Goal: Transaction & Acquisition: Purchase product/service

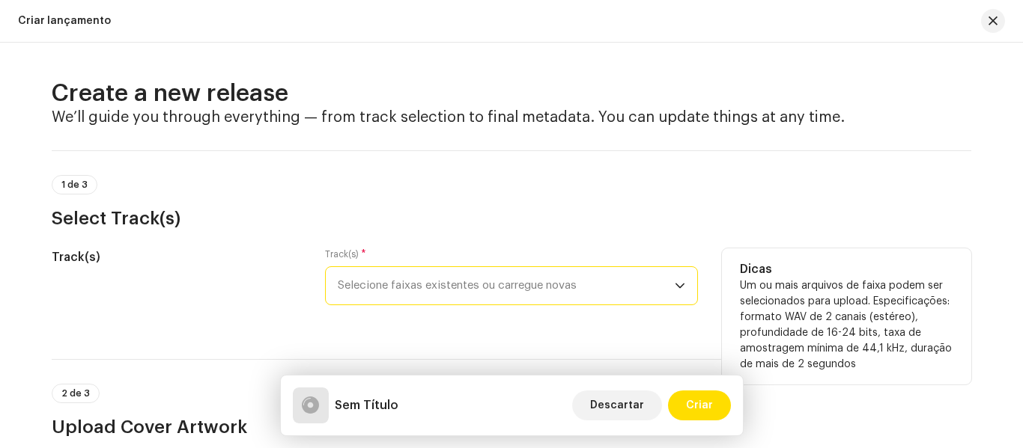
click at [546, 278] on span "Selecione faixas existentes ou carregue novas" at bounding box center [506, 285] width 337 height 37
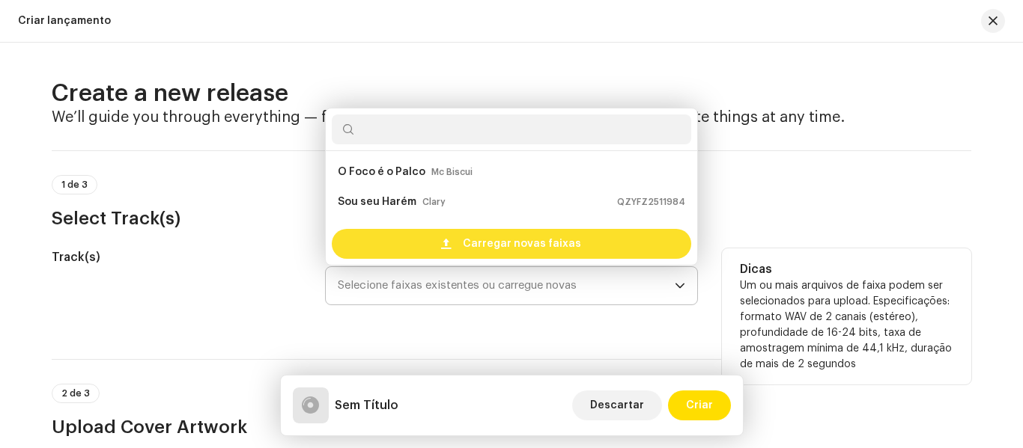
click at [522, 240] on span "Carregar novas faixas" at bounding box center [522, 244] width 118 height 30
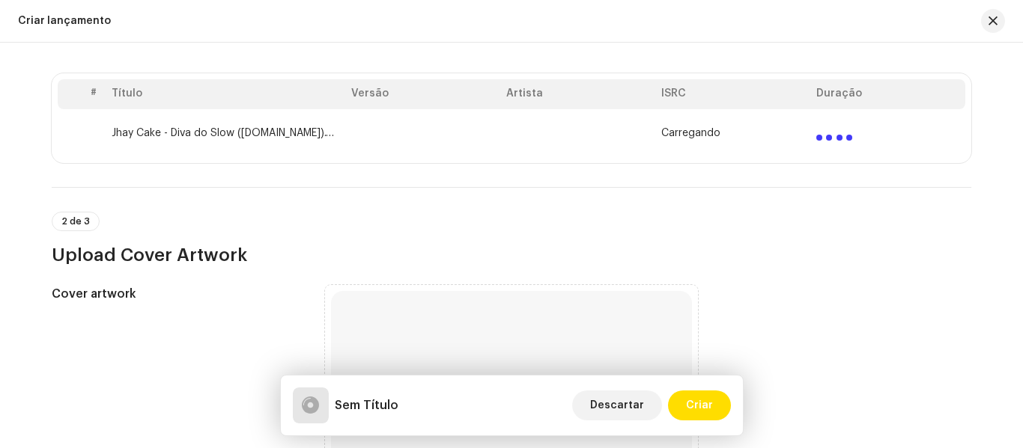
scroll to position [296, 0]
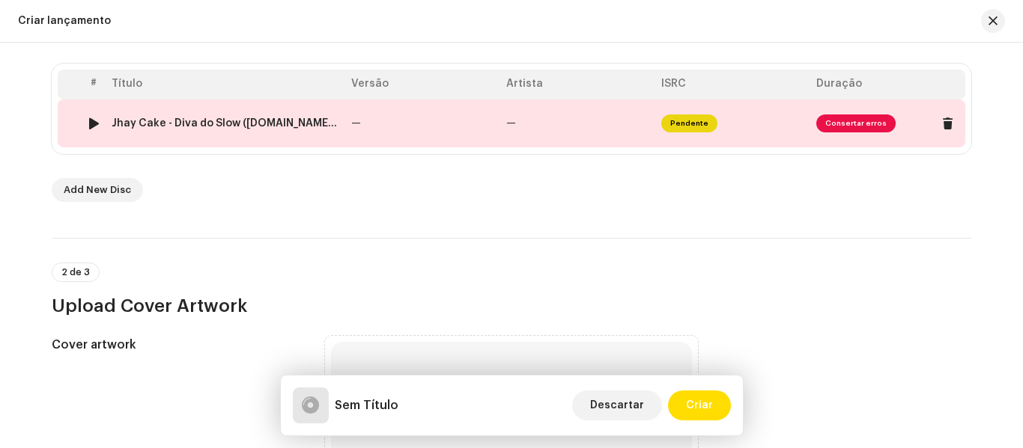
click at [865, 121] on span "Consertar erros" at bounding box center [855, 124] width 79 height 18
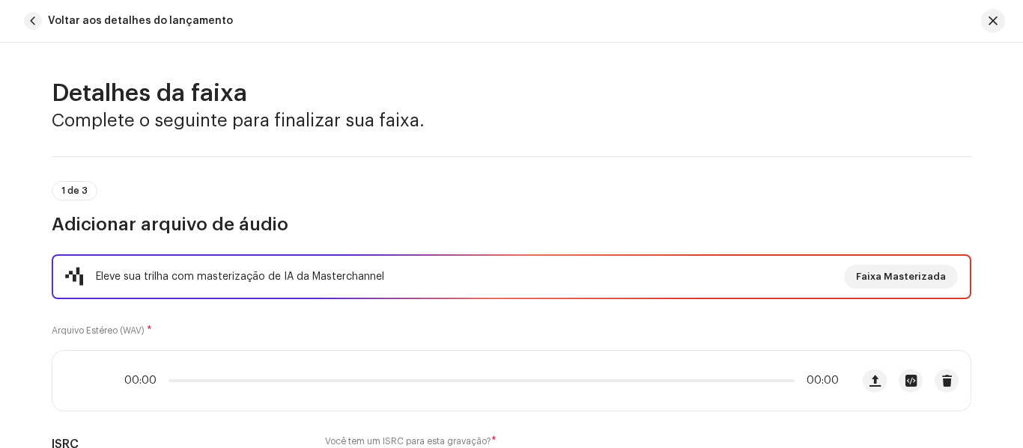
scroll to position [720, 0]
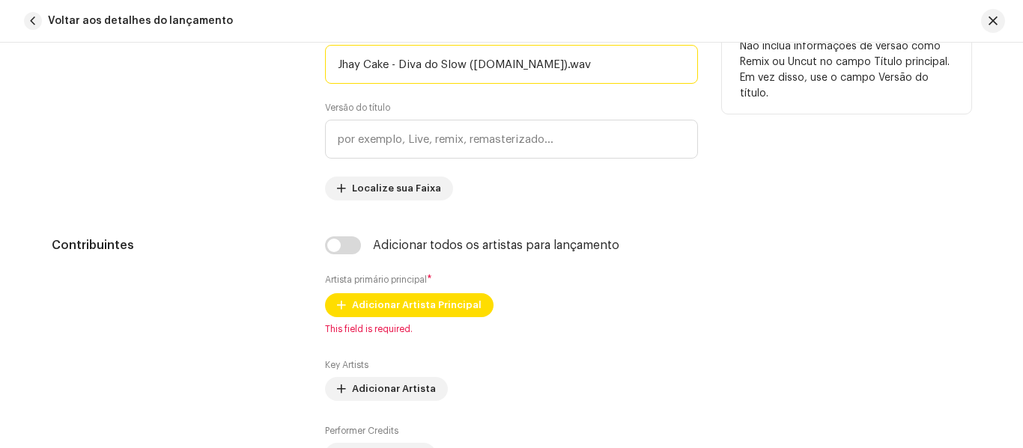
click at [650, 61] on input "Jhay Cake - Diva do Slow ([DOMAIN_NAME]).wav" at bounding box center [511, 64] width 373 height 39
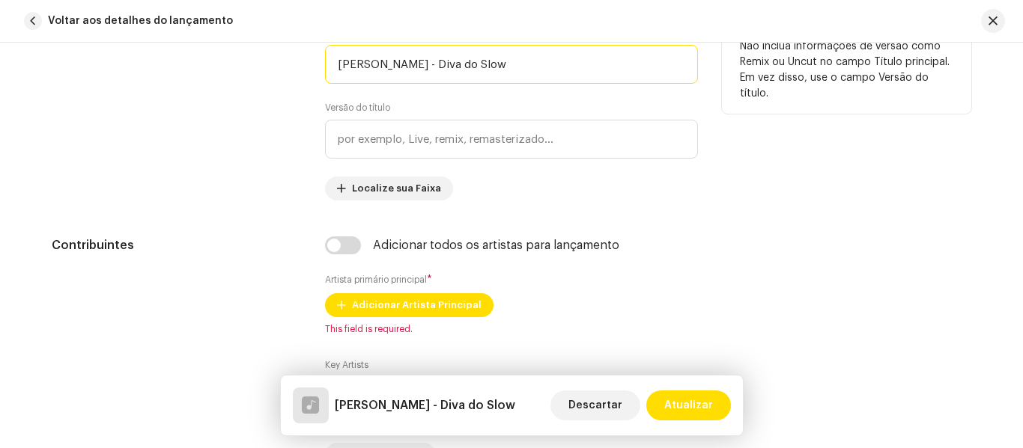
click at [394, 63] on input "[PERSON_NAME] - Diva do Slow" at bounding box center [511, 64] width 373 height 39
click at [436, 61] on input "Diva do Slow" at bounding box center [511, 64] width 373 height 39
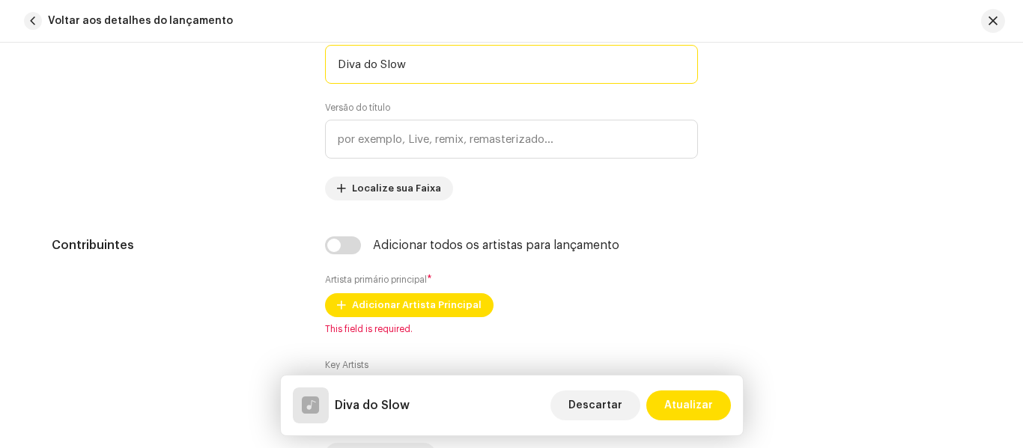
scroll to position [1158, 0]
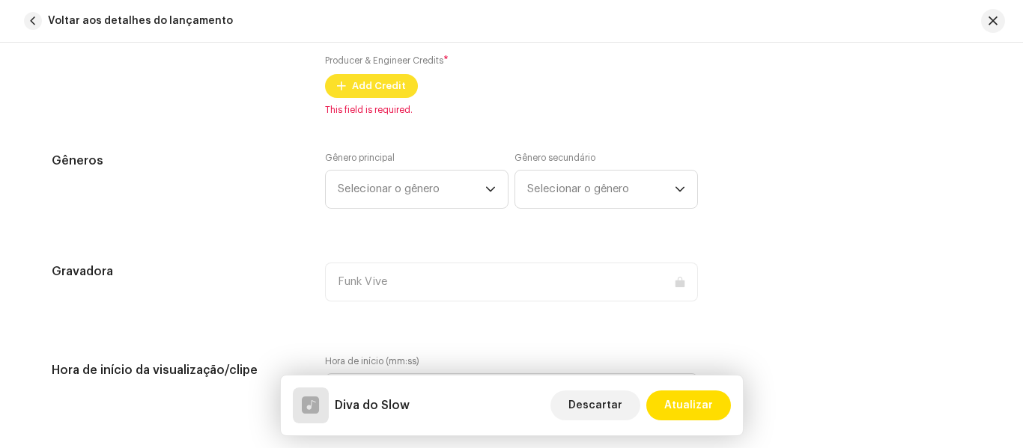
type input "Diva do Slow"
click at [377, 87] on span "Add Credit" at bounding box center [379, 86] width 54 height 30
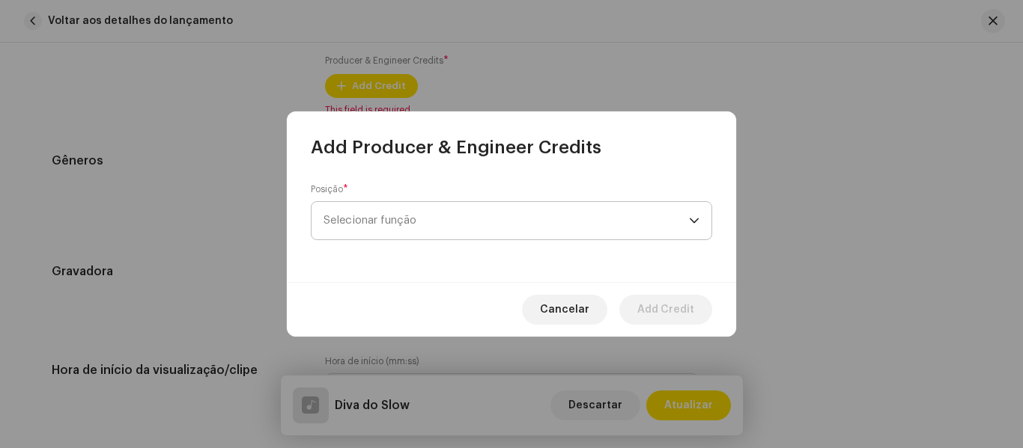
click at [522, 213] on span "Selecionar função" at bounding box center [505, 220] width 365 height 37
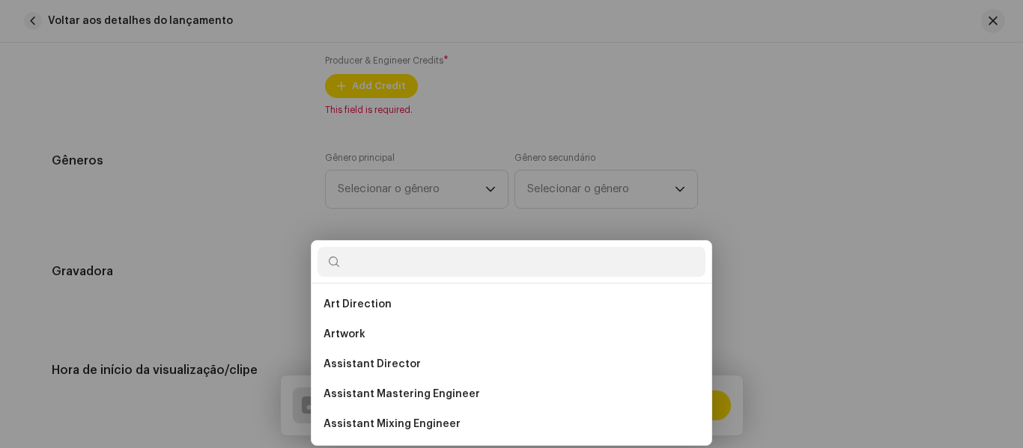
click at [872, 178] on div "Add Producer & Engineer Credits Posição * Selecionar função Cancelar Add Credit" at bounding box center [511, 224] width 1023 height 448
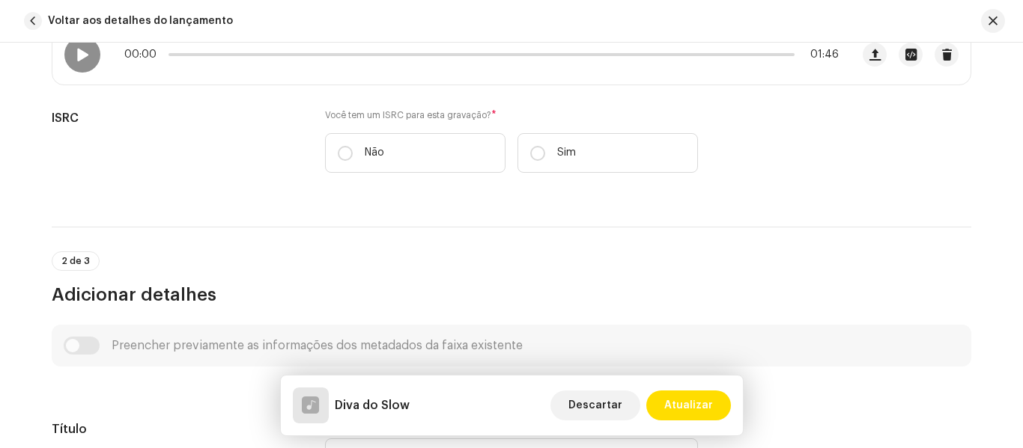
scroll to position [350, 0]
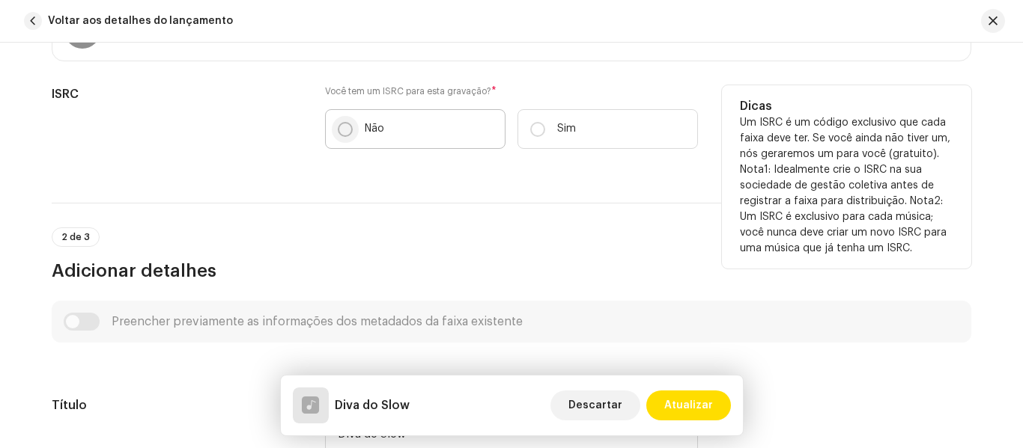
click at [343, 124] on input "Não" at bounding box center [345, 129] width 15 height 15
radio input "true"
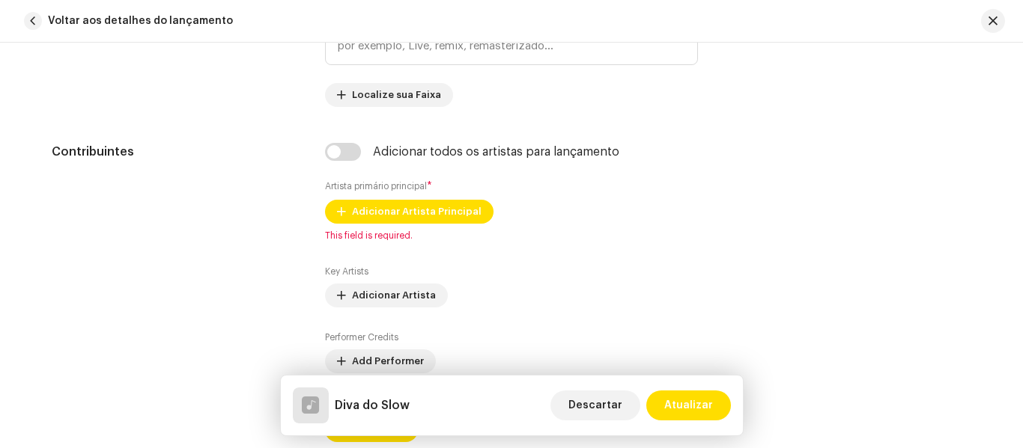
scroll to position [861, 0]
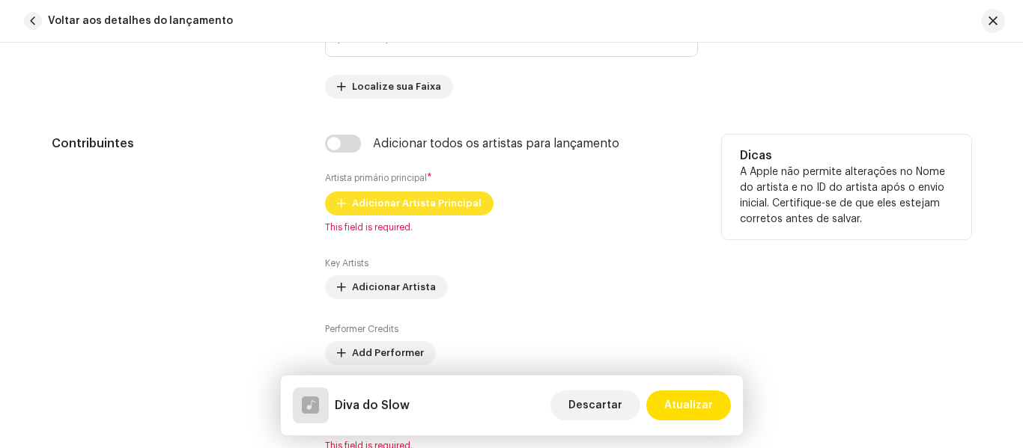
click at [454, 193] on span "Adicionar Artista Principal" at bounding box center [416, 204] width 129 height 30
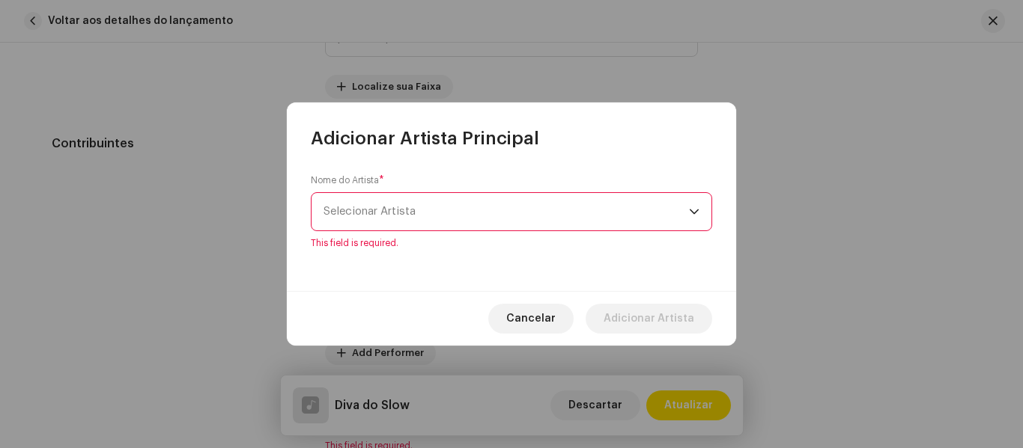
click at [700, 216] on p-select "Selecionar Artista" at bounding box center [511, 211] width 401 height 39
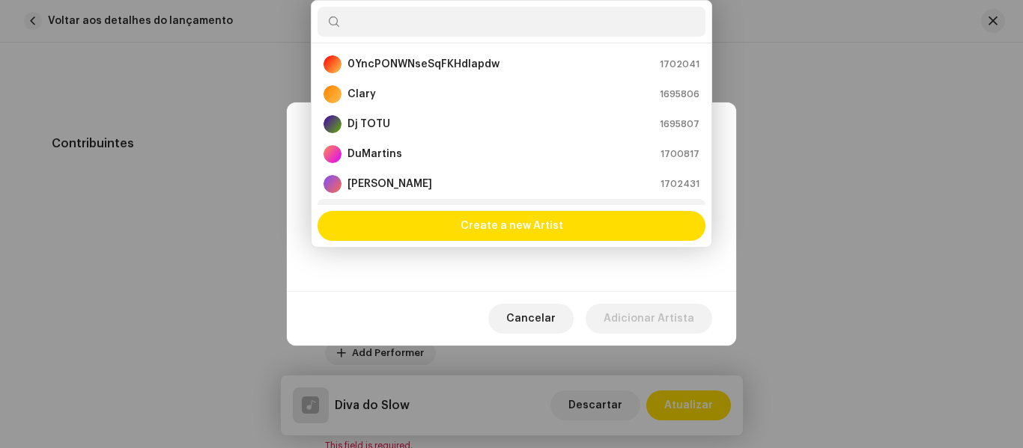
scroll to position [24, 0]
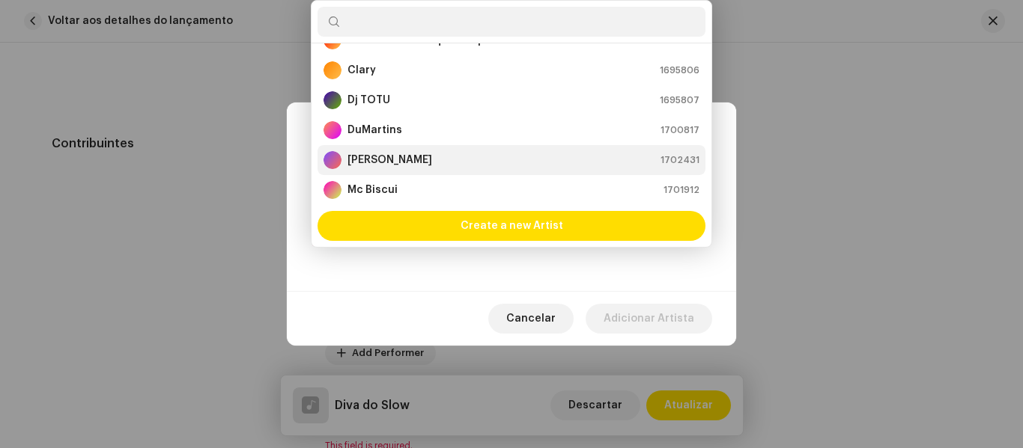
click at [538, 164] on div "[PERSON_NAME] 1702431" at bounding box center [511, 160] width 376 height 18
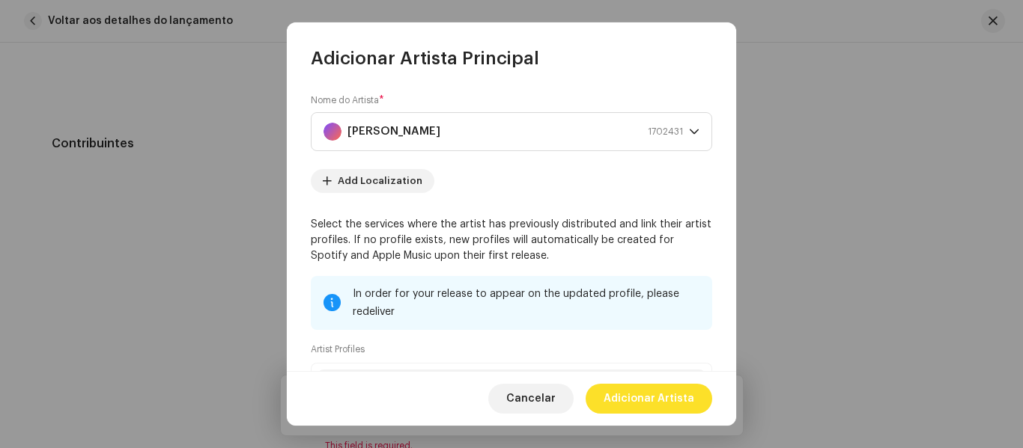
click at [665, 407] on span "Adicionar Artista" at bounding box center [648, 399] width 91 height 30
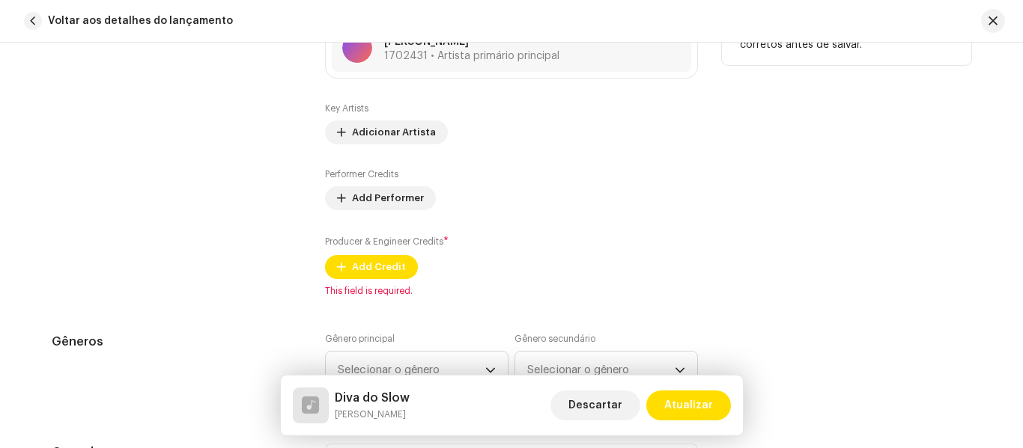
scroll to position [1039, 0]
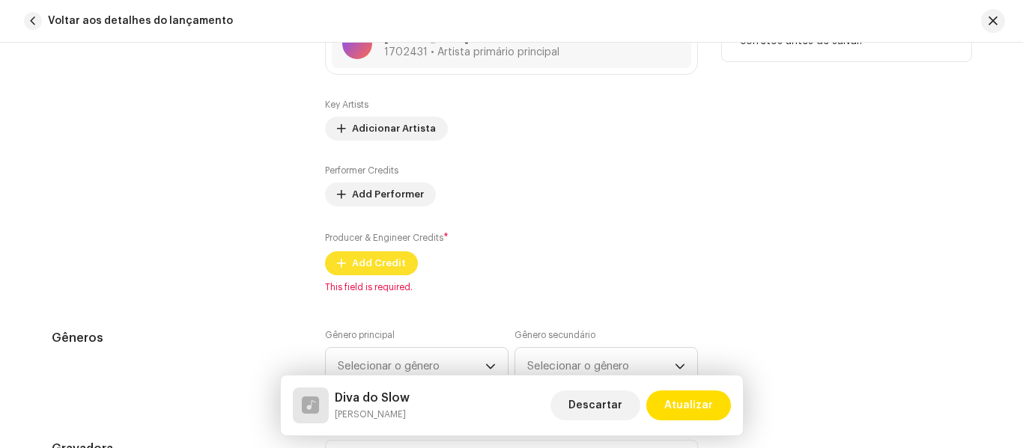
click at [376, 260] on span "Add Credit" at bounding box center [379, 264] width 54 height 30
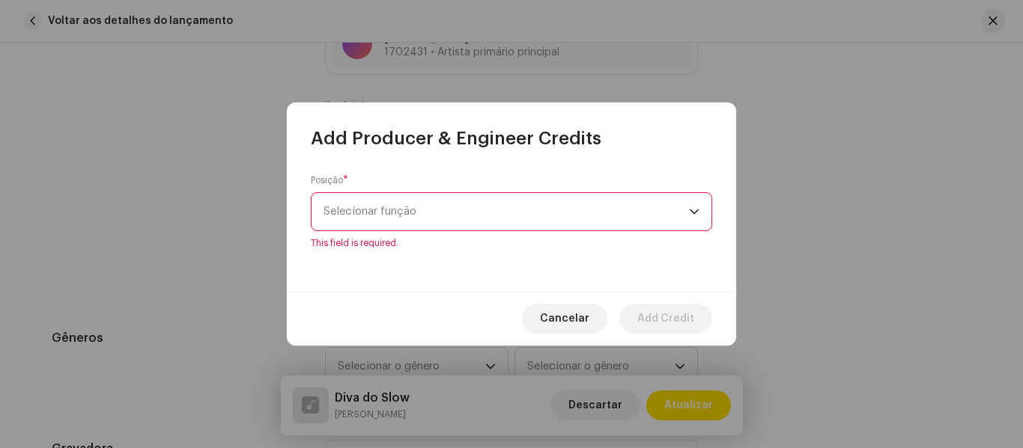
click at [694, 215] on div "dropdown trigger" at bounding box center [694, 211] width 10 height 37
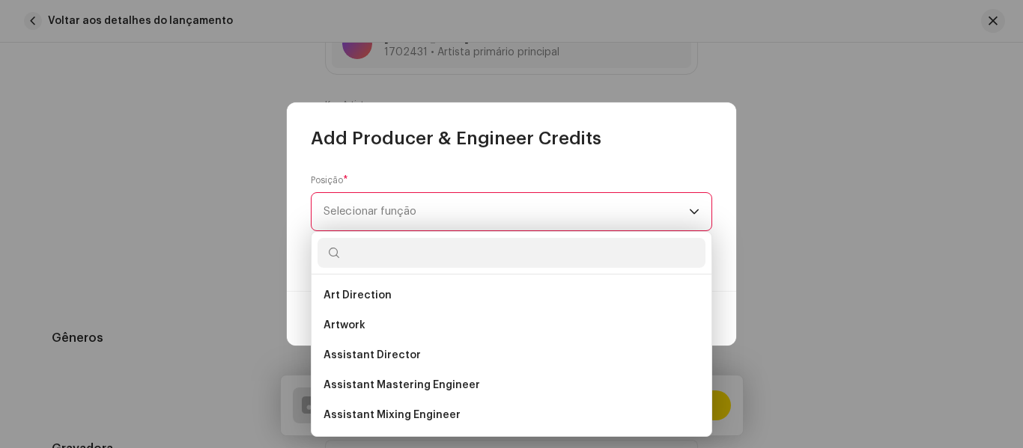
click at [496, 262] on input "text" at bounding box center [511, 253] width 388 height 30
click at [474, 253] on input "text" at bounding box center [511, 253] width 388 height 30
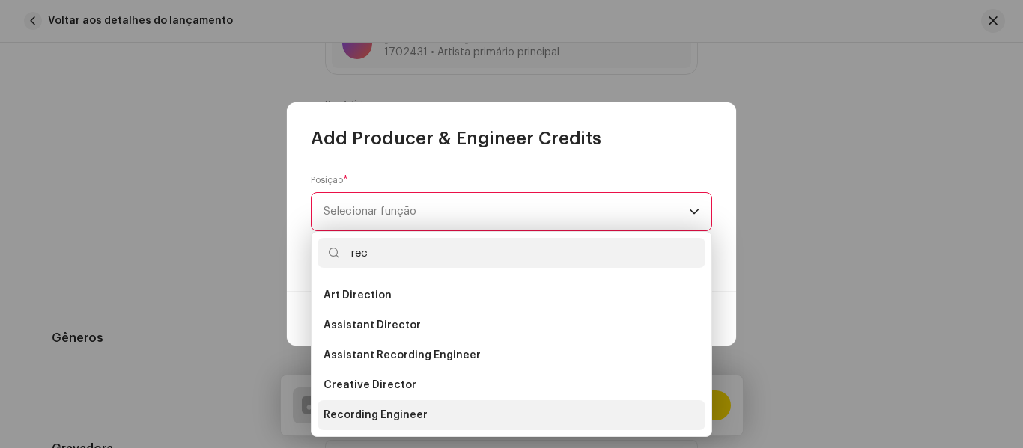
type input "rec"
click at [502, 415] on li "Recording Engineer" at bounding box center [511, 415] width 388 height 30
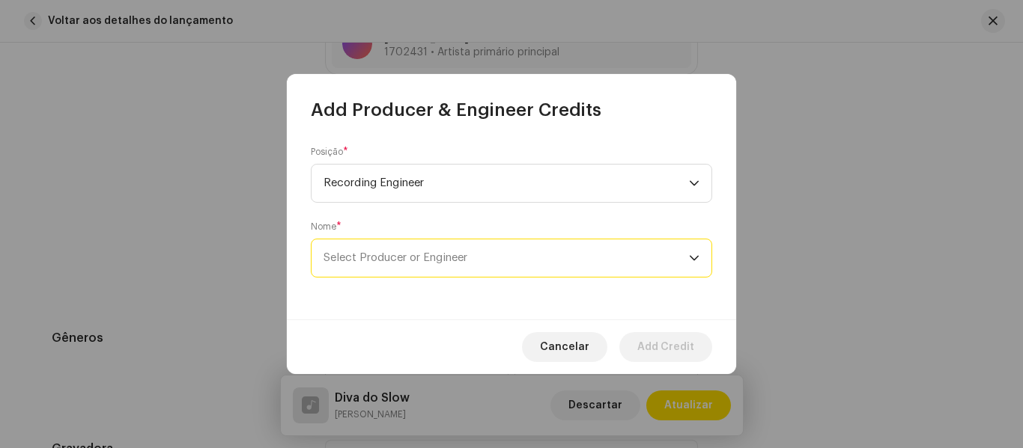
click at [549, 260] on span "Select Producer or Engineer" at bounding box center [505, 258] width 365 height 37
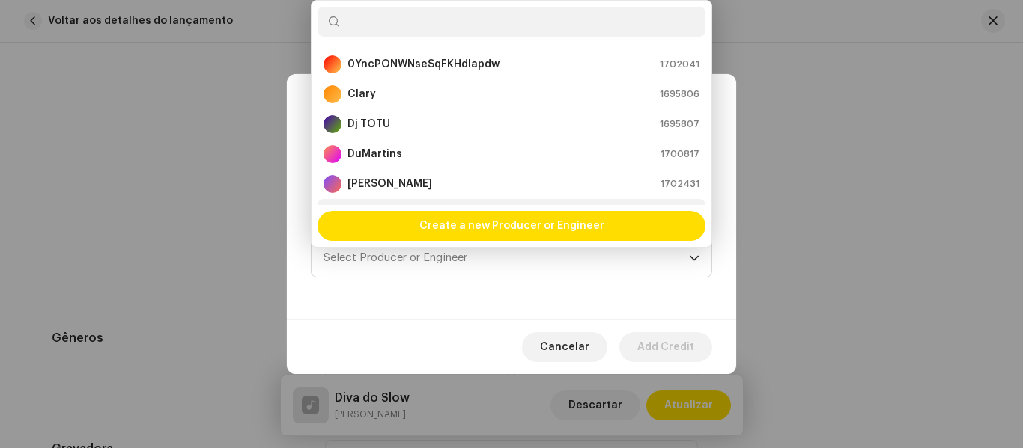
scroll to position [24, 0]
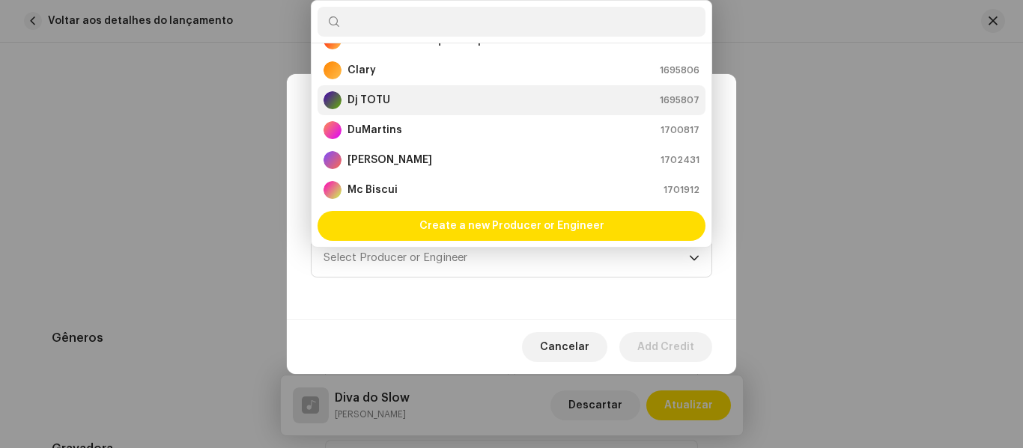
click at [451, 104] on div "Dj TOTU 1695807" at bounding box center [511, 100] width 376 height 18
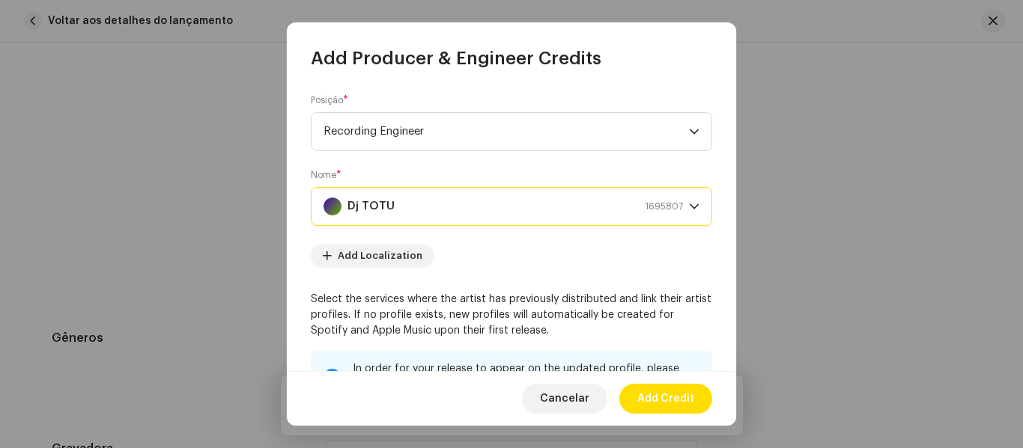
scroll to position [31, 0]
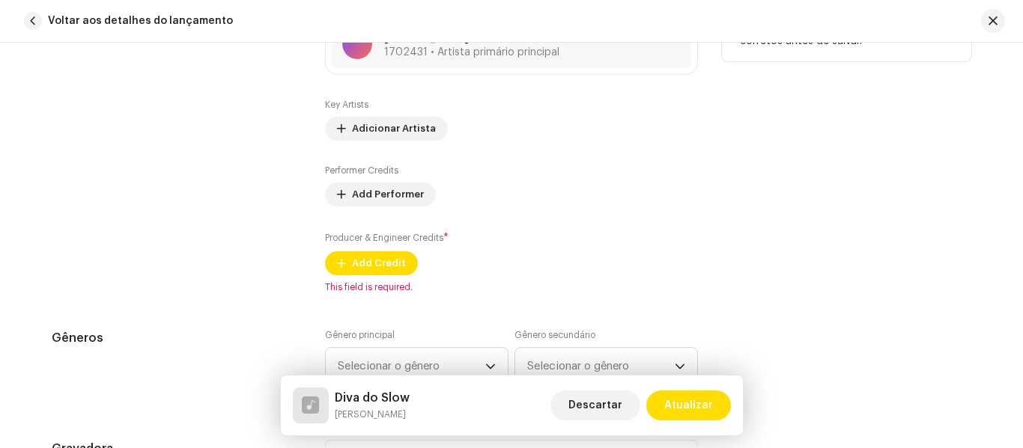
drag, startPoint x: 737, startPoint y: 216, endPoint x: 743, endPoint y: 264, distance: 49.0
click at [378, 252] on span "Add Credit" at bounding box center [379, 264] width 54 height 30
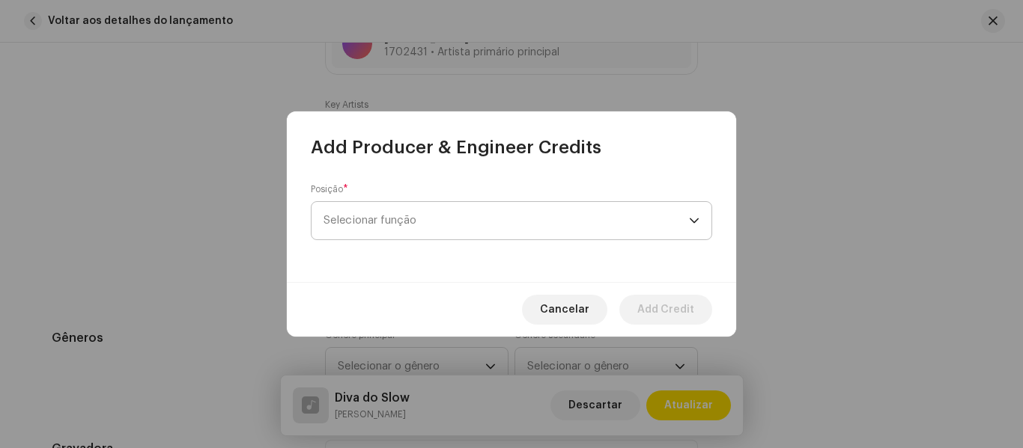
click at [488, 214] on span "Selecionar função" at bounding box center [505, 220] width 365 height 37
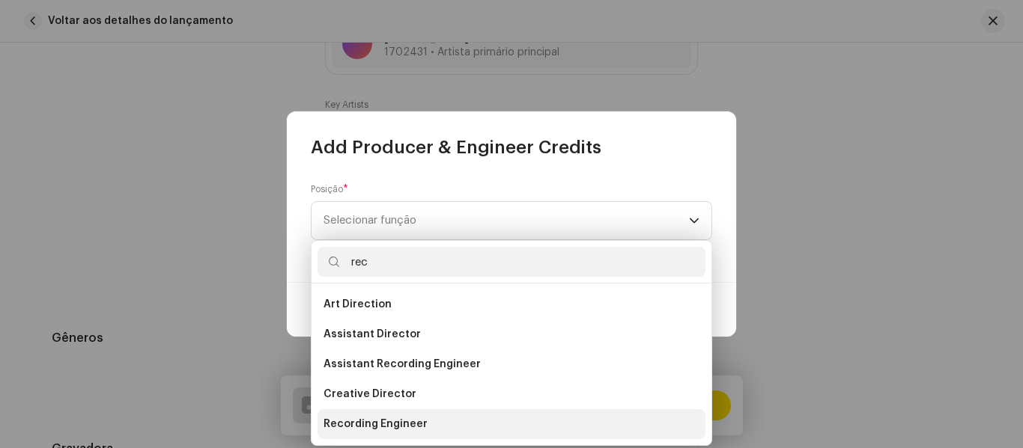
type input "rec"
click at [397, 424] on span "Recording Engineer" at bounding box center [375, 424] width 104 height 15
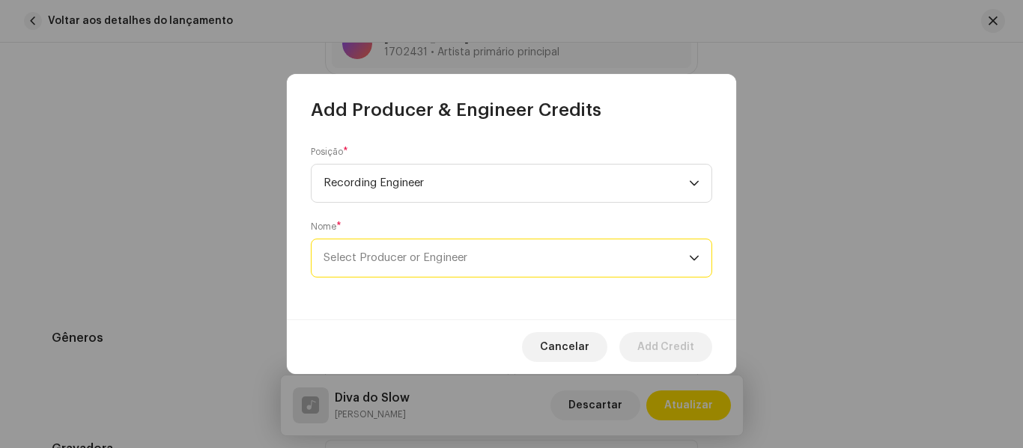
click at [559, 265] on span "Select Producer or Engineer" at bounding box center [505, 258] width 365 height 37
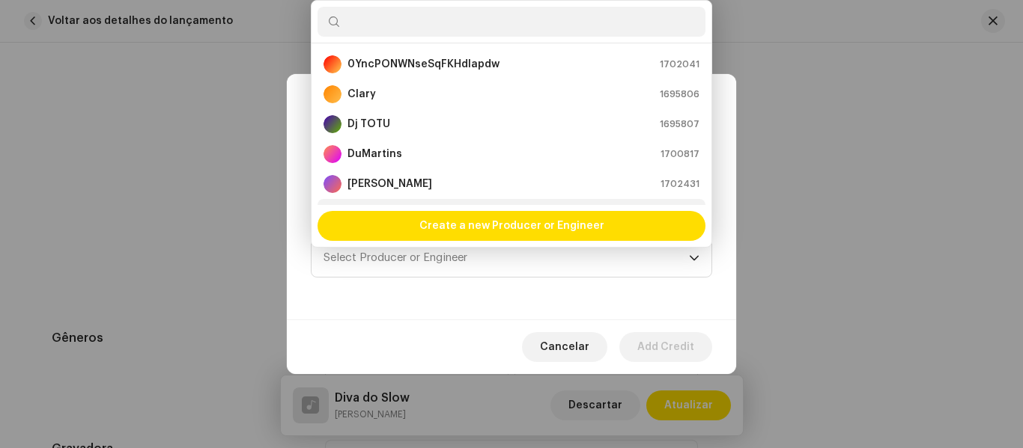
scroll to position [24, 0]
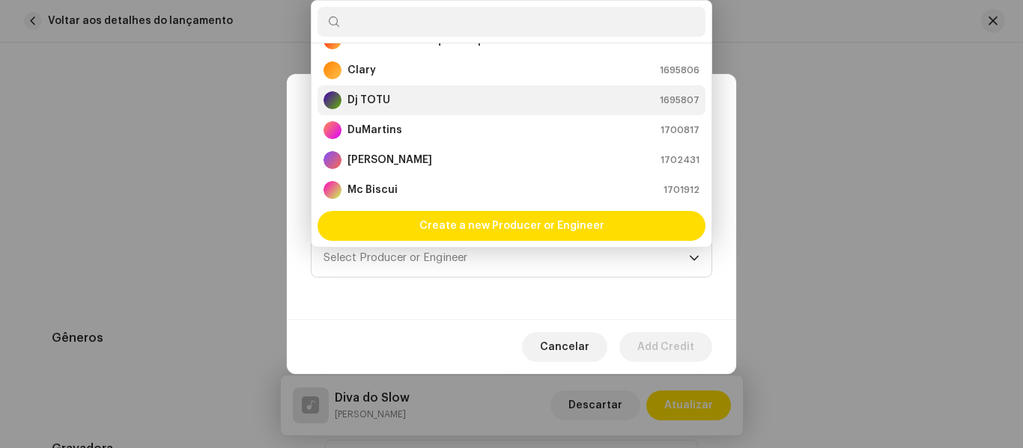
click at [408, 92] on div "Dj TOTU 1695807" at bounding box center [511, 100] width 376 height 18
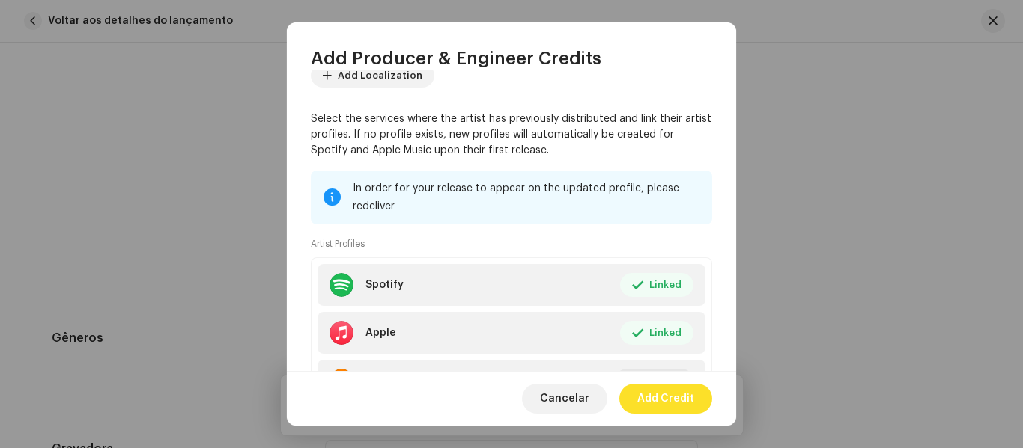
scroll to position [183, 0]
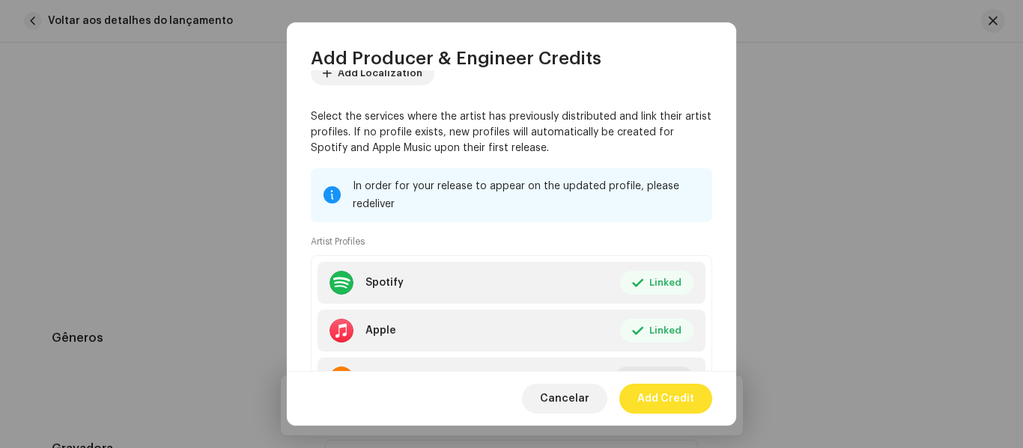
click at [677, 397] on span "Add Credit" at bounding box center [665, 399] width 57 height 30
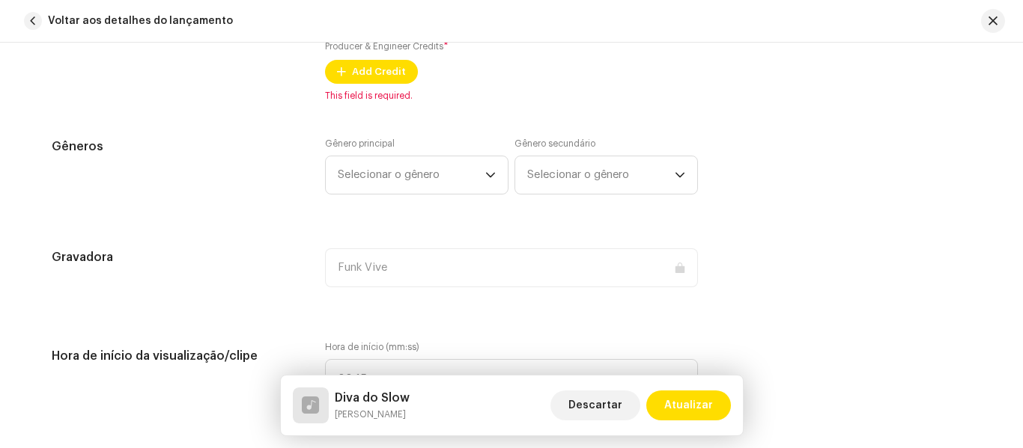
scroll to position [1251, 0]
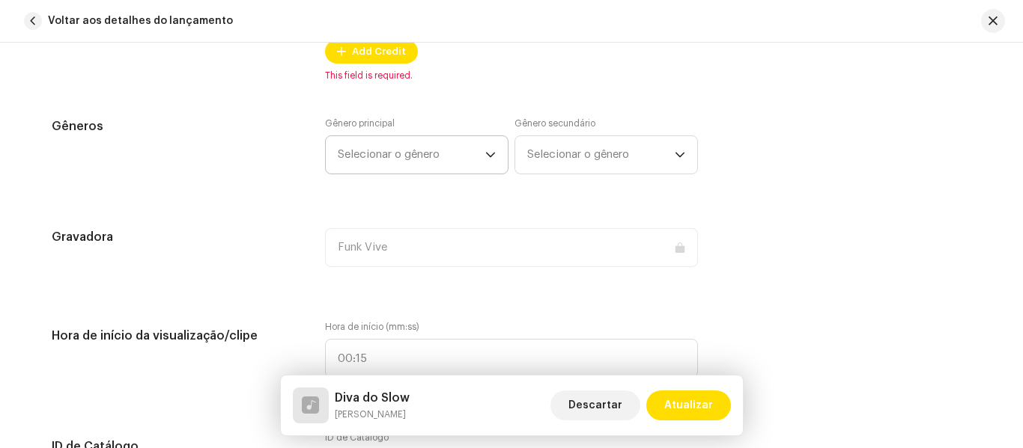
click at [470, 144] on span "Selecionar o gênero" at bounding box center [411, 154] width 147 height 37
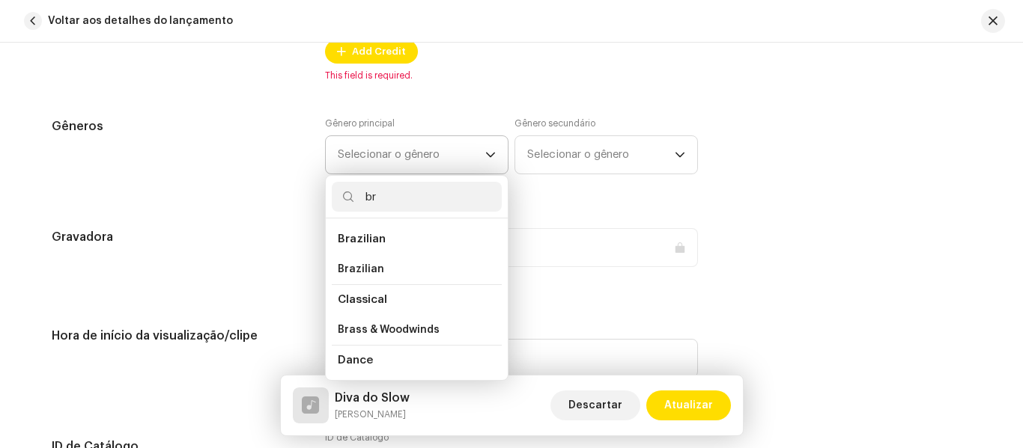
type input "b"
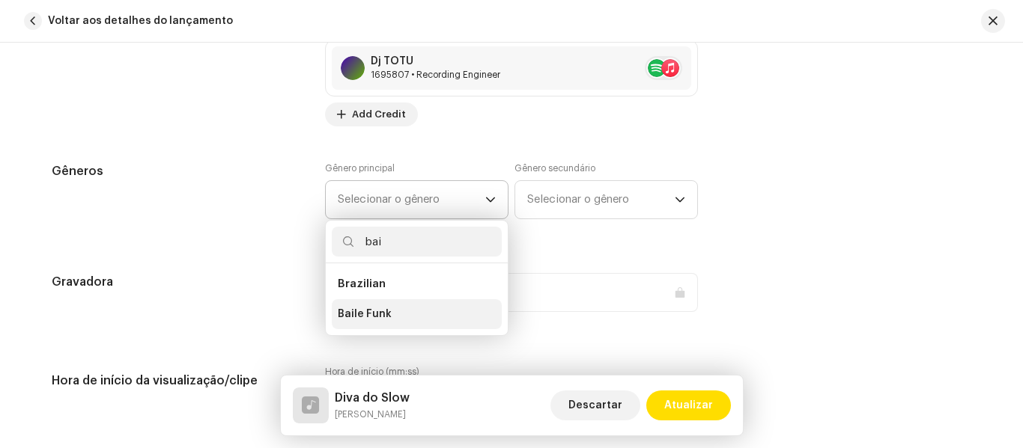
type input "bai"
click at [414, 319] on li "Baile Funk" at bounding box center [417, 314] width 170 height 30
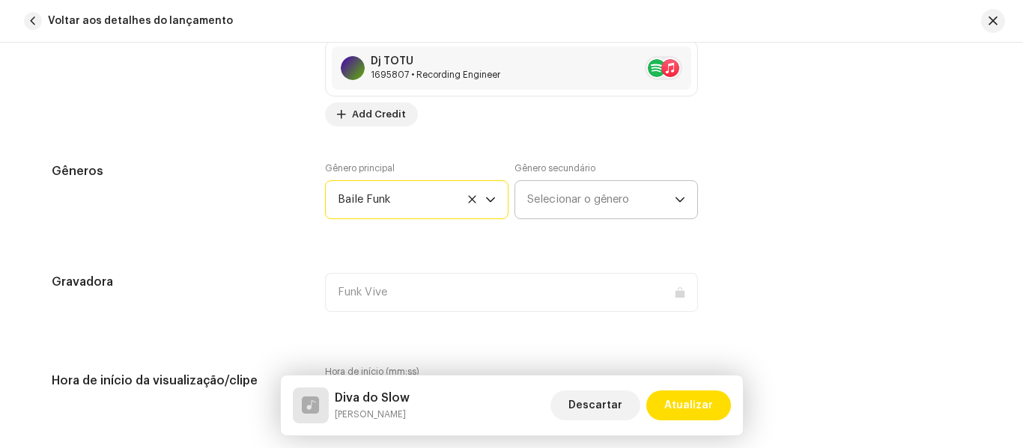
click at [607, 206] on span "Selecionar o gênero" at bounding box center [600, 199] width 147 height 37
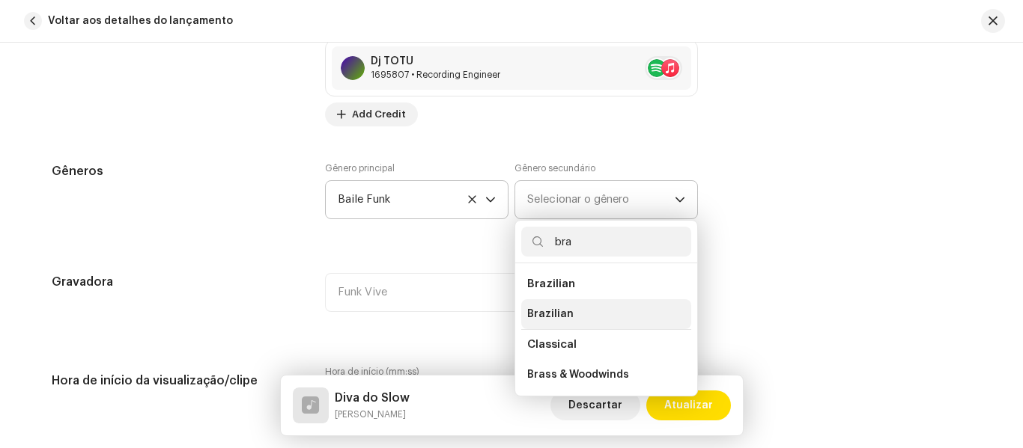
type input "bra"
click at [559, 310] on span "Brazilian" at bounding box center [550, 314] width 46 height 15
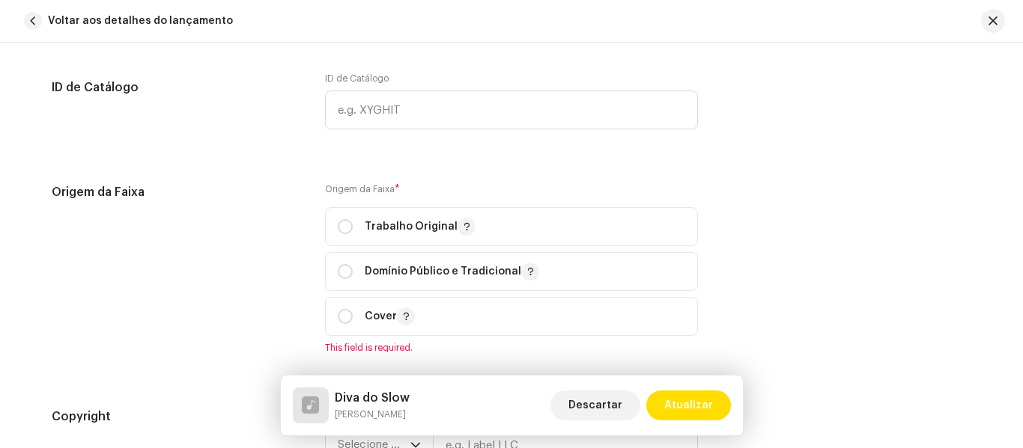
scroll to position [1655, 0]
click at [344, 227] on input "radio" at bounding box center [345, 226] width 15 height 15
radio input "true"
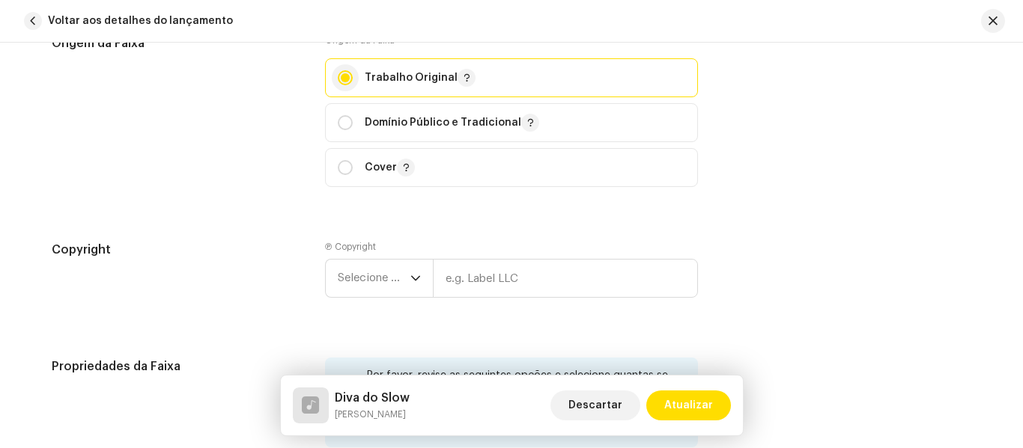
scroll to position [1806, 0]
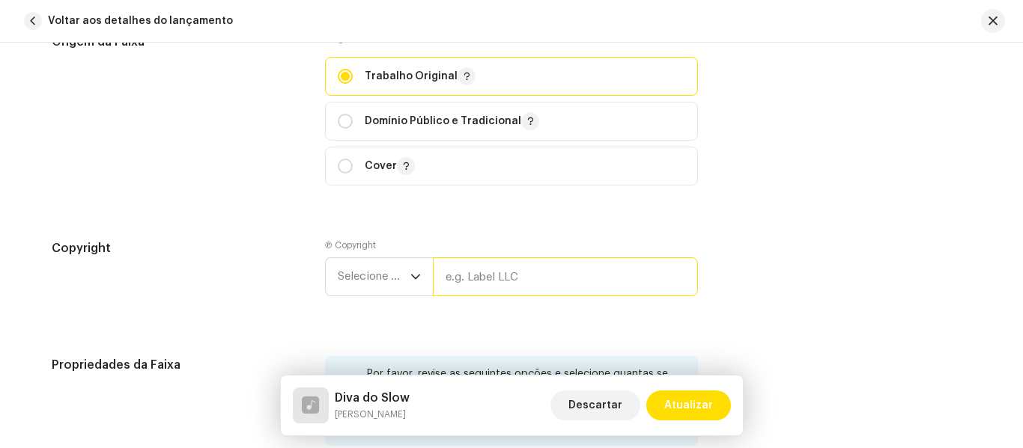
click at [543, 272] on input "text" at bounding box center [565, 277] width 265 height 39
type input "Funk Vive"
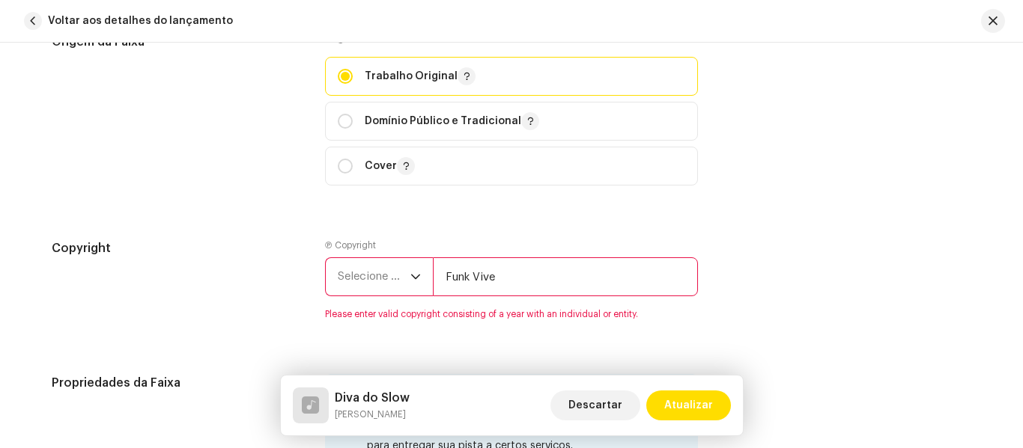
click at [400, 271] on span "Selecione o ano" at bounding box center [374, 276] width 73 height 37
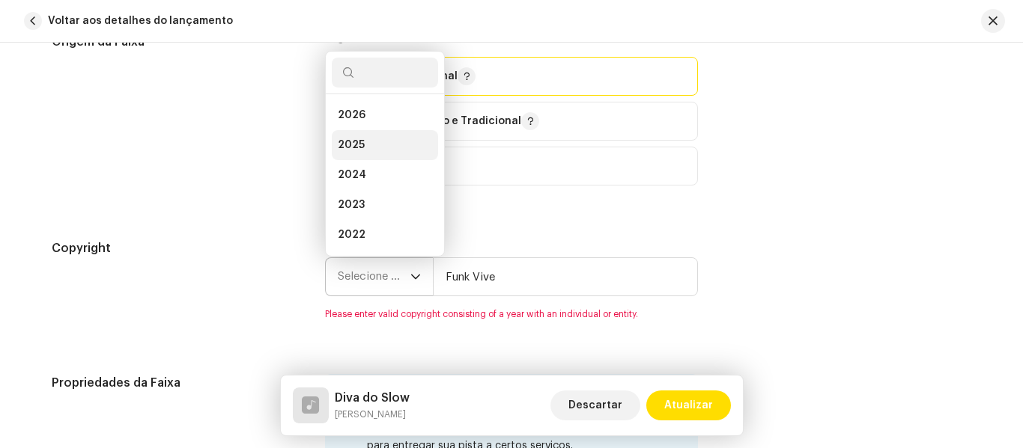
click at [389, 148] on li "2025" at bounding box center [385, 145] width 106 height 30
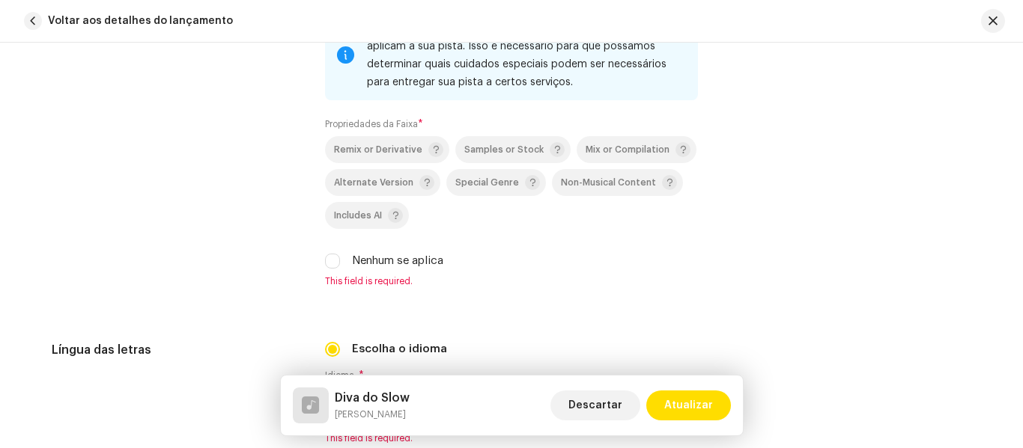
scroll to position [2152, 0]
click at [334, 260] on input "Nenhum se aplica" at bounding box center [332, 260] width 15 height 15
checkbox input "true"
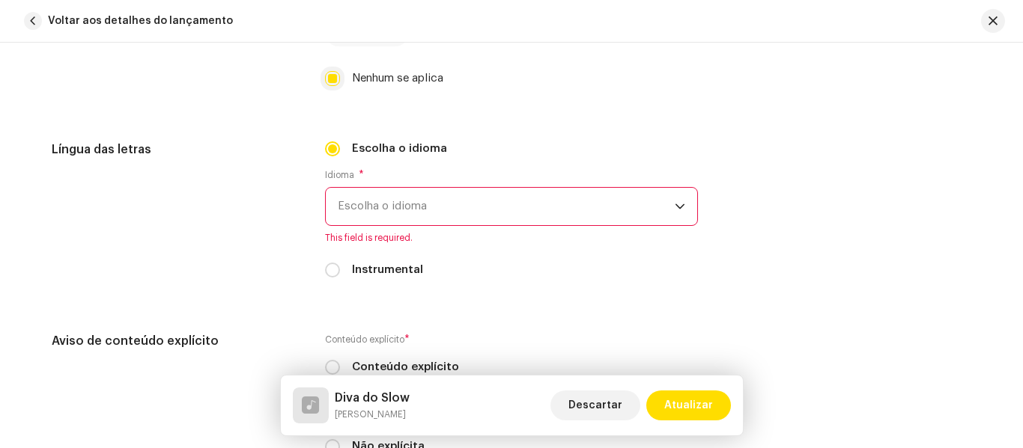
scroll to position [2335, 0]
click at [644, 215] on span "Escolha o idioma" at bounding box center [506, 205] width 337 height 37
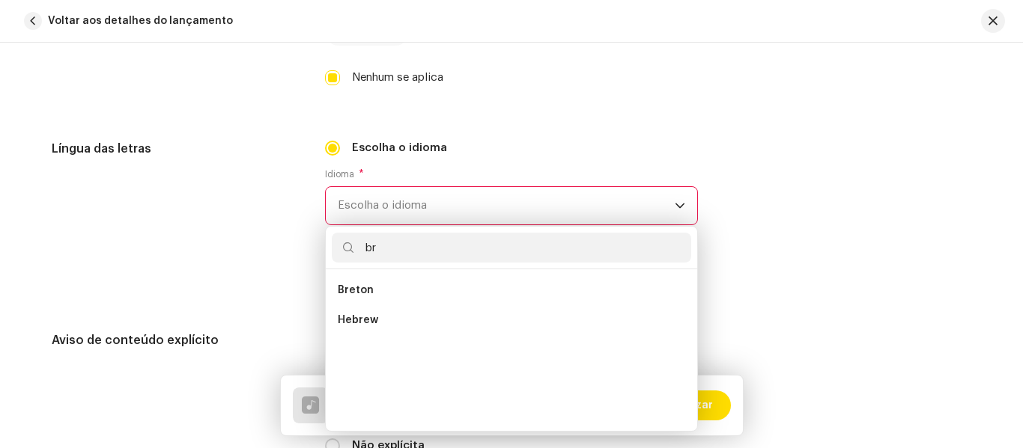
scroll to position [0, 0]
type input "b"
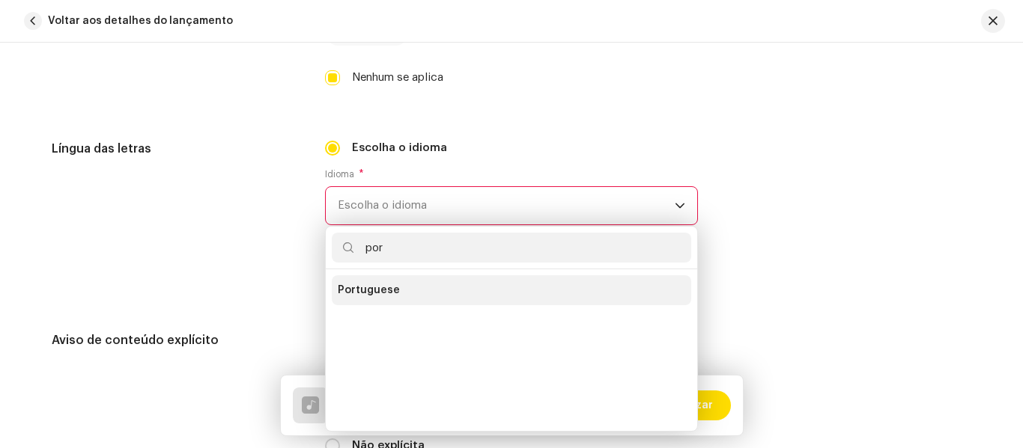
type input "por"
click at [389, 287] on span "Portuguese" at bounding box center [369, 290] width 62 height 15
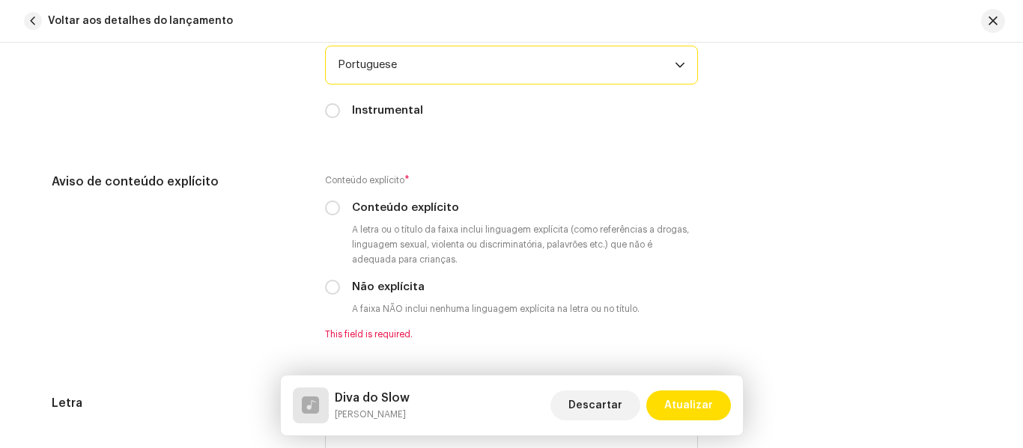
scroll to position [2484, 0]
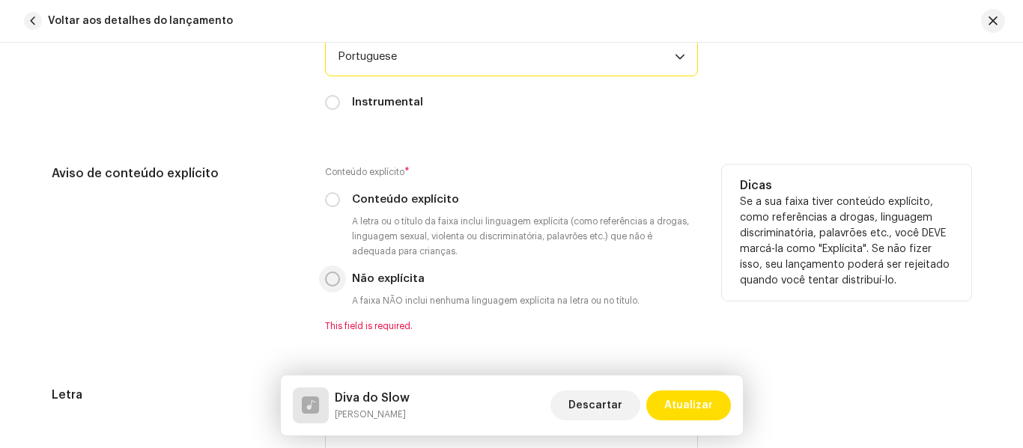
click at [329, 281] on input "Não explícita" at bounding box center [332, 279] width 15 height 15
radio input "true"
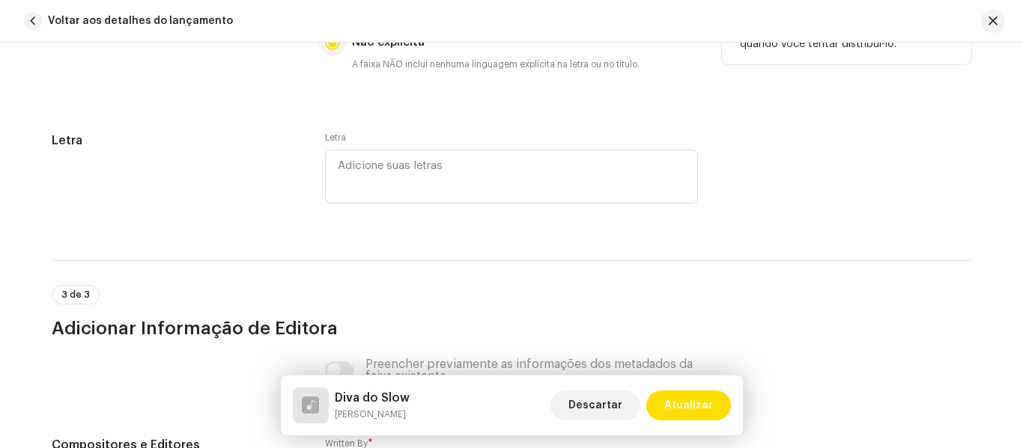
scroll to position [2722, 0]
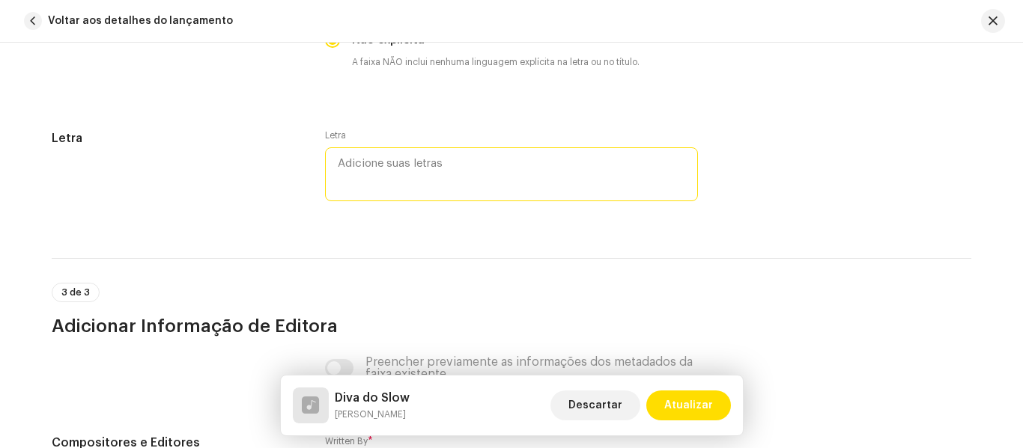
click at [396, 176] on textarea at bounding box center [511, 174] width 373 height 54
paste textarea "Eu vou te mostrar, um passinho [PERSON_NAME] ver . Ele é devagarinho até revers…"
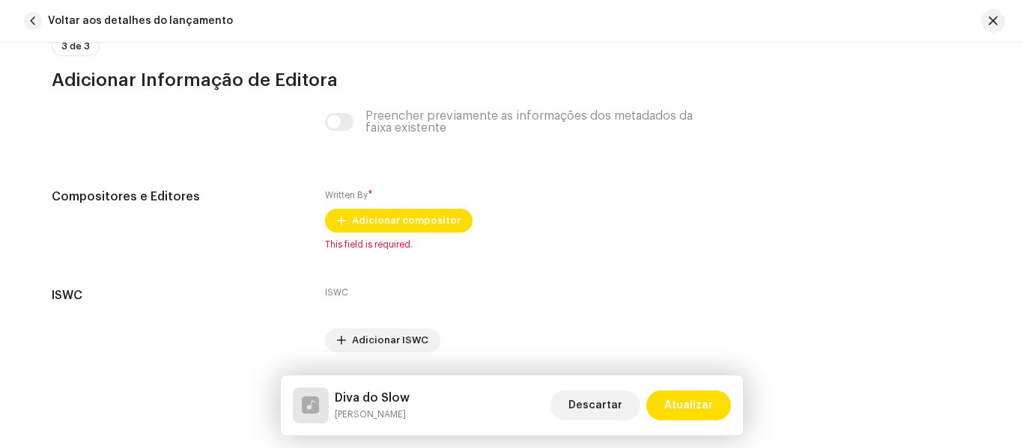
scroll to position [3113, 0]
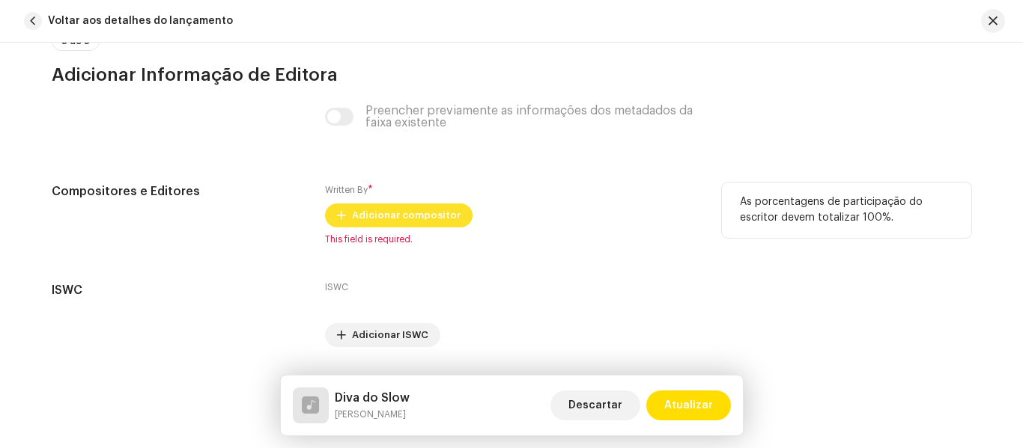
type textarea "Eu vou te mostrar, um passinho [PERSON_NAME] ver . Ele é devagarinho até revers…"
click at [419, 213] on span "Adicionar compositor" at bounding box center [406, 216] width 109 height 30
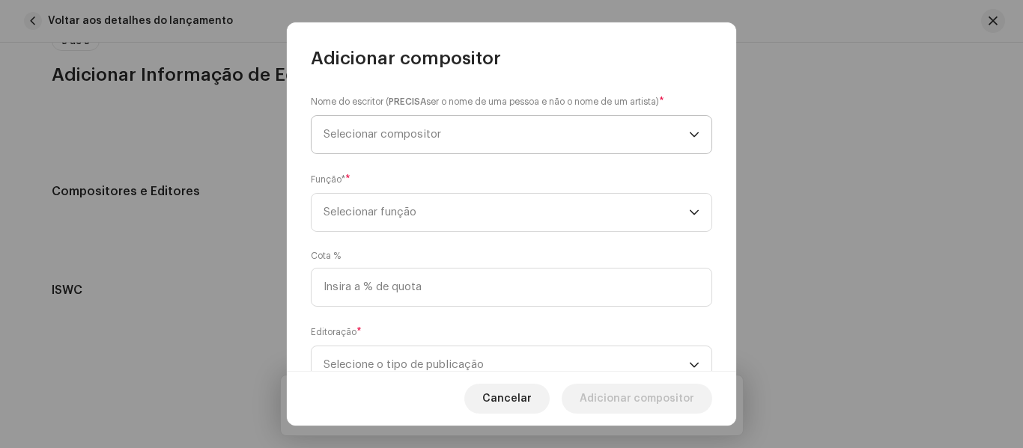
click at [537, 128] on span "Selecionar compositor" at bounding box center [505, 134] width 365 height 37
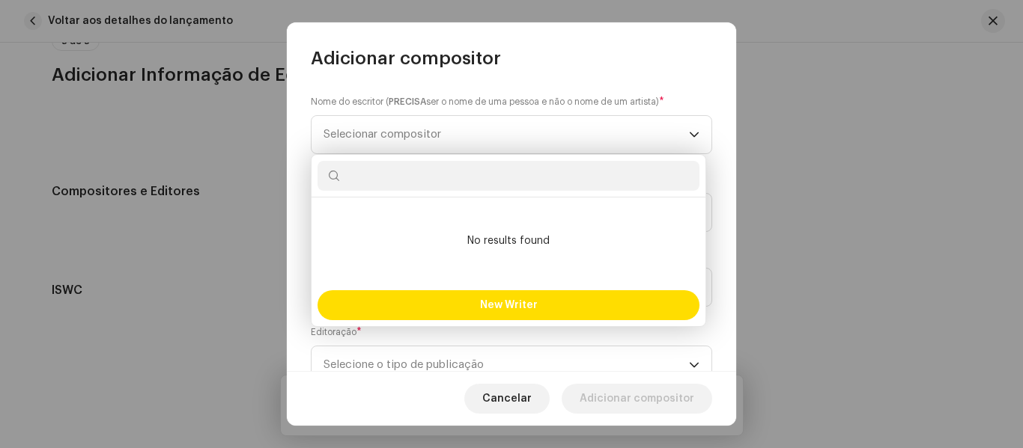
click at [522, 174] on input "text" at bounding box center [508, 176] width 382 height 30
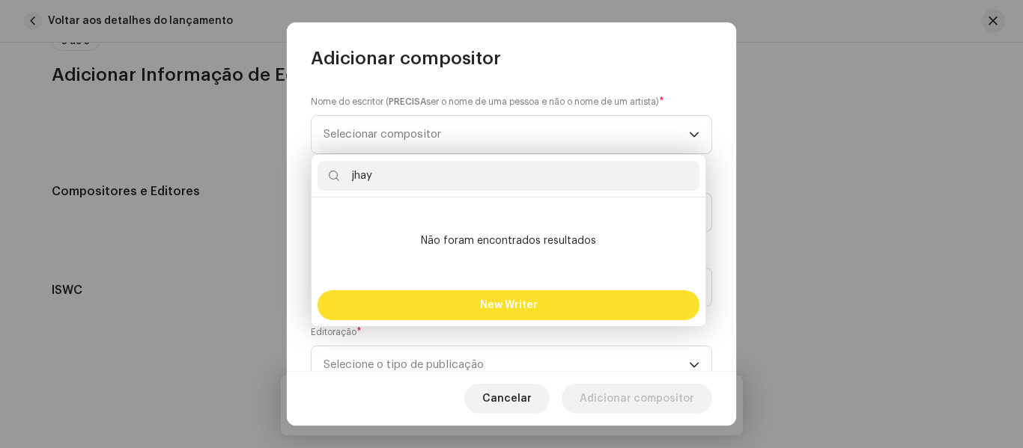
type input "jhay"
click at [495, 301] on span "New Writer" at bounding box center [509, 305] width 58 height 10
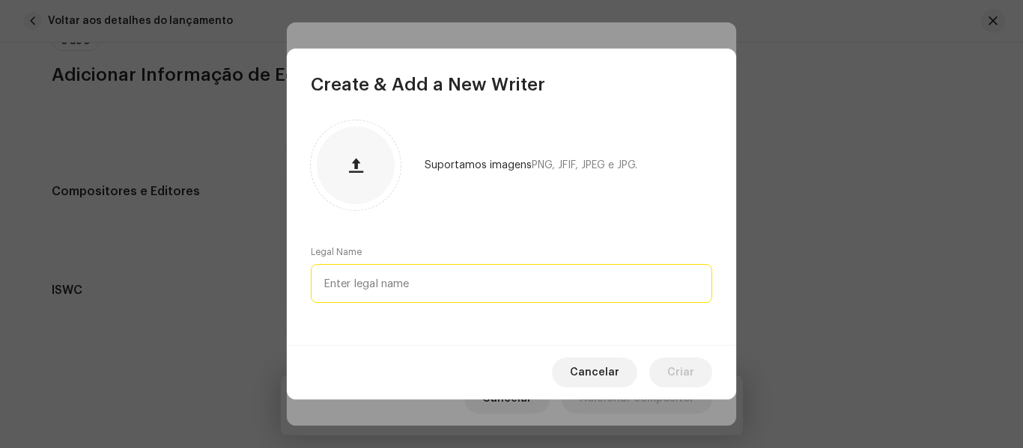
click at [477, 274] on input "text" at bounding box center [511, 283] width 401 height 39
type input "j"
type input "J"
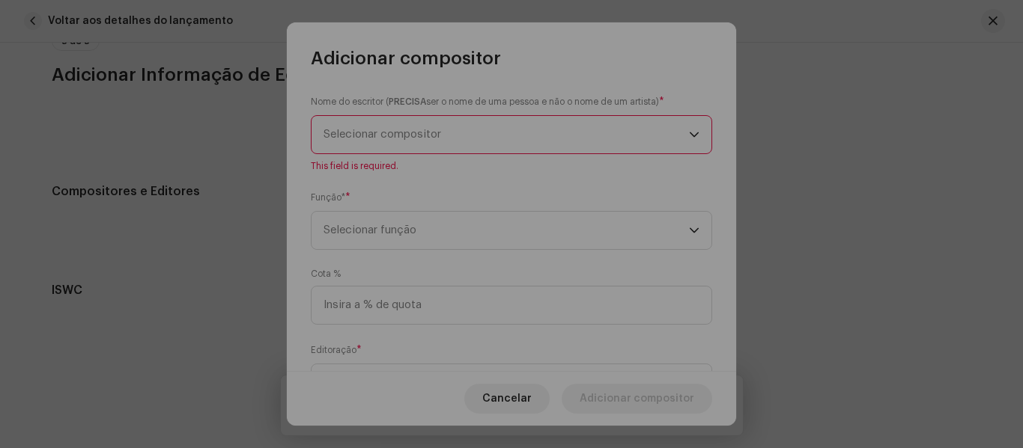
click at [807, 244] on div "Create & Add a New Writer Suportamos imagens PNG, JFIF, JPEG e JPG. Legal Name …" at bounding box center [511, 224] width 1023 height 448
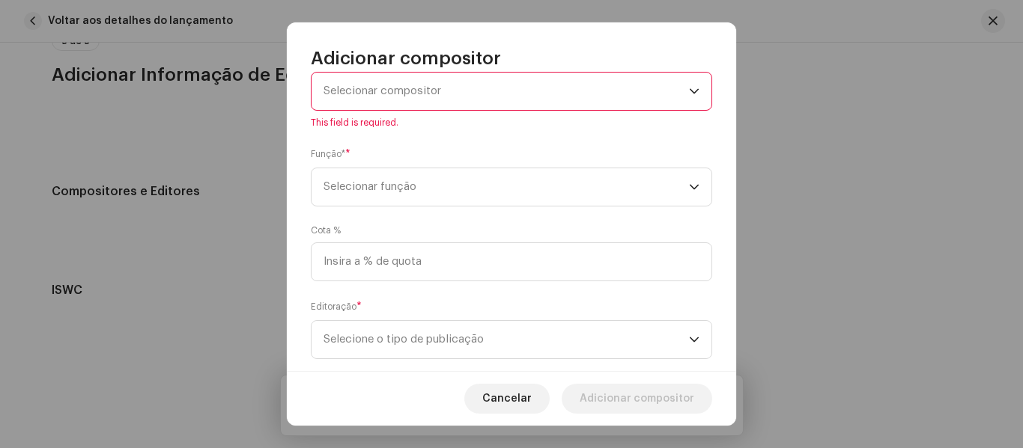
scroll to position [0, 0]
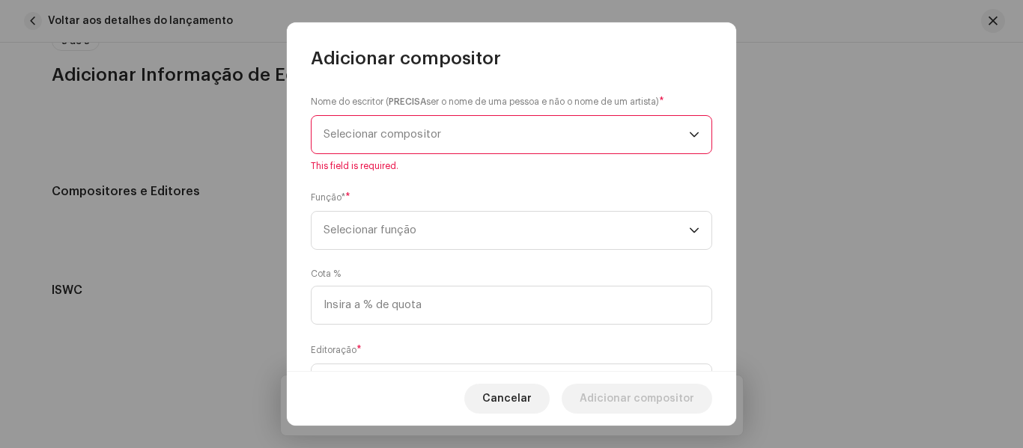
click at [616, 126] on span "Selecionar compositor" at bounding box center [505, 134] width 365 height 37
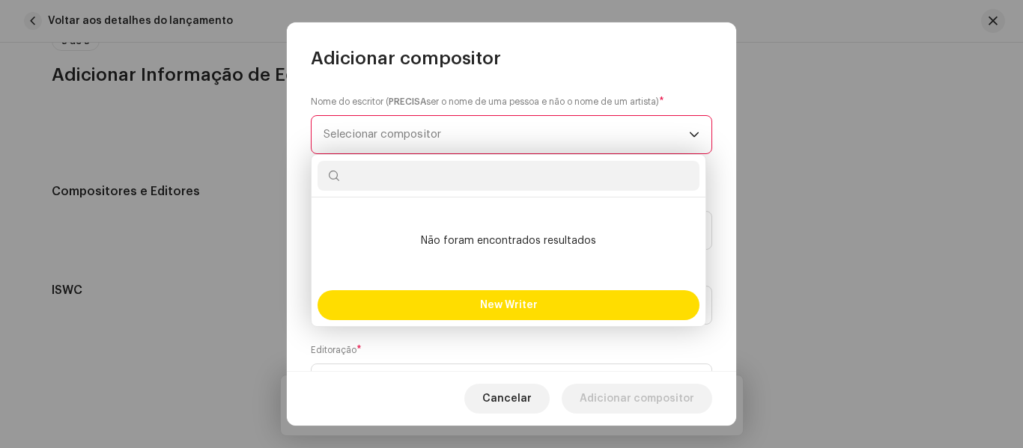
click at [585, 174] on input "text" at bounding box center [508, 176] width 382 height 30
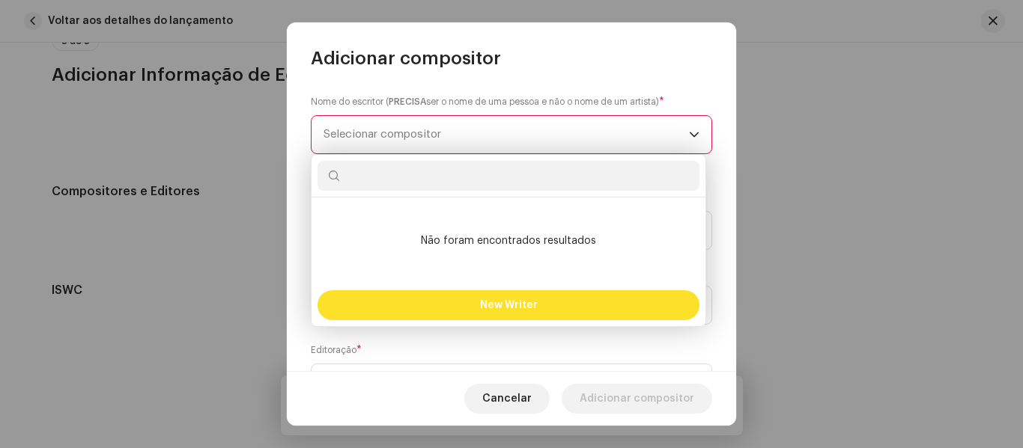
click at [558, 310] on button "New Writer" at bounding box center [508, 305] width 382 height 30
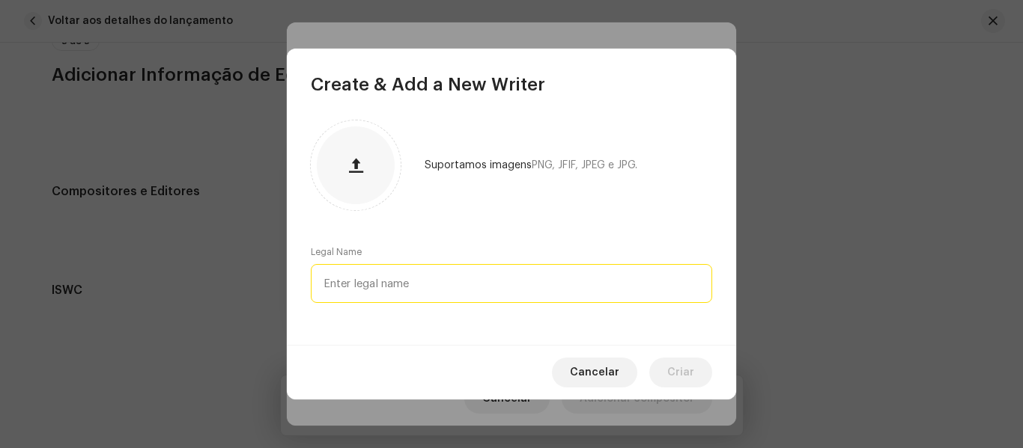
click at [603, 283] on input "text" at bounding box center [511, 283] width 401 height 39
type input "j"
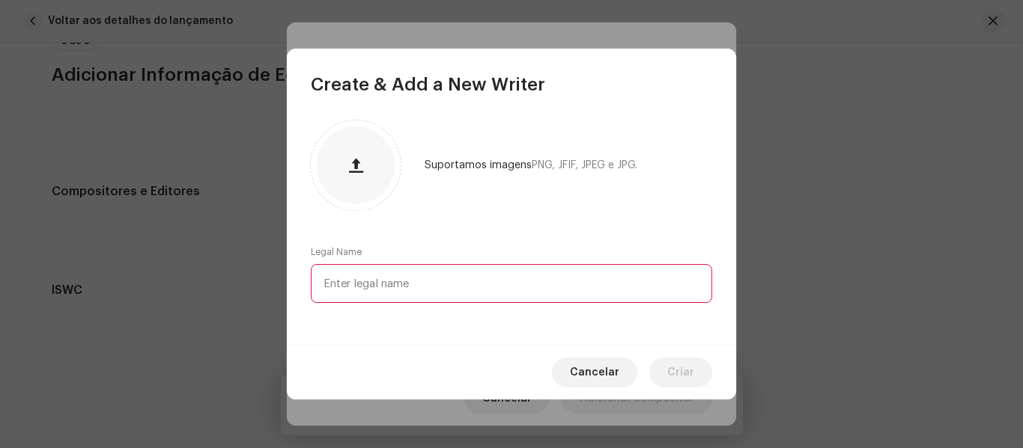
click at [502, 281] on input "text" at bounding box center [511, 283] width 401 height 39
type input "j"
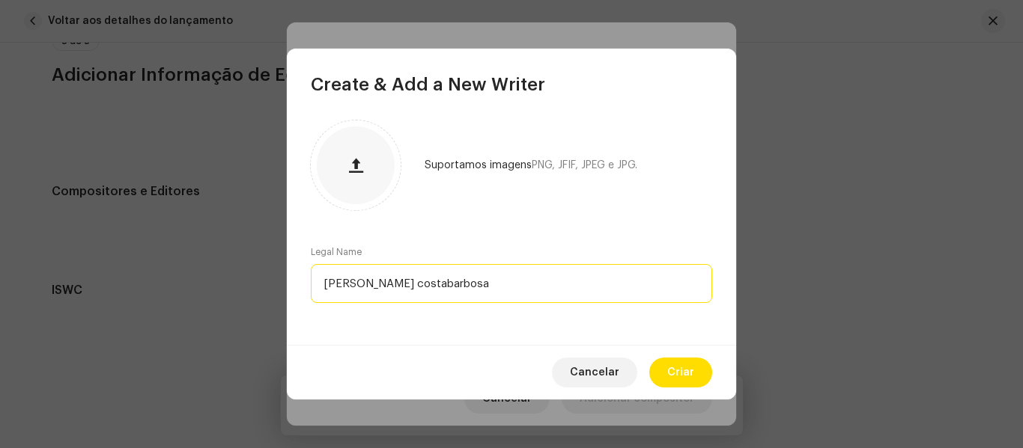
click at [392, 280] on input "[PERSON_NAME] costabarbosa" at bounding box center [511, 283] width 401 height 39
type input "[PERSON_NAME] [PERSON_NAME]"
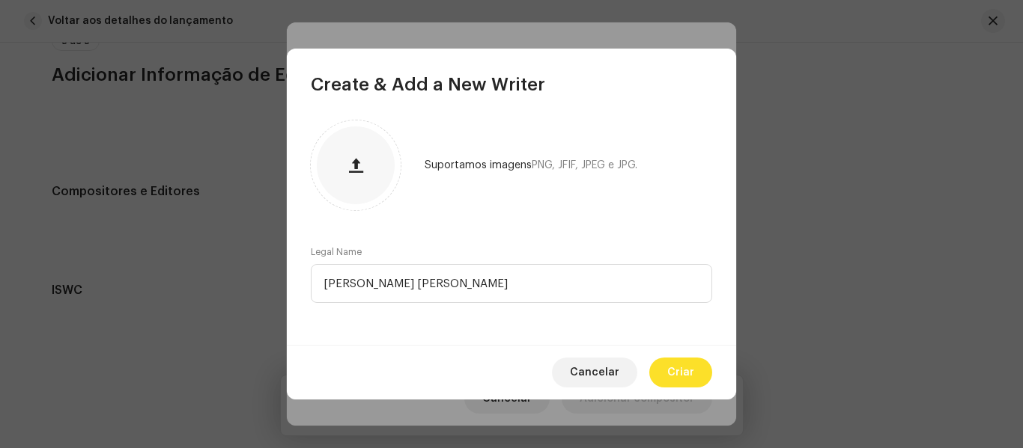
click at [685, 372] on span "Criar" at bounding box center [680, 373] width 27 height 30
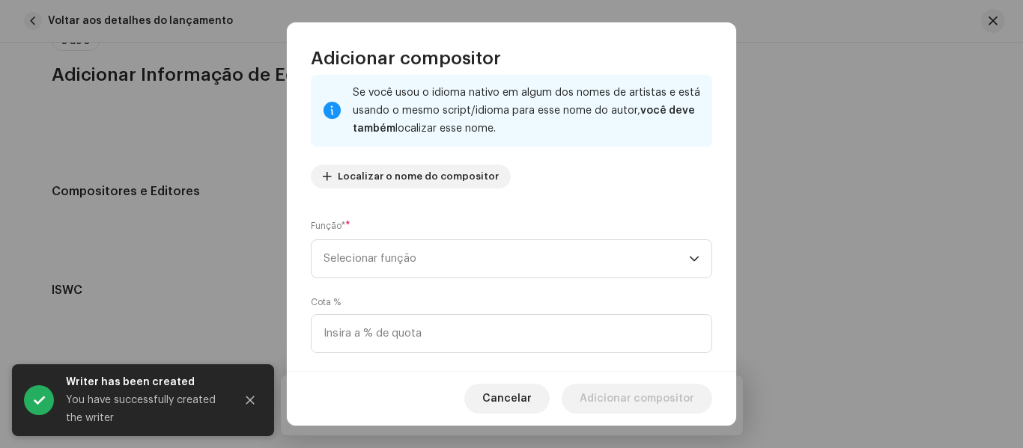
scroll to position [98, 0]
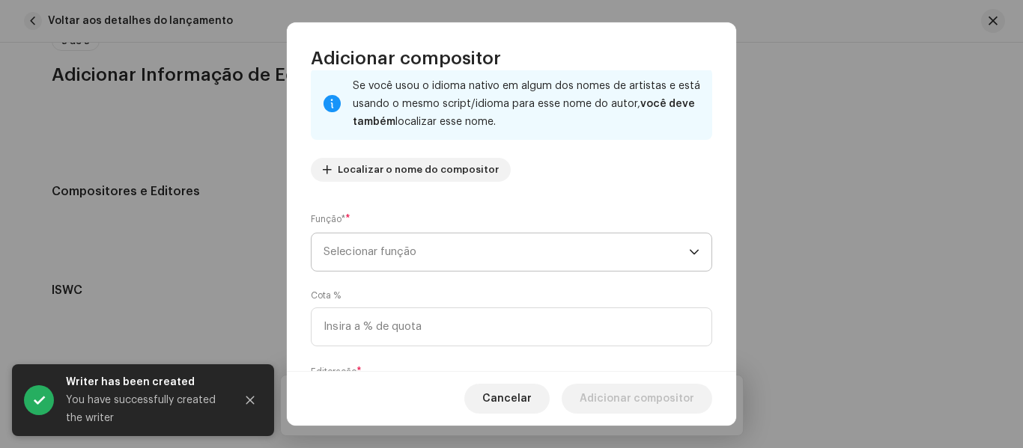
click at [627, 246] on span "Selecionar função" at bounding box center [505, 252] width 365 height 37
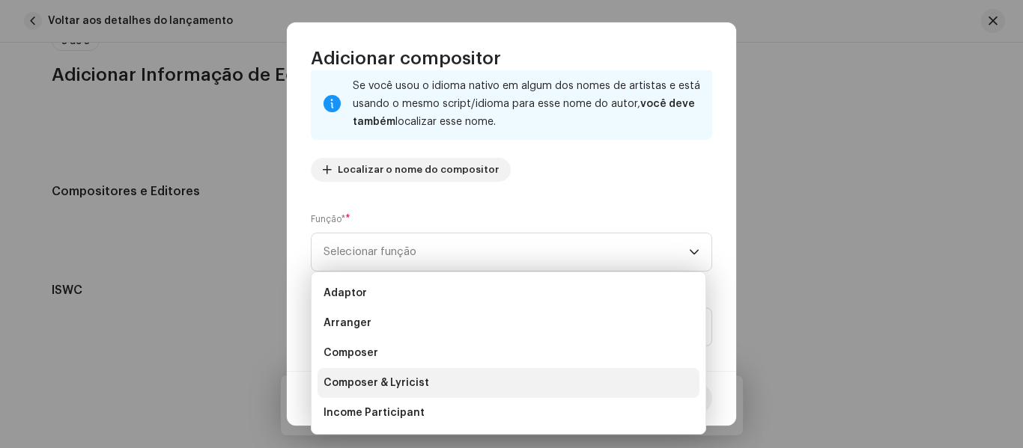
click at [386, 386] on span "Composer & Lyricist" at bounding box center [376, 383] width 106 height 15
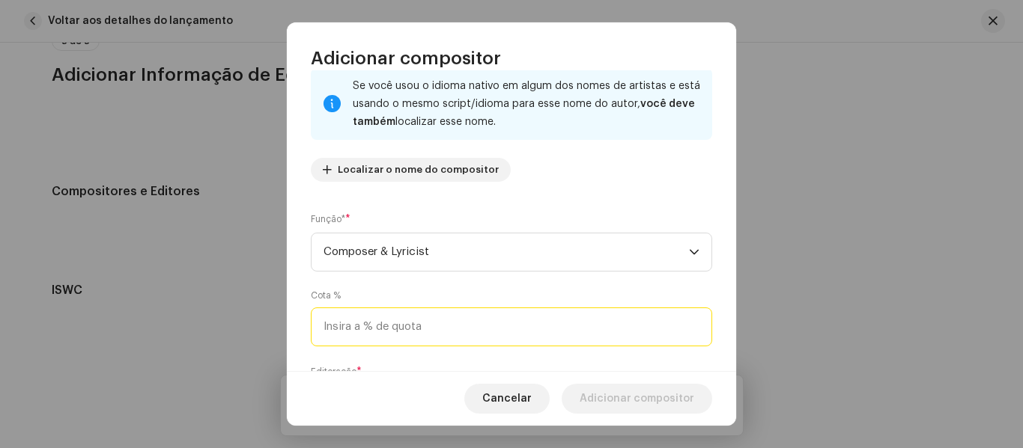
click at [408, 332] on input at bounding box center [511, 327] width 401 height 39
type input "100,00"
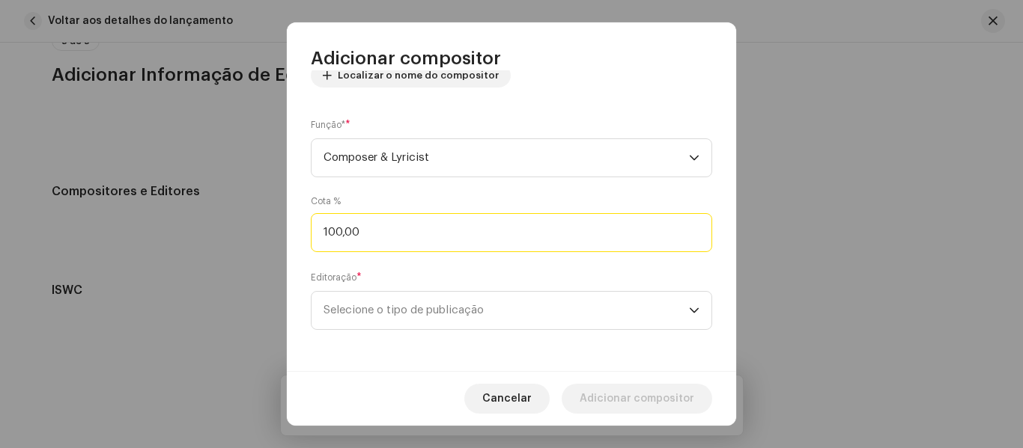
scroll to position [193, 0]
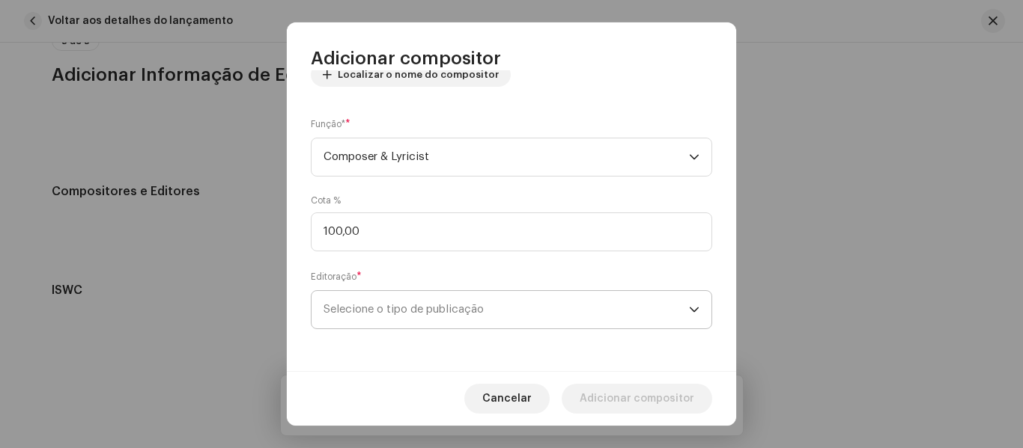
click at [624, 300] on span "Selecione o tipo de publicação" at bounding box center [505, 309] width 365 height 37
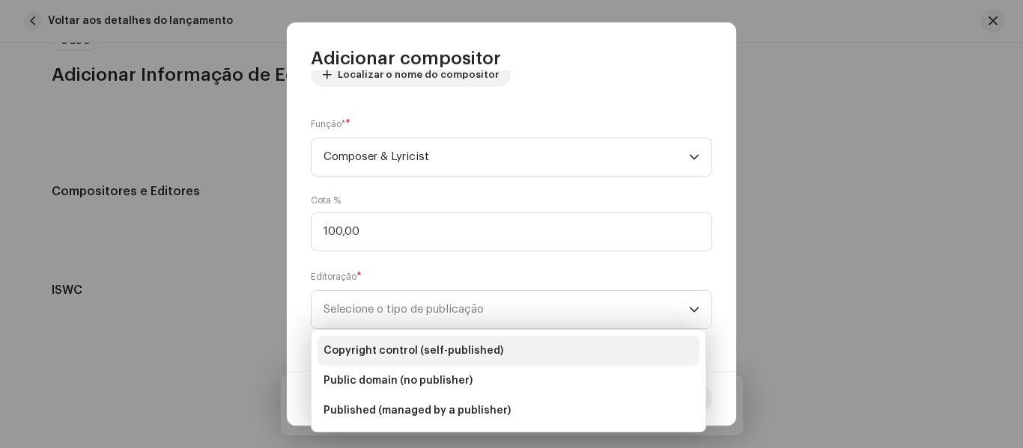
click at [490, 350] on span "Copyright control (self-published)" at bounding box center [413, 351] width 180 height 15
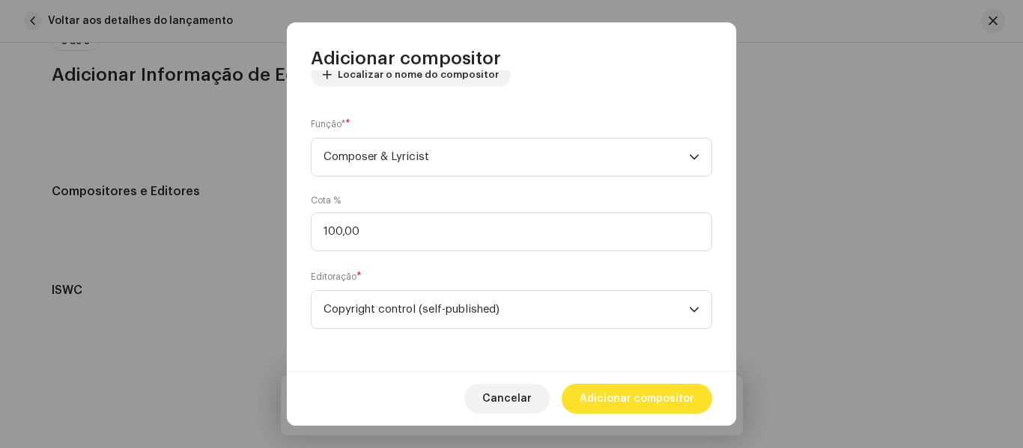
click at [617, 400] on span "Adicionar compositor" at bounding box center [636, 399] width 115 height 30
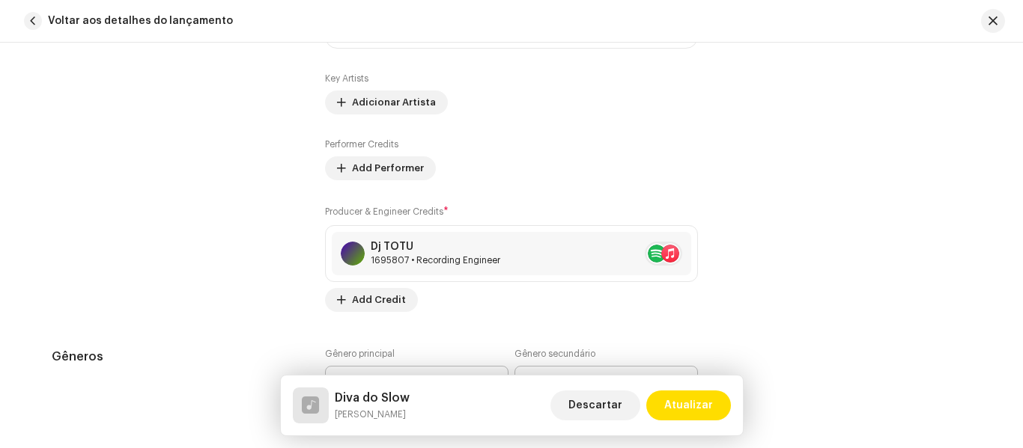
scroll to position [1053, 0]
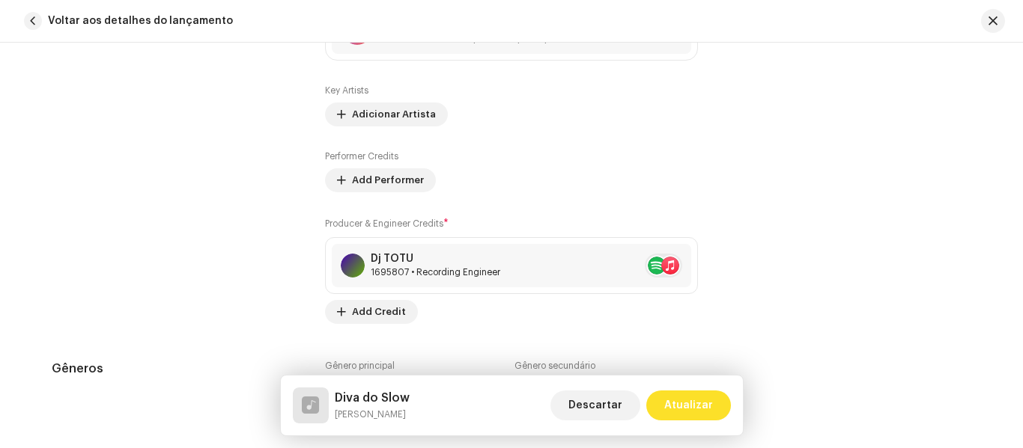
click at [699, 406] on span "Atualizar" at bounding box center [688, 406] width 49 height 30
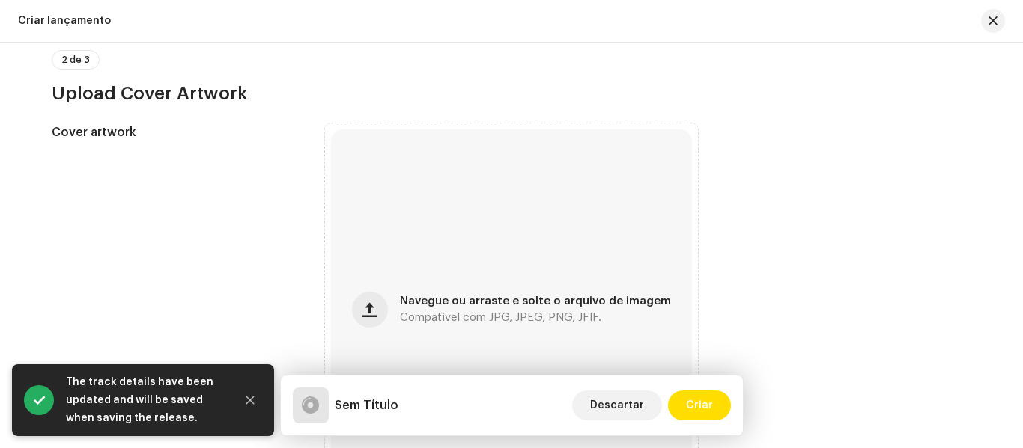
scroll to position [555, 0]
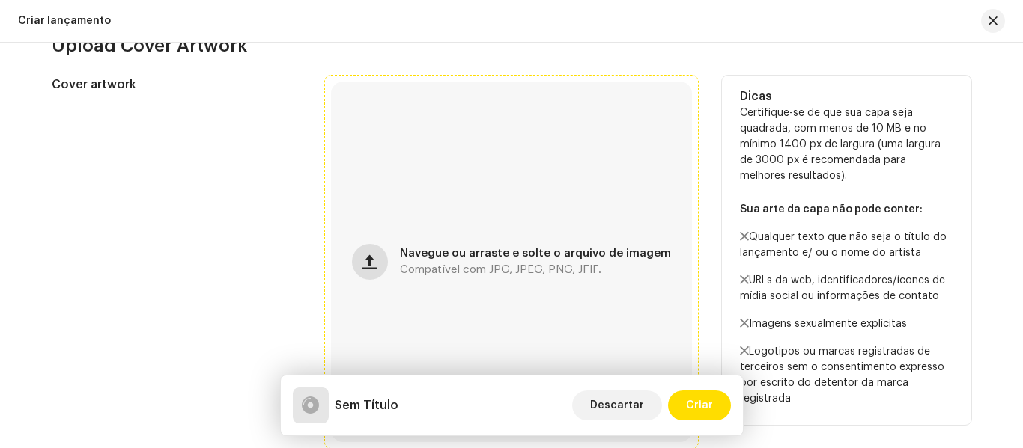
click at [369, 262] on span "button" at bounding box center [369, 262] width 14 height 12
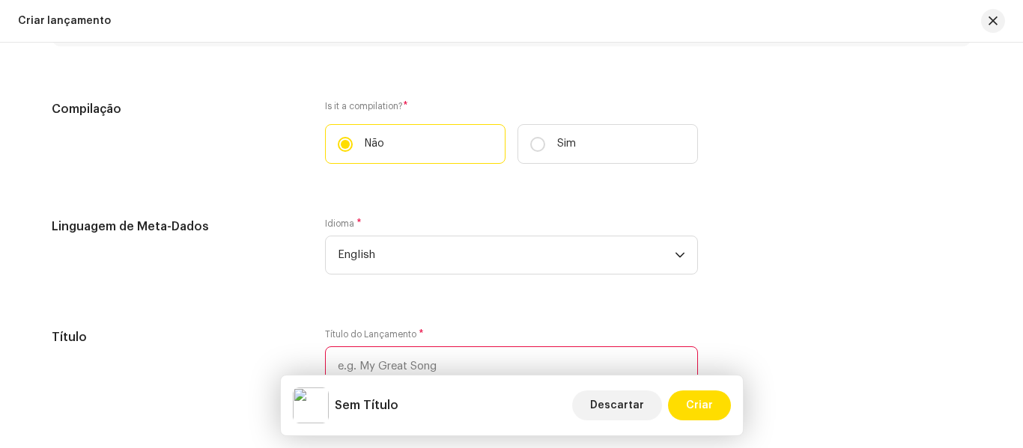
scroll to position [1133, 0]
click at [676, 256] on icon "dropdown trigger" at bounding box center [679, 256] width 10 height 10
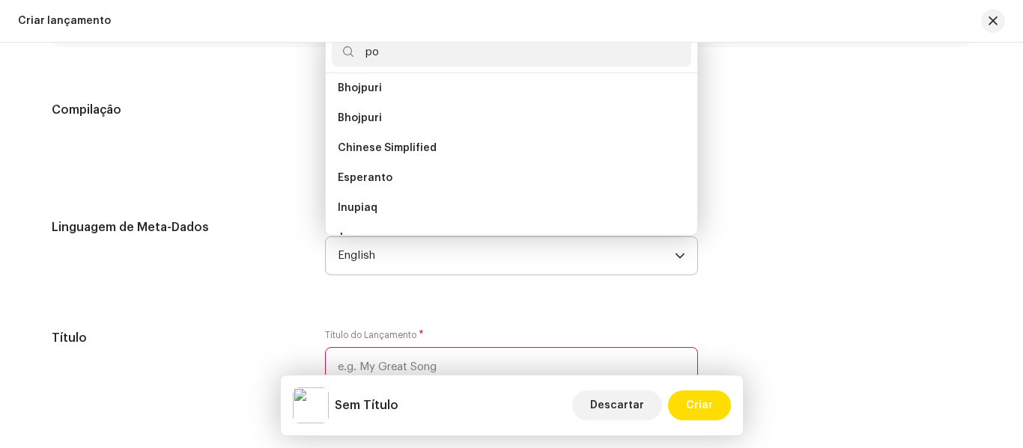
scroll to position [0, 0]
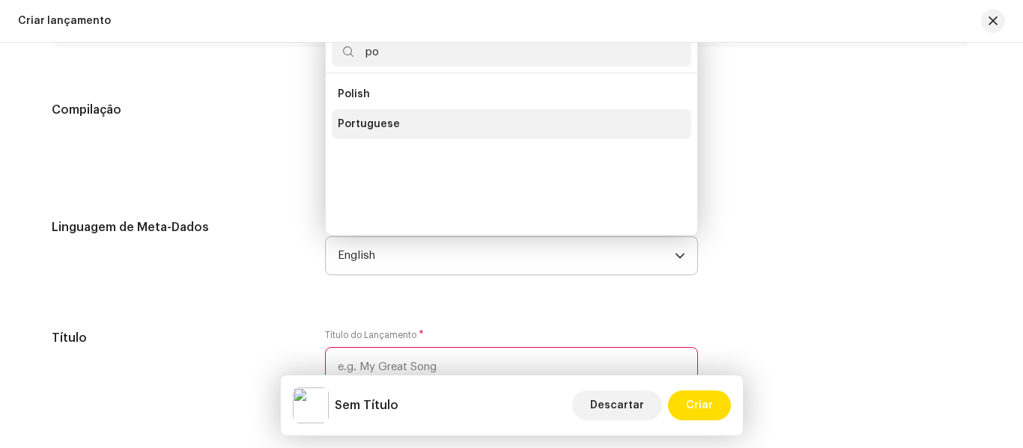
type input "po"
click at [391, 124] on span "Portuguese" at bounding box center [369, 124] width 62 height 15
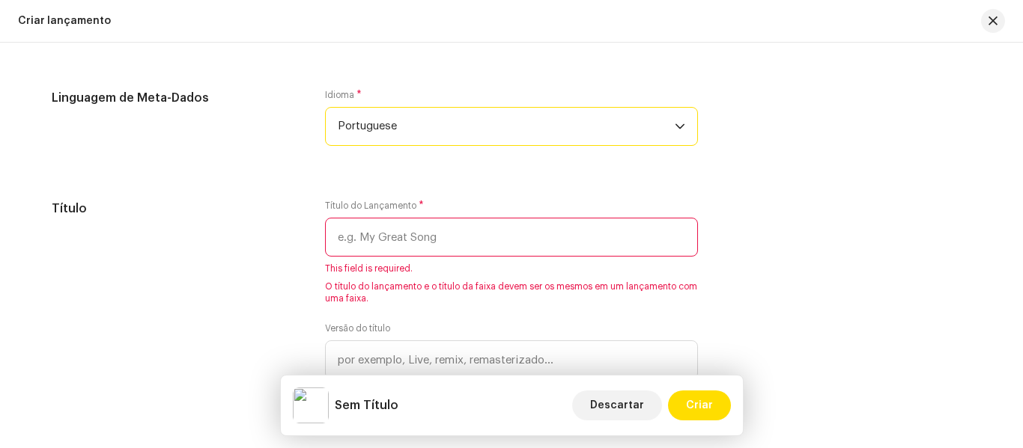
scroll to position [1299, 0]
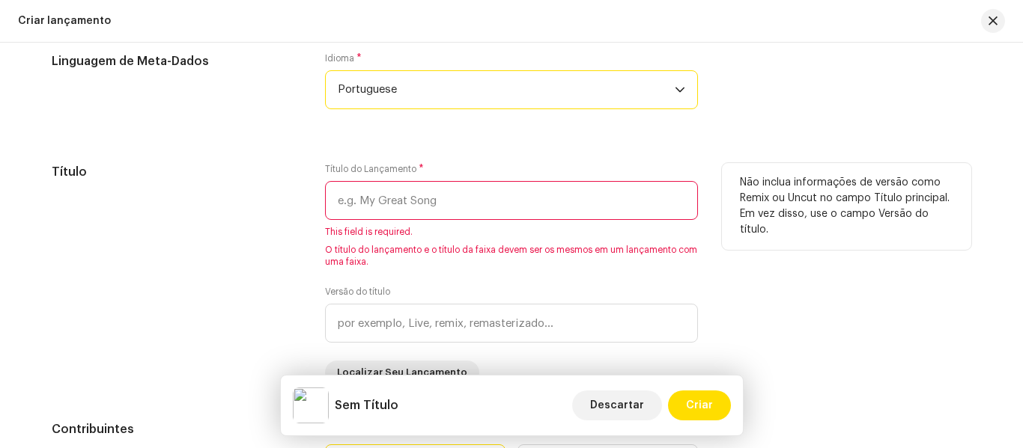
click at [588, 198] on input "text" at bounding box center [511, 200] width 373 height 39
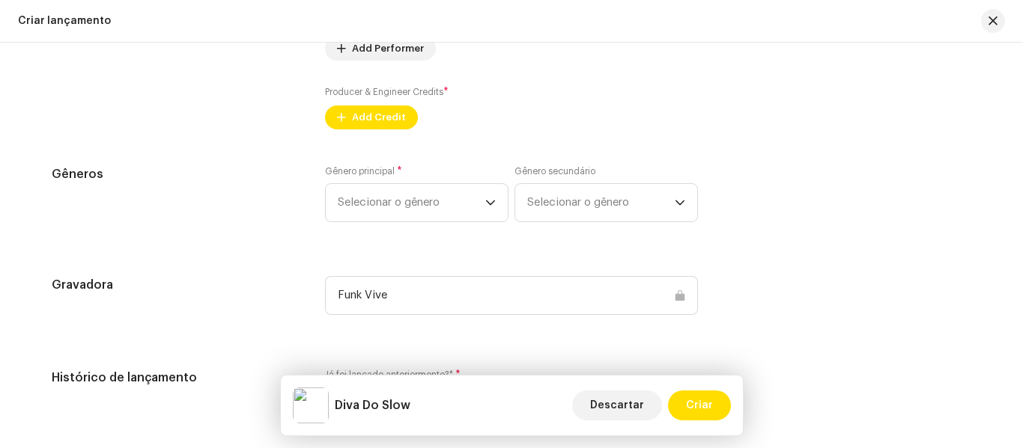
scroll to position [1890, 0]
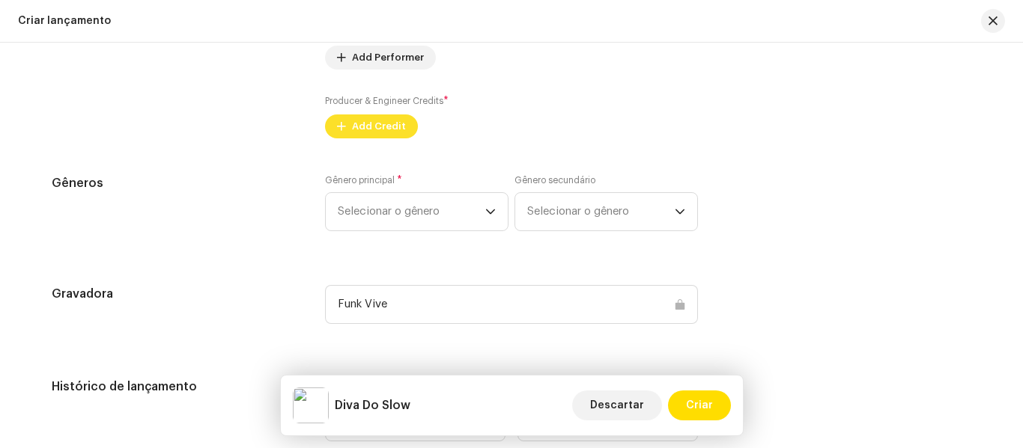
type input "Diva Do Slow"
click at [380, 123] on span "Add Credit" at bounding box center [379, 127] width 54 height 30
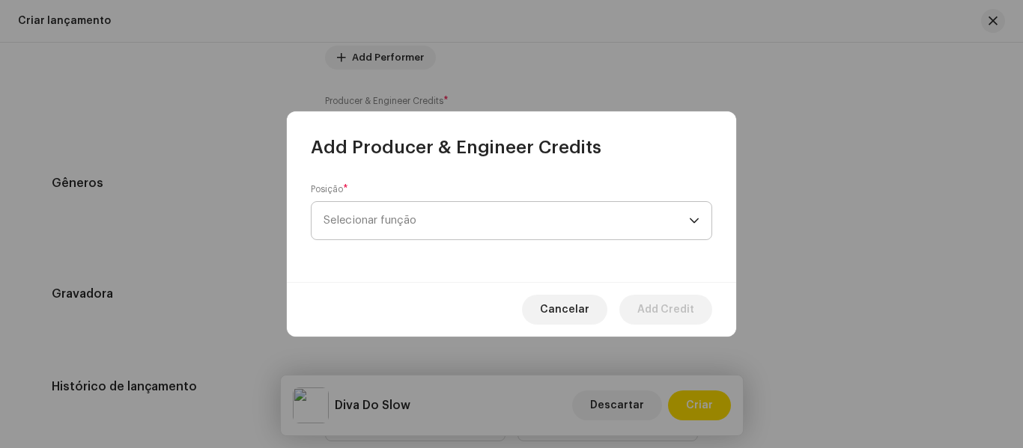
click at [684, 206] on span "Selecionar função" at bounding box center [505, 220] width 365 height 37
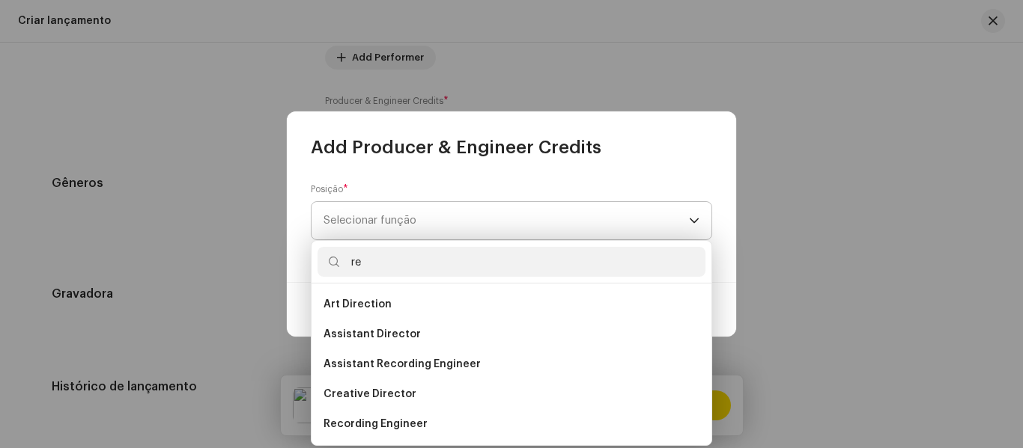
type input "rec"
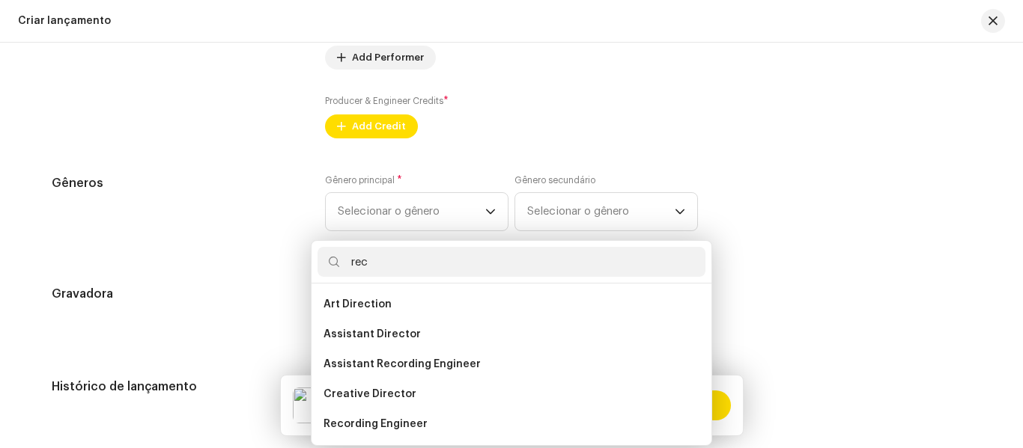
click at [909, 34] on div "Add Producer & Engineer Credits Posição * Selecionar função Cancelar Add Credit" at bounding box center [511, 224] width 1023 height 448
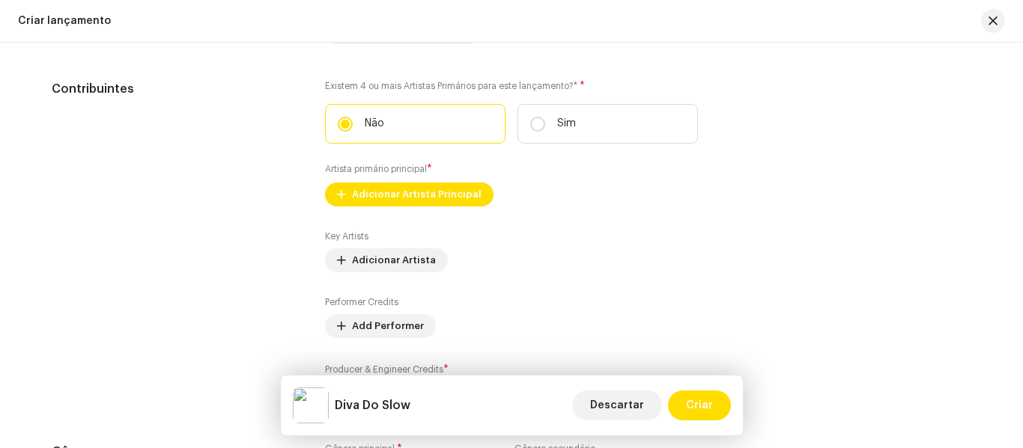
scroll to position [1640, 0]
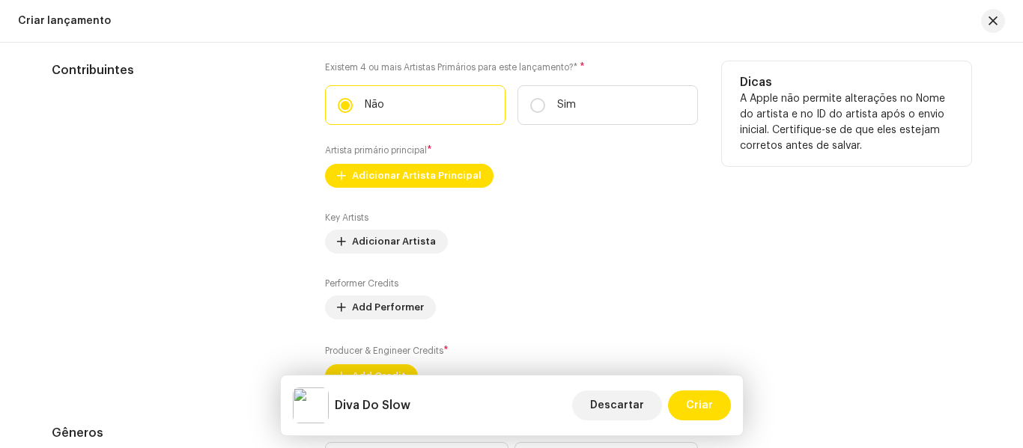
click at [359, 150] on small "Artista primário principal" at bounding box center [376, 150] width 102 height 9
click at [362, 174] on span "Adicionar Artista Principal" at bounding box center [416, 176] width 129 height 30
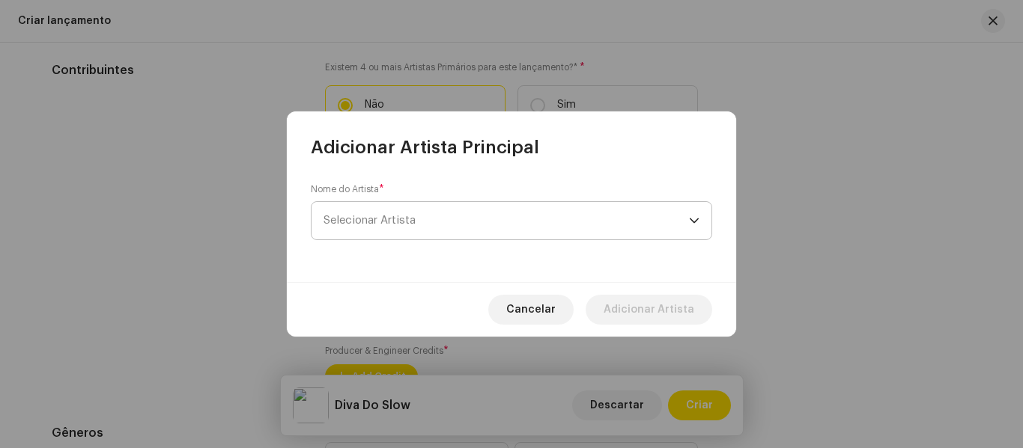
click at [692, 226] on div "dropdown trigger" at bounding box center [694, 220] width 10 height 37
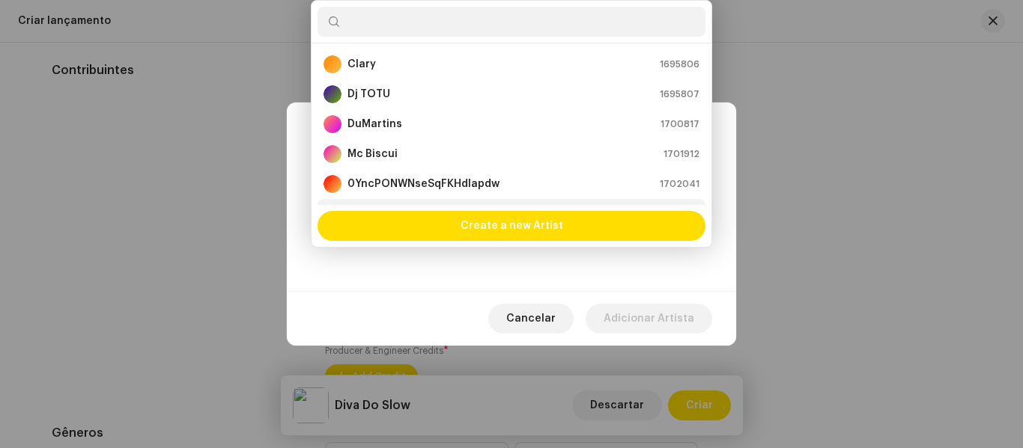
scroll to position [24, 0]
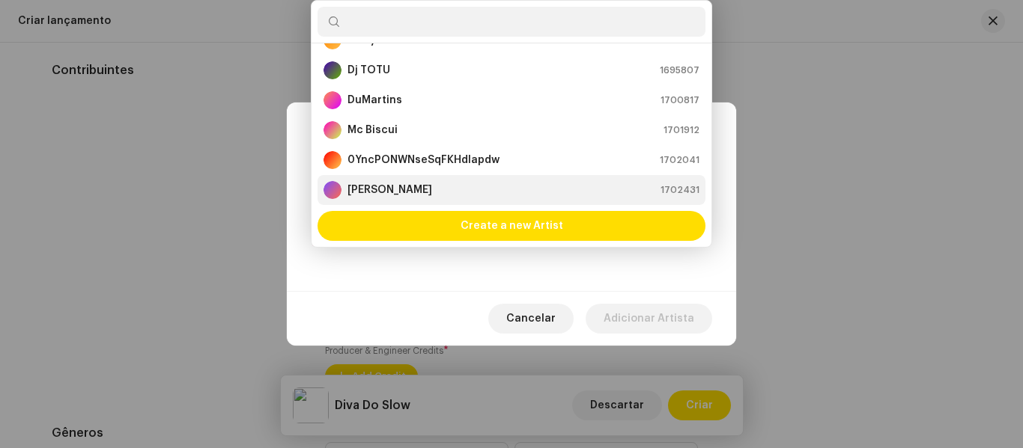
click at [457, 191] on div "[PERSON_NAME] 1702431" at bounding box center [511, 190] width 376 height 18
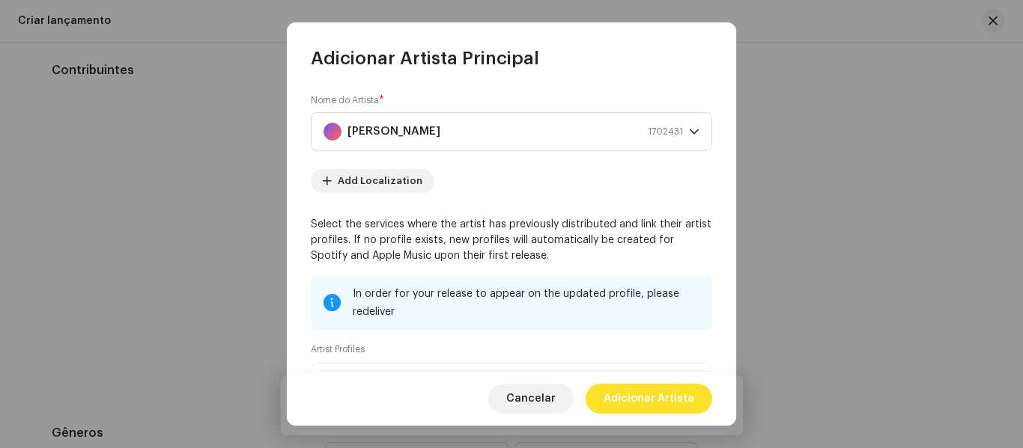
click at [643, 409] on span "Adicionar Artista" at bounding box center [648, 399] width 91 height 30
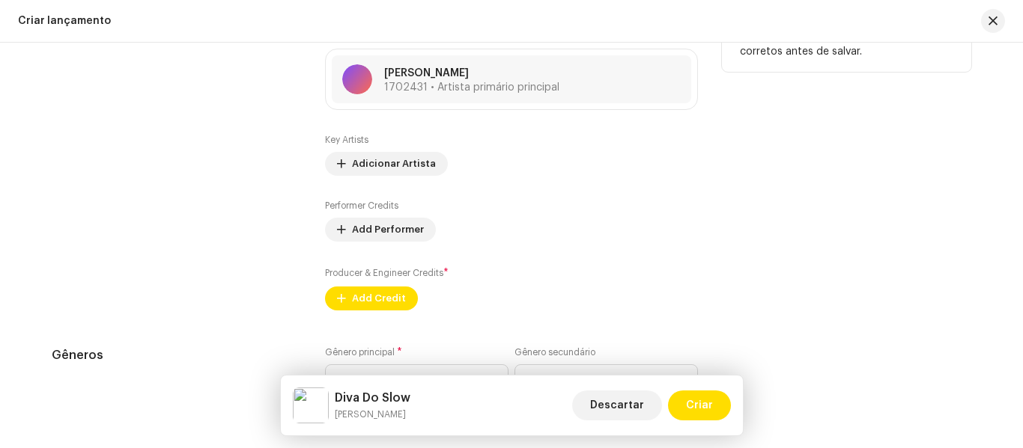
scroll to position [1767, 0]
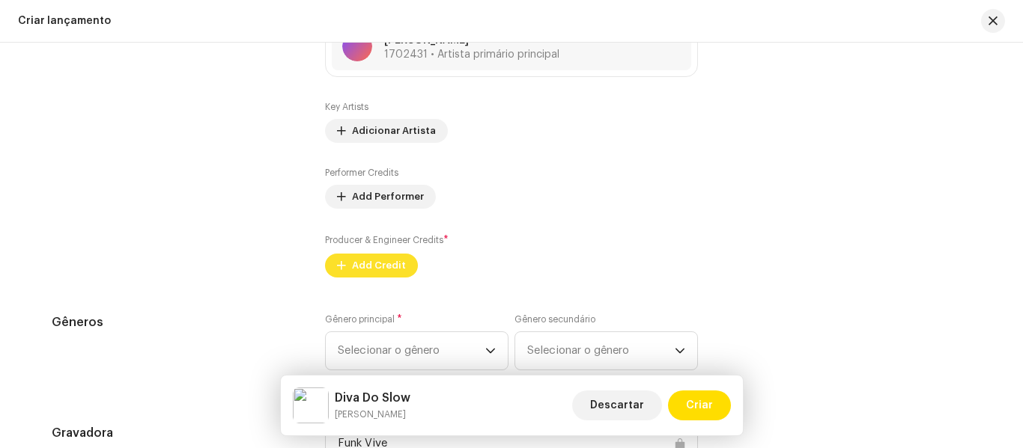
click at [358, 267] on span "Add Credit" at bounding box center [379, 266] width 54 height 30
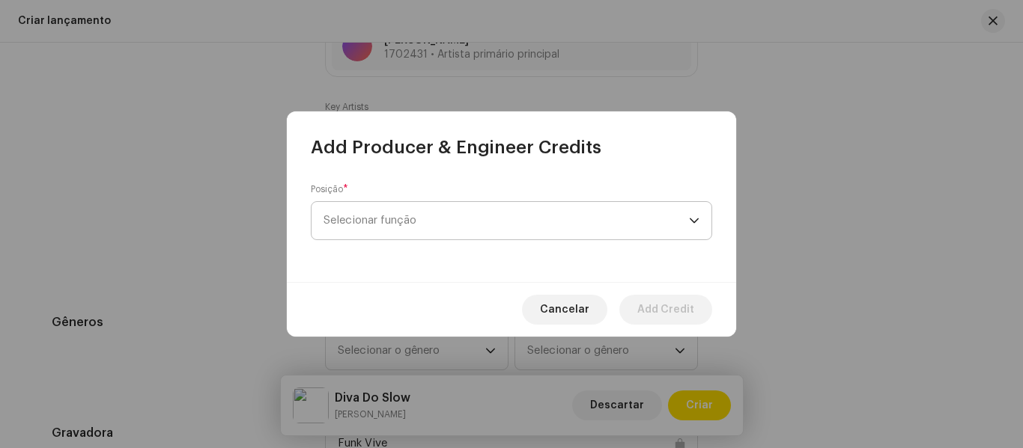
click at [558, 213] on span "Selecionar função" at bounding box center [505, 220] width 365 height 37
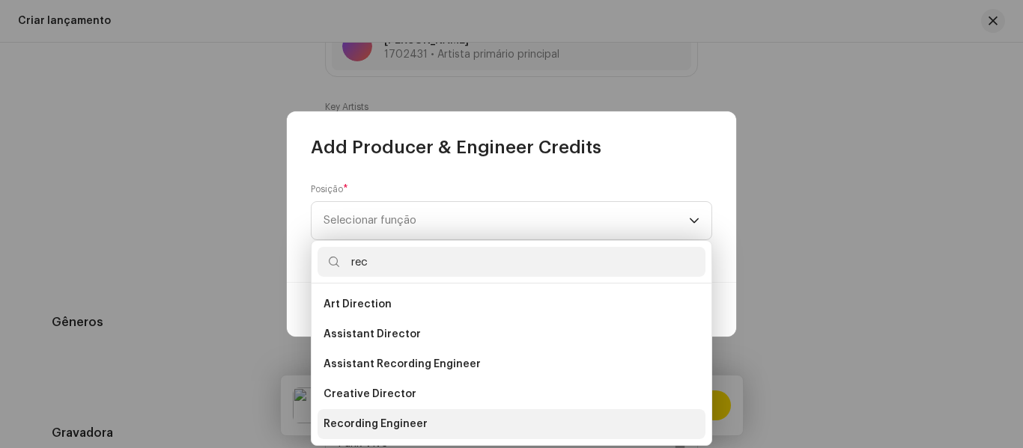
type input "rec"
click at [411, 427] on span "Recording Engineer" at bounding box center [375, 424] width 104 height 15
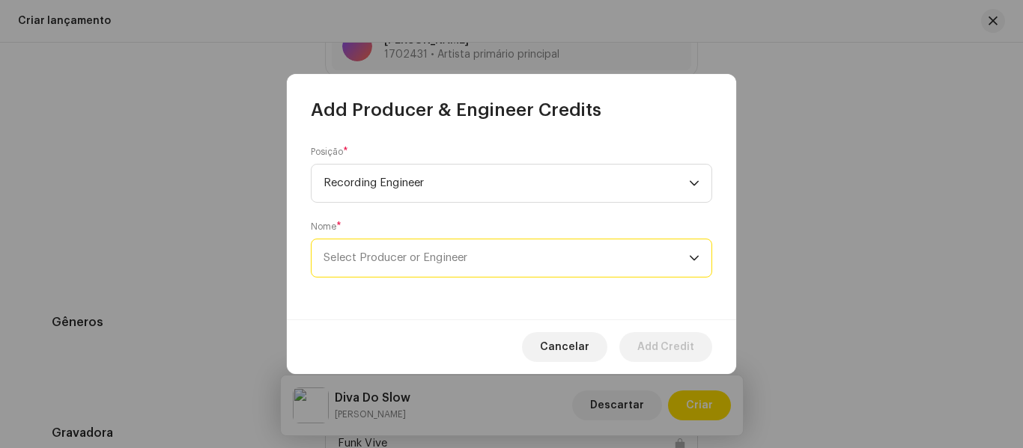
click at [558, 258] on span "Select Producer or Engineer" at bounding box center [505, 258] width 365 height 37
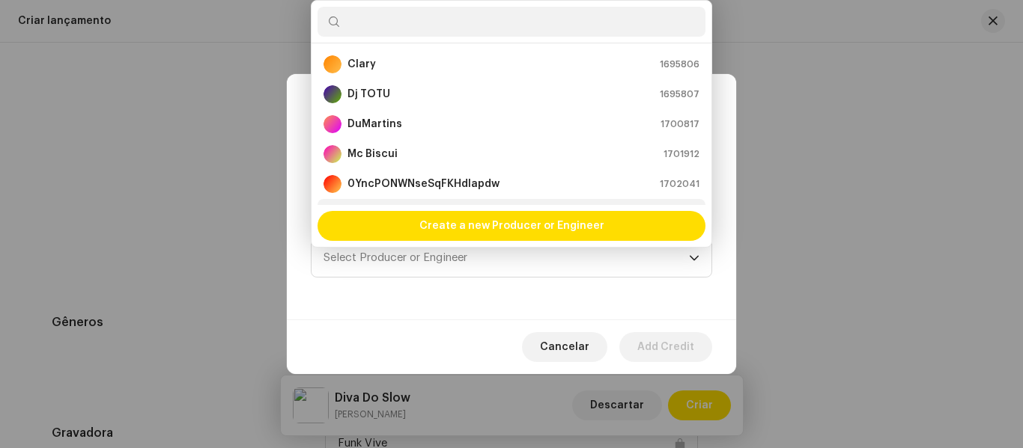
scroll to position [24, 0]
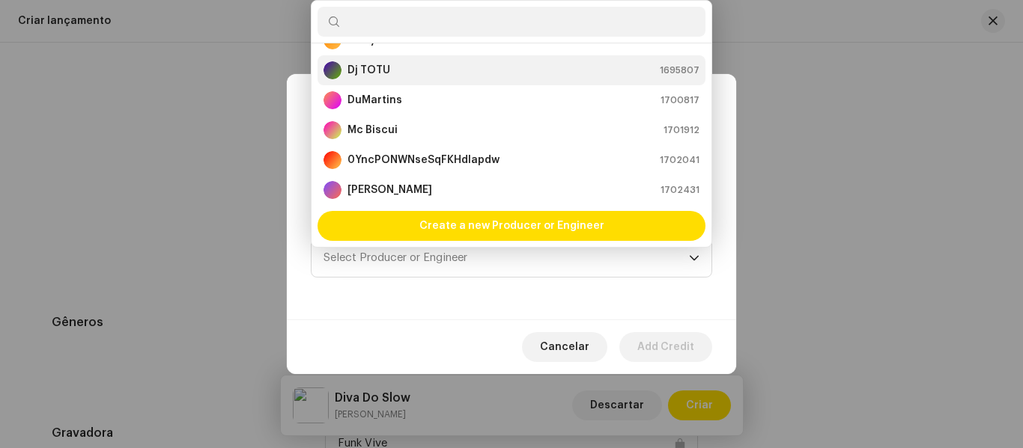
click at [445, 64] on div "Dj TOTU 1695807" at bounding box center [511, 70] width 376 height 18
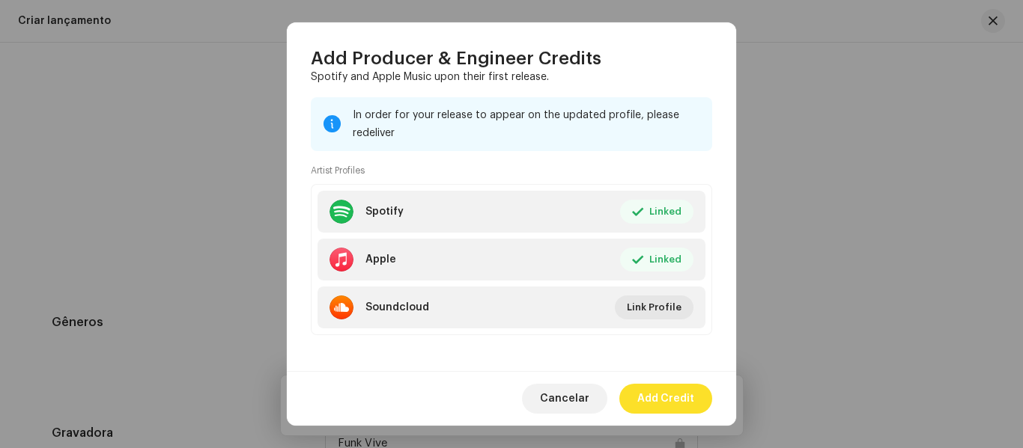
scroll to position [260, 0]
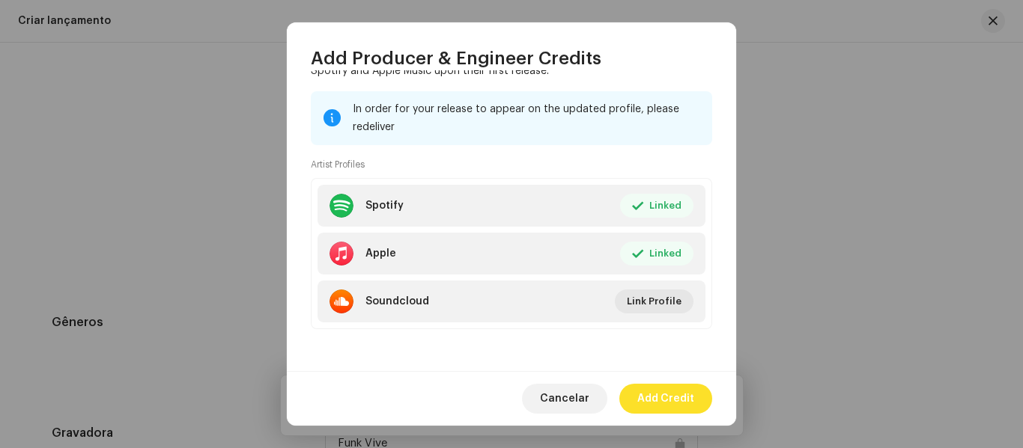
click at [667, 408] on span "Add Credit" at bounding box center [665, 399] width 57 height 30
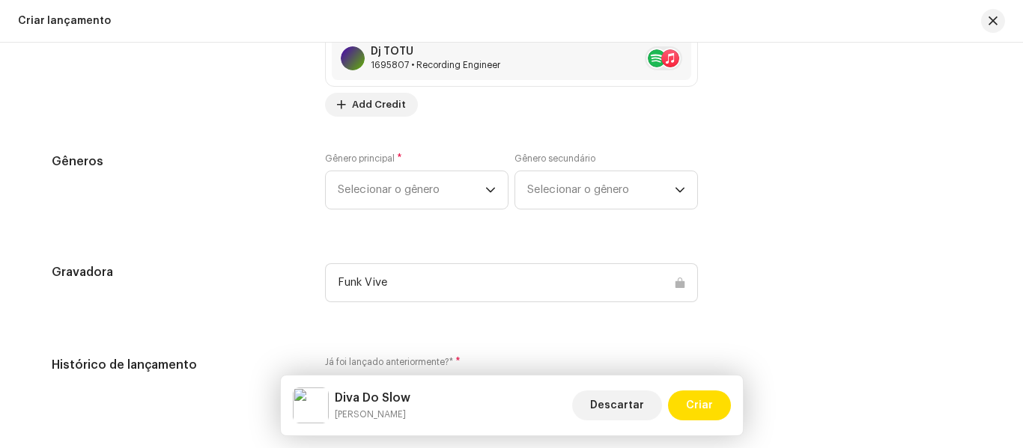
scroll to position [1992, 0]
click at [475, 179] on span "Selecionar o gênero" at bounding box center [411, 189] width 147 height 37
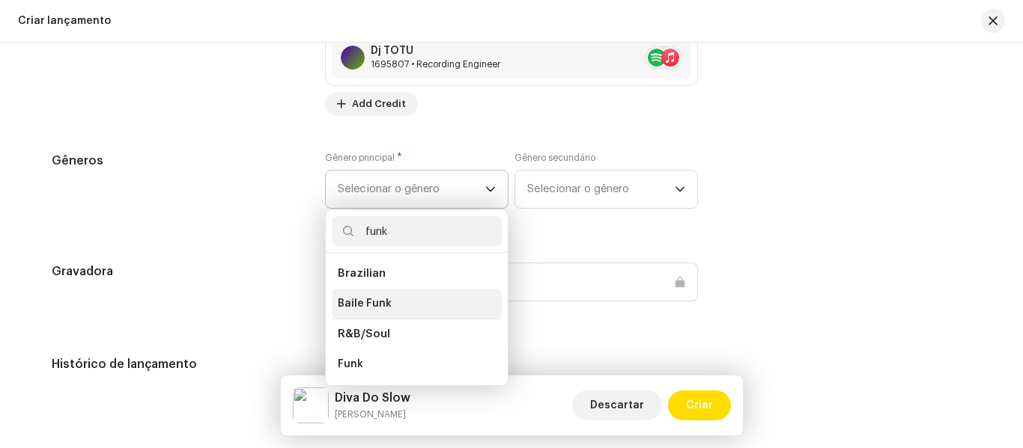
type input "funk"
click at [424, 311] on li "Baile Funk" at bounding box center [417, 304] width 170 height 30
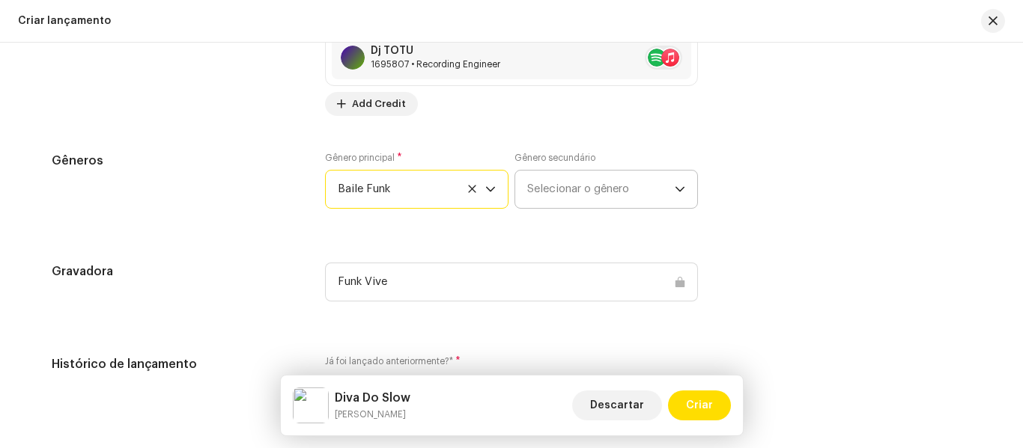
click at [582, 205] on span "Selecionar o gênero" at bounding box center [600, 189] width 147 height 37
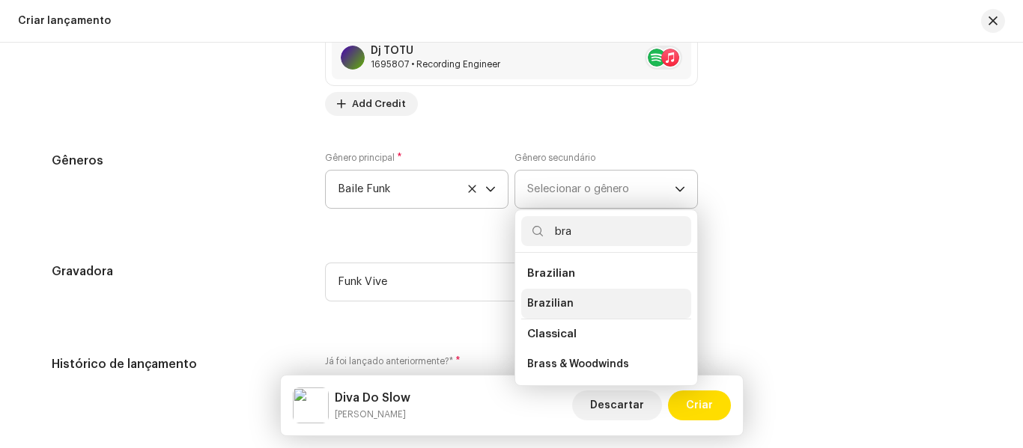
type input "bra"
click at [561, 292] on li "Brazilian" at bounding box center [606, 304] width 170 height 30
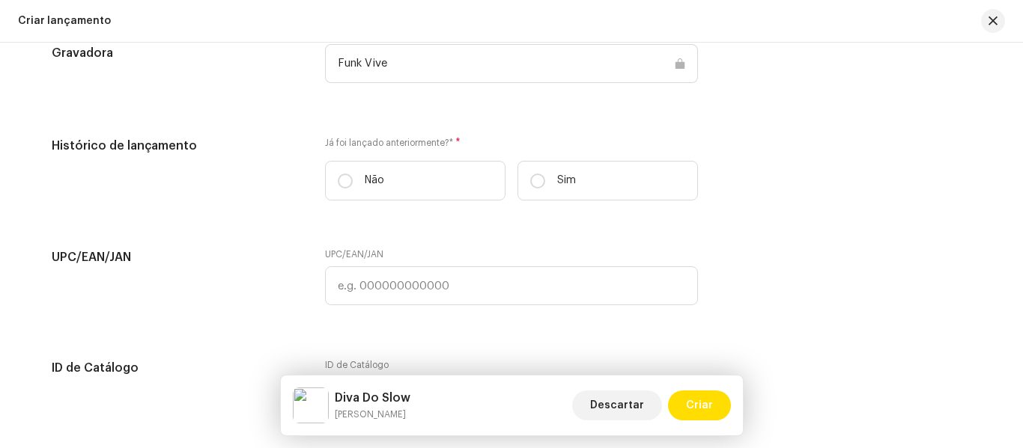
scroll to position [2225, 0]
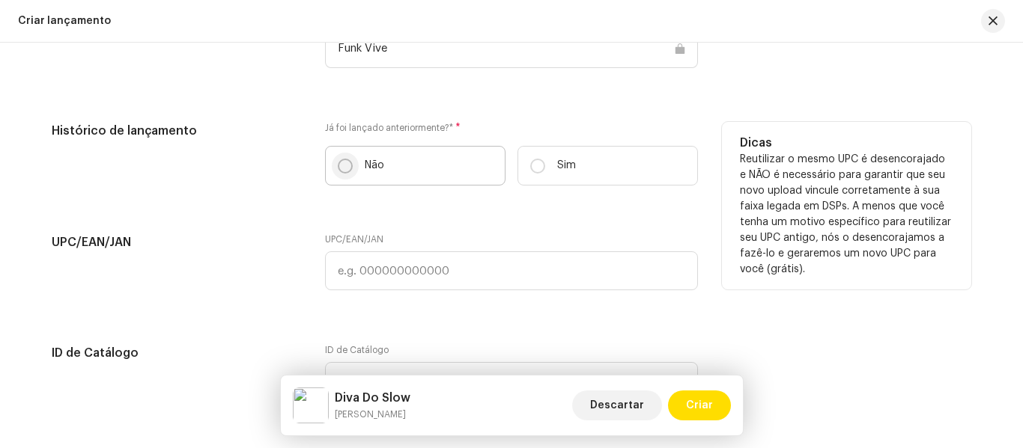
click at [338, 159] on p-radiobutton at bounding box center [345, 166] width 15 height 15
click at [338, 159] on input "Não" at bounding box center [345, 166] width 15 height 15
radio input "true"
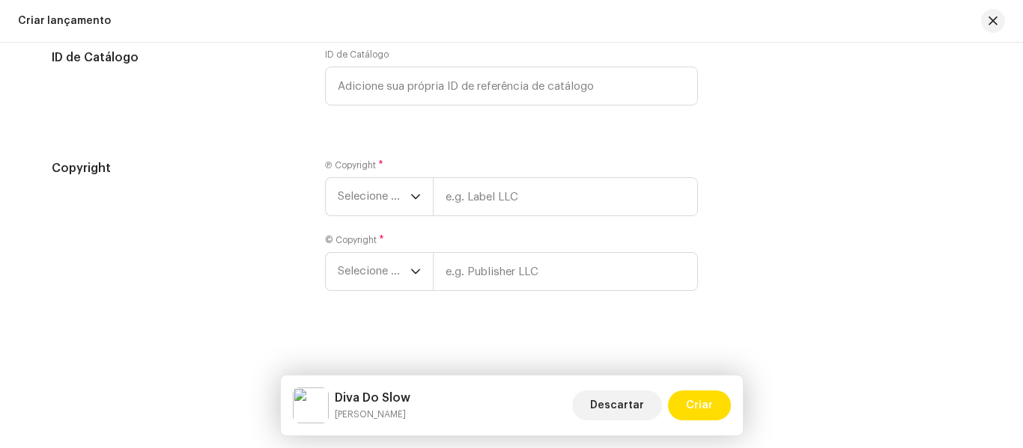
scroll to position [2526, 0]
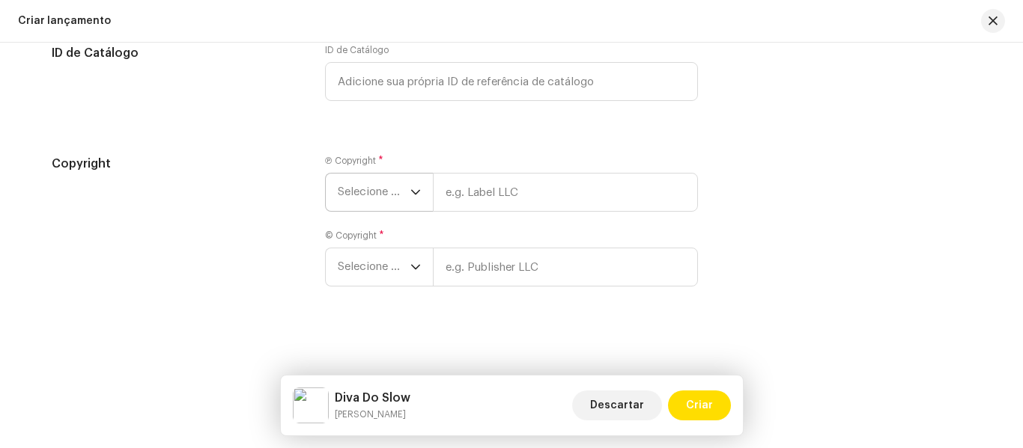
click at [403, 181] on span "Selecione o ano" at bounding box center [374, 192] width 73 height 37
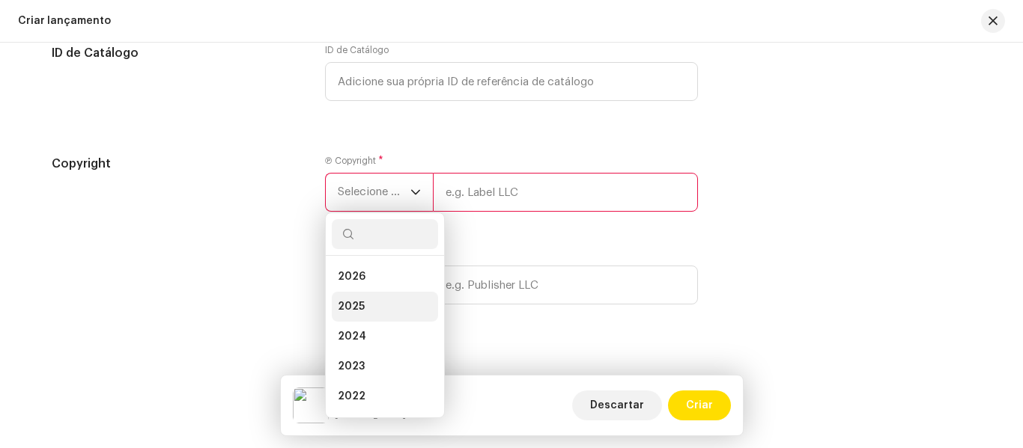
click at [350, 299] on li "2025" at bounding box center [385, 307] width 106 height 30
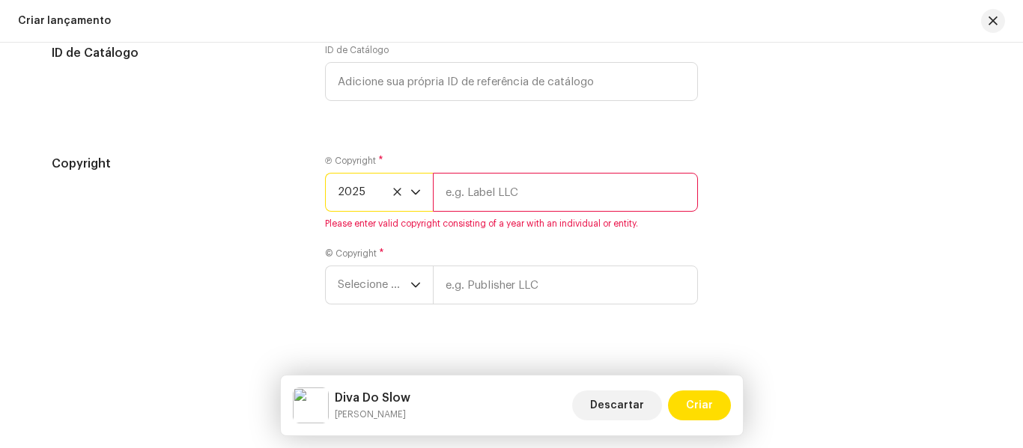
click at [486, 185] on input "text" at bounding box center [565, 192] width 265 height 39
type input "Funk Vive"
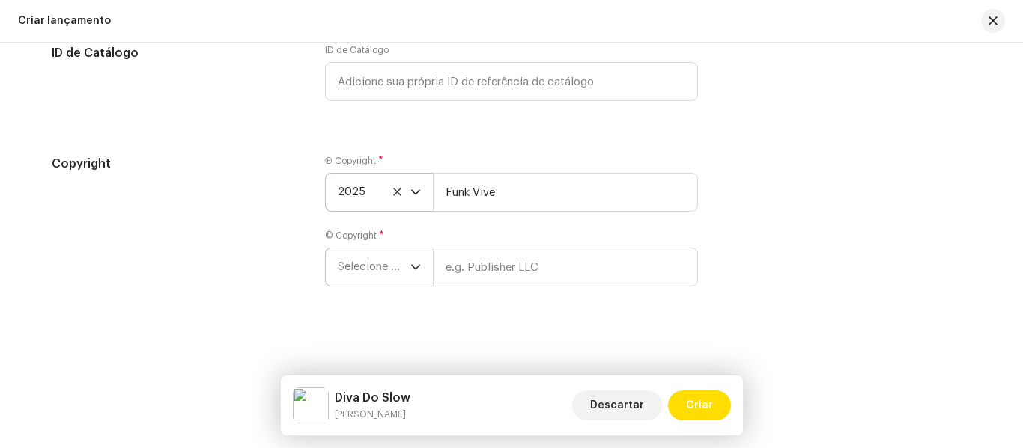
click at [406, 271] on span "Selecione o ano" at bounding box center [374, 267] width 73 height 37
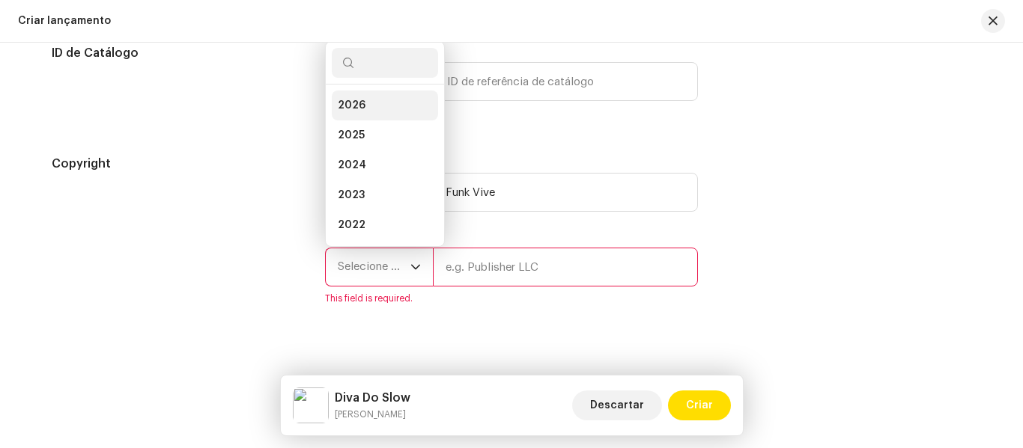
click at [389, 119] on li "2026" at bounding box center [385, 106] width 106 height 30
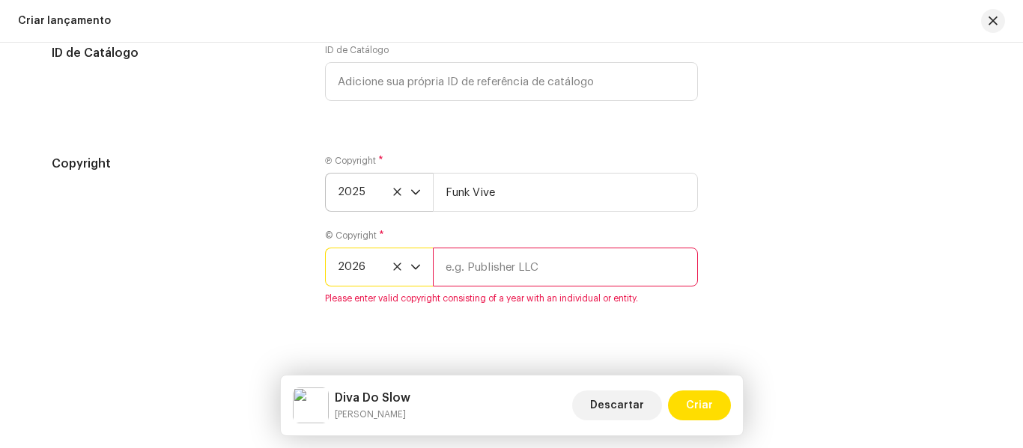
click at [410, 269] on icon "dropdown trigger" at bounding box center [415, 267] width 10 height 10
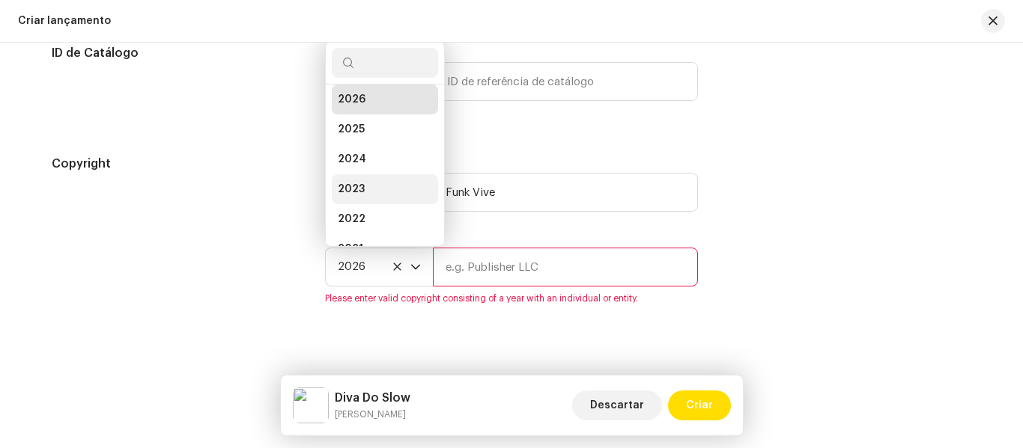
scroll to position [24, 0]
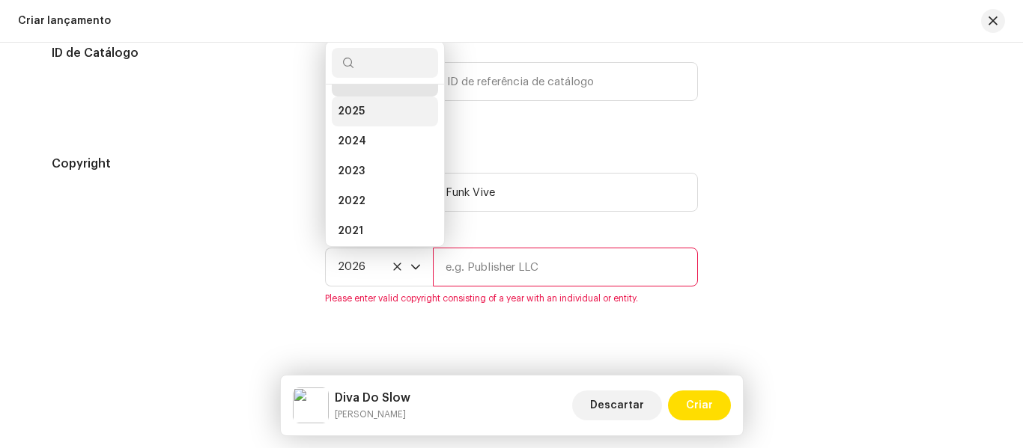
click at [365, 116] on li "2025" at bounding box center [385, 112] width 106 height 30
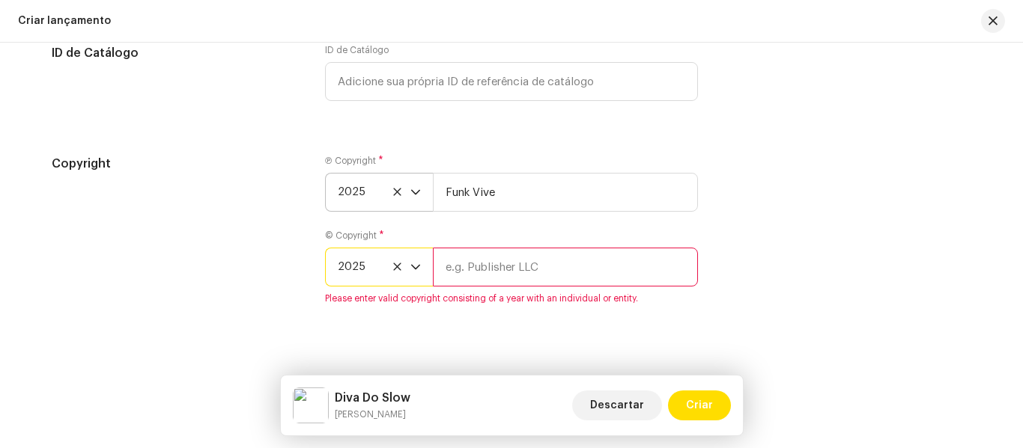
click at [515, 264] on input "text" at bounding box center [565, 267] width 265 height 39
type input "Funk Vive"
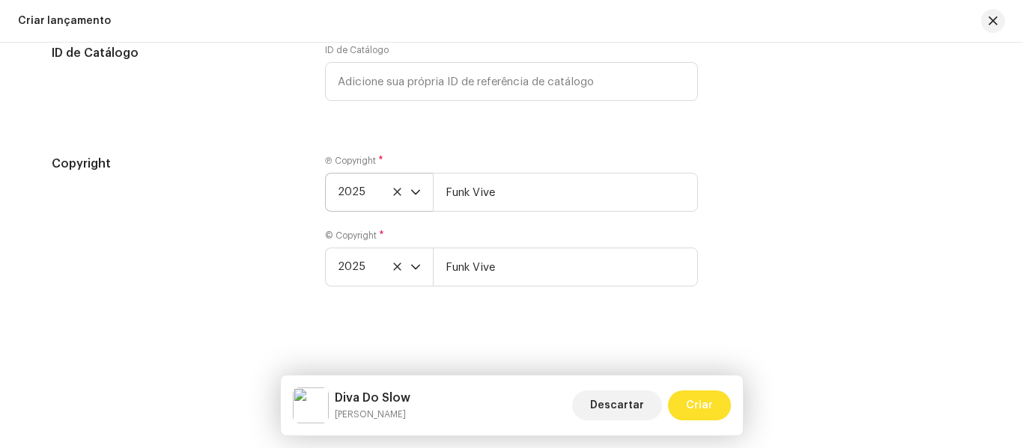
click at [699, 405] on span "Criar" at bounding box center [699, 406] width 27 height 30
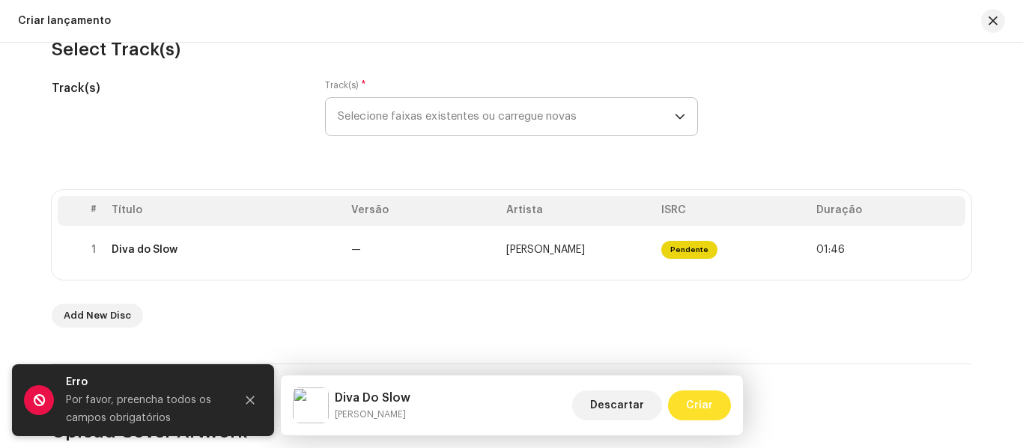
scroll to position [171, 0]
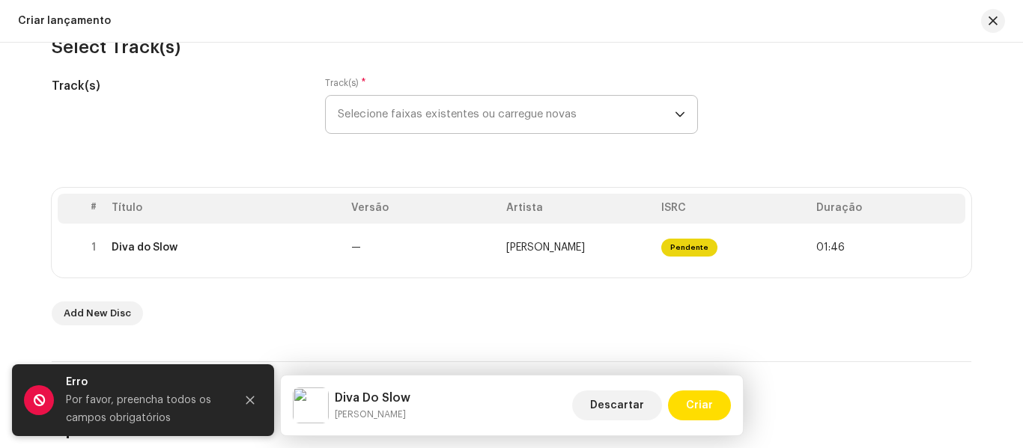
drag, startPoint x: 737, startPoint y: 325, endPoint x: 742, endPoint y: 204, distance: 121.3
drag, startPoint x: 742, startPoint y: 204, endPoint x: 939, endPoint y: 353, distance: 246.9
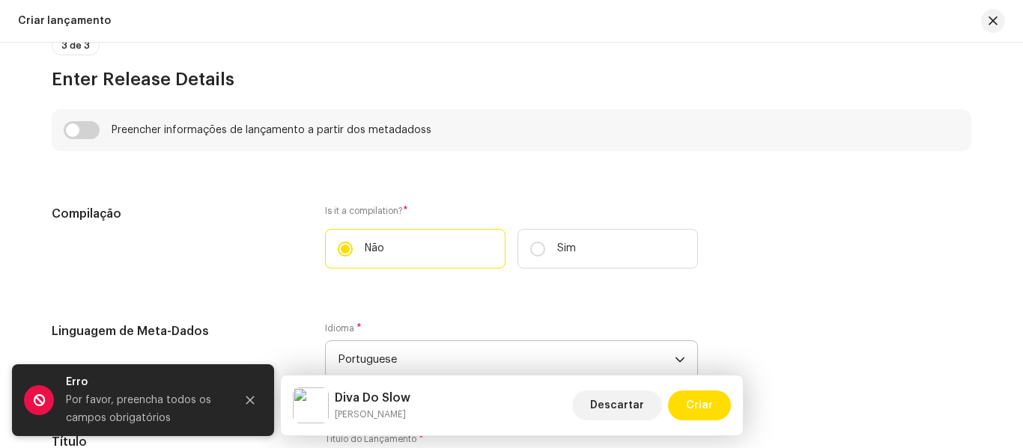
scroll to position [1029, 0]
click at [84, 135] on input "checkbox" at bounding box center [82, 130] width 36 height 18
checkbox input "true"
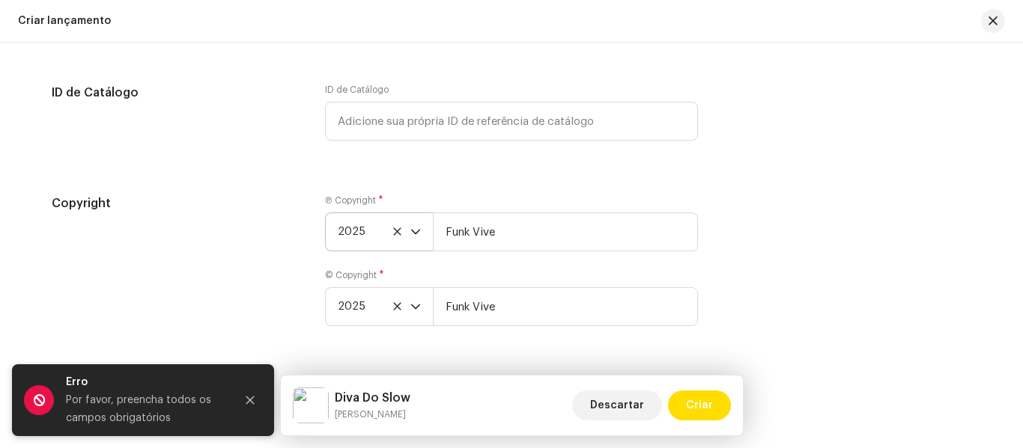
scroll to position [2600, 0]
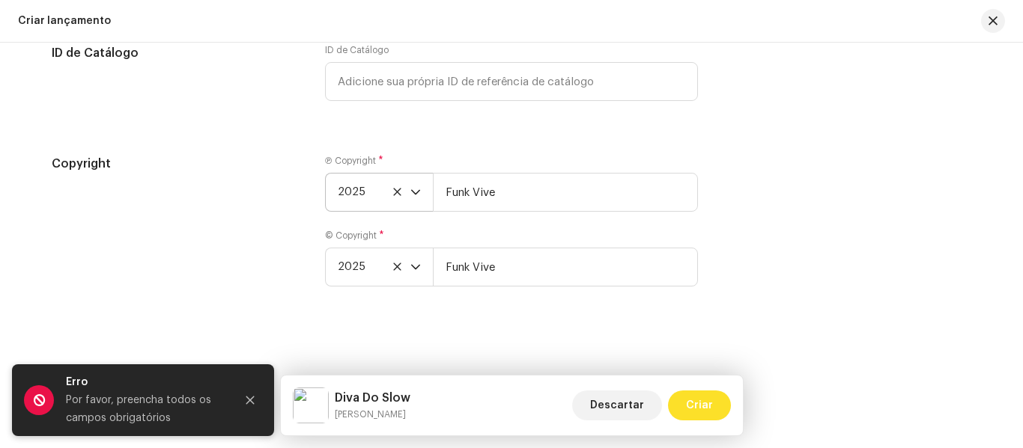
click at [693, 405] on span "Criar" at bounding box center [699, 406] width 27 height 30
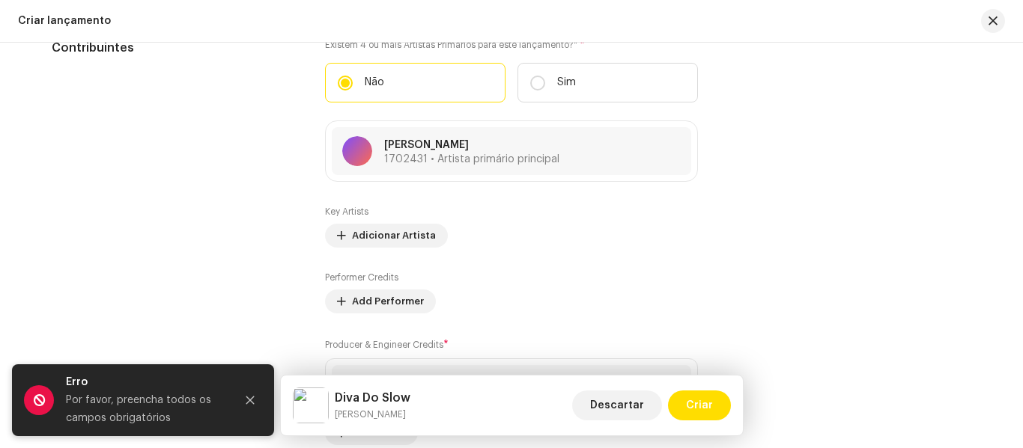
scroll to position [1736, 0]
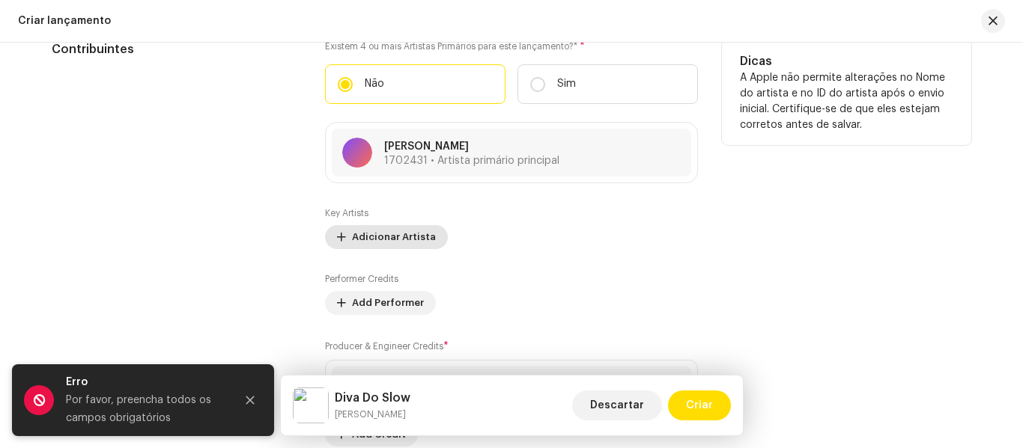
click at [391, 237] on span "Adicionar Artista" at bounding box center [394, 237] width 84 height 30
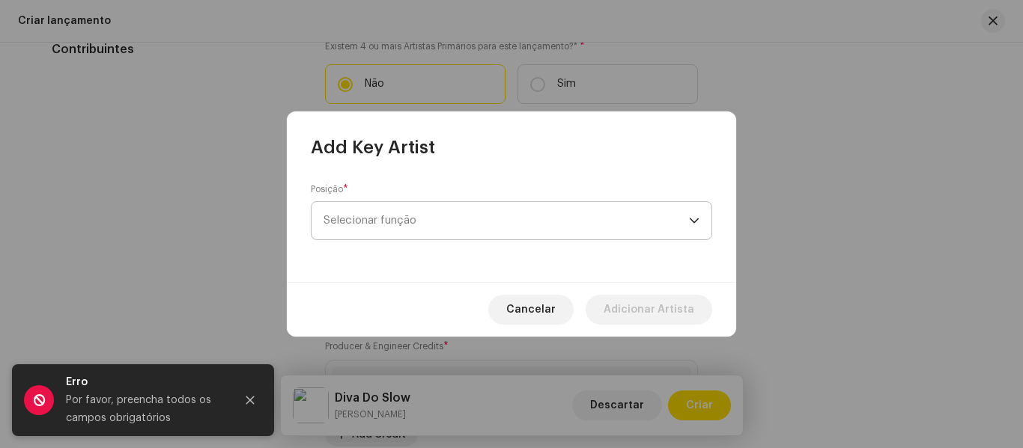
click at [691, 224] on div "dropdown trigger" at bounding box center [694, 220] width 10 height 37
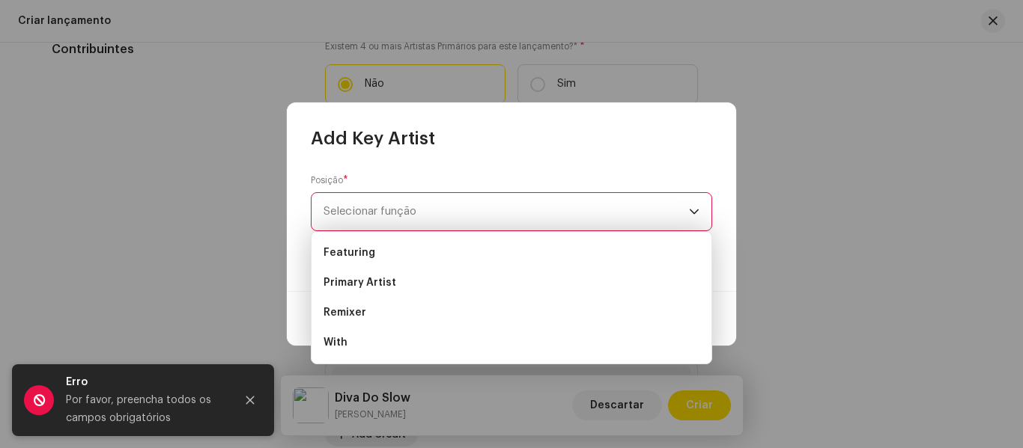
click at [630, 191] on div "Posição * Selecionar função This field is required." at bounding box center [511, 211] width 401 height 75
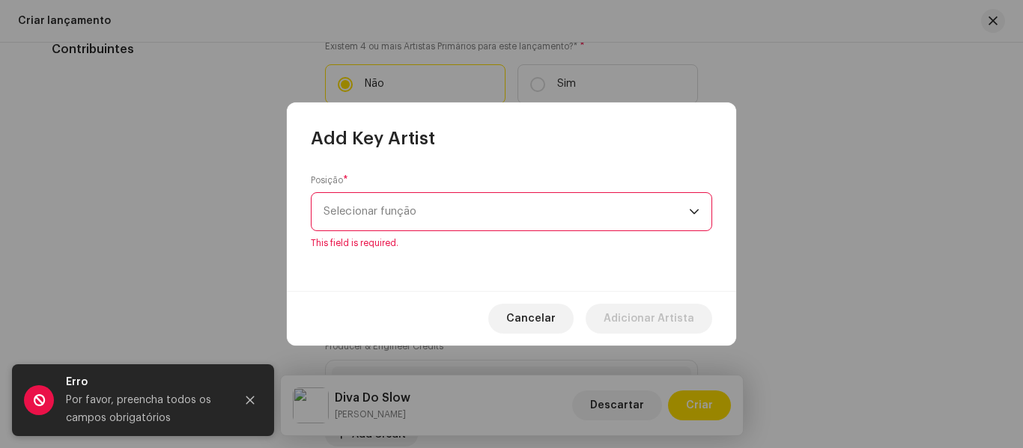
click at [643, 225] on span "Selecionar função" at bounding box center [505, 211] width 365 height 37
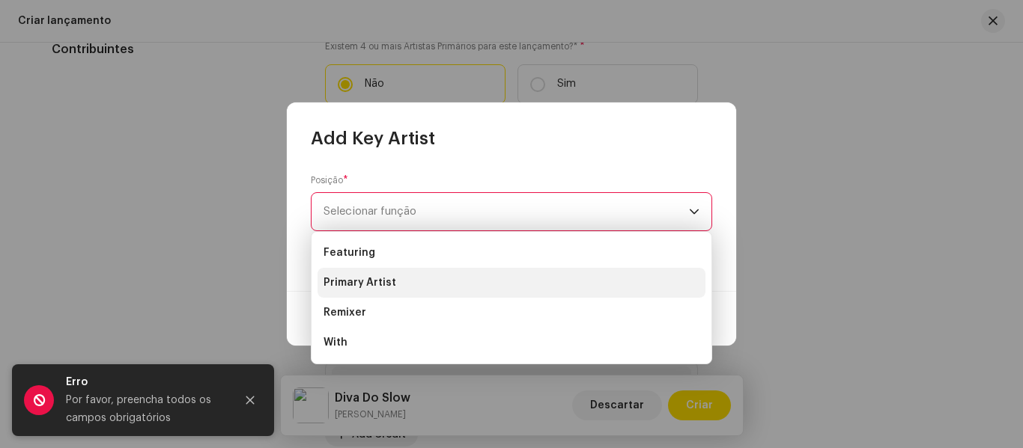
click at [532, 287] on li "Primary Artist" at bounding box center [511, 283] width 388 height 30
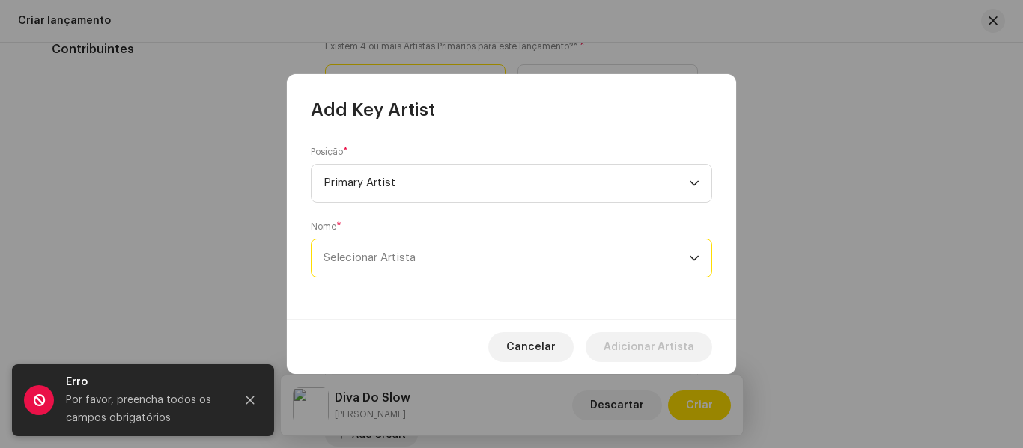
click at [567, 260] on span "Selecionar Artista" at bounding box center [505, 258] width 365 height 37
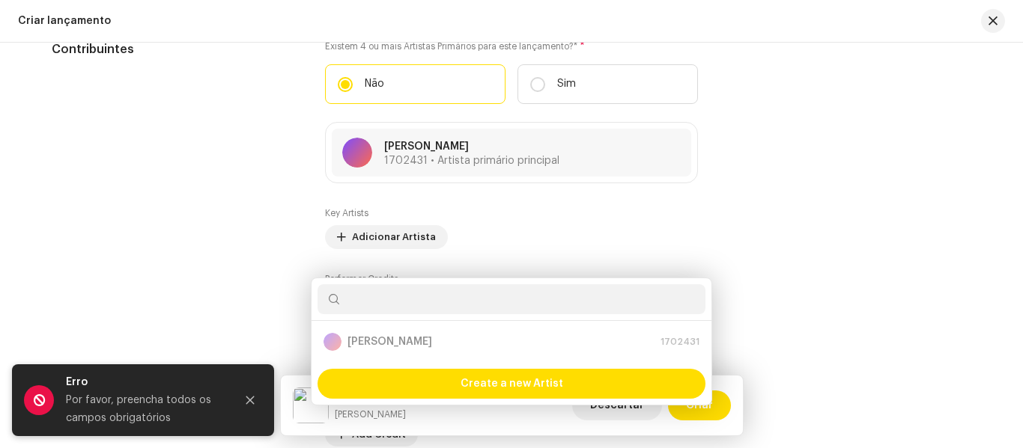
click at [773, 200] on div "Add Key Artist Posição * Primary Artist Nome * Selecionar Artista Cancelar Adic…" at bounding box center [511, 224] width 1023 height 448
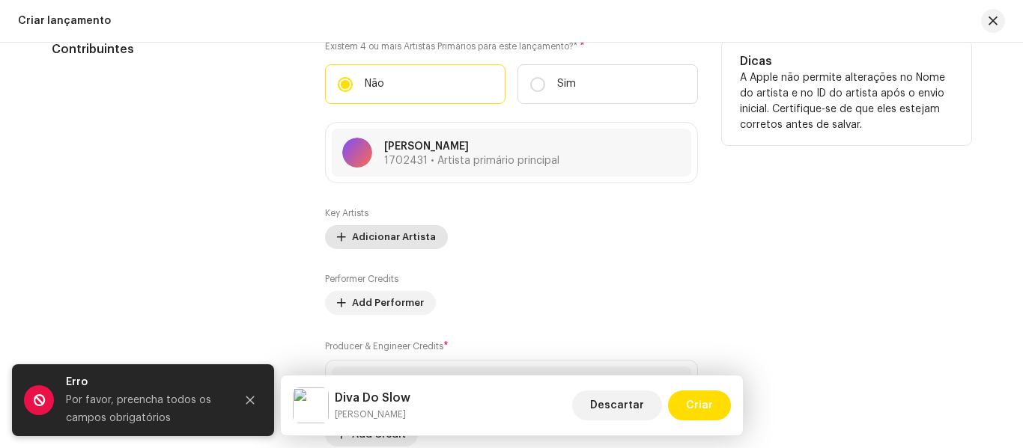
click at [400, 247] on span "Adicionar Artista" at bounding box center [394, 237] width 84 height 30
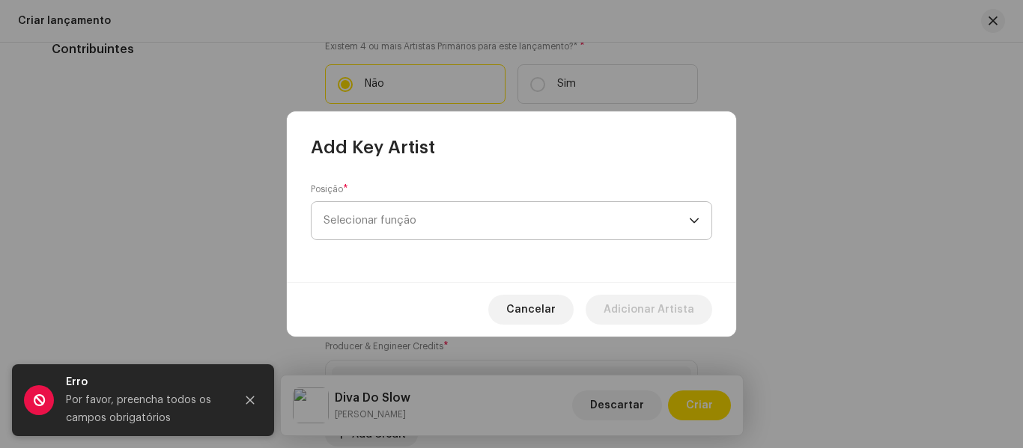
click at [450, 210] on span "Selecionar função" at bounding box center [505, 220] width 365 height 37
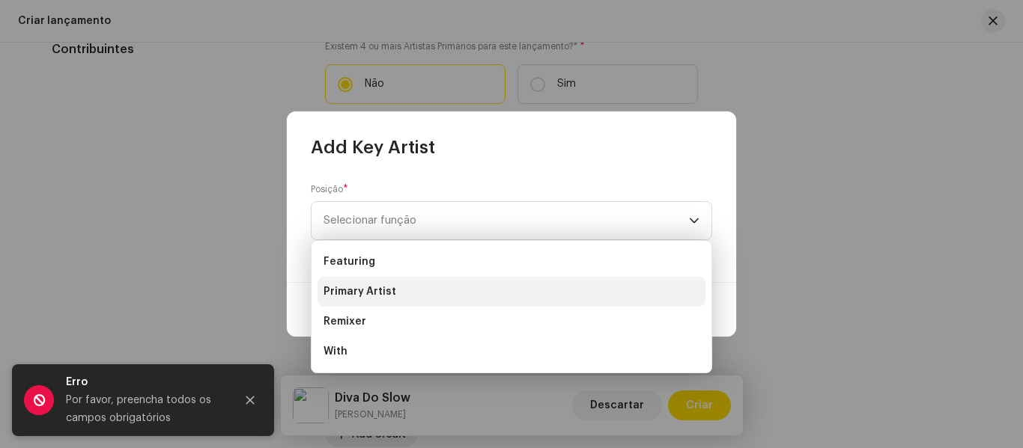
click at [400, 298] on li "Primary Artist" at bounding box center [511, 292] width 388 height 30
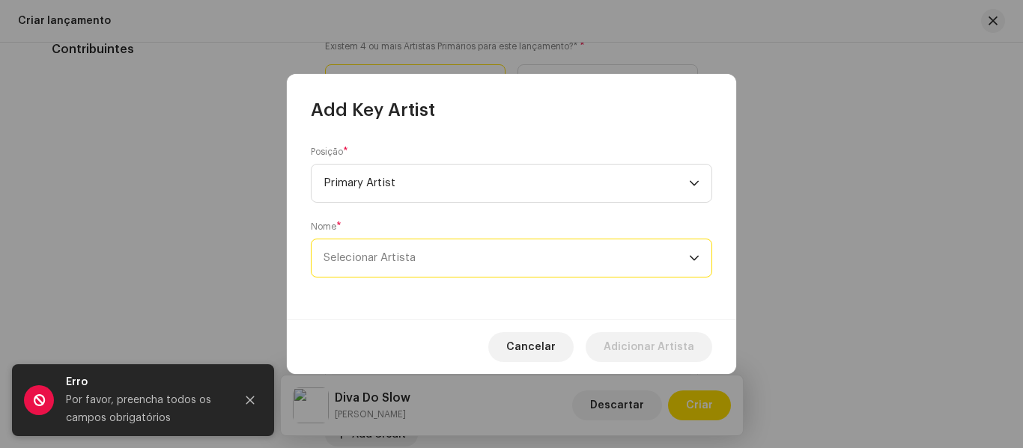
click at [482, 250] on span "Selecionar Artista" at bounding box center [505, 258] width 365 height 37
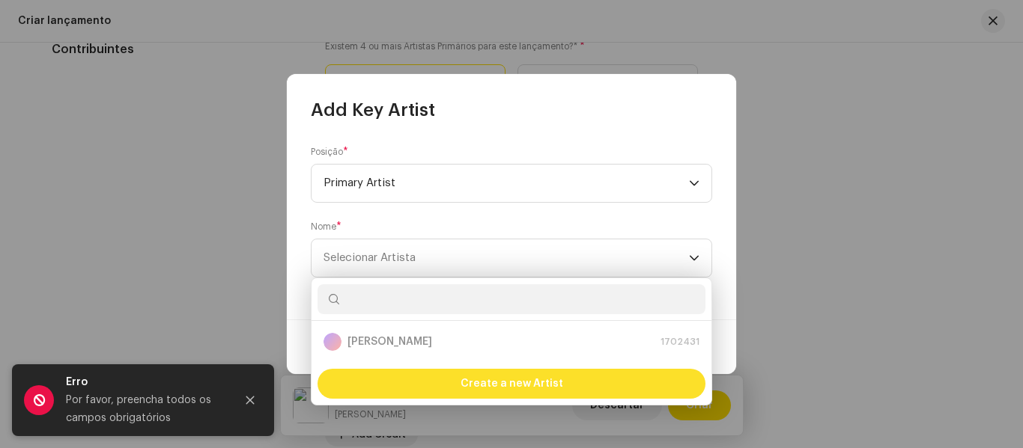
click at [519, 388] on span "Create a new Artist" at bounding box center [511, 384] width 103 height 30
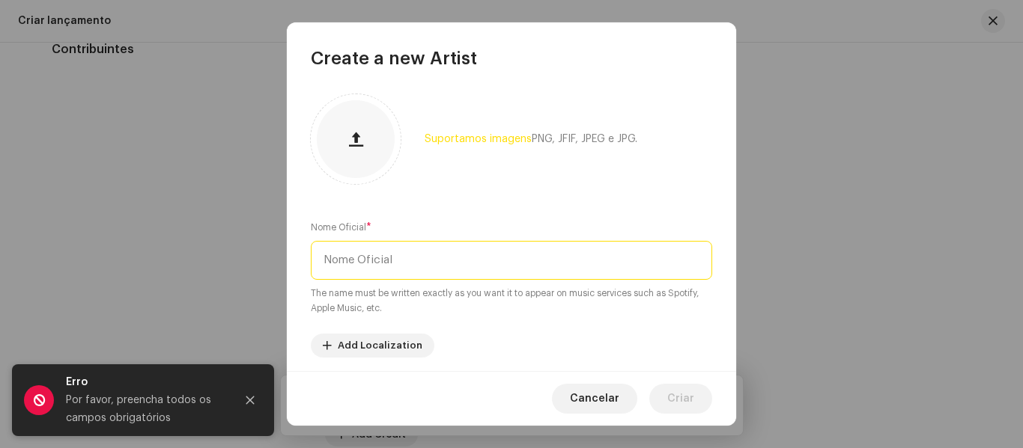
click at [505, 262] on input "text" at bounding box center [511, 260] width 401 height 39
click at [460, 258] on input "Jhay Ca" at bounding box center [511, 260] width 401 height 39
type input "[PERSON_NAME]"
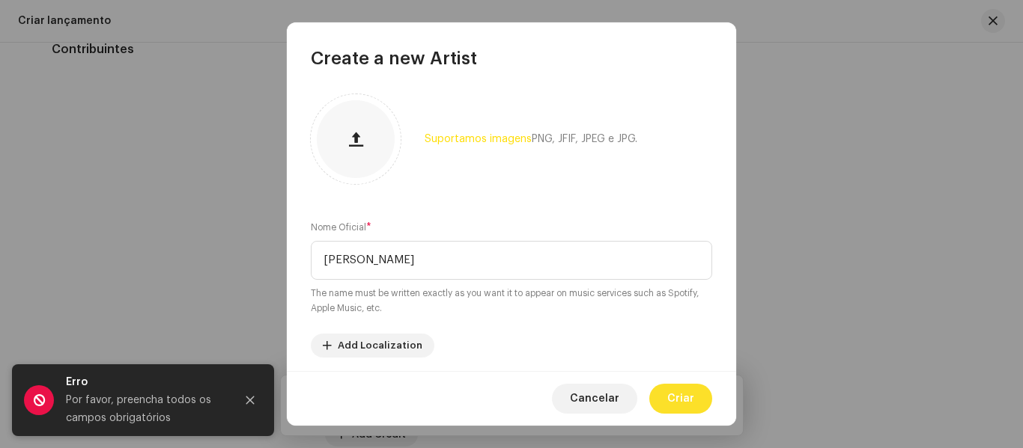
click at [692, 389] on span "Criar" at bounding box center [680, 399] width 27 height 30
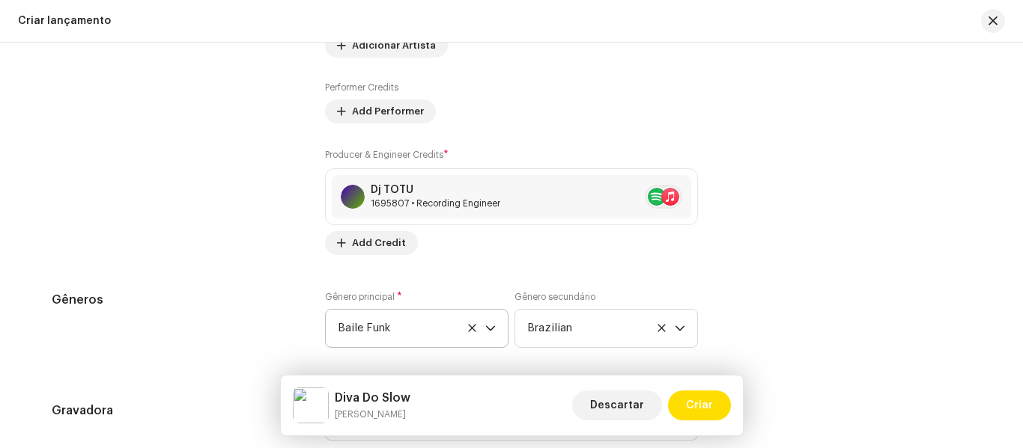
scroll to position [1994, 0]
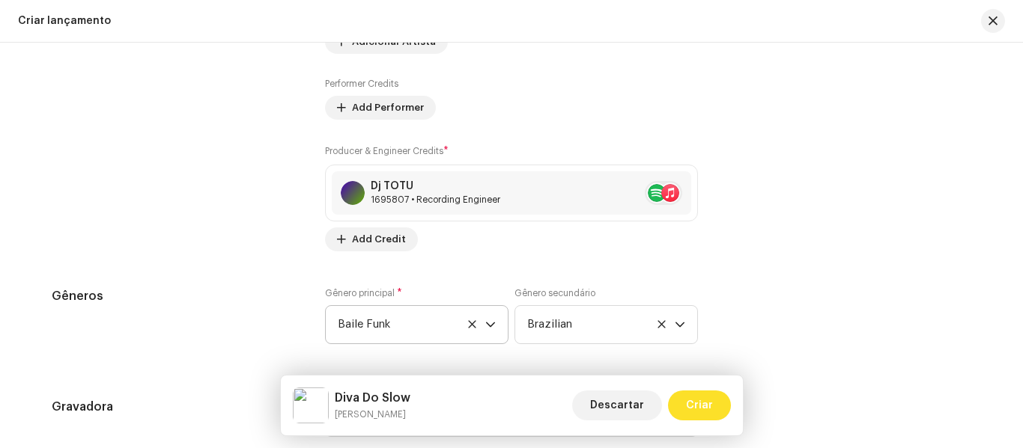
click at [703, 403] on span "Criar" at bounding box center [699, 406] width 27 height 30
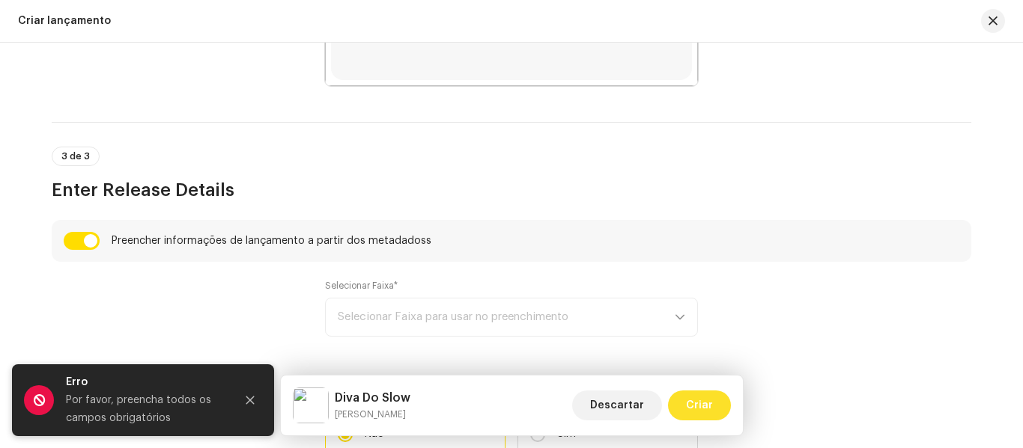
scroll to position [936, 0]
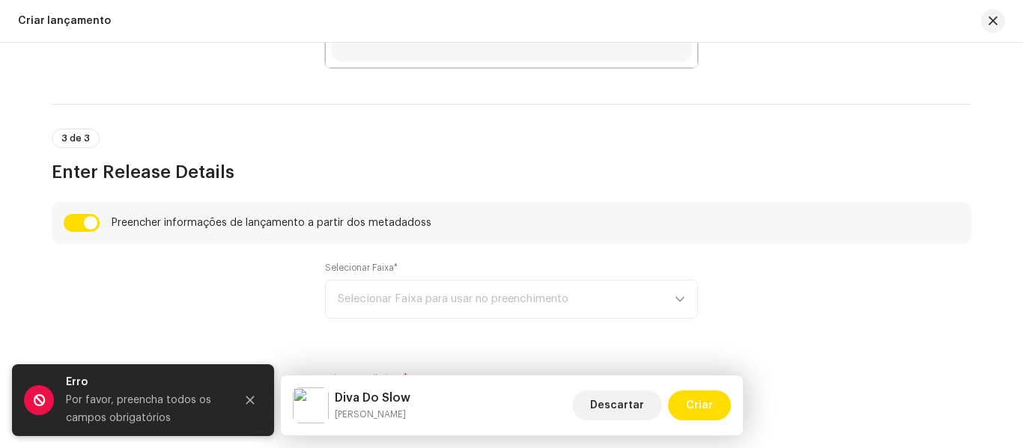
click at [668, 295] on div "Selecionar Faixa* Selecionar Faixa para usar no preenchimento" at bounding box center [511, 290] width 373 height 57
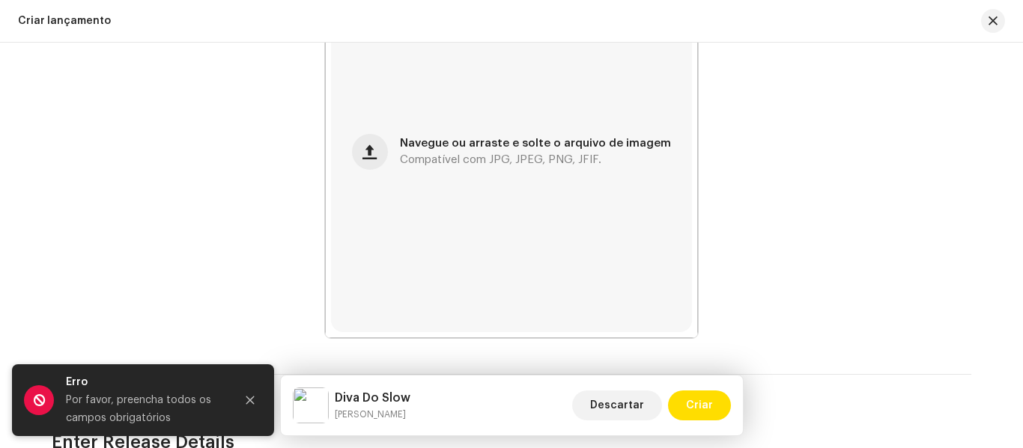
scroll to position [665, 0]
click at [252, 397] on icon "Close" at bounding box center [250, 400] width 10 height 10
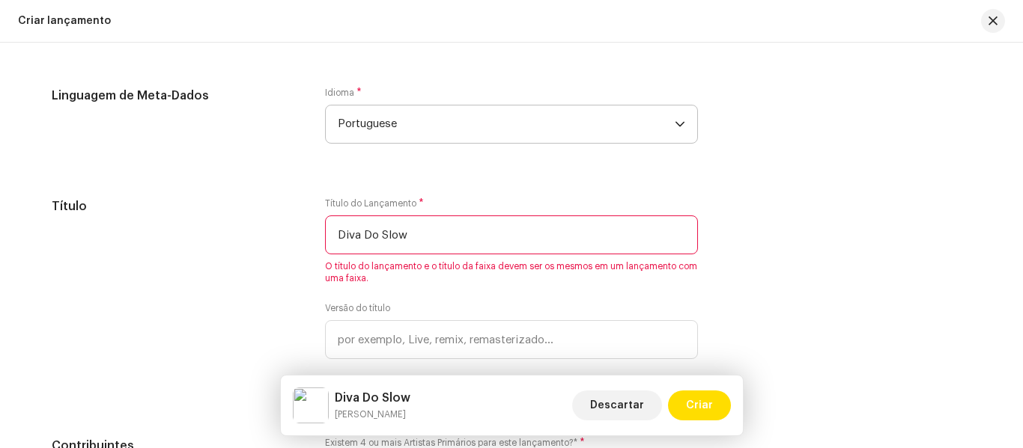
scroll to position [1349, 0]
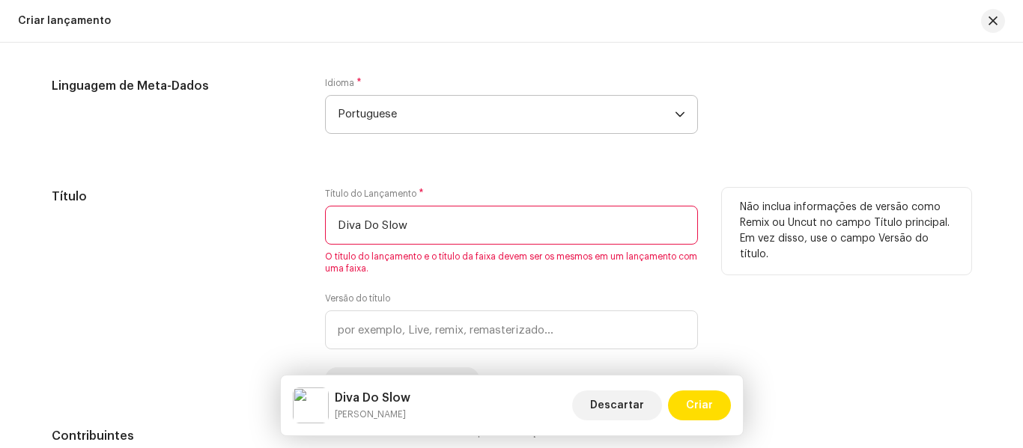
click at [576, 224] on input "Diva Do Slow" at bounding box center [511, 225] width 373 height 39
click at [616, 228] on input "Diva Do Slow" at bounding box center [511, 225] width 373 height 39
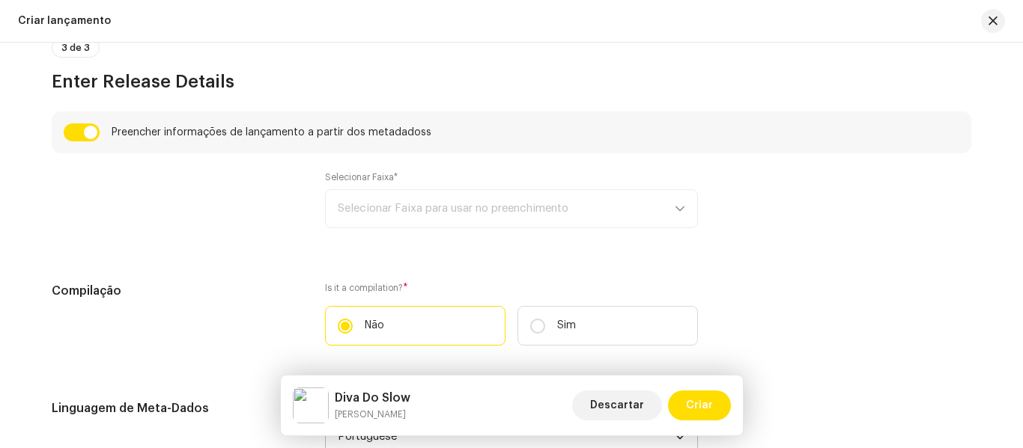
scroll to position [1025, 0]
click at [668, 210] on div "Selecionar Faixa* Selecionar Faixa para usar no preenchimento" at bounding box center [511, 201] width 373 height 57
click at [657, 206] on div "Selecionar Faixa* Selecionar Faixa para usar no preenchimento" at bounding box center [511, 201] width 373 height 57
click at [662, 211] on div "Selecionar Faixa* Selecionar Faixa para usar no preenchimento" at bounding box center [511, 201] width 373 height 57
click at [653, 207] on div "Selecionar Faixa* Selecionar Faixa para usar no preenchimento" at bounding box center [511, 201] width 373 height 57
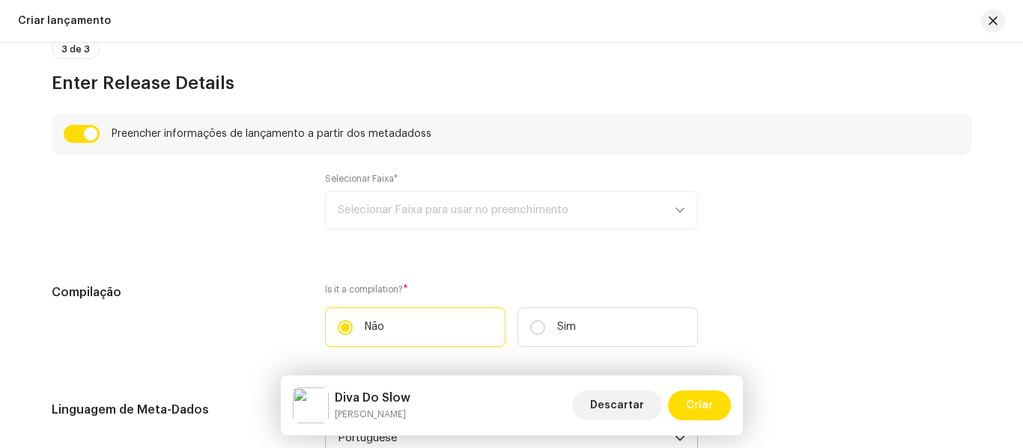
click at [639, 211] on div "Selecionar Faixa* Selecionar Faixa para usar no preenchimento" at bounding box center [511, 201] width 373 height 57
click at [74, 139] on input "checkbox" at bounding box center [82, 134] width 36 height 18
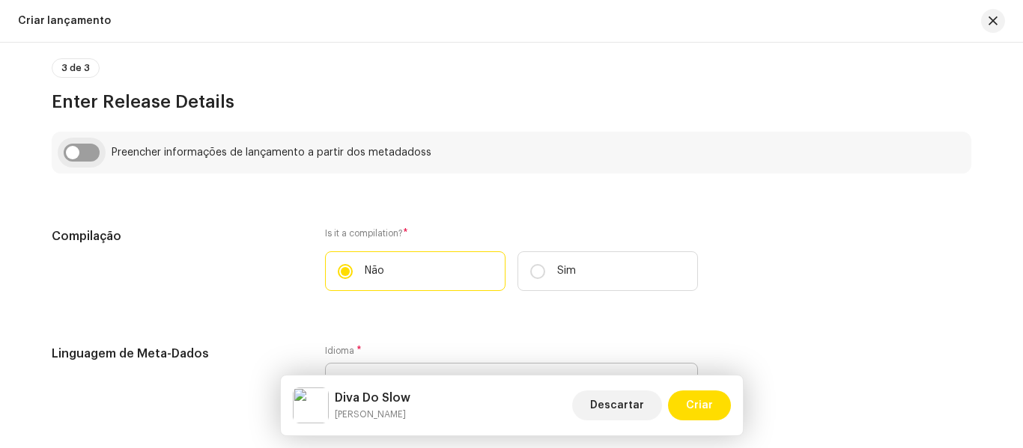
scroll to position [1020, 0]
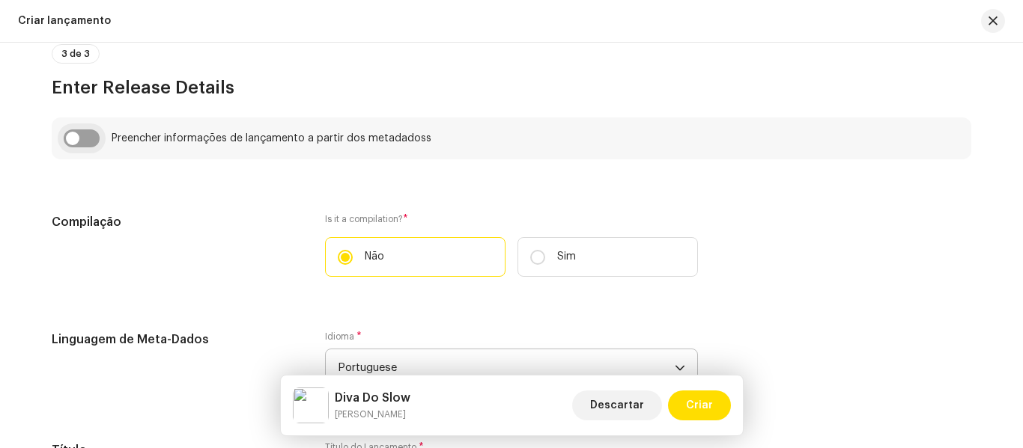
click at [85, 141] on input "checkbox" at bounding box center [82, 138] width 36 height 18
checkbox input "true"
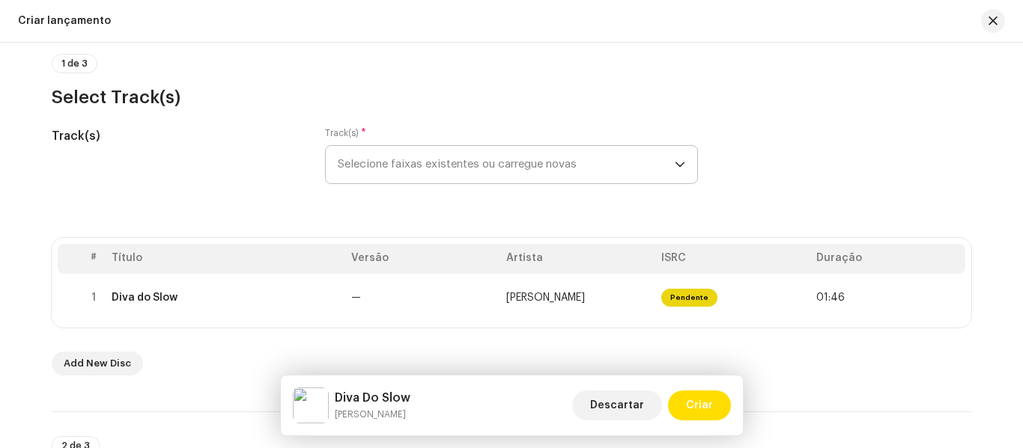
scroll to position [135, 0]
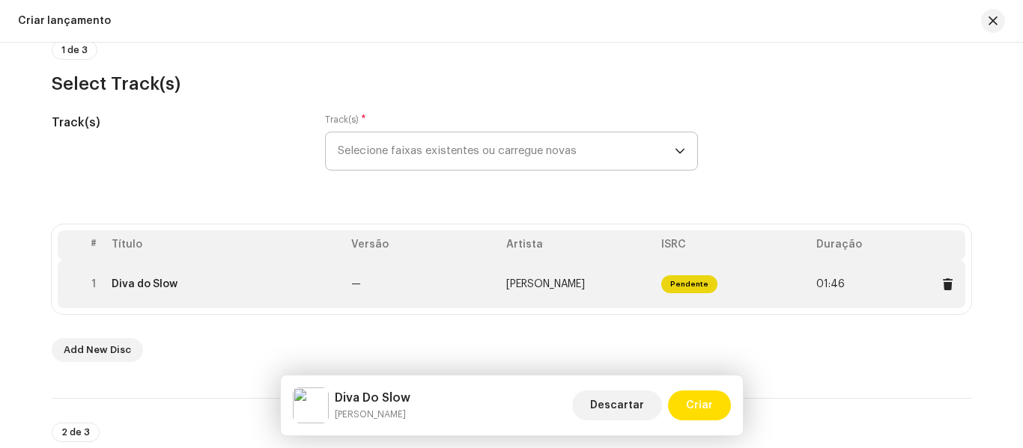
click at [686, 281] on span "Pendente" at bounding box center [689, 284] width 56 height 18
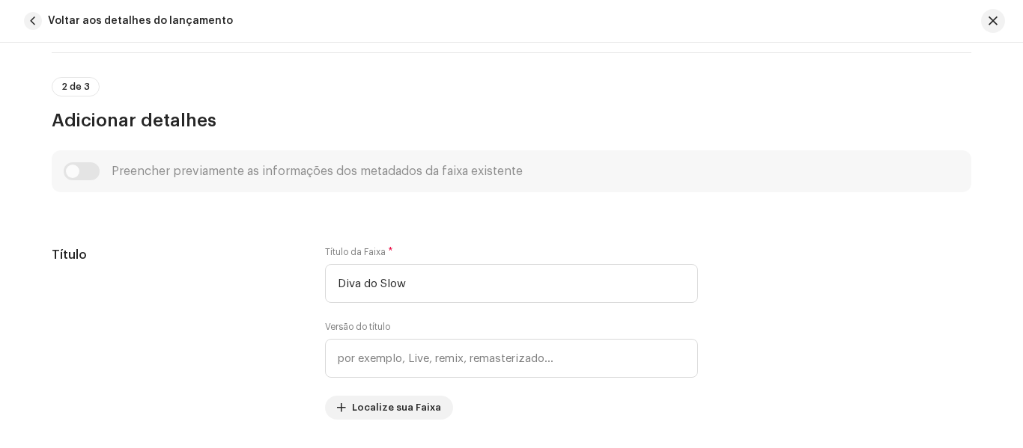
scroll to position [549, 0]
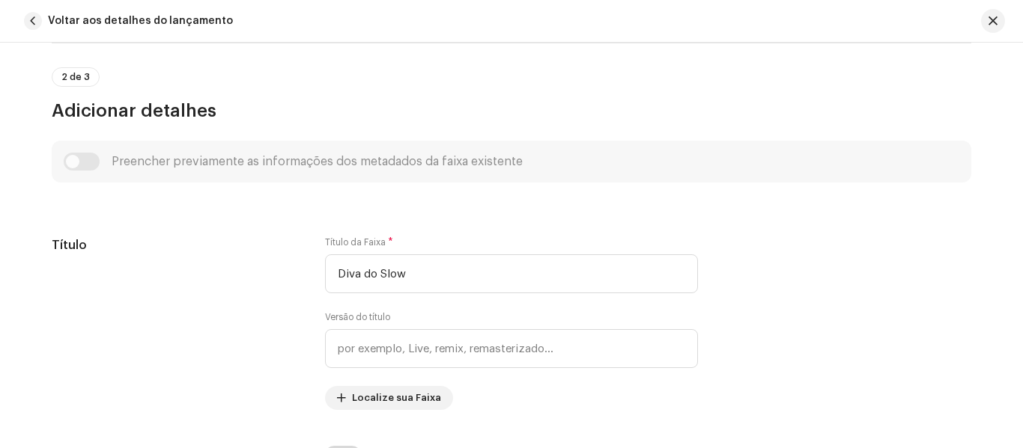
click at [88, 158] on div "Preencher previamente as informações dos metadados da faixa existente" at bounding box center [511, 162] width 895 height 18
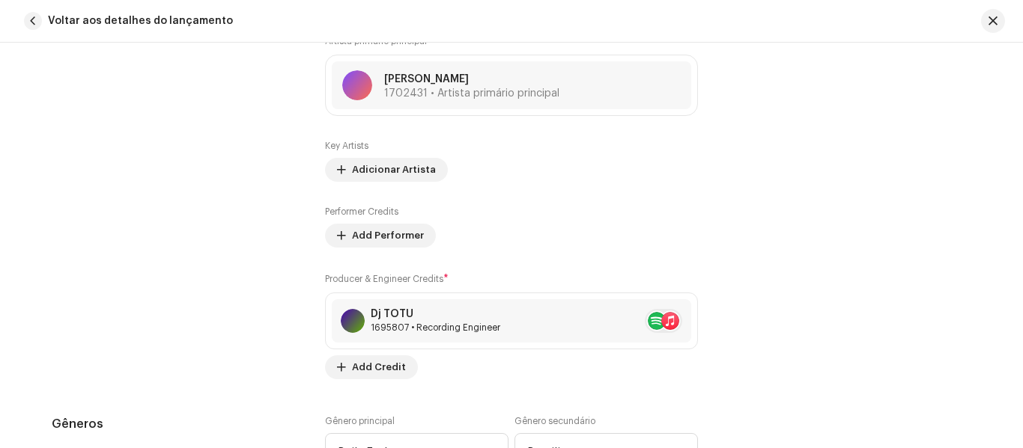
scroll to position [970, 0]
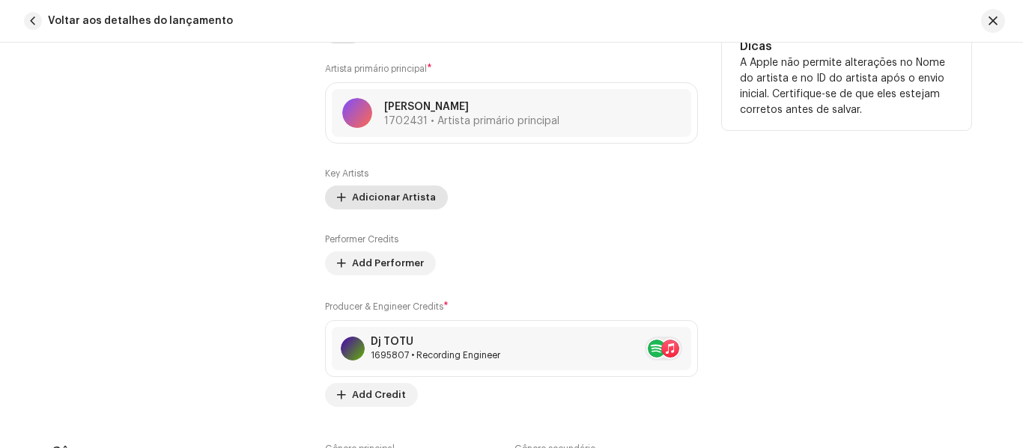
click at [408, 192] on span "Adicionar Artista" at bounding box center [394, 198] width 84 height 30
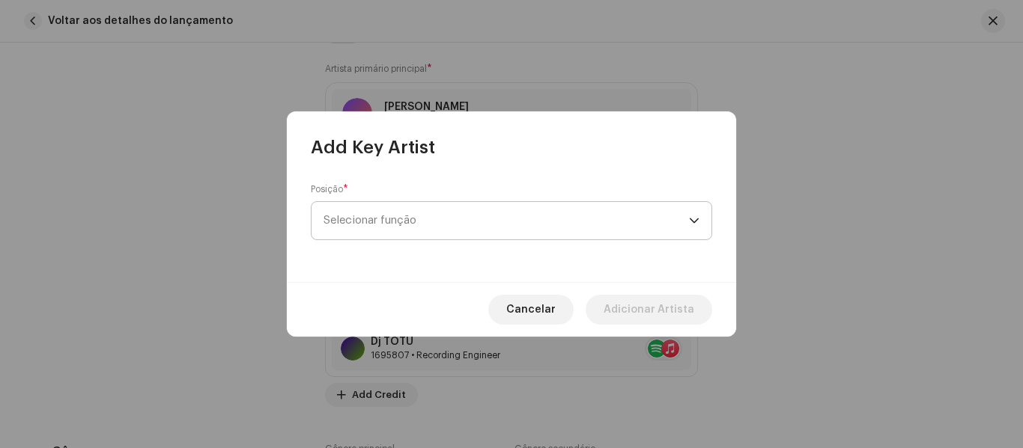
click at [694, 221] on div "dropdown trigger" at bounding box center [694, 220] width 10 height 37
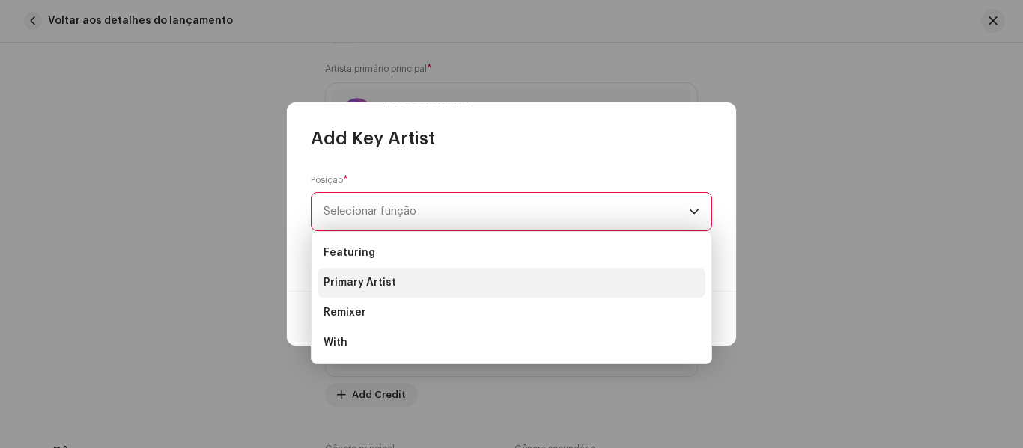
click at [408, 286] on li "Primary Artist" at bounding box center [511, 283] width 388 height 30
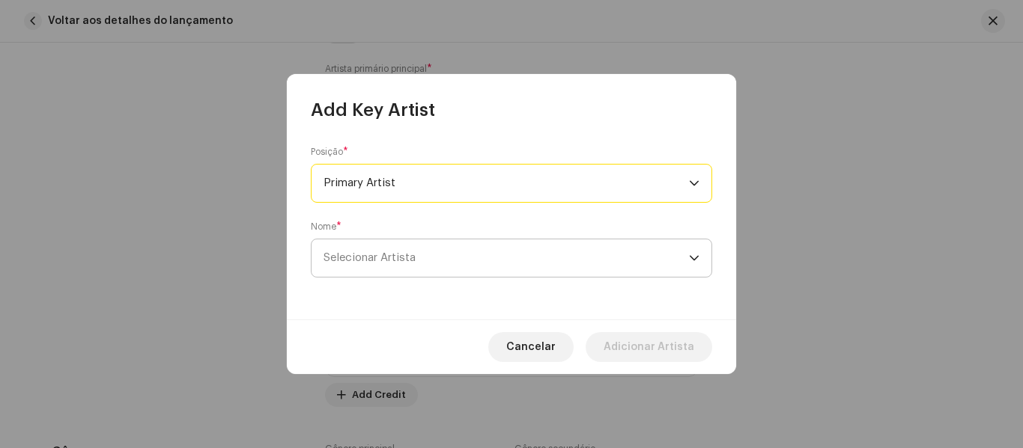
click at [643, 260] on span "Selecionar Artista" at bounding box center [505, 258] width 365 height 37
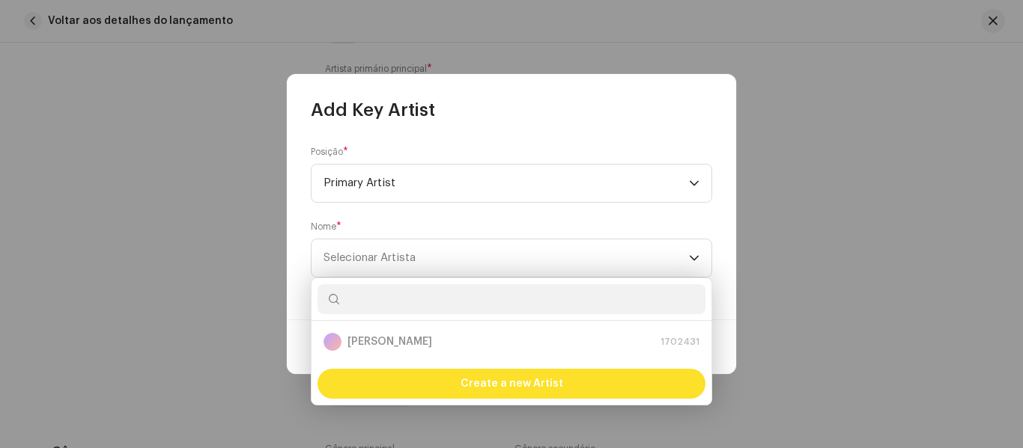
click at [603, 378] on div "Create a new Artist" at bounding box center [511, 384] width 388 height 30
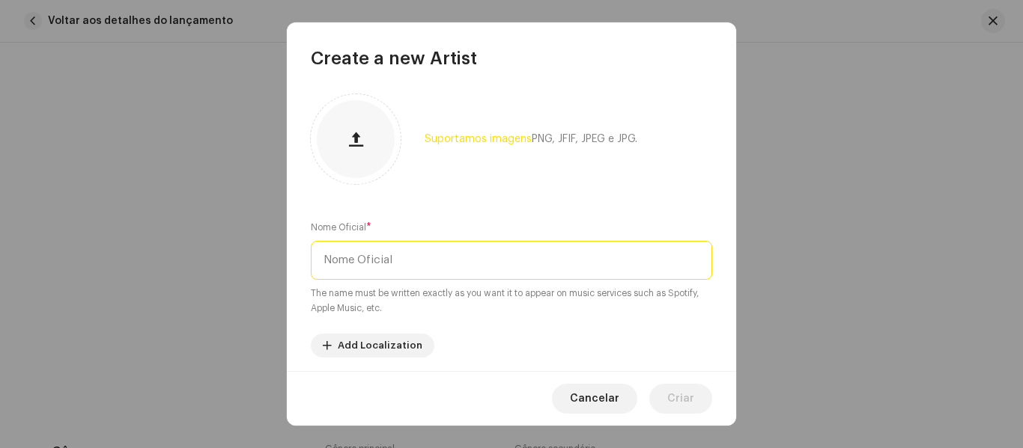
click at [561, 263] on input "text" at bounding box center [511, 260] width 401 height 39
click at [556, 254] on input "text" at bounding box center [511, 260] width 401 height 39
type input "[PERSON_NAME]"
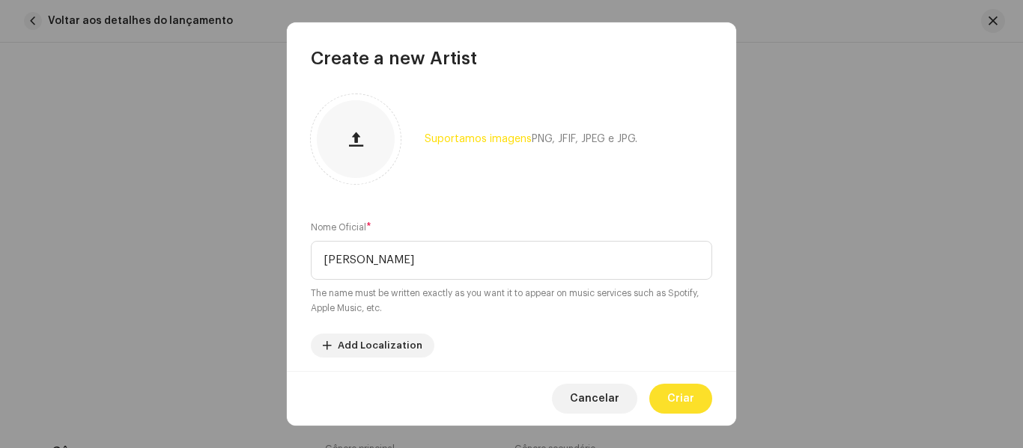
click at [685, 393] on span "Criar" at bounding box center [680, 399] width 27 height 30
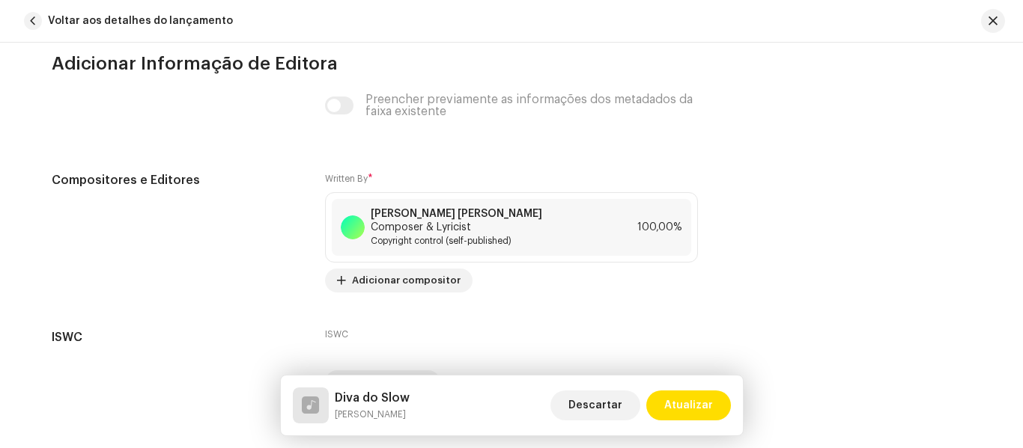
scroll to position [3193, 0]
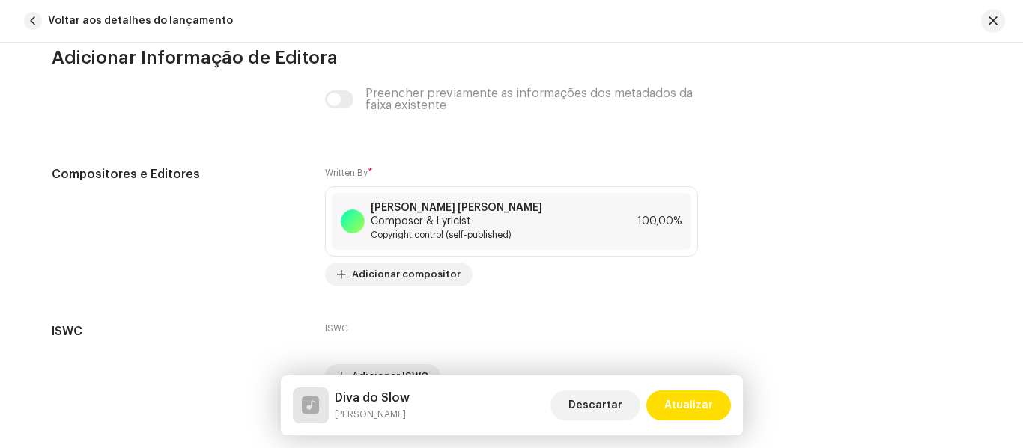
click at [338, 100] on div "Preencher previamente as informações dos metadados da faixa existente" at bounding box center [511, 100] width 373 height 24
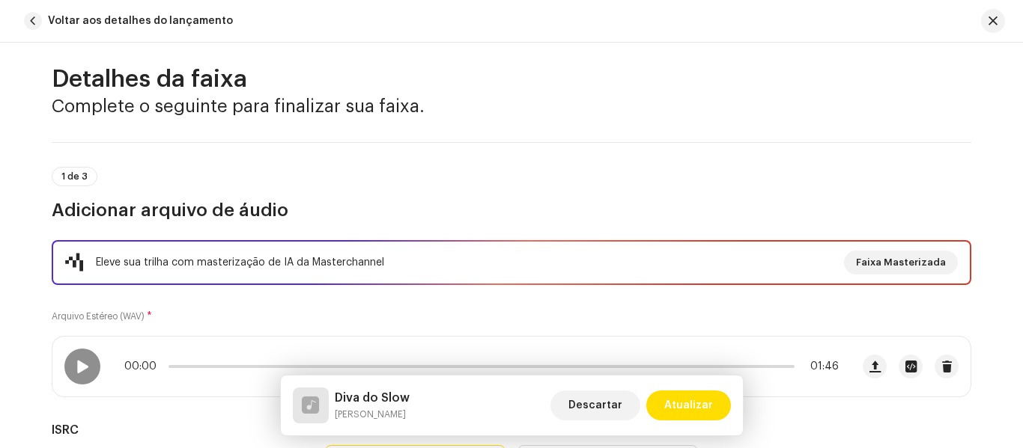
scroll to position [0, 0]
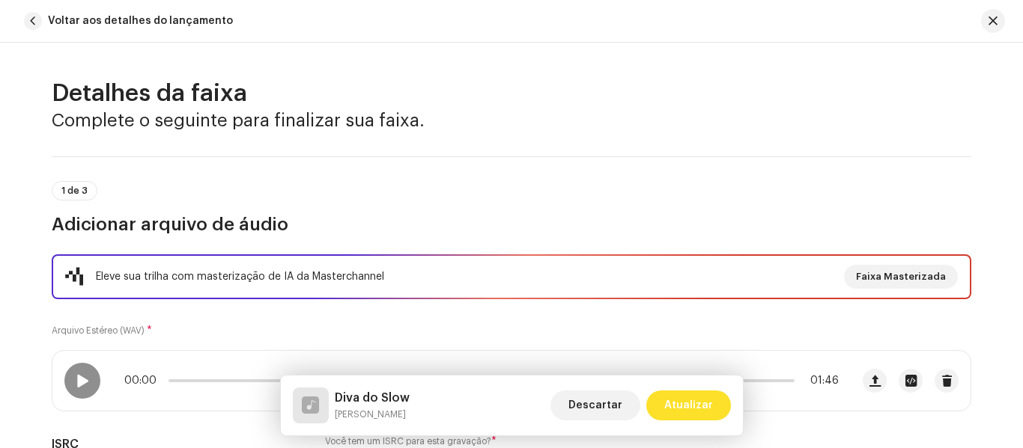
click at [694, 415] on span "Atualizar" at bounding box center [688, 406] width 49 height 30
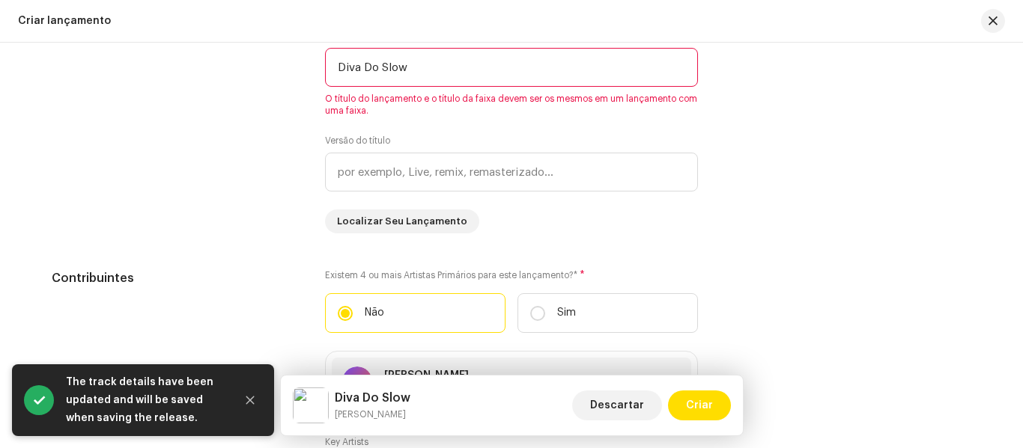
scroll to position [1511, 0]
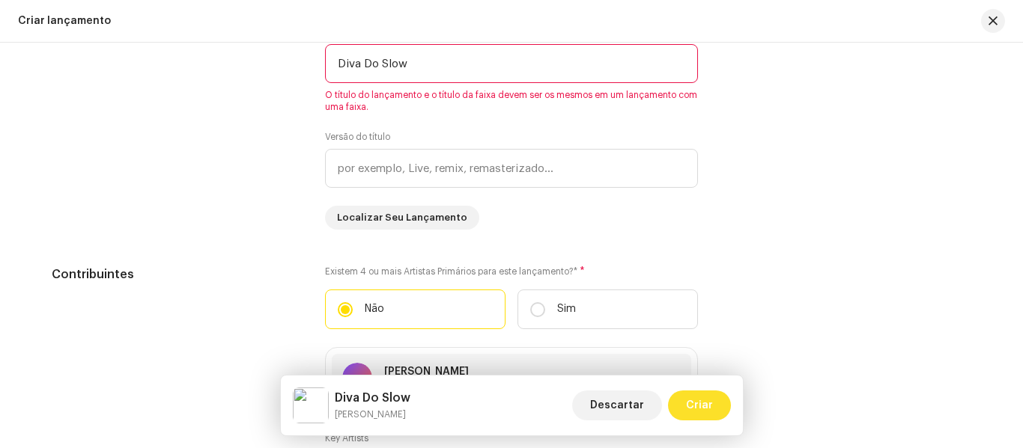
click at [703, 406] on span "Criar" at bounding box center [699, 406] width 27 height 30
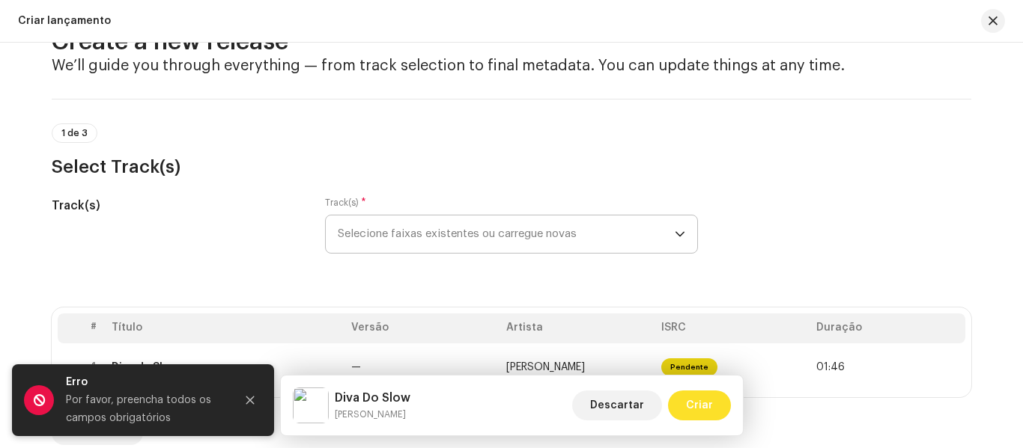
scroll to position [33, 0]
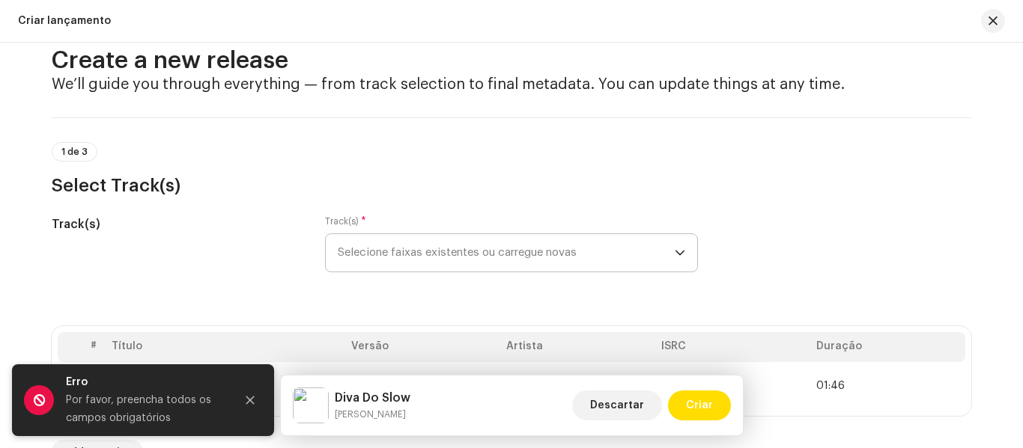
click at [676, 253] on icon "dropdown trigger" at bounding box center [679, 253] width 10 height 10
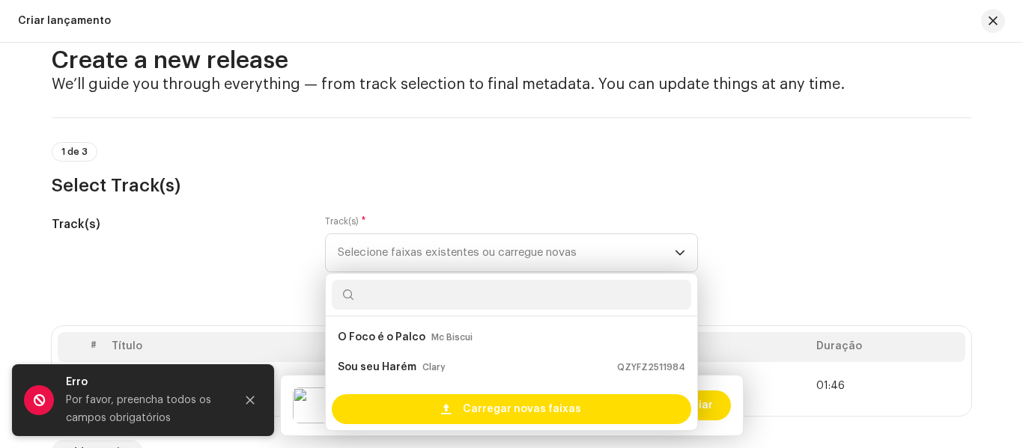
click at [816, 193] on h3 "Select Track(s)" at bounding box center [511, 186] width 919 height 24
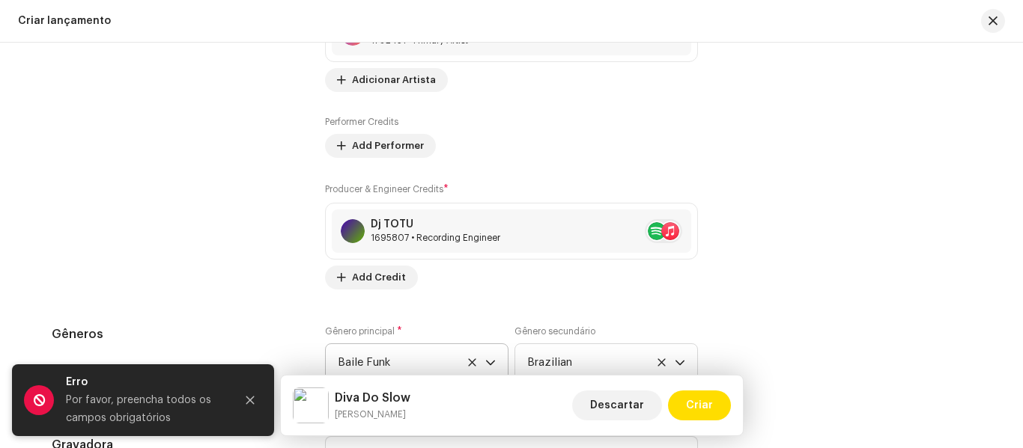
scroll to position [1957, 0]
click at [383, 144] on span "Add Performer" at bounding box center [388, 145] width 72 height 30
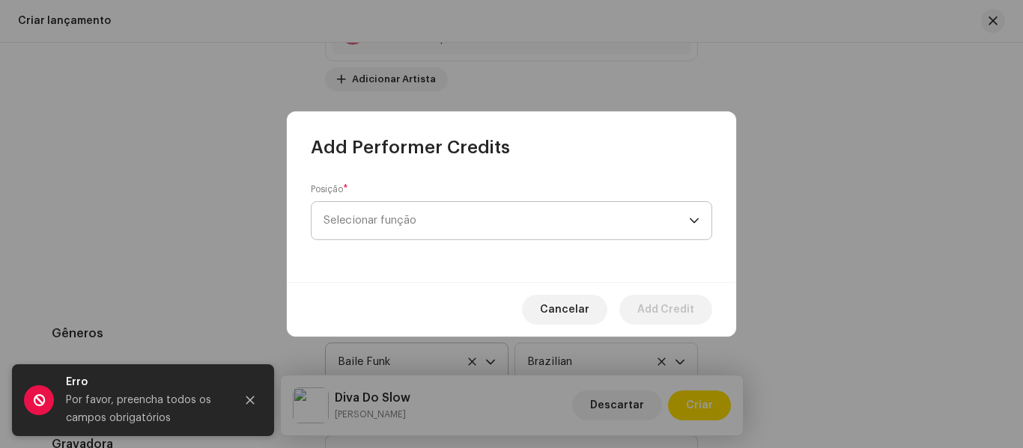
click at [668, 224] on span "Selecionar função" at bounding box center [505, 220] width 365 height 37
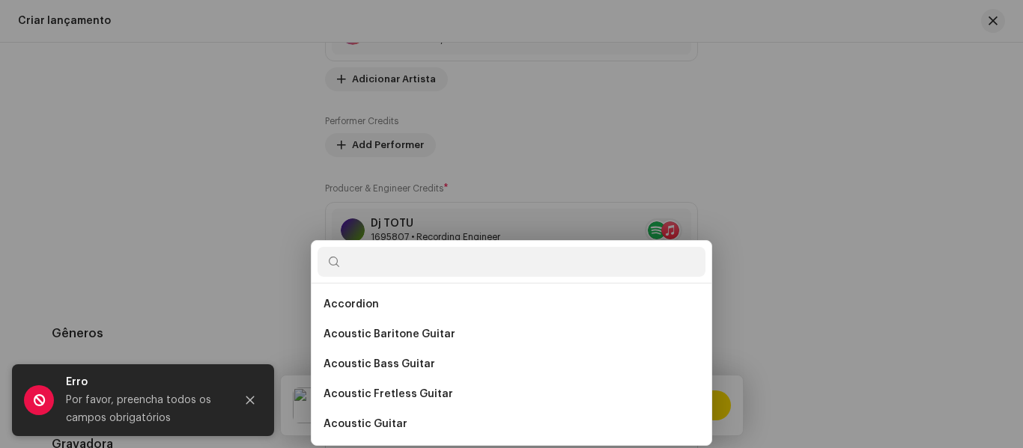
click at [855, 224] on div "Add Performer Credits Posição * Selecionar função Cancelar Add Credit" at bounding box center [511, 224] width 1023 height 448
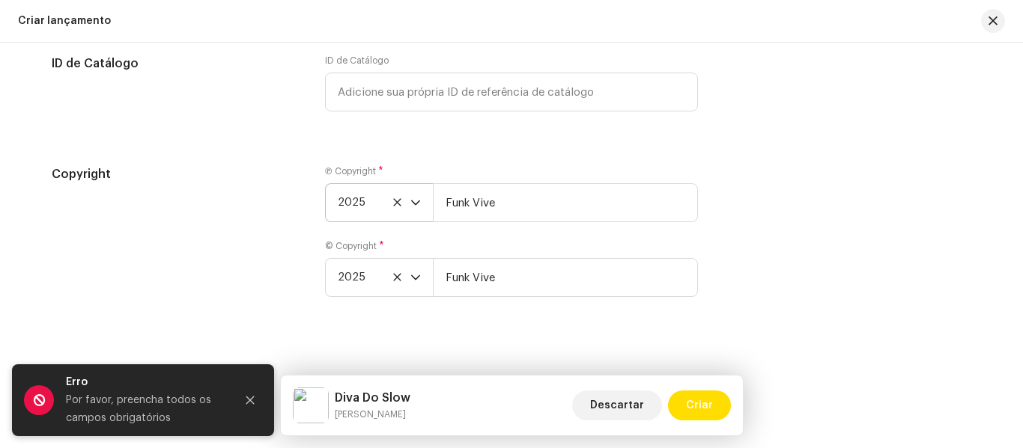
scroll to position [2663, 0]
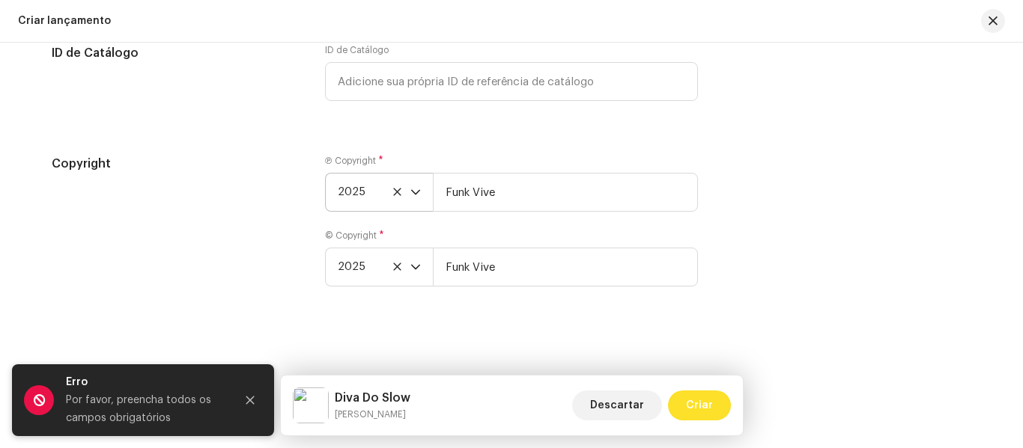
click at [705, 391] on span "Criar" at bounding box center [699, 406] width 27 height 30
click at [711, 408] on span "Criar" at bounding box center [699, 406] width 27 height 30
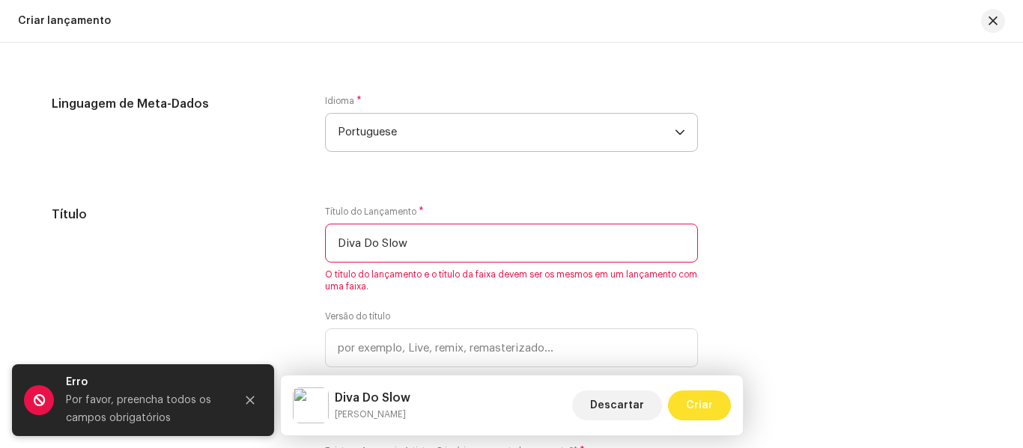
scroll to position [1308, 0]
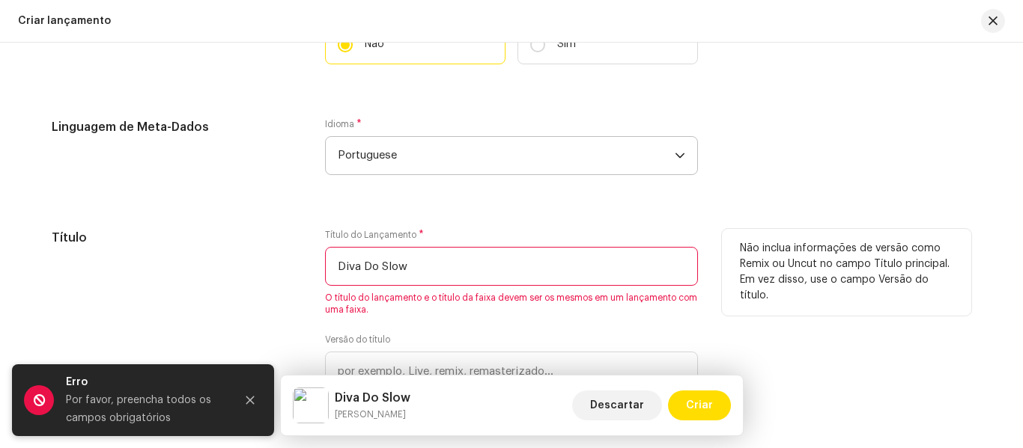
click at [636, 298] on span "O título do lançamento e o título da faixa devem ser os mesmos em um lançamento…" at bounding box center [511, 304] width 373 height 24
click at [645, 265] on input "Diva Do Slow" at bounding box center [511, 266] width 373 height 39
type input "D"
type input "Diva Do Slow"
click at [776, 272] on p "Não inclua informações de versão como Remix ou Uncut no campo Título principal.…" at bounding box center [846, 272] width 213 height 63
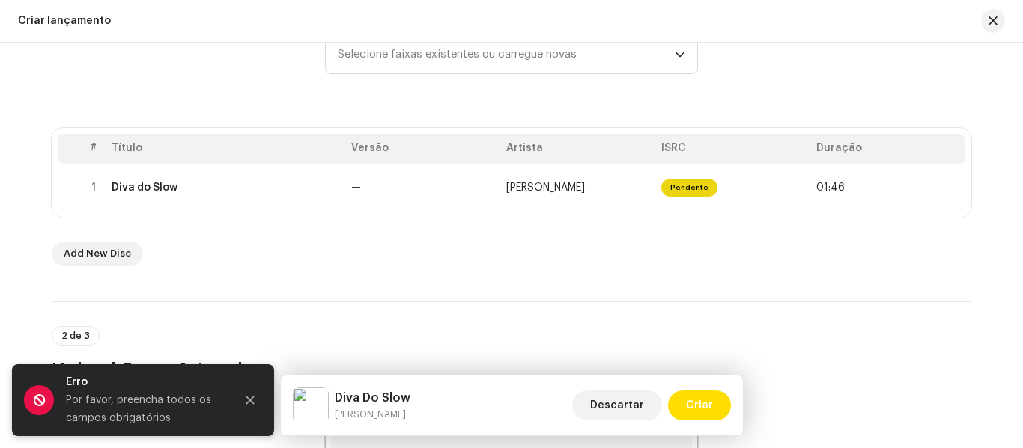
scroll to position [242, 0]
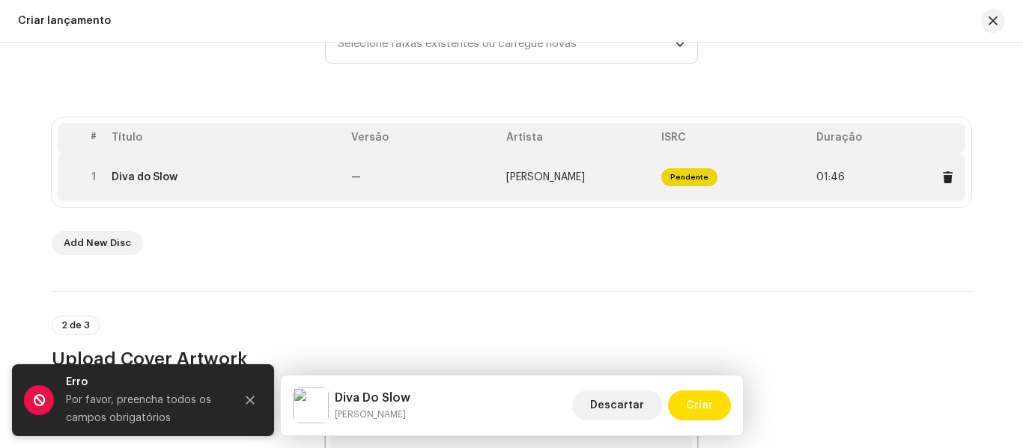
click at [764, 168] on td "Pendente" at bounding box center [732, 177] width 155 height 48
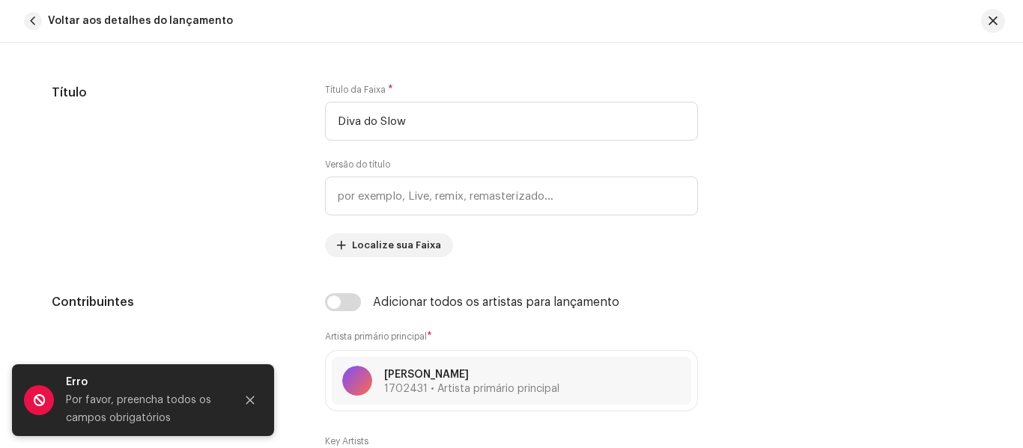
scroll to position [704, 0]
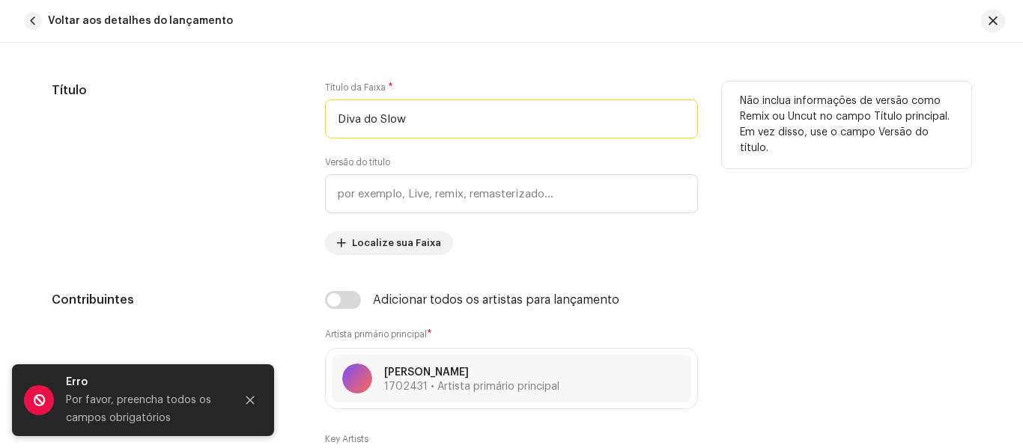
click at [369, 119] on input "Diva do Slow" at bounding box center [511, 119] width 373 height 39
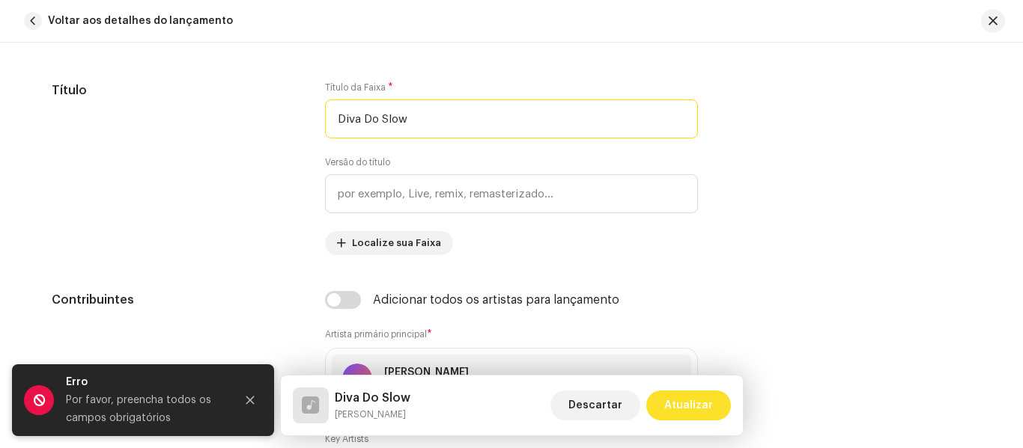
type input "Diva Do Slow"
click at [699, 404] on span "Atualizar" at bounding box center [688, 406] width 49 height 30
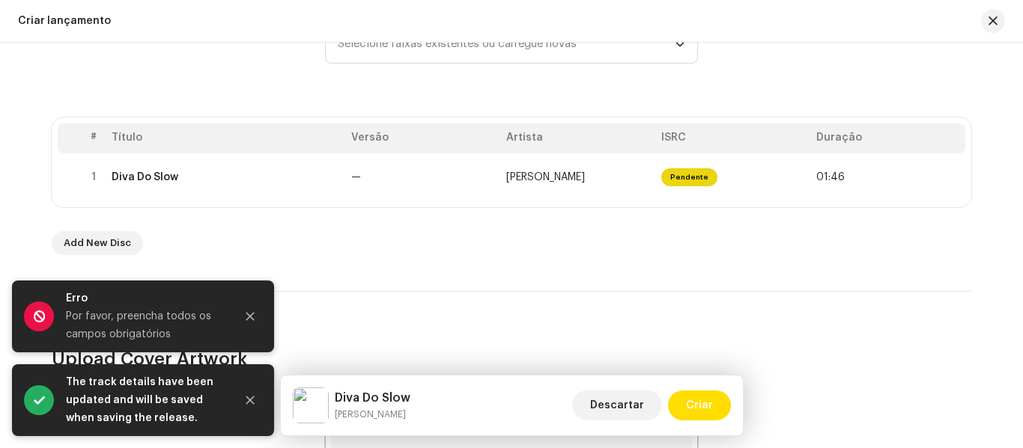
click at [699, 404] on span "Criar" at bounding box center [699, 406] width 27 height 30
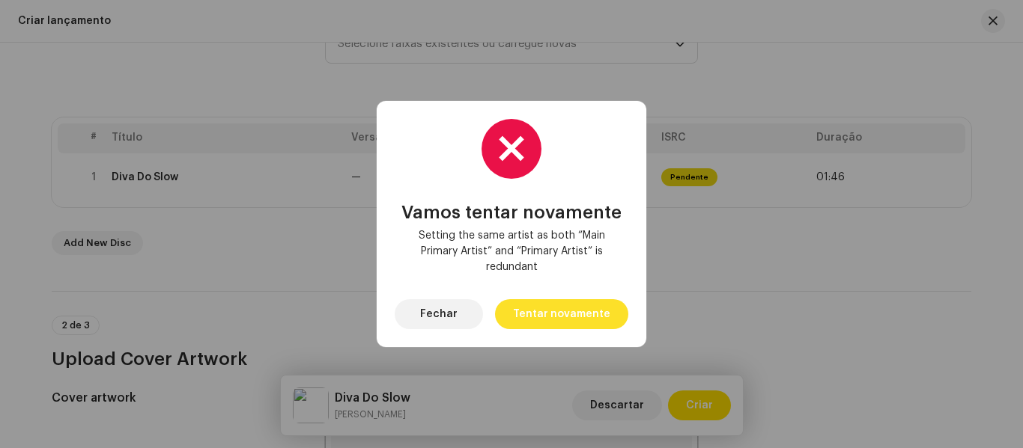
click at [556, 315] on span "Tentar novamente" at bounding box center [561, 314] width 97 height 30
click at [440, 314] on span "Fechar" at bounding box center [438, 314] width 37 height 30
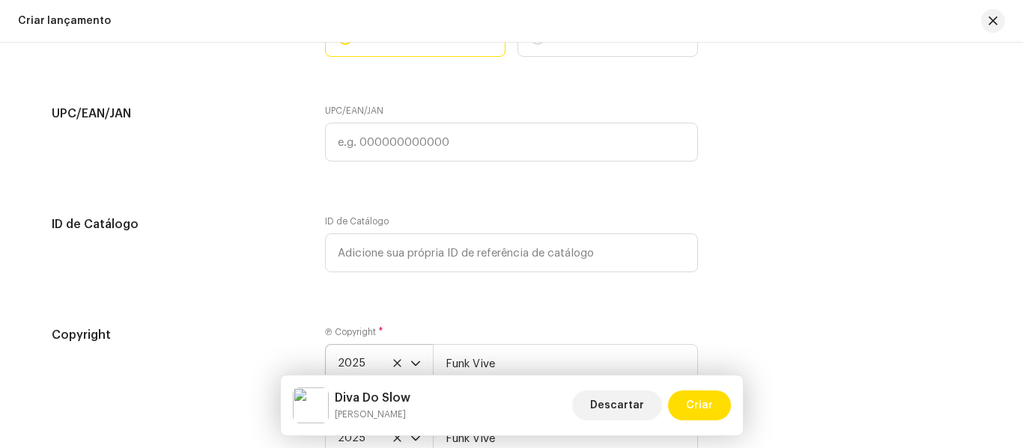
scroll to position [2419, 0]
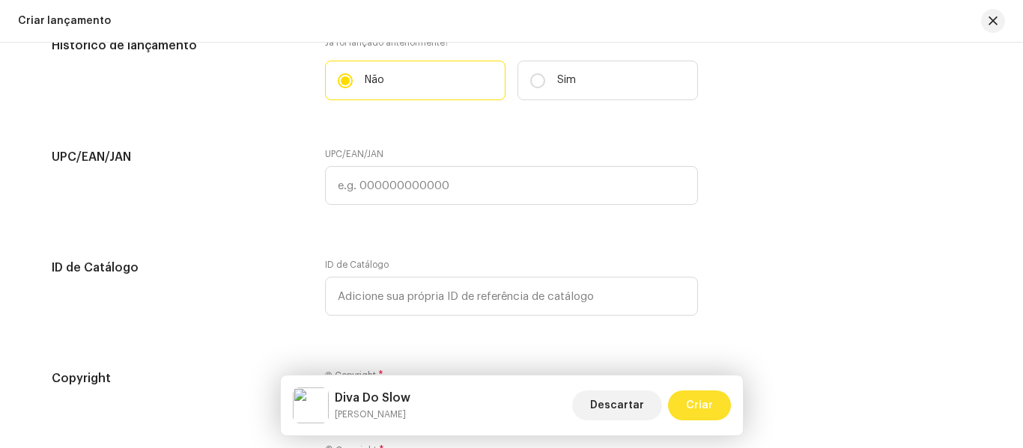
click at [706, 409] on span "Criar" at bounding box center [699, 406] width 27 height 30
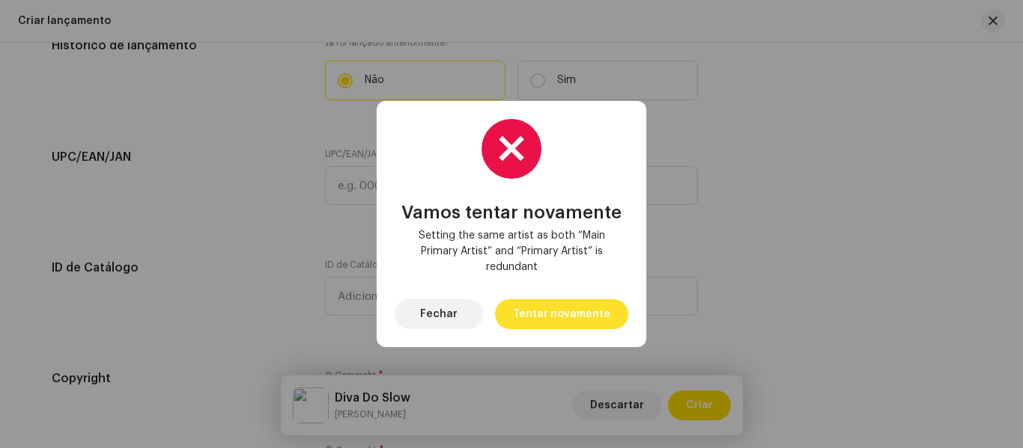
click at [578, 319] on span "Tentar novamente" at bounding box center [561, 314] width 97 height 30
click at [436, 314] on span "Fechar" at bounding box center [438, 314] width 37 height 30
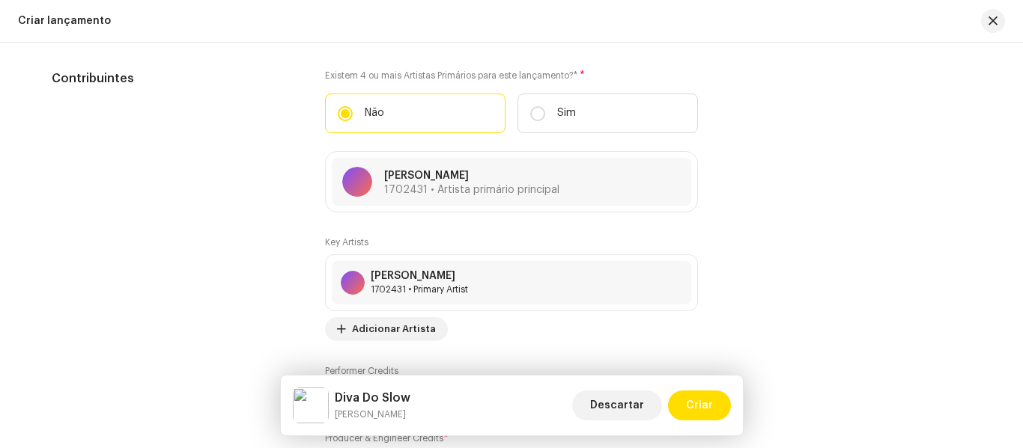
scroll to position [1680, 0]
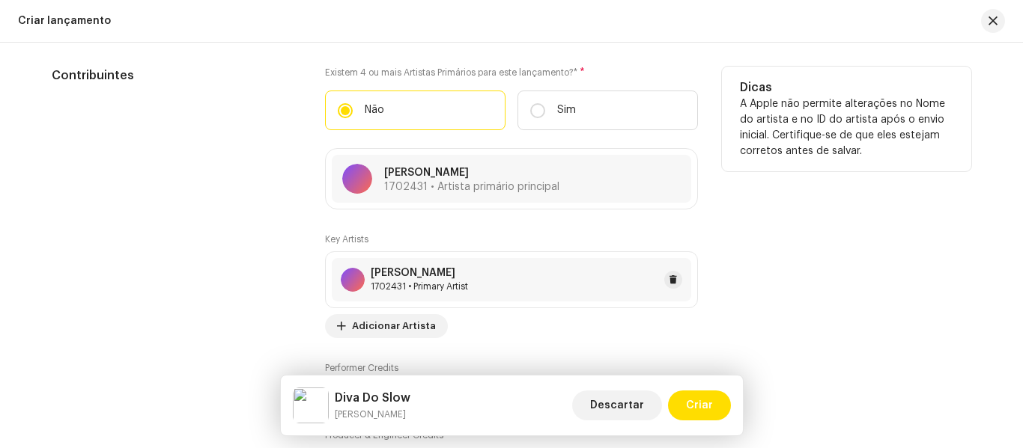
click at [593, 283] on div "[PERSON_NAME] 1702431 • Primary Artist" at bounding box center [511, 279] width 359 height 43
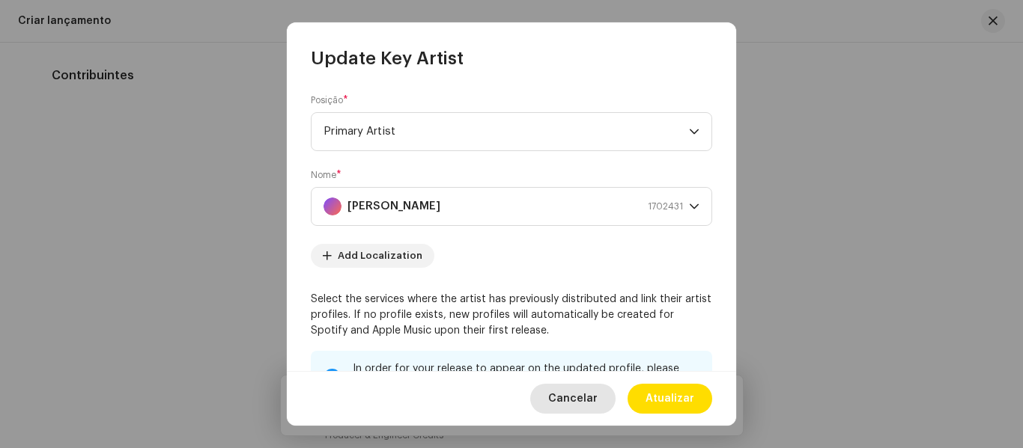
click at [592, 402] on span "Cancelar" at bounding box center [572, 399] width 49 height 30
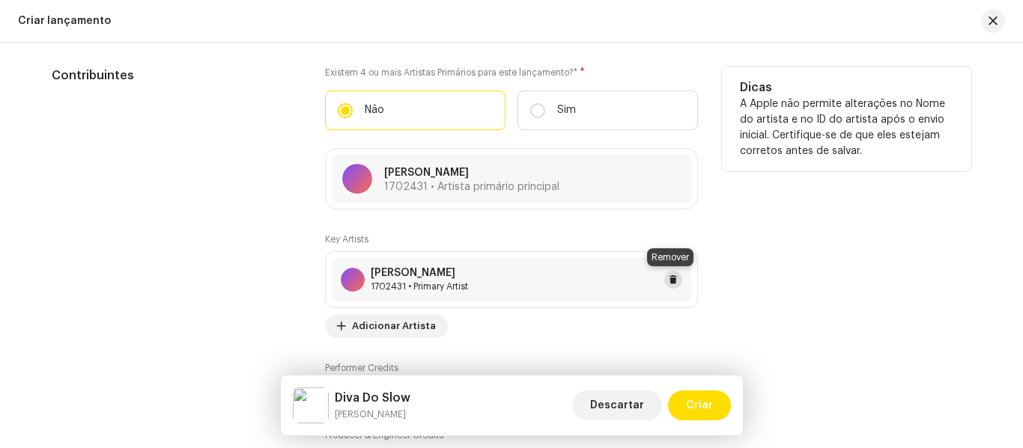
click at [677, 278] on button at bounding box center [673, 280] width 18 height 18
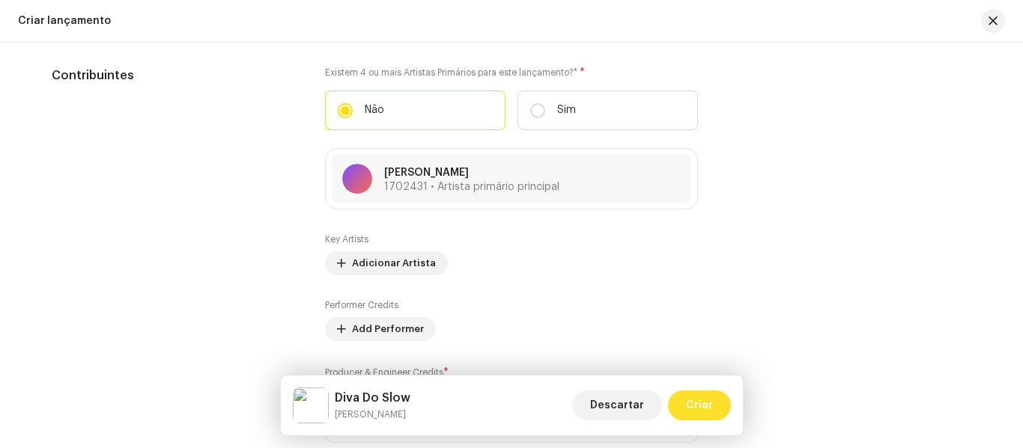
click at [707, 402] on span "Criar" at bounding box center [699, 406] width 27 height 30
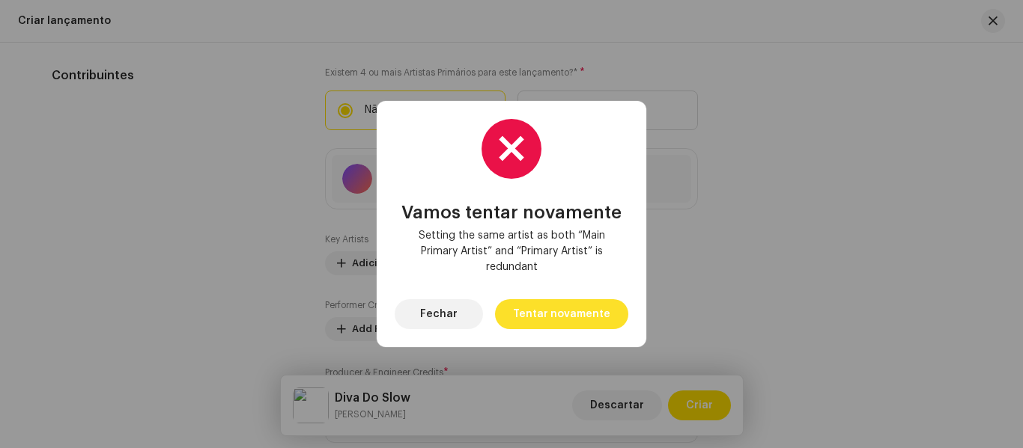
click at [603, 317] on span "Tentar novamente" at bounding box center [561, 314] width 97 height 30
click at [455, 314] on span "Fechar" at bounding box center [438, 314] width 37 height 30
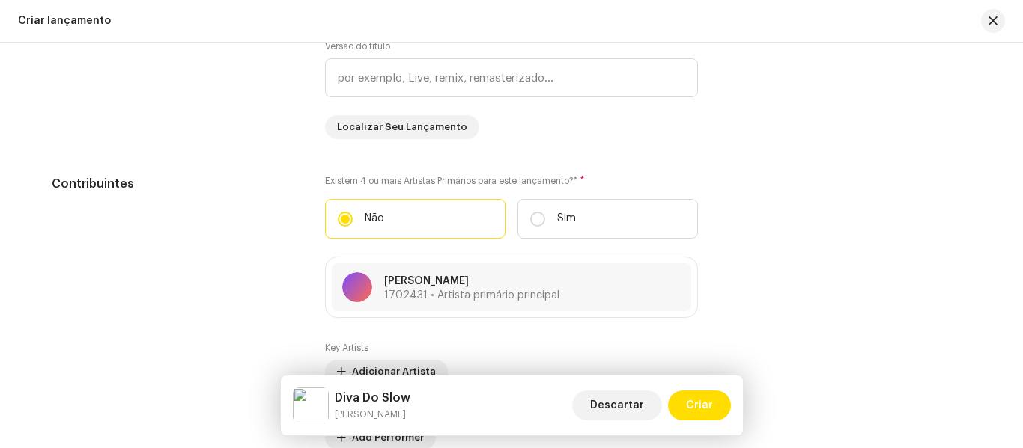
scroll to position [1566, 0]
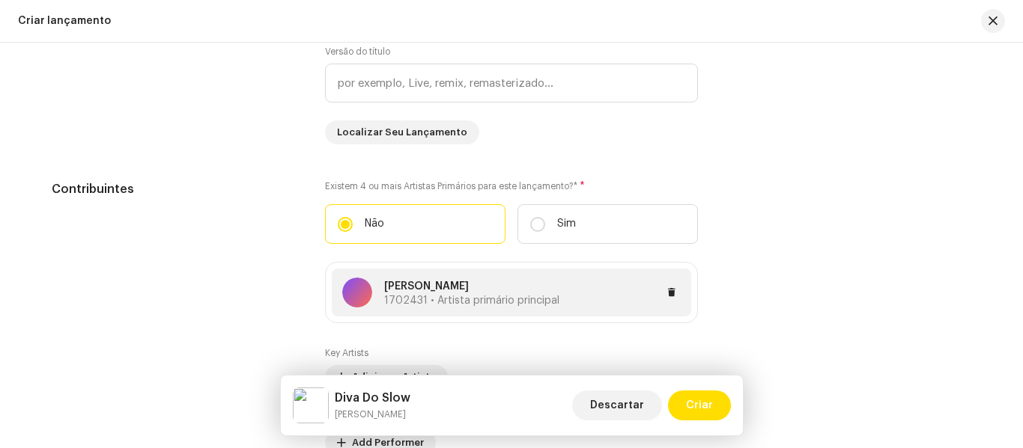
click at [560, 296] on div at bounding box center [619, 293] width 121 height 18
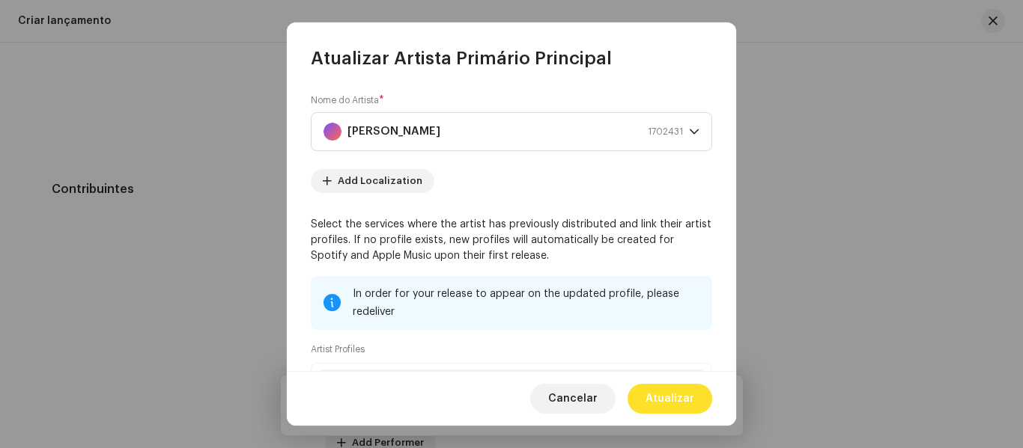
click at [676, 388] on span "Atualizar" at bounding box center [669, 399] width 49 height 30
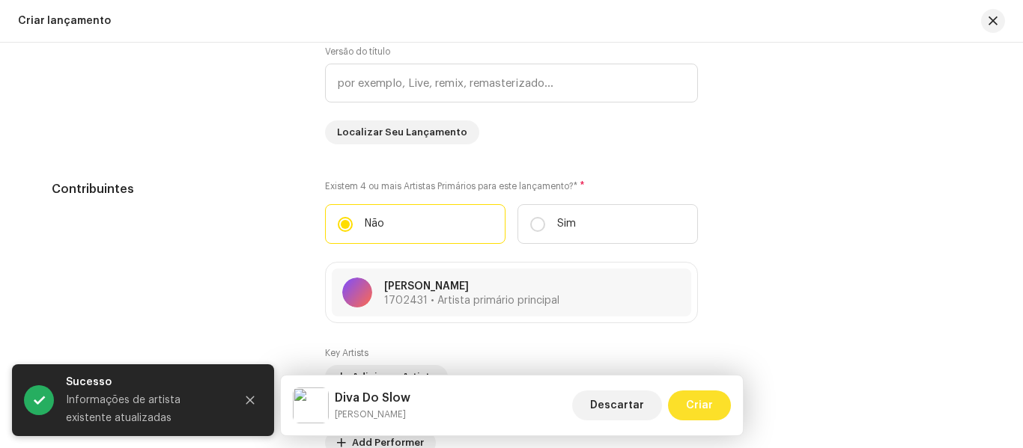
click at [702, 404] on span "Criar" at bounding box center [699, 406] width 27 height 30
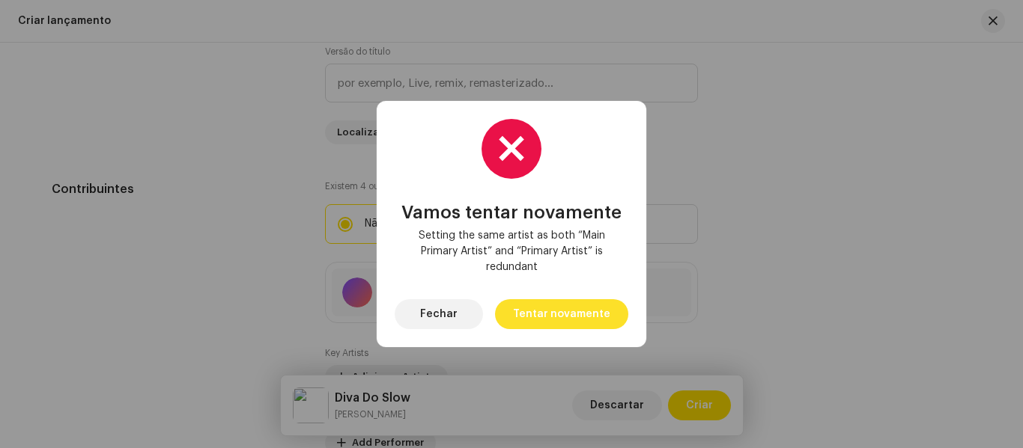
click at [606, 316] on span "Tentar novamente" at bounding box center [561, 314] width 97 height 30
click at [447, 317] on span "Fechar" at bounding box center [438, 314] width 37 height 30
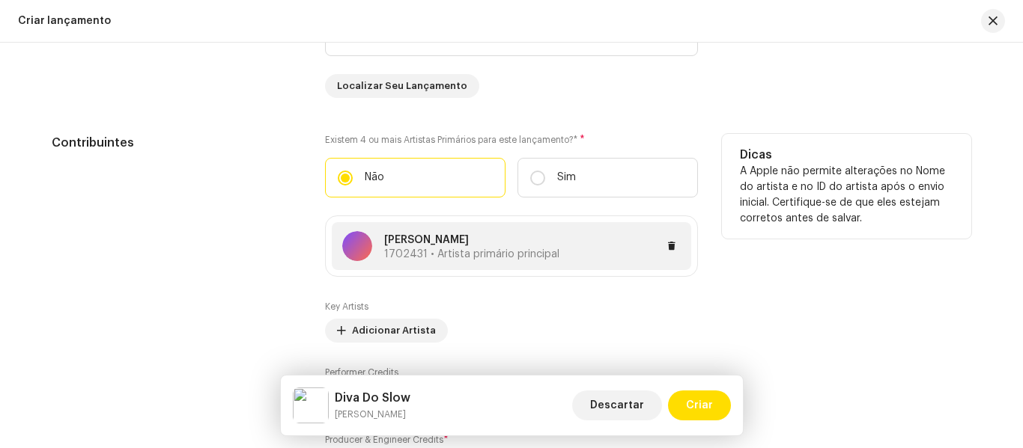
scroll to position [1611, 0]
click at [667, 249] on span at bounding box center [671, 248] width 9 height 12
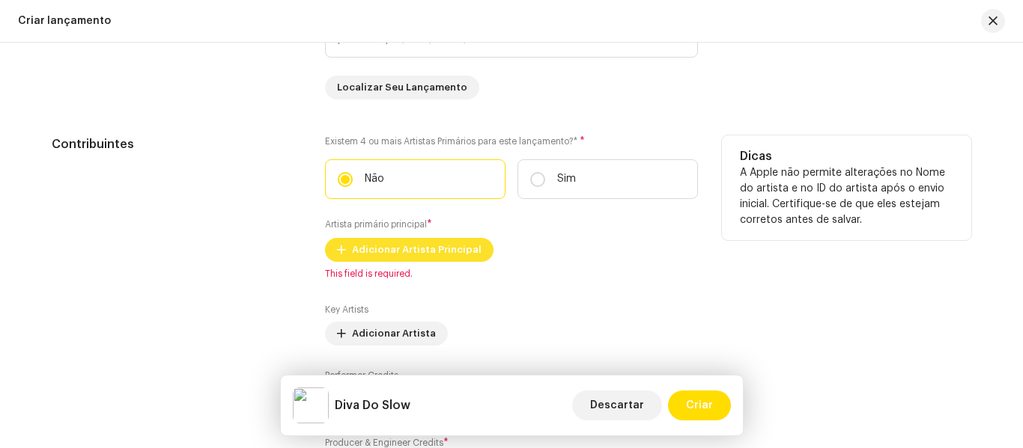
click at [455, 254] on span "Adicionar Artista Principal" at bounding box center [416, 250] width 129 height 30
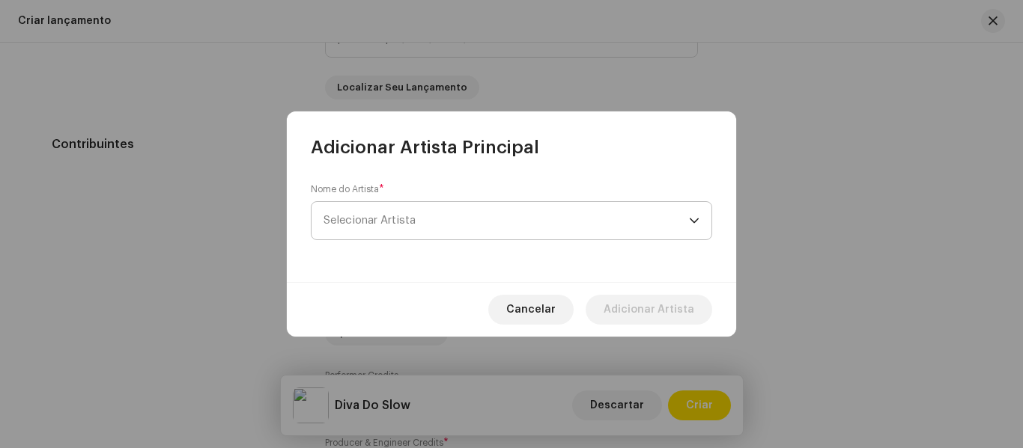
click at [534, 217] on span "Selecionar Artista" at bounding box center [505, 220] width 365 height 37
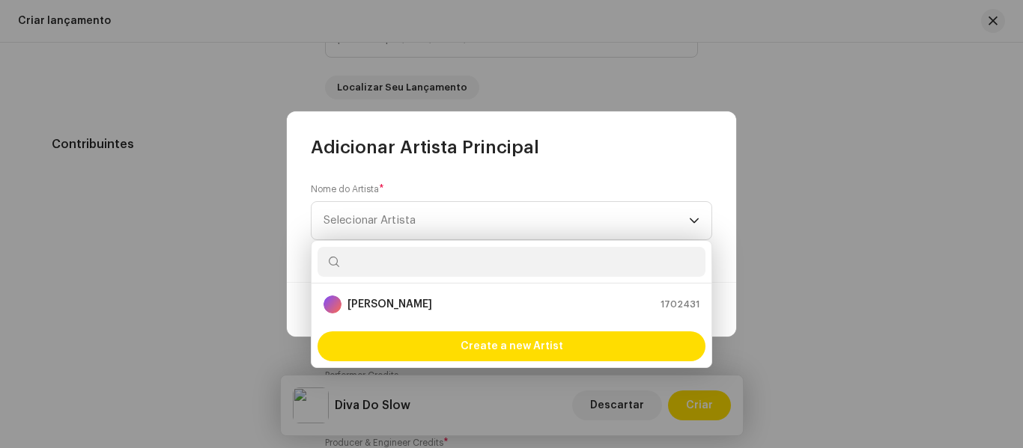
click at [512, 262] on input "text" at bounding box center [511, 262] width 388 height 30
type input "J"
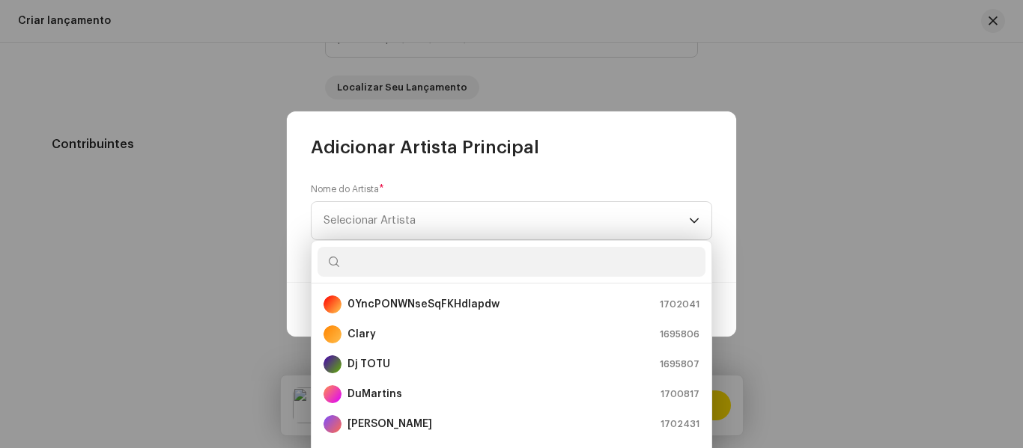
type input "j"
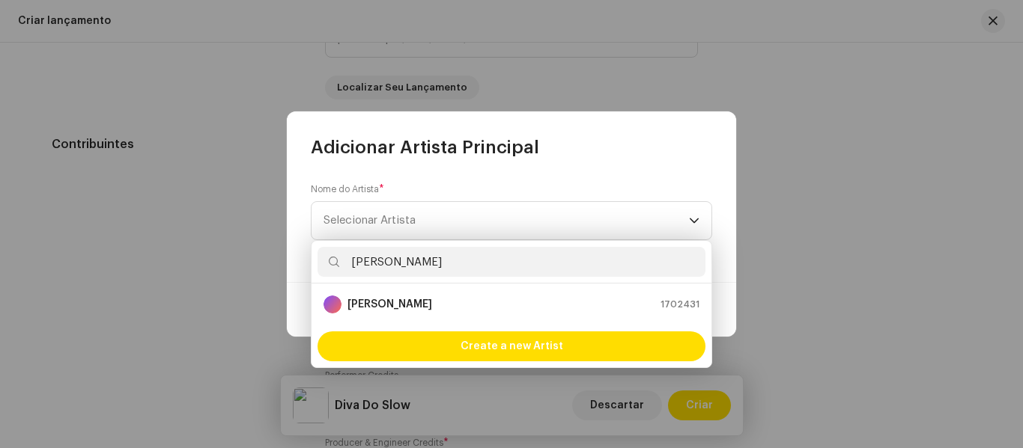
type input "[PERSON_NAME]"
click at [648, 260] on input "[PERSON_NAME]" at bounding box center [511, 262] width 388 height 30
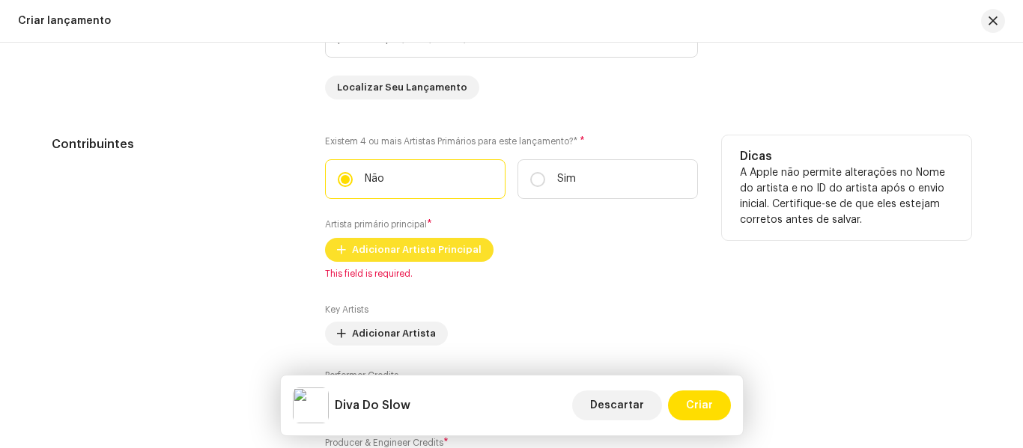
click at [442, 252] on span "Adicionar Artista Principal" at bounding box center [416, 250] width 129 height 30
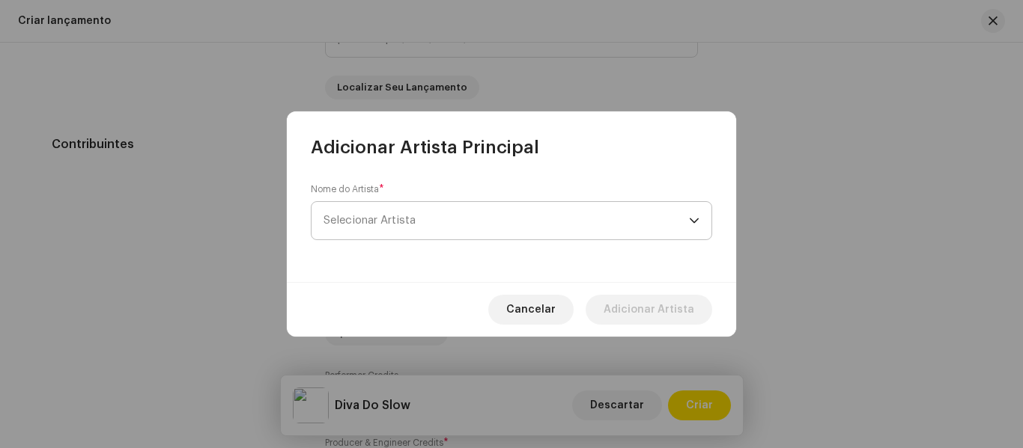
click at [526, 207] on span "Selecionar Artista" at bounding box center [505, 220] width 365 height 37
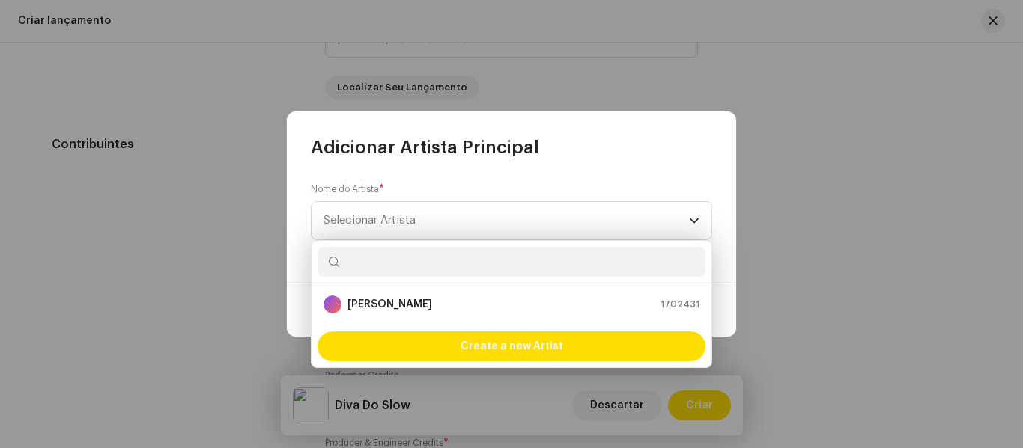
click at [499, 321] on ul "[PERSON_NAME] 1702431" at bounding box center [511, 305] width 400 height 42
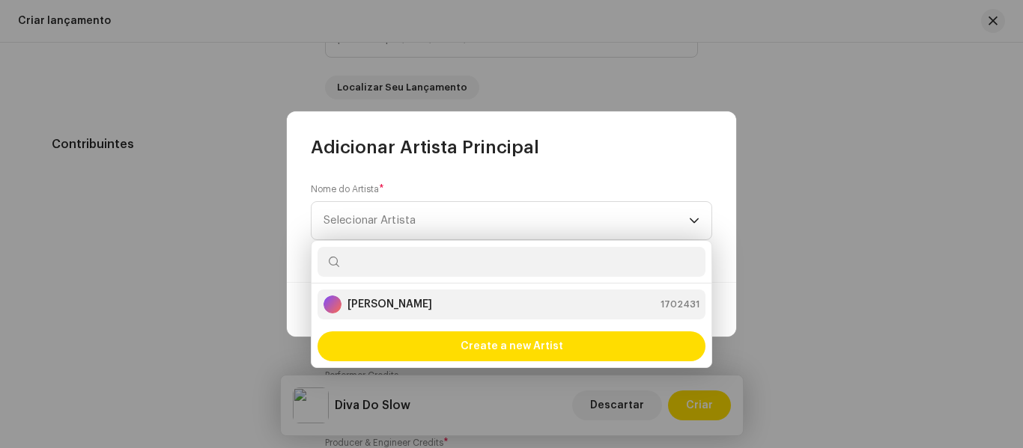
click at [518, 310] on div "[PERSON_NAME] 1702431" at bounding box center [511, 305] width 376 height 18
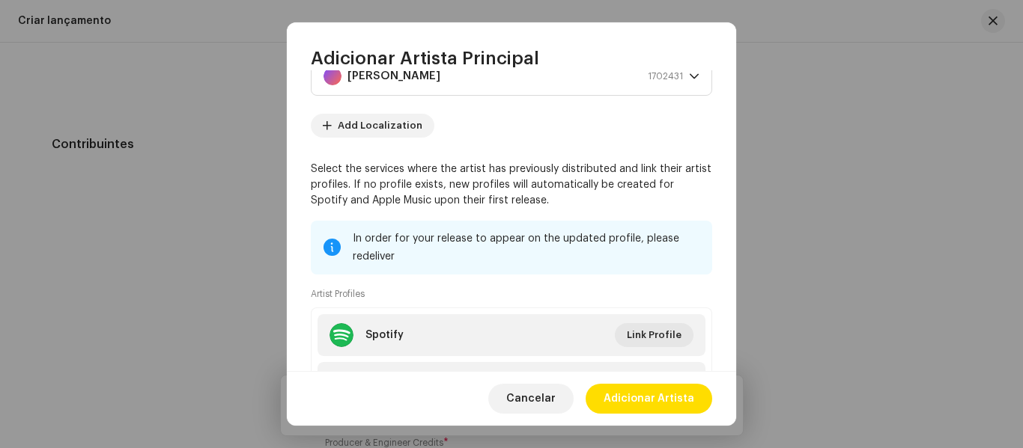
scroll to position [81, 0]
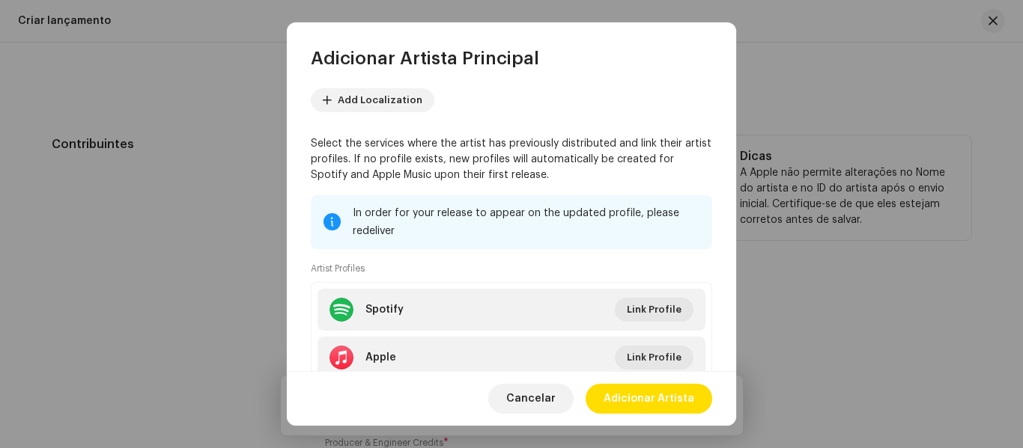
drag, startPoint x: 737, startPoint y: 259, endPoint x: 739, endPoint y: 303, distance: 44.2
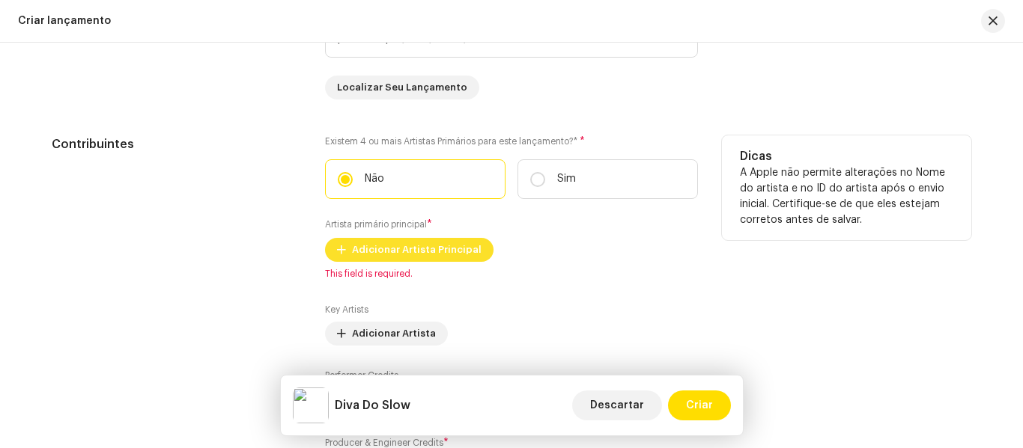
click at [448, 247] on span "Adicionar Artista Principal" at bounding box center [416, 250] width 129 height 30
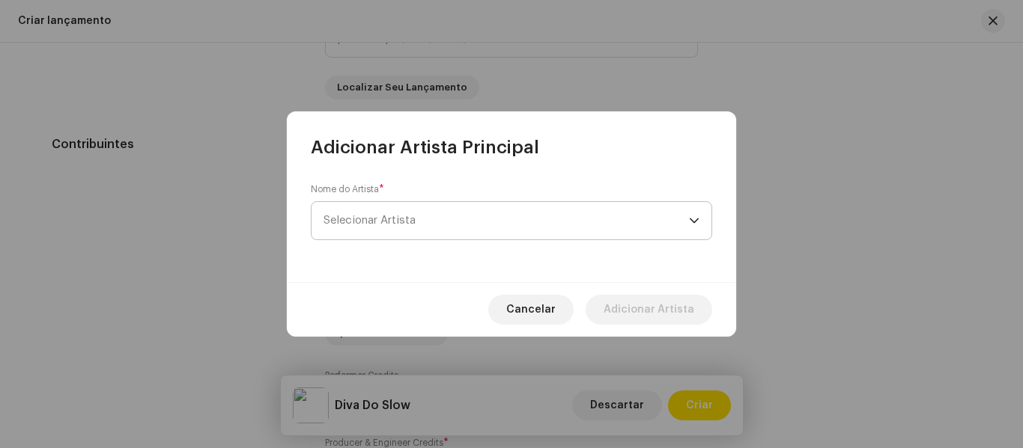
click at [578, 225] on span "Selecionar Artista" at bounding box center [505, 220] width 365 height 37
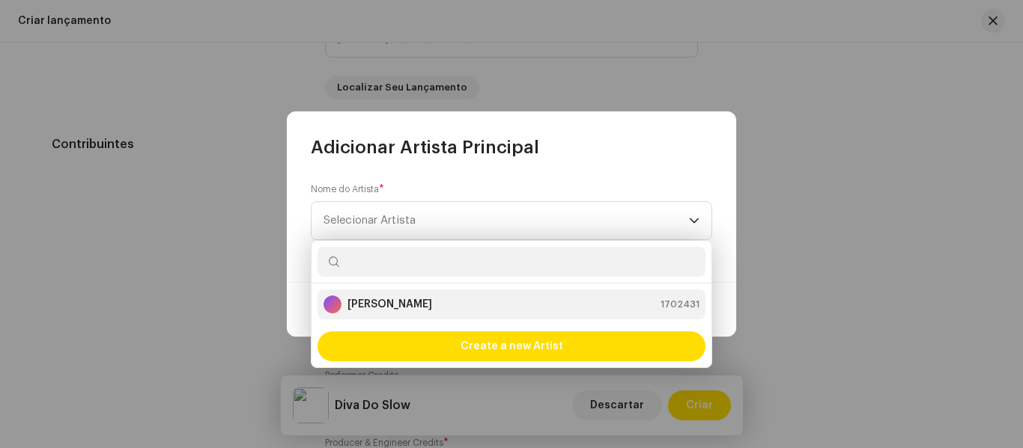
click at [564, 303] on div "[PERSON_NAME] 1702431" at bounding box center [511, 305] width 376 height 18
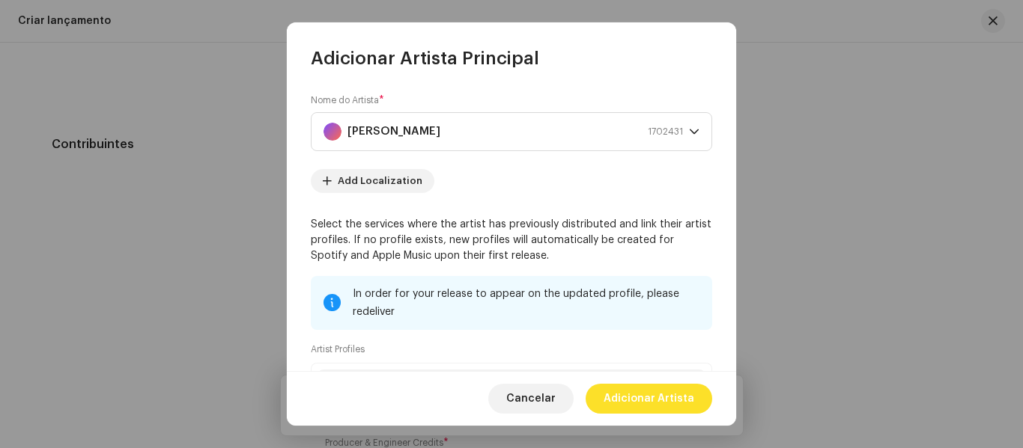
click at [677, 399] on span "Adicionar Artista" at bounding box center [648, 399] width 91 height 30
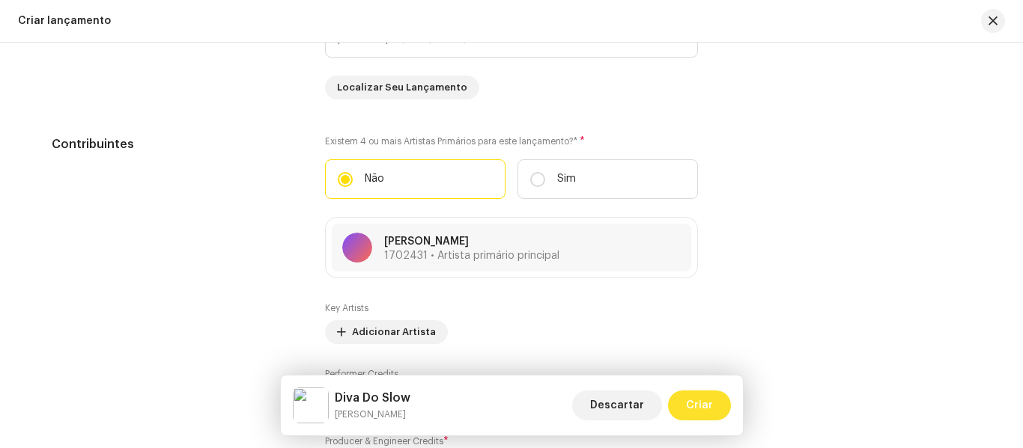
click at [707, 400] on span "Criar" at bounding box center [699, 406] width 27 height 30
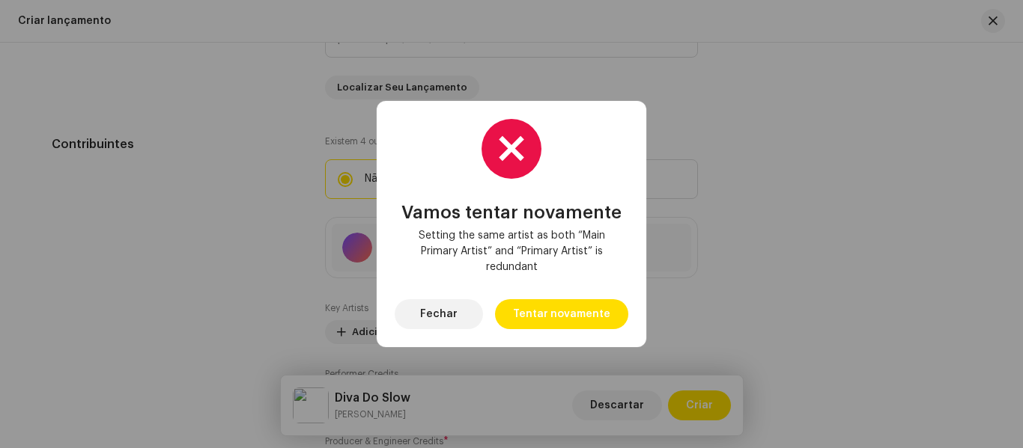
click at [595, 330] on div "Vamos tentar novamente Setting the same artist as both “Main Primary Artist” an…" at bounding box center [511, 224] width 269 height 246
click at [594, 308] on span "Tentar novamente" at bounding box center [561, 314] width 97 height 30
click at [441, 323] on span "Fechar" at bounding box center [438, 314] width 37 height 30
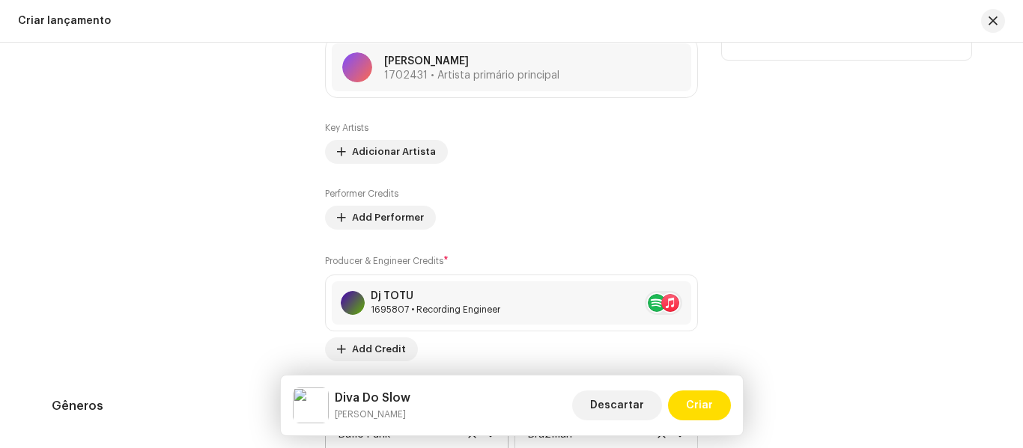
scroll to position [1794, 0]
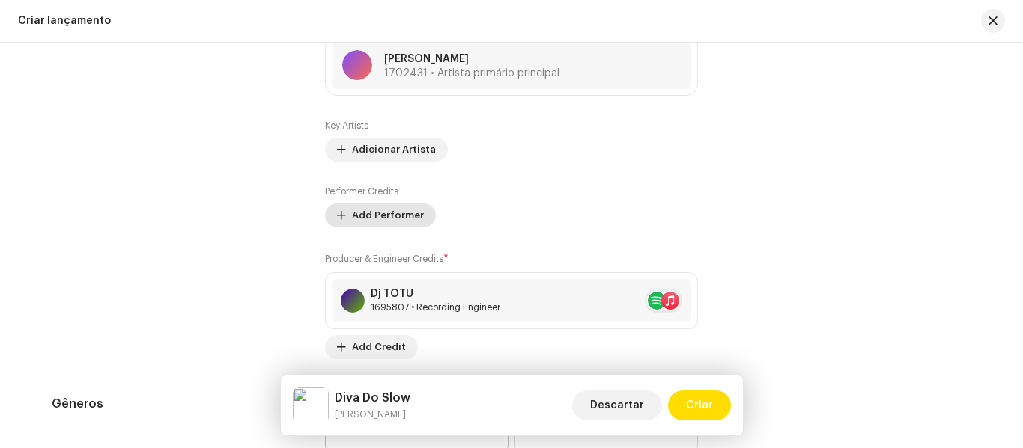
click at [388, 216] on span "Add Performer" at bounding box center [388, 216] width 72 height 30
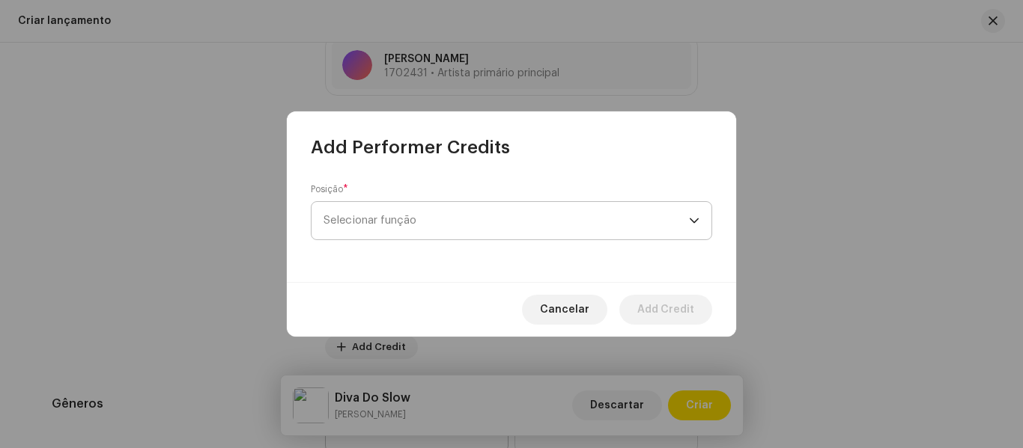
click at [477, 222] on span "Selecionar função" at bounding box center [505, 220] width 365 height 37
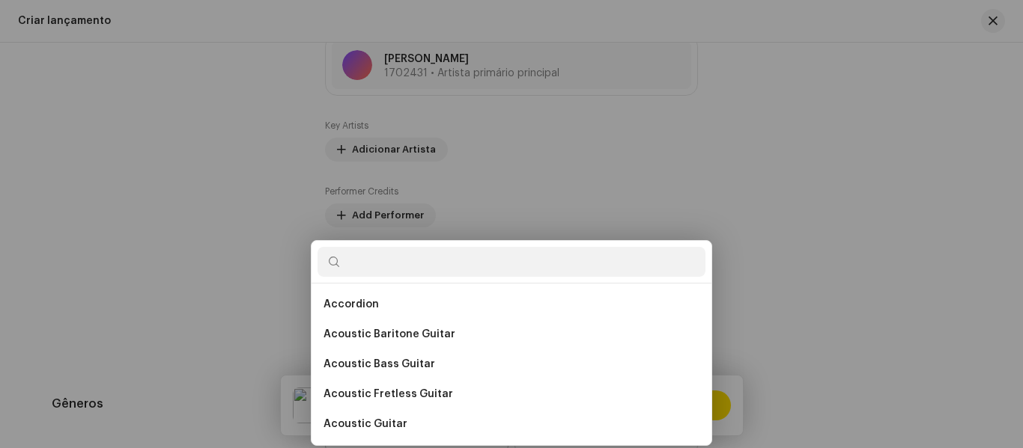
click at [205, 309] on div "Add Performer Credits Posição * Selecionar função Cancelar Add Credit" at bounding box center [511, 224] width 1023 height 448
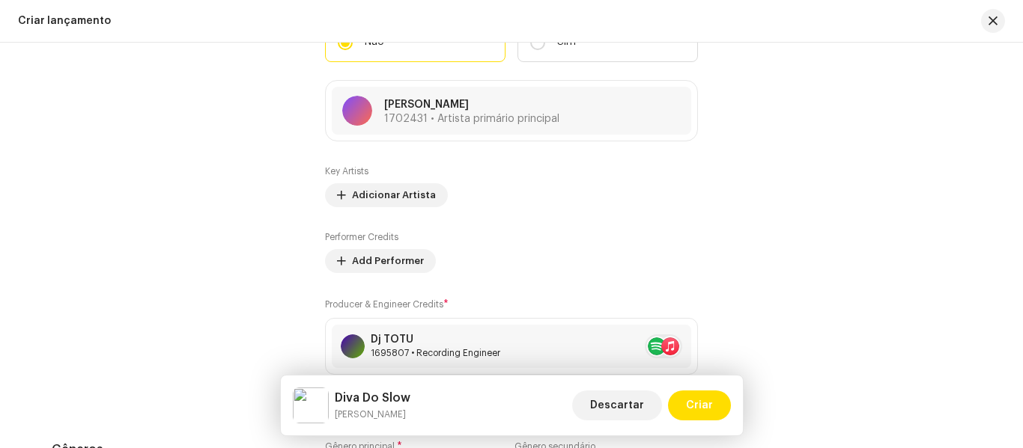
scroll to position [1749, 0]
click at [384, 194] on span "Adicionar Artista" at bounding box center [394, 195] width 84 height 30
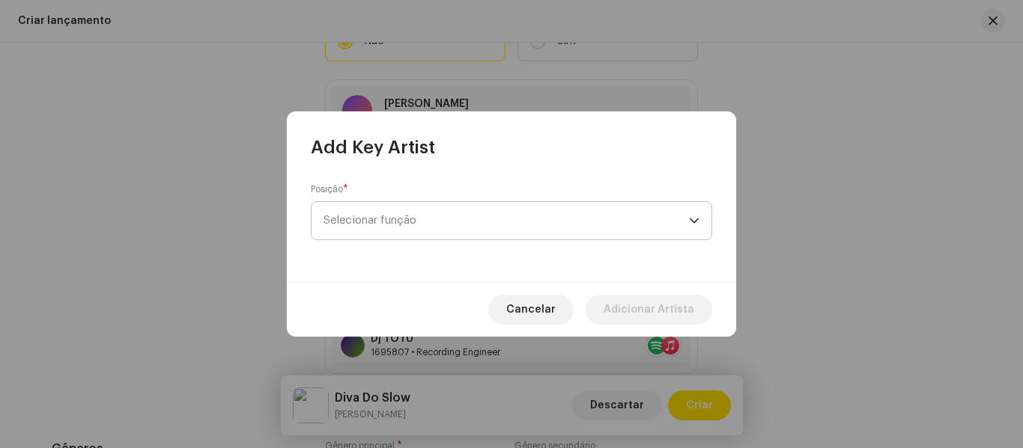
click at [496, 219] on span "Selecionar função" at bounding box center [505, 220] width 365 height 37
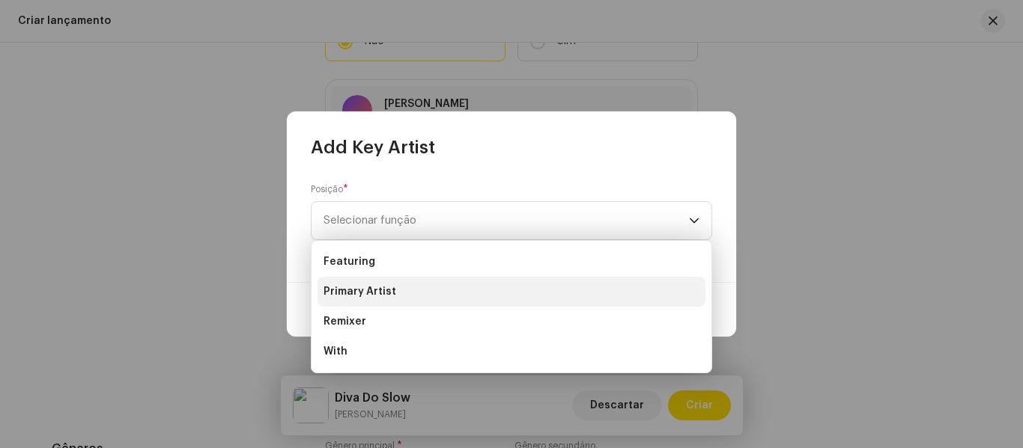
click at [377, 296] on span "Primary Artist" at bounding box center [359, 291] width 73 height 15
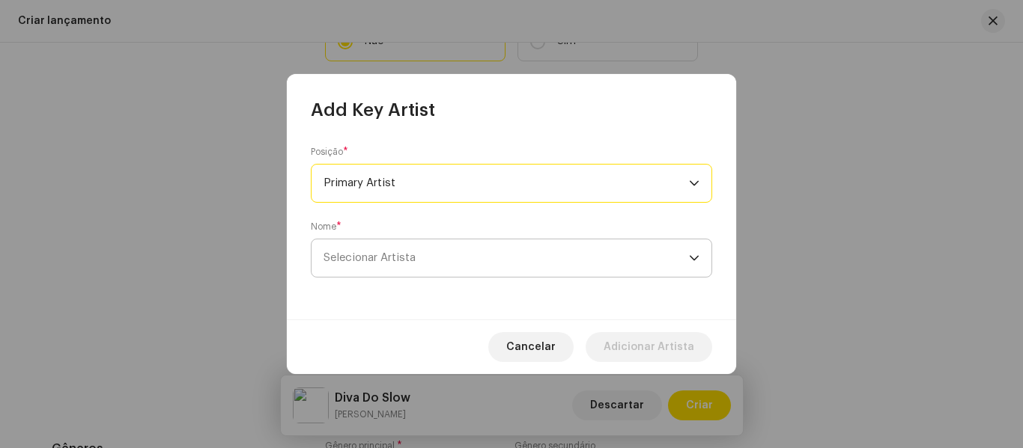
click at [398, 258] on span "Selecionar Artista" at bounding box center [369, 257] width 92 height 11
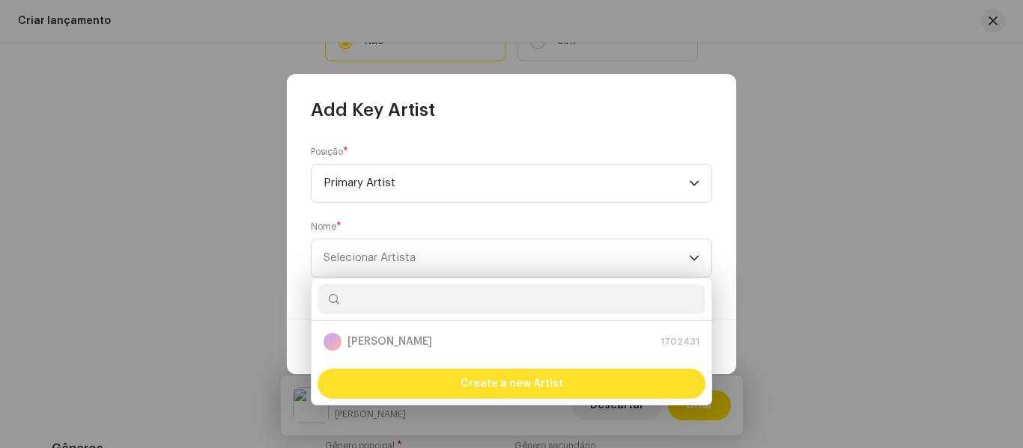
click at [536, 385] on span "Create a new Artist" at bounding box center [511, 384] width 103 height 30
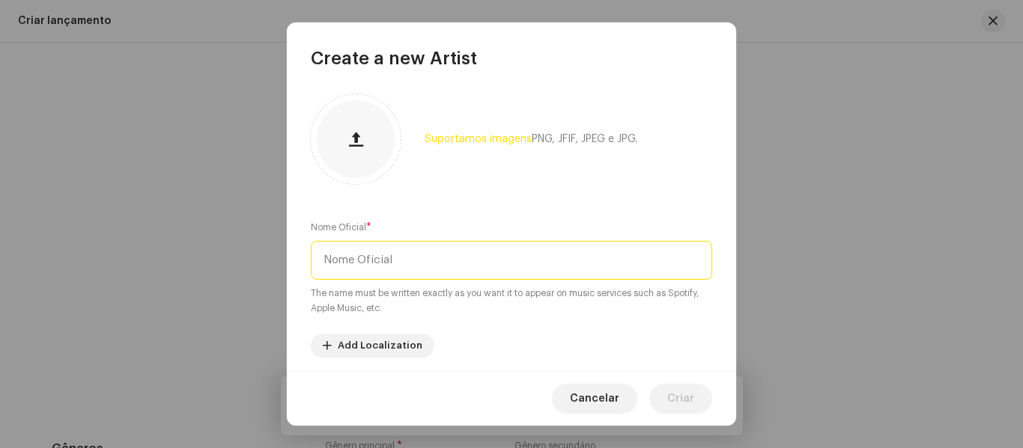
click at [488, 258] on input "text" at bounding box center [511, 260] width 401 height 39
type input "[PERSON_NAME]"
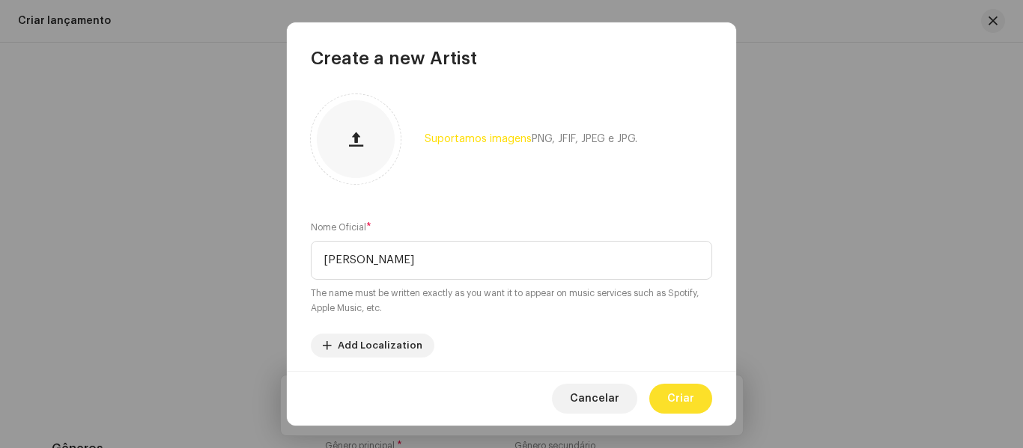
click at [686, 400] on span "Criar" at bounding box center [680, 399] width 27 height 30
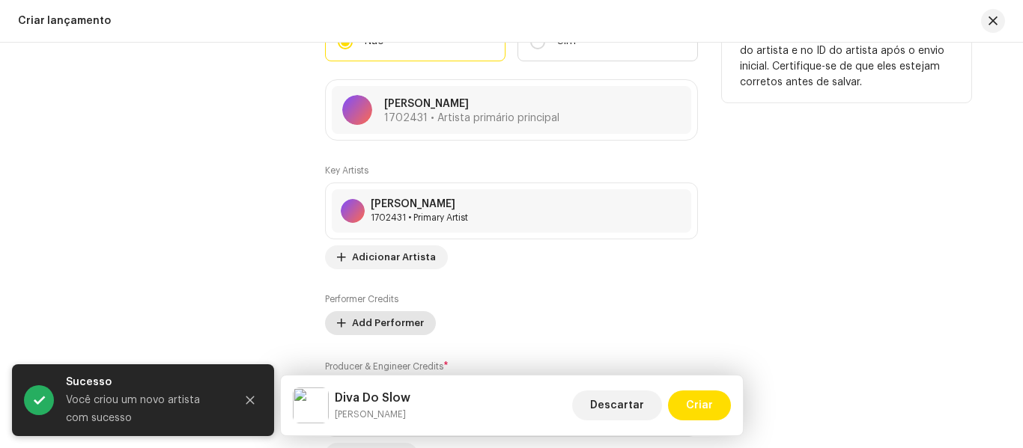
click at [396, 325] on span "Add Performer" at bounding box center [388, 323] width 72 height 30
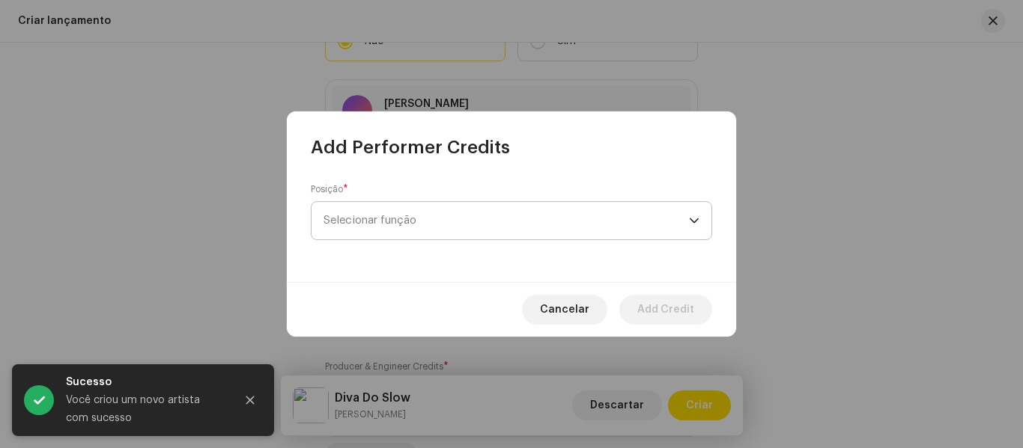
click at [483, 217] on span "Selecionar função" at bounding box center [505, 220] width 365 height 37
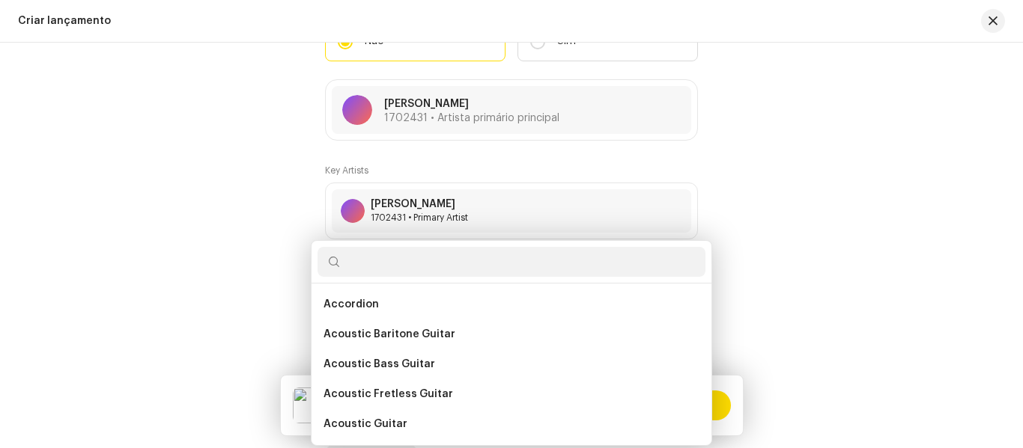
click at [201, 236] on div "Add Performer Credits Posição * Selecionar função Cancelar Add Credit" at bounding box center [511, 224] width 1023 height 448
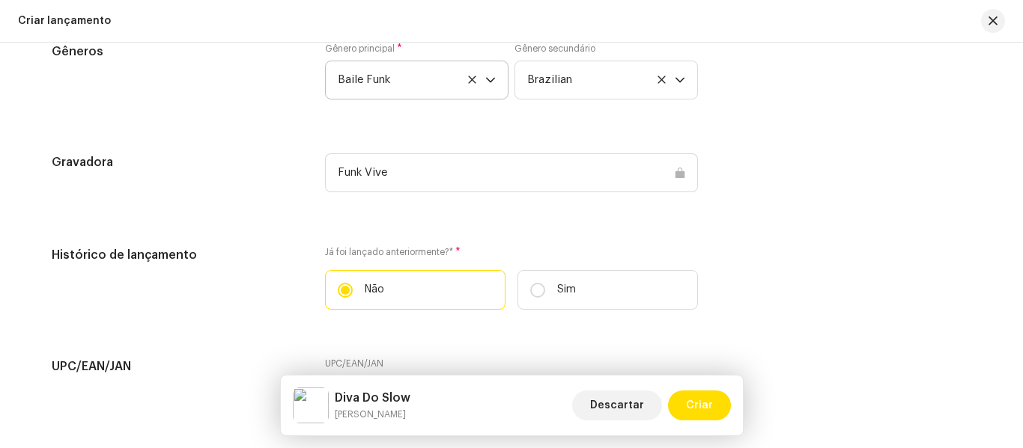
scroll to position [2210, 0]
click at [705, 406] on span "Criar" at bounding box center [699, 406] width 27 height 30
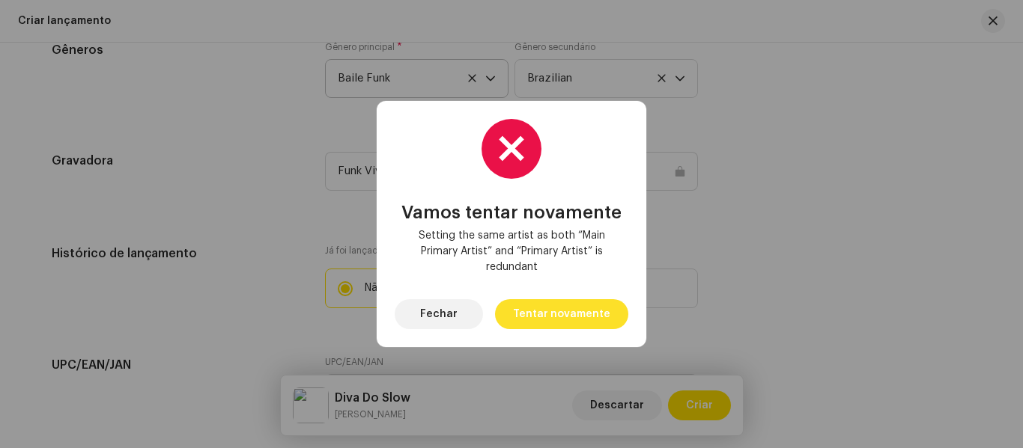
click at [580, 322] on span "Tentar novamente" at bounding box center [561, 314] width 97 height 30
click at [436, 315] on span "Fechar" at bounding box center [438, 314] width 37 height 30
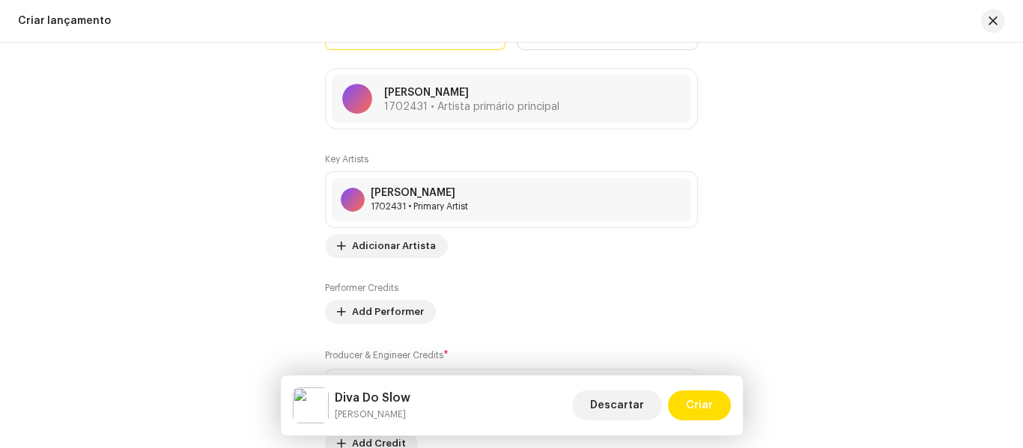
scroll to position [1765, 0]
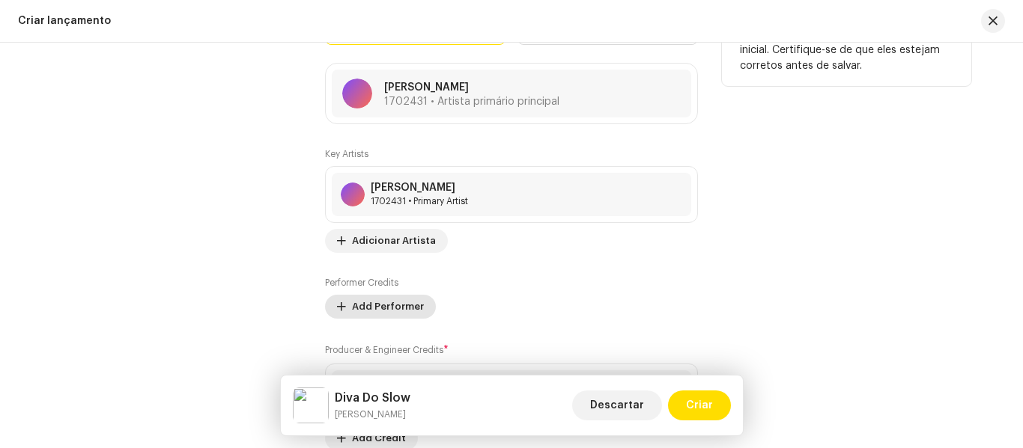
click at [397, 308] on span "Add Performer" at bounding box center [388, 307] width 72 height 30
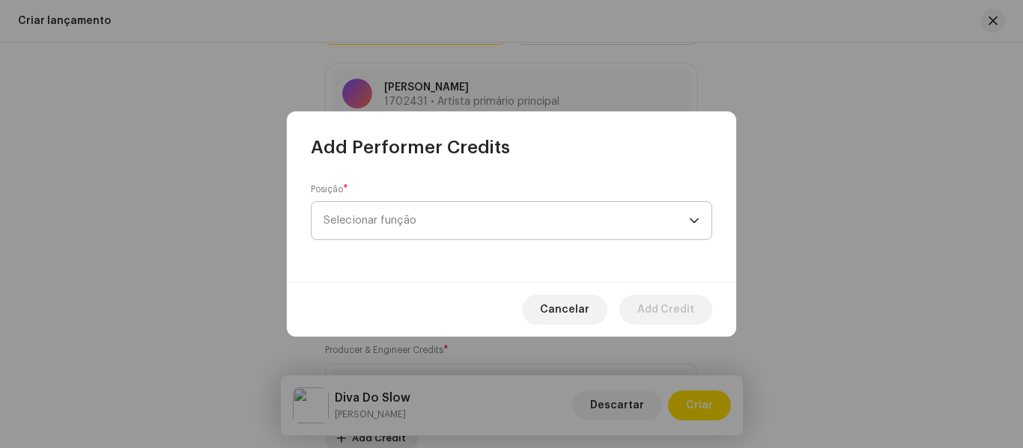
click at [674, 217] on span "Selecionar função" at bounding box center [505, 220] width 365 height 37
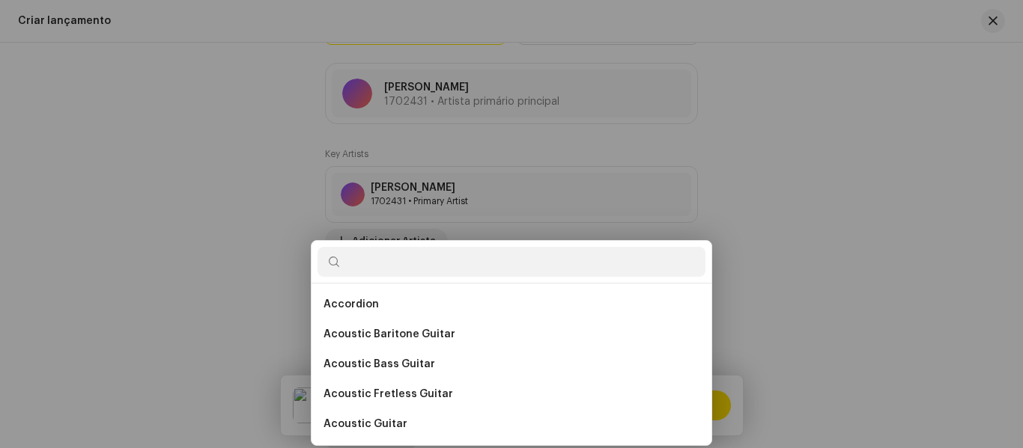
click at [87, 201] on div "Add Performer Credits Posição * Selecionar função Cancelar Add Credit" at bounding box center [511, 224] width 1023 height 448
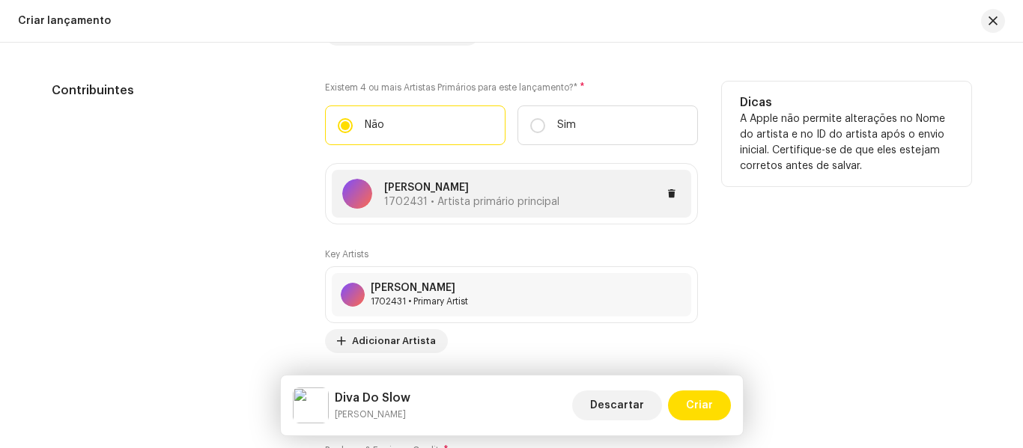
scroll to position [1657, 0]
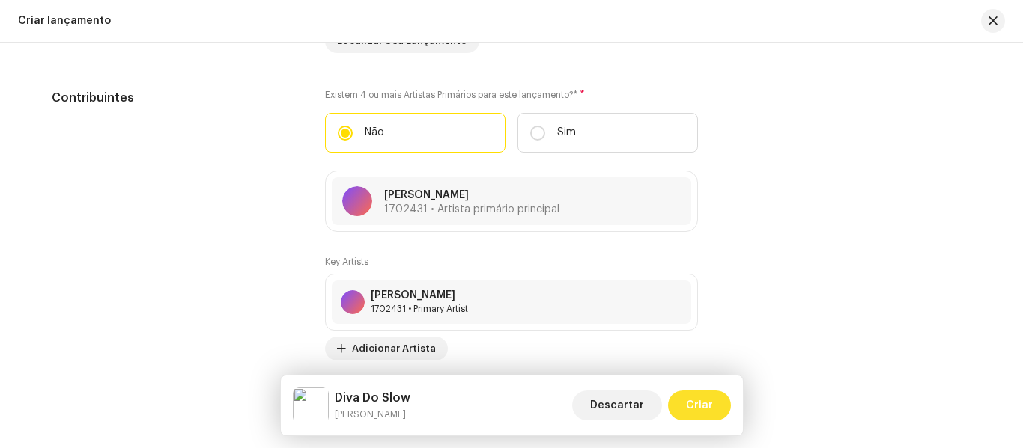
click at [707, 408] on span "Criar" at bounding box center [699, 406] width 27 height 30
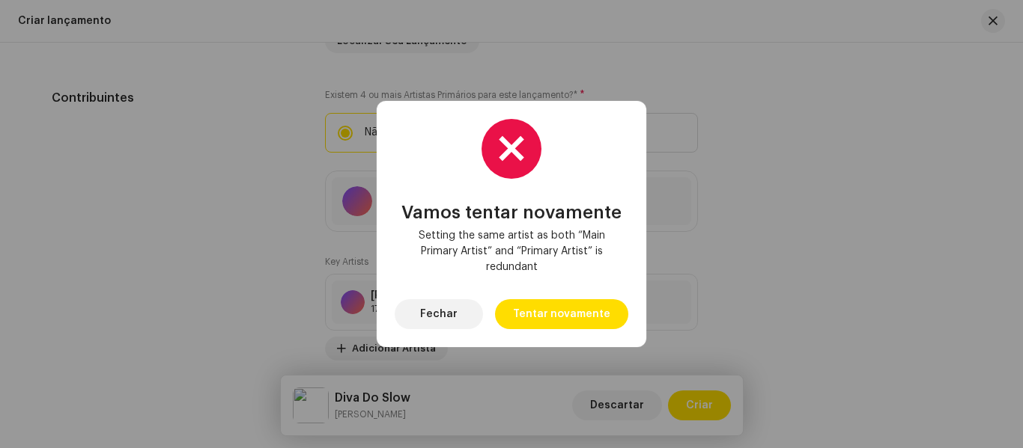
click at [294, 255] on div "Vamos tentar novamente Setting the same artist as both “Main Primary Artist” an…" at bounding box center [511, 224] width 1023 height 448
click at [408, 312] on button "Fechar" at bounding box center [438, 314] width 88 height 30
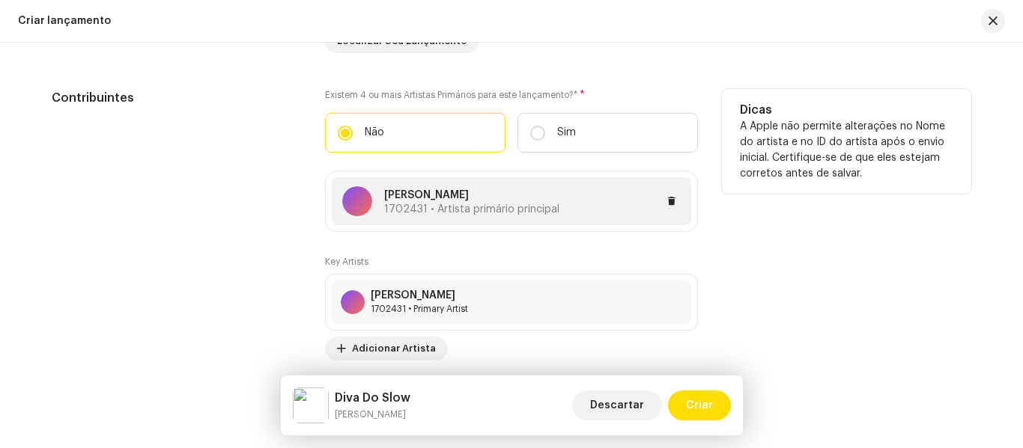
click at [411, 210] on span "1702431 • Artista primário principal" at bounding box center [471, 209] width 175 height 10
drag, startPoint x: 738, startPoint y: 186, endPoint x: 731, endPoint y: 211, distance: 26.3
click at [601, 189] on div "[PERSON_NAME] 1702431 • Artista primário principal" at bounding box center [511, 201] width 359 height 48
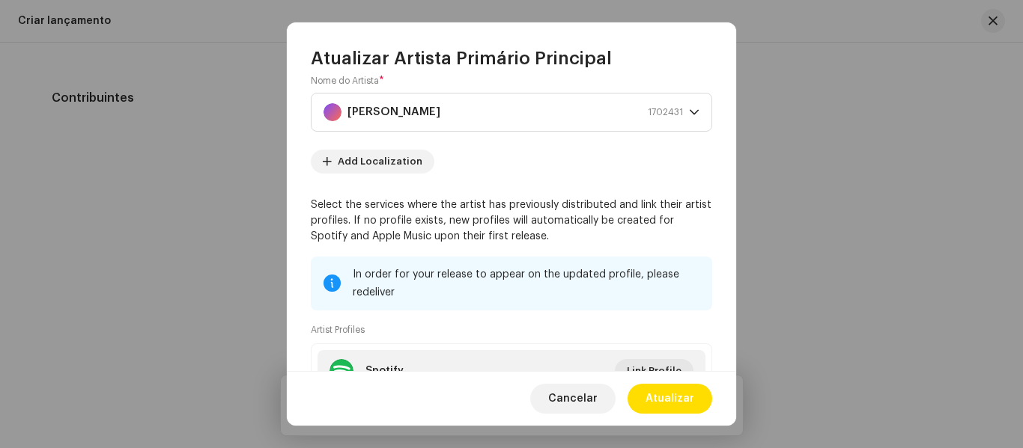
scroll to position [0, 0]
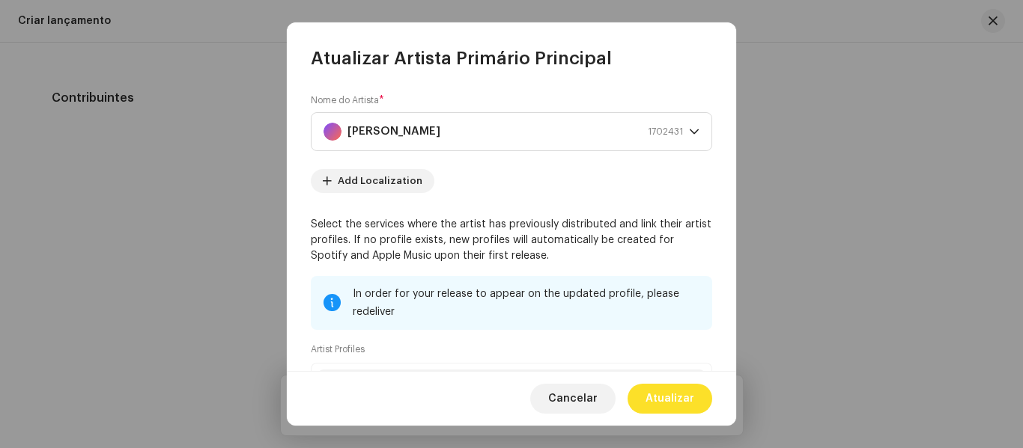
click at [680, 395] on span "Atualizar" at bounding box center [669, 399] width 49 height 30
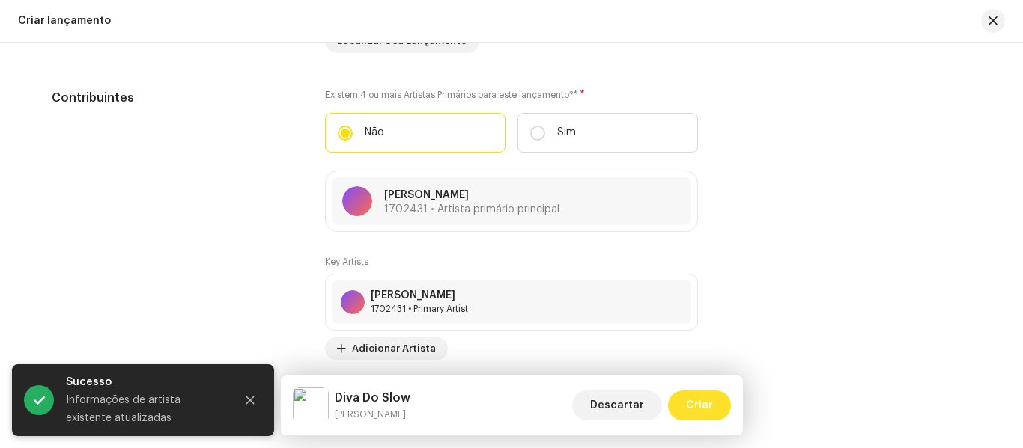
click at [704, 401] on span "Criar" at bounding box center [699, 406] width 27 height 30
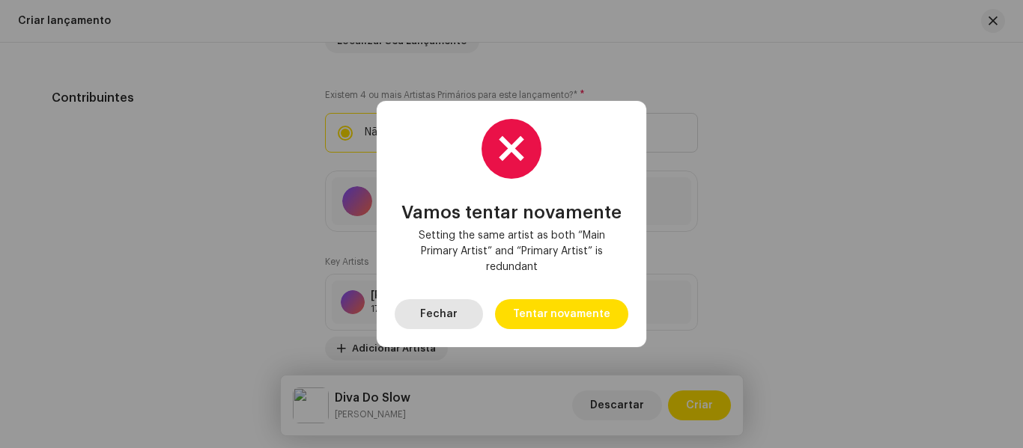
click at [427, 316] on span "Fechar" at bounding box center [438, 314] width 37 height 30
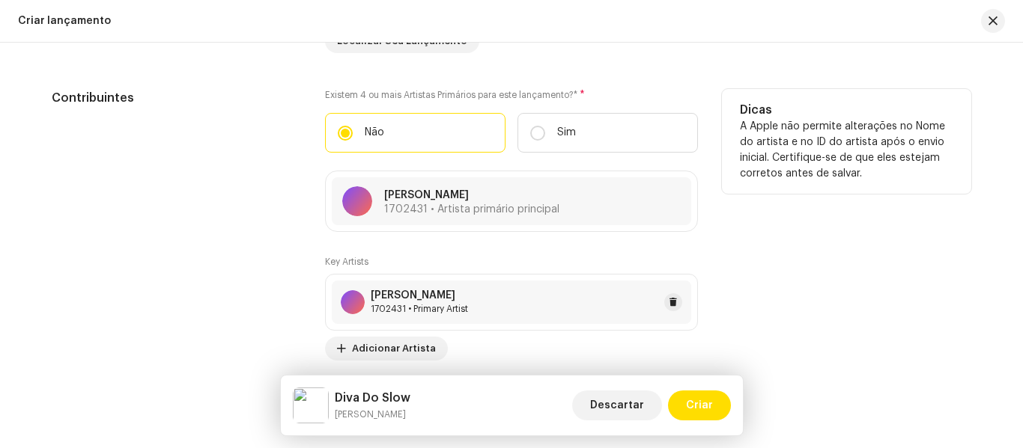
click at [590, 317] on div "[PERSON_NAME] 1702431 • Primary Artist" at bounding box center [511, 302] width 359 height 43
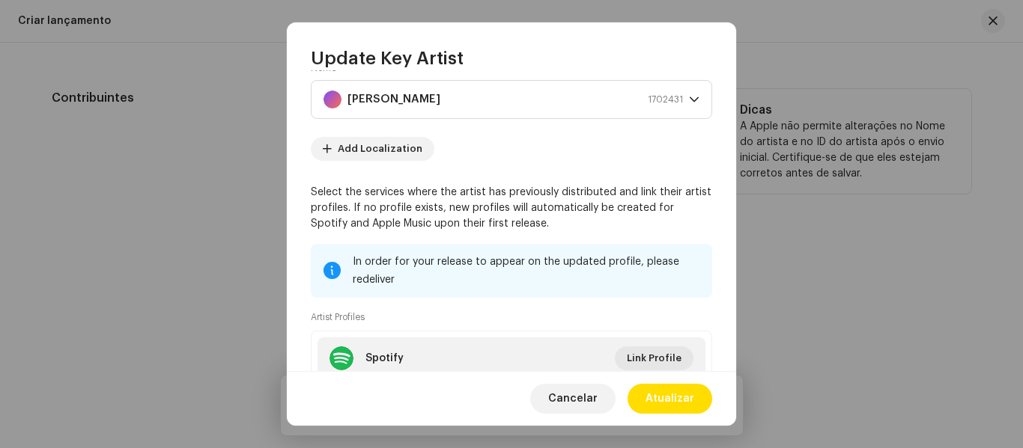
scroll to position [98, 0]
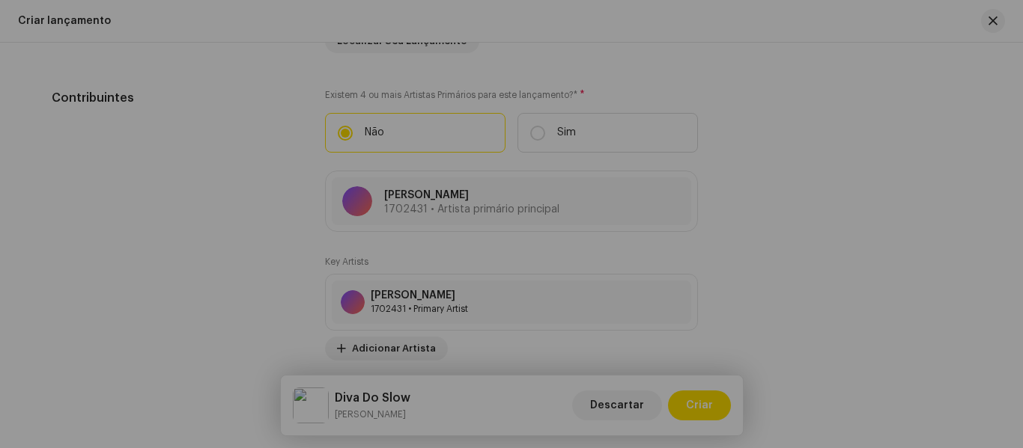
click at [810, 263] on div "Update Key Artist Posição * Primary Artist Nome * [PERSON_NAME] 1702431 Add Loc…" at bounding box center [511, 224] width 1023 height 448
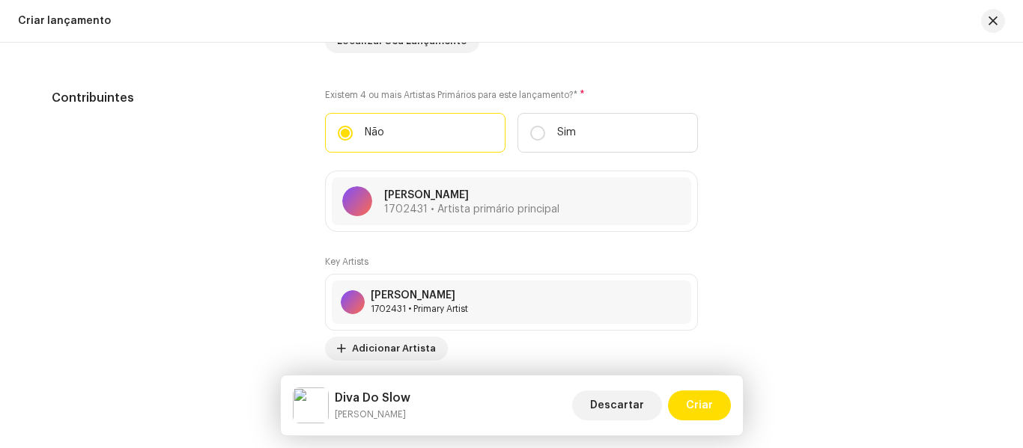
click at [154, 269] on div "Contribuintes" at bounding box center [176, 323] width 249 height 469
click at [704, 404] on span "Criar" at bounding box center [699, 406] width 27 height 30
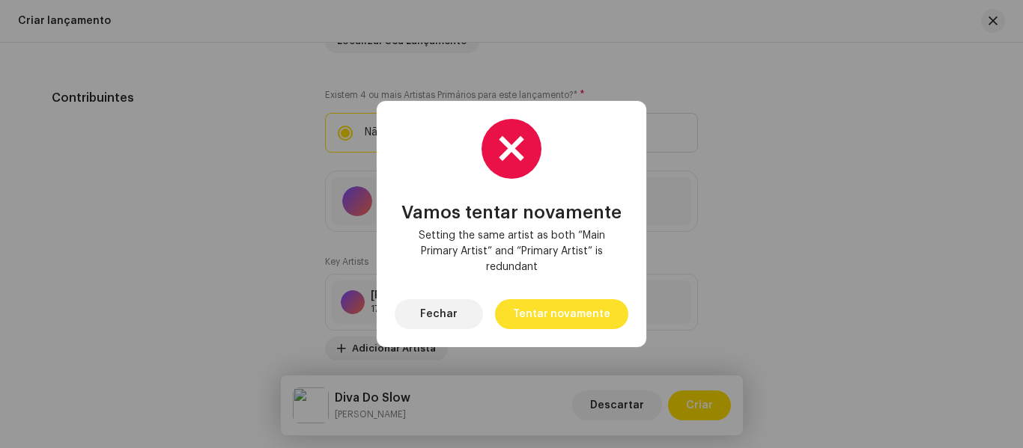
click at [560, 312] on span "Tentar novamente" at bounding box center [561, 314] width 97 height 30
click at [462, 320] on button "Fechar" at bounding box center [438, 314] width 88 height 30
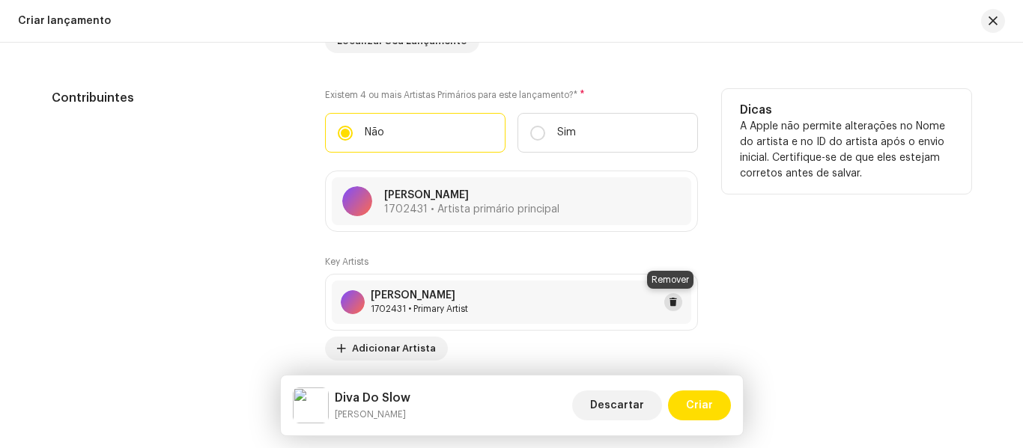
click at [677, 305] on button at bounding box center [673, 302] width 18 height 18
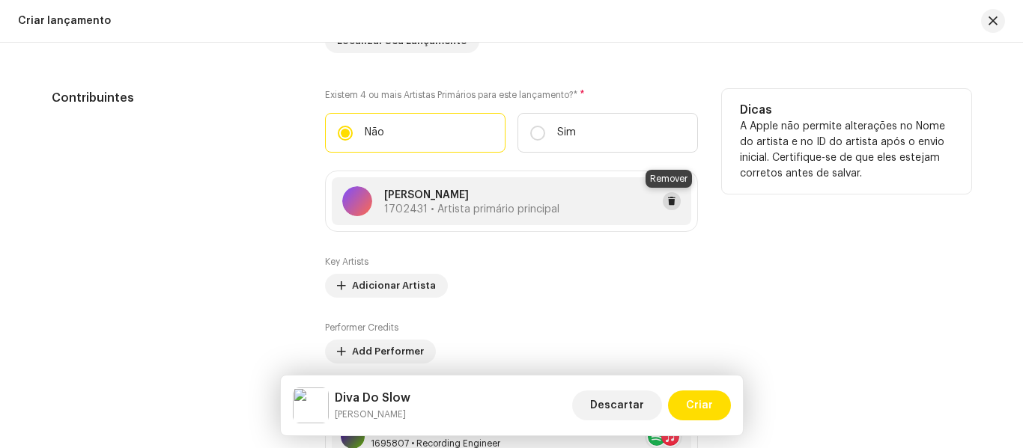
click at [668, 200] on span at bounding box center [671, 201] width 9 height 12
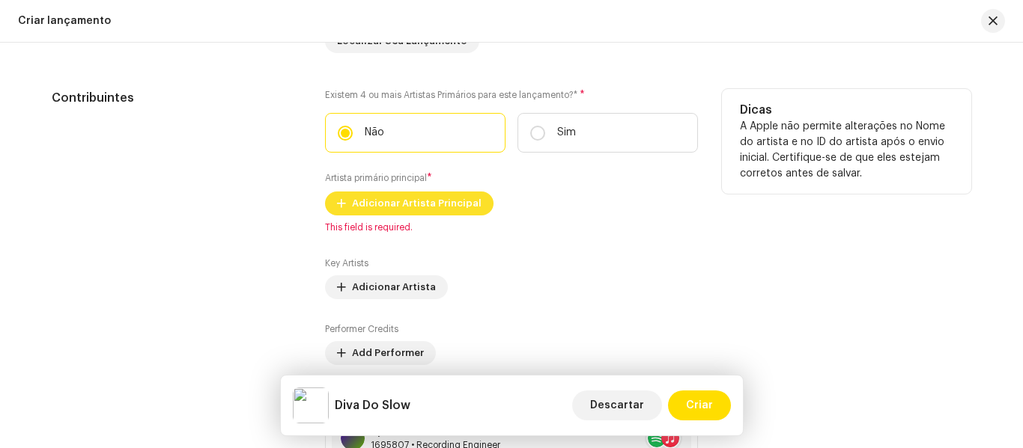
click at [454, 205] on span "Adicionar Artista Principal" at bounding box center [416, 204] width 129 height 30
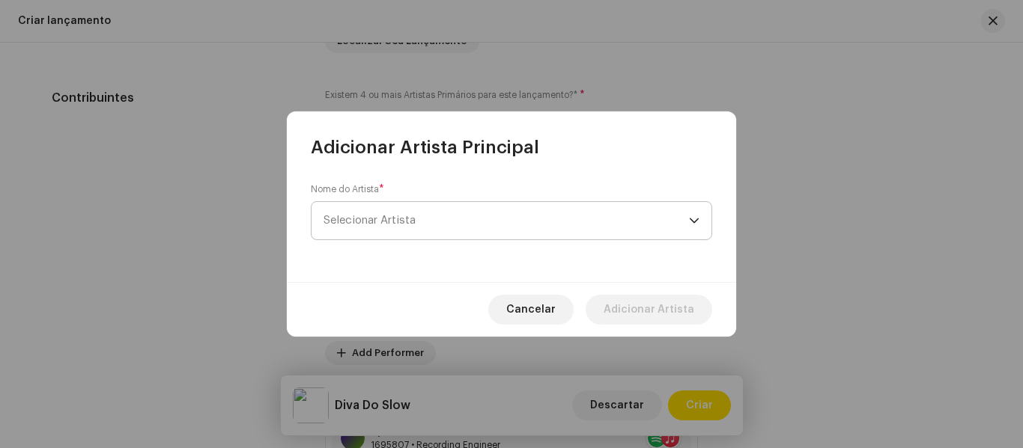
click at [493, 218] on span "Selecionar Artista" at bounding box center [505, 220] width 365 height 37
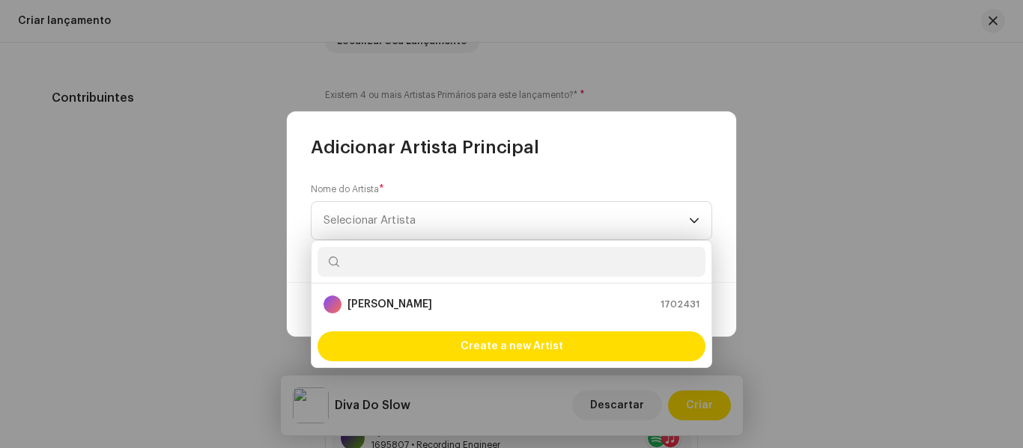
click at [495, 259] on input "text" at bounding box center [511, 262] width 388 height 30
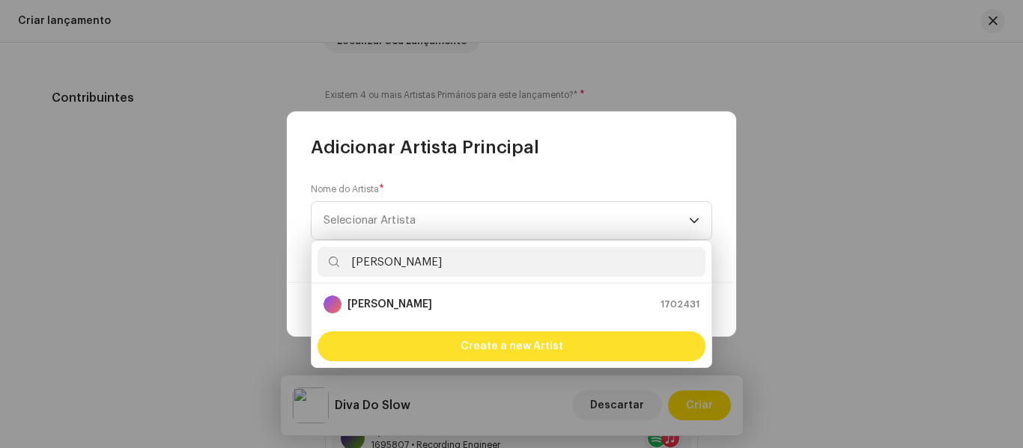
type input "[PERSON_NAME]"
click at [624, 347] on div "Create a new Artist" at bounding box center [511, 347] width 388 height 30
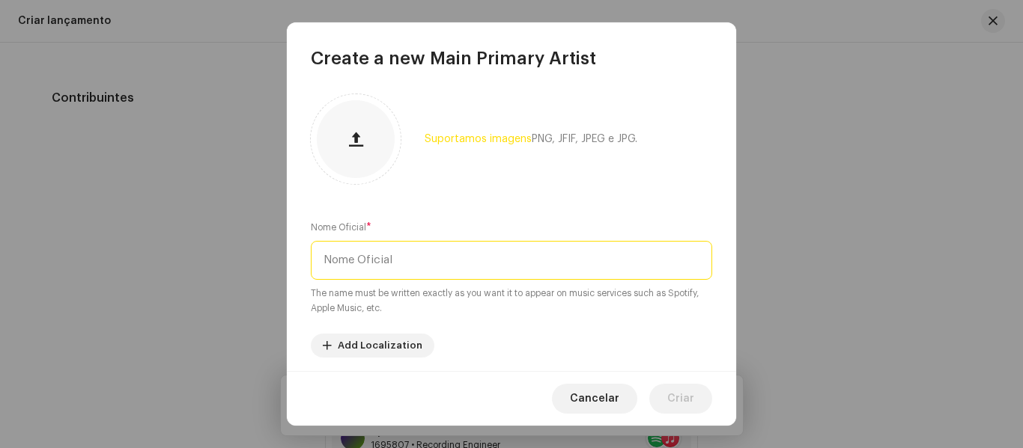
click at [594, 264] on input "text" at bounding box center [511, 260] width 401 height 39
type input "[PERSON_NAME]"
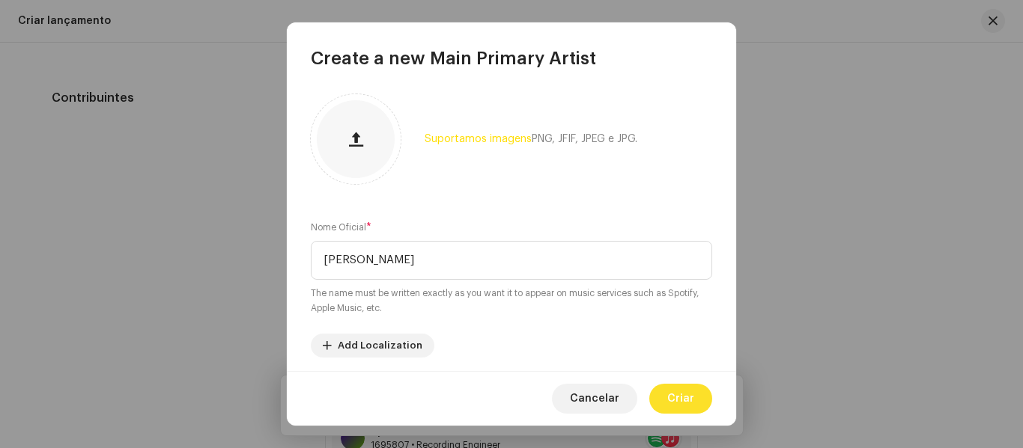
click at [680, 390] on span "Criar" at bounding box center [680, 399] width 27 height 30
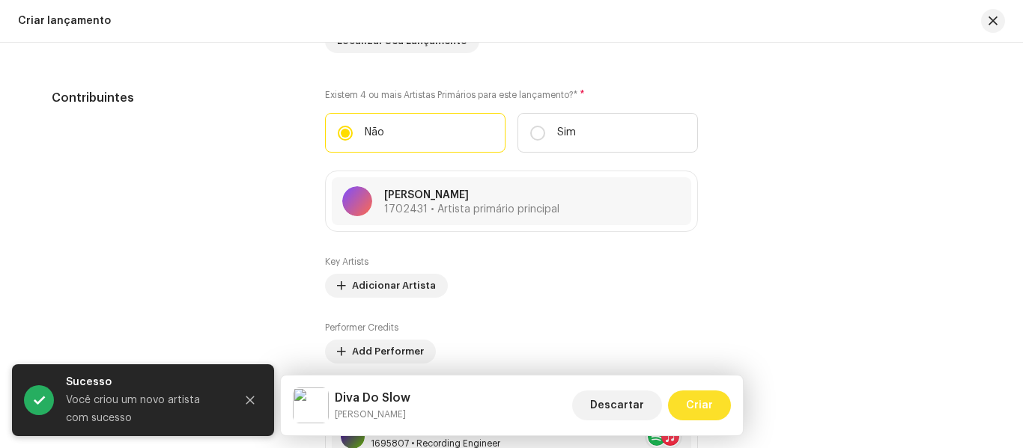
click at [715, 411] on button "Criar" at bounding box center [699, 406] width 63 height 30
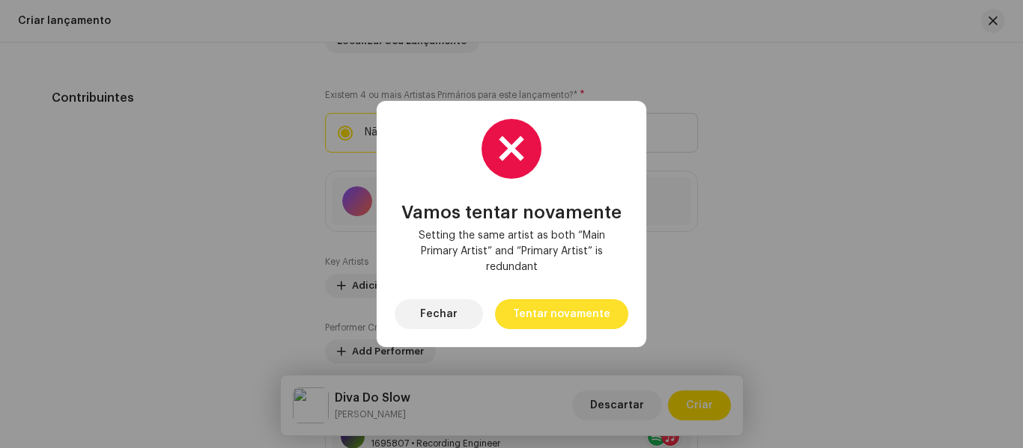
click at [597, 312] on span "Tentar novamente" at bounding box center [561, 314] width 97 height 30
click at [468, 313] on button "Fechar" at bounding box center [438, 314] width 88 height 30
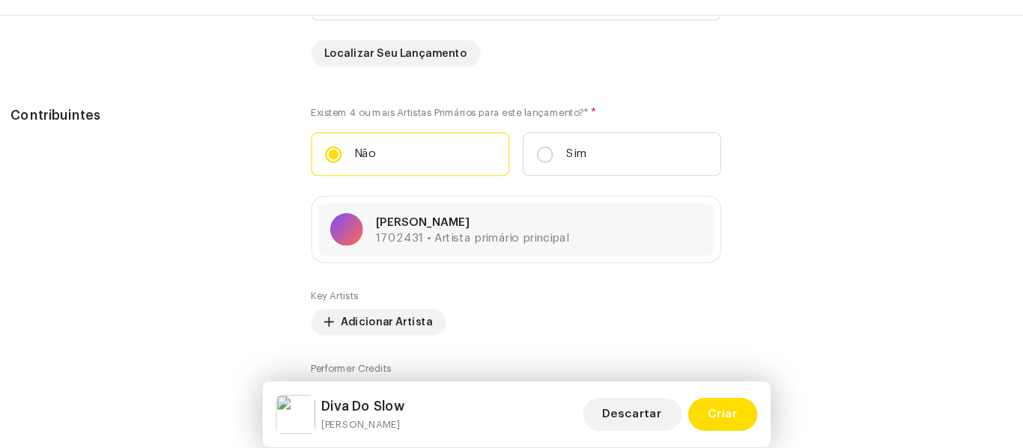
scroll to position [1621, 0]
click at [708, 406] on span "Criar" at bounding box center [699, 406] width 27 height 30
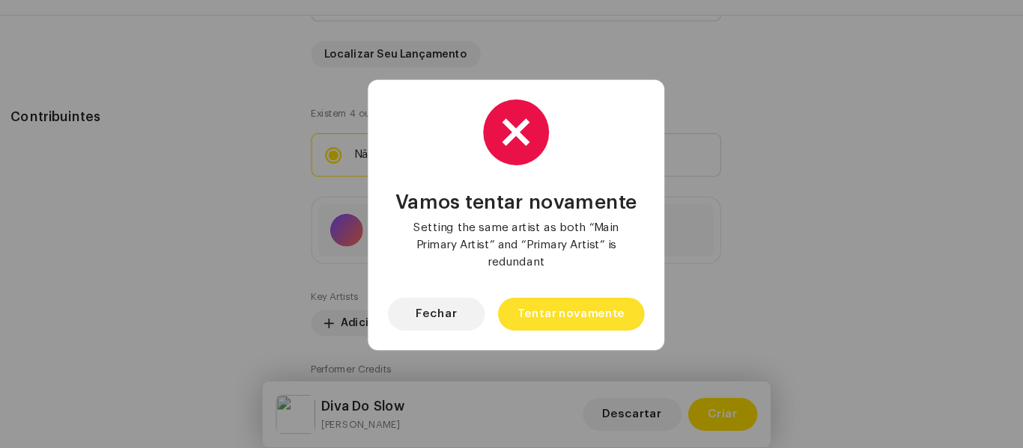
click at [579, 314] on span "Tentar novamente" at bounding box center [561, 314] width 97 height 30
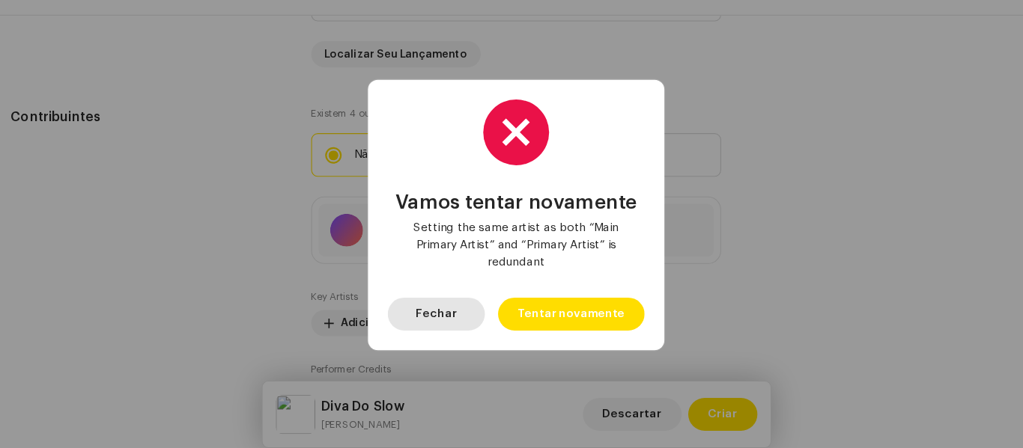
click at [454, 319] on span "Fechar" at bounding box center [438, 314] width 37 height 30
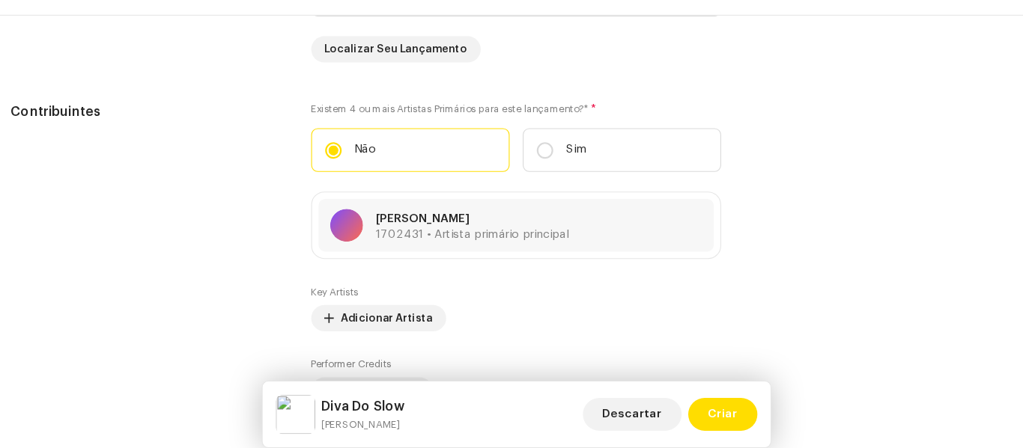
scroll to position [1632, 0]
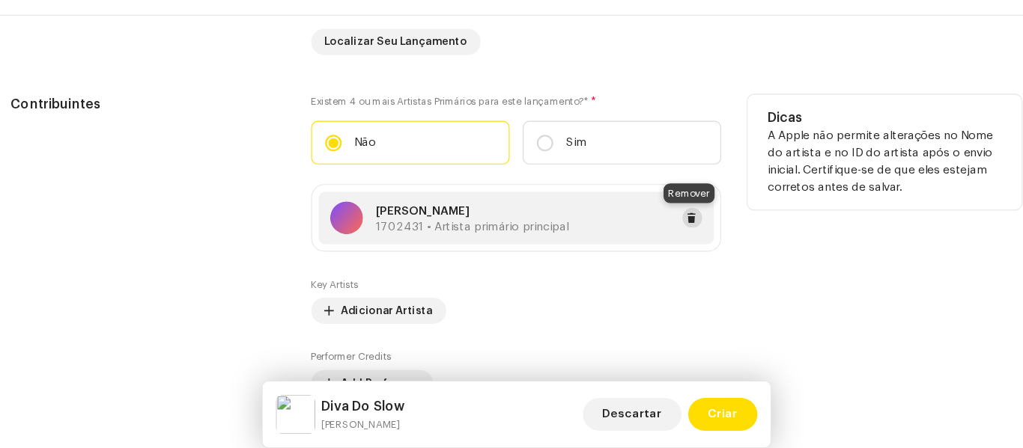
click at [671, 224] on span at bounding box center [671, 227] width 9 height 12
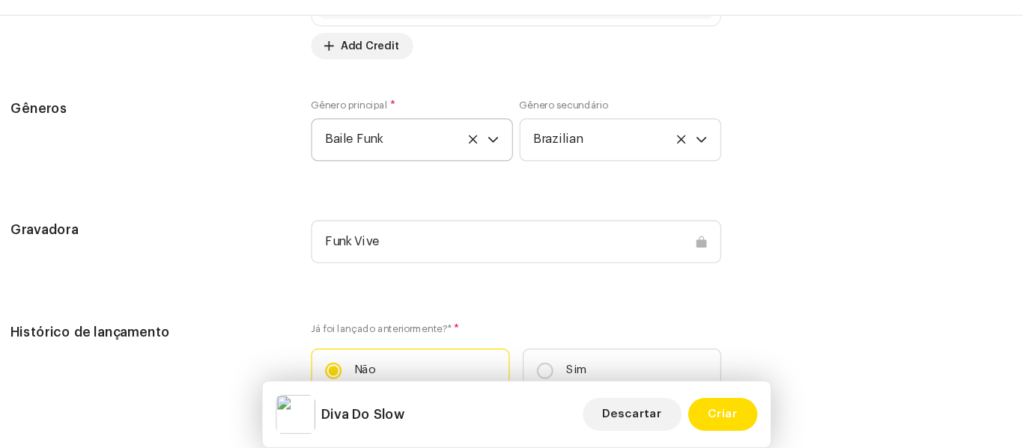
scroll to position [2083, 0]
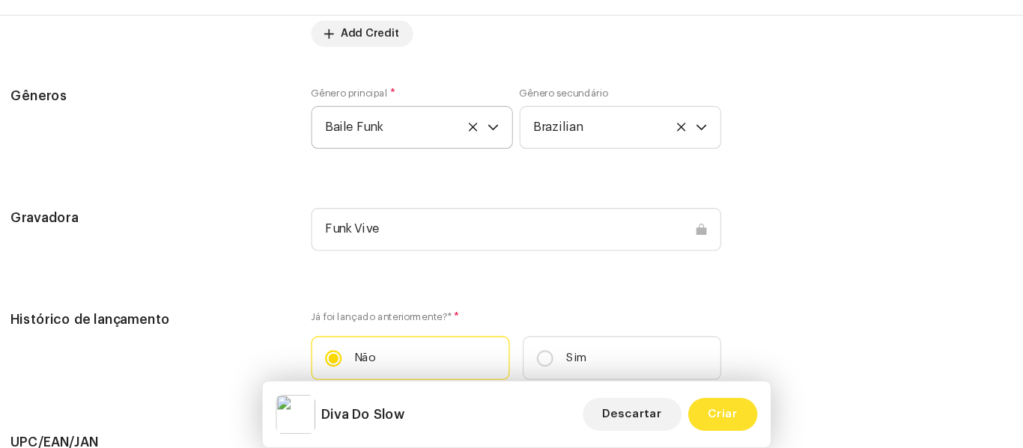
click at [705, 405] on span "Criar" at bounding box center [699, 406] width 27 height 30
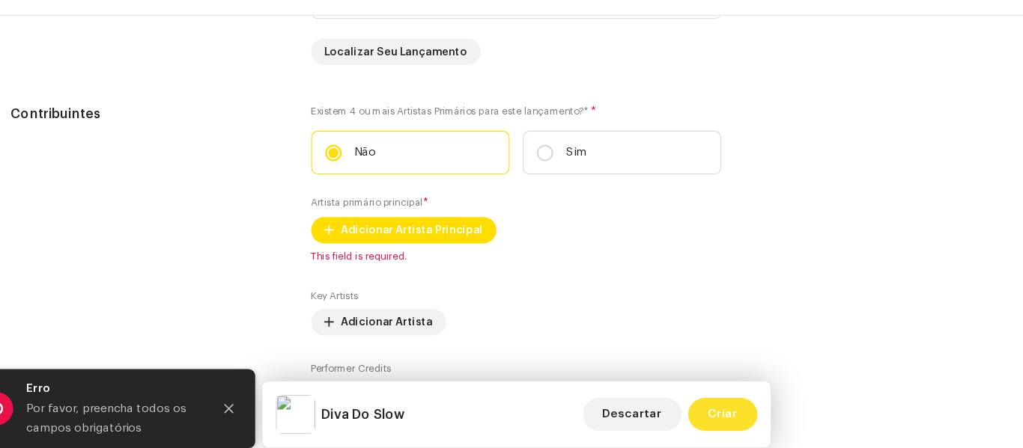
scroll to position [1615, 0]
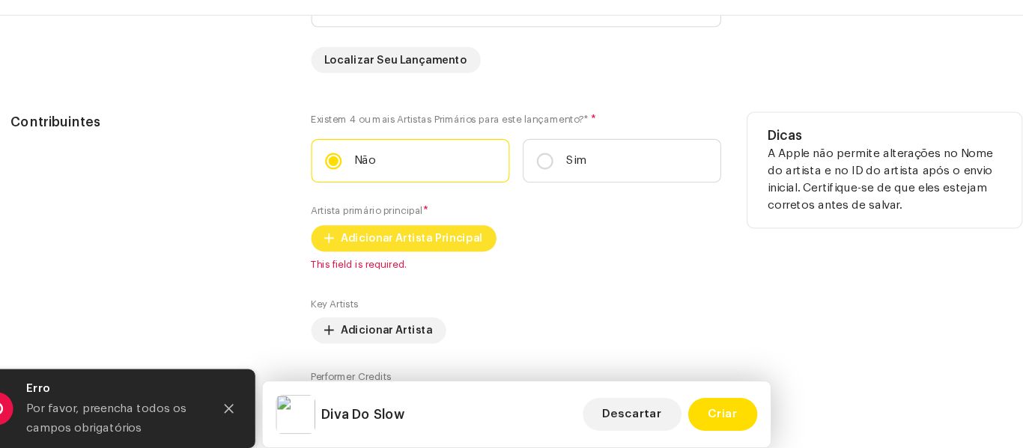
click at [457, 247] on span "Adicionar Artista Principal" at bounding box center [416, 246] width 129 height 30
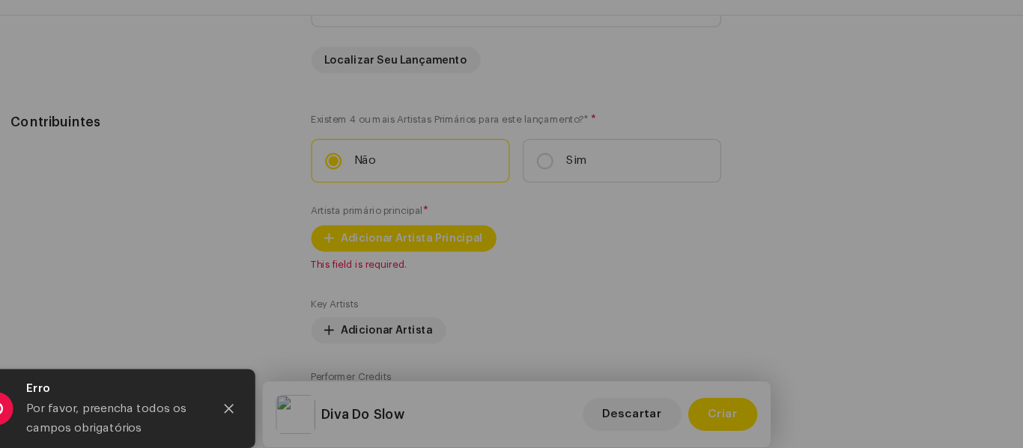
click at [865, 162] on div "Adicionar Artista Principal Nome do Artista * Selecionar Artista Cancelar Adici…" at bounding box center [511, 224] width 1023 height 448
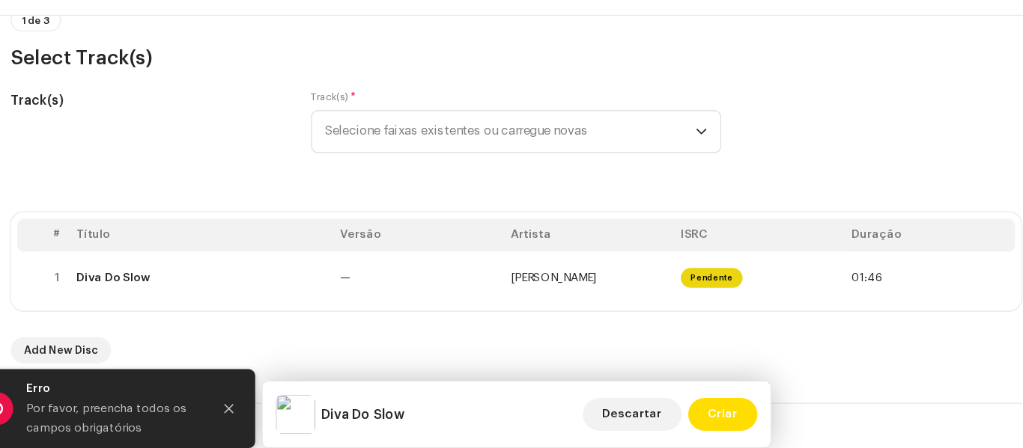
scroll to position [140, 0]
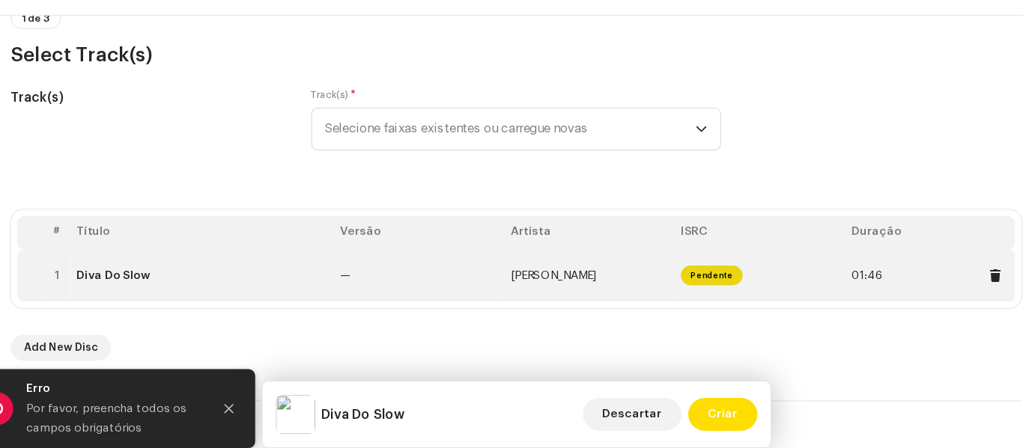
click at [573, 277] on td "[PERSON_NAME]" at bounding box center [577, 279] width 155 height 48
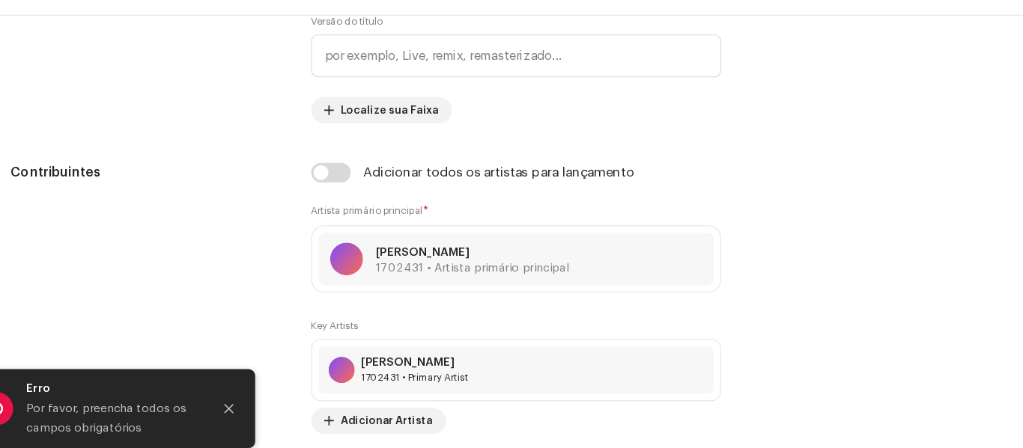
scroll to position [823, 0]
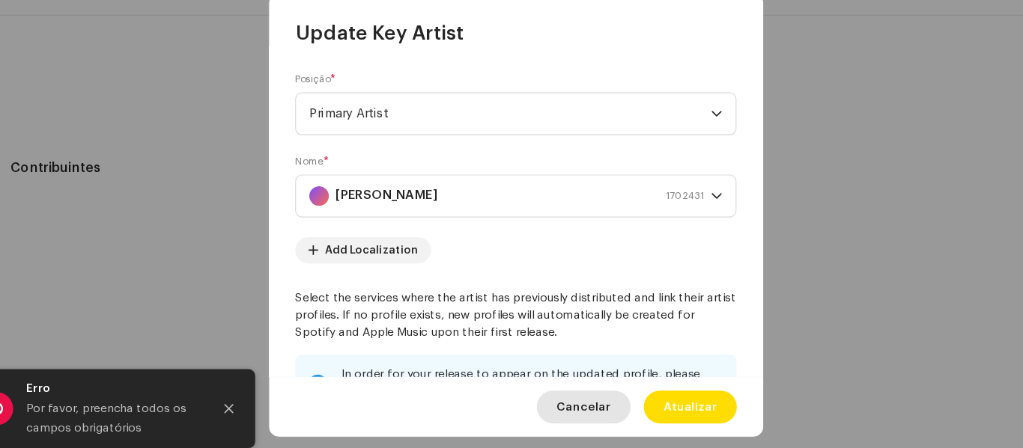
click at [592, 406] on span "Cancelar" at bounding box center [572, 399] width 49 height 30
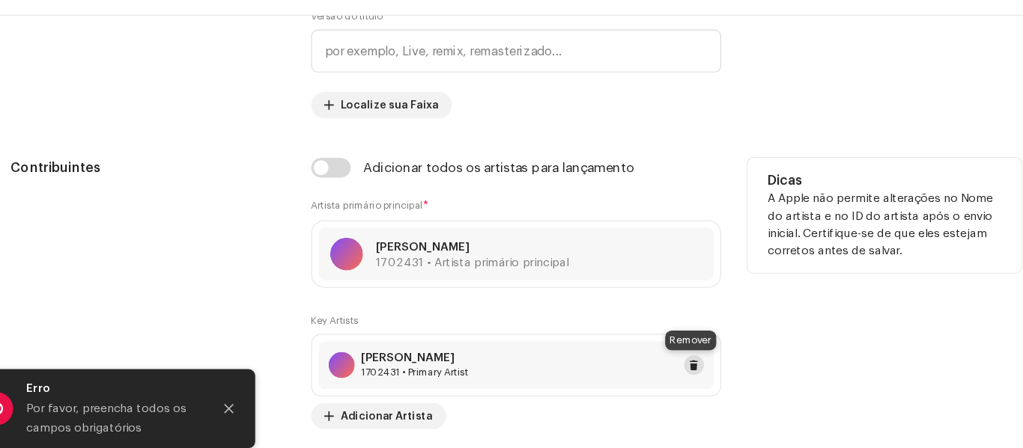
click at [670, 360] on span at bounding box center [672, 361] width 9 height 12
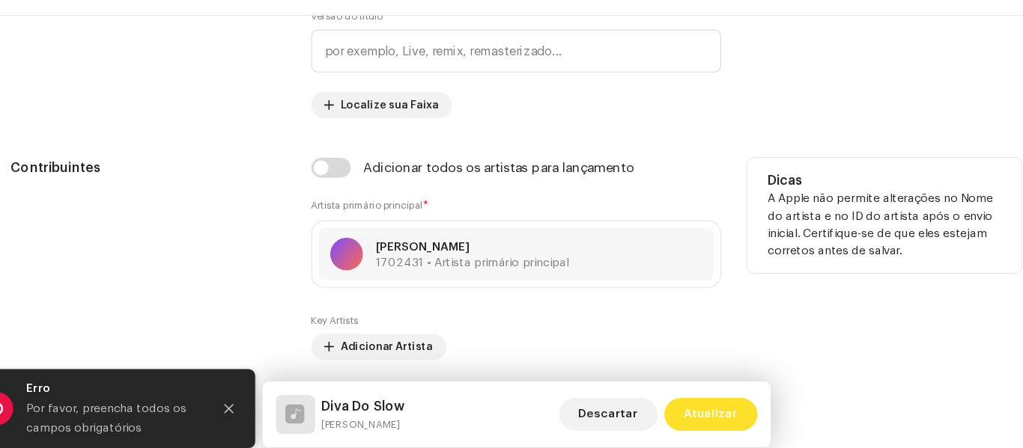
click at [685, 410] on span "Atualizar" at bounding box center [688, 406] width 49 height 30
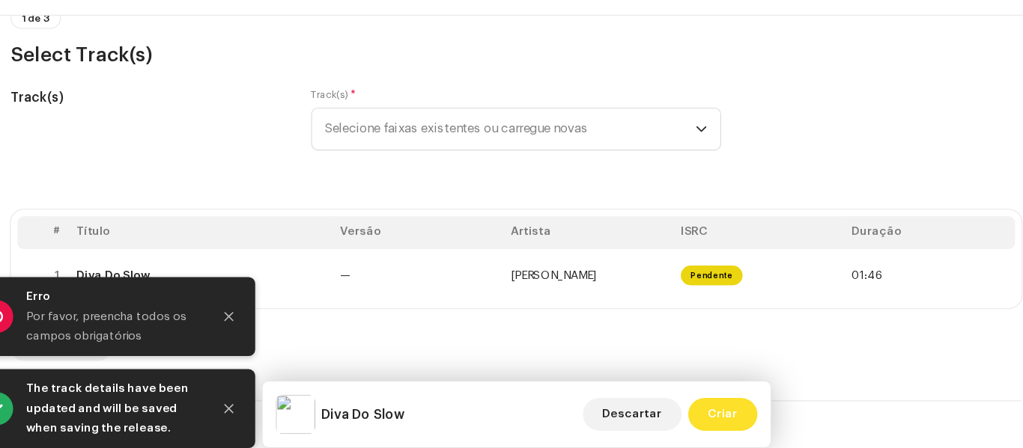
click at [711, 405] on span "Criar" at bounding box center [699, 406] width 27 height 30
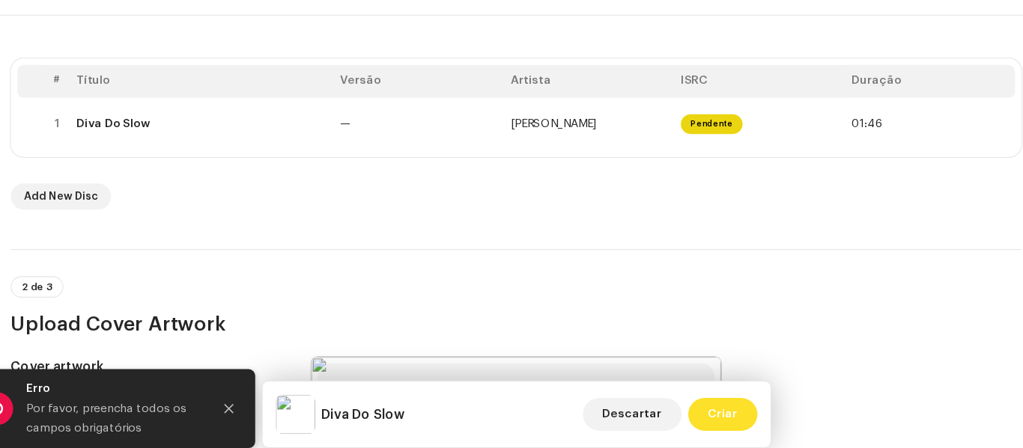
scroll to position [251, 0]
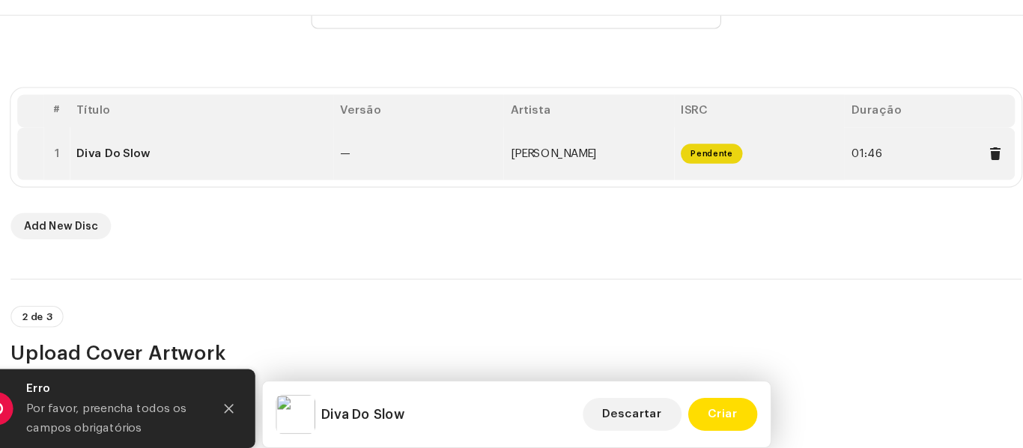
click at [551, 163] on span "[PERSON_NAME]" at bounding box center [545, 168] width 79 height 10
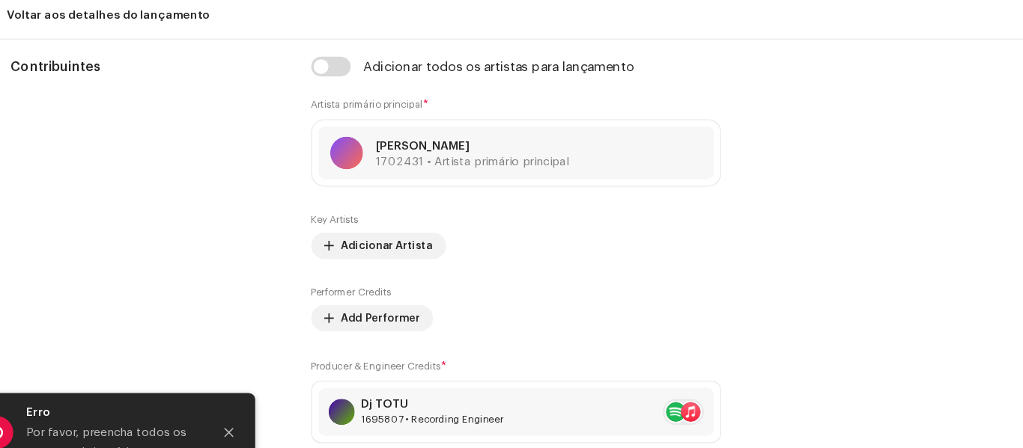
scroll to position [941, 0]
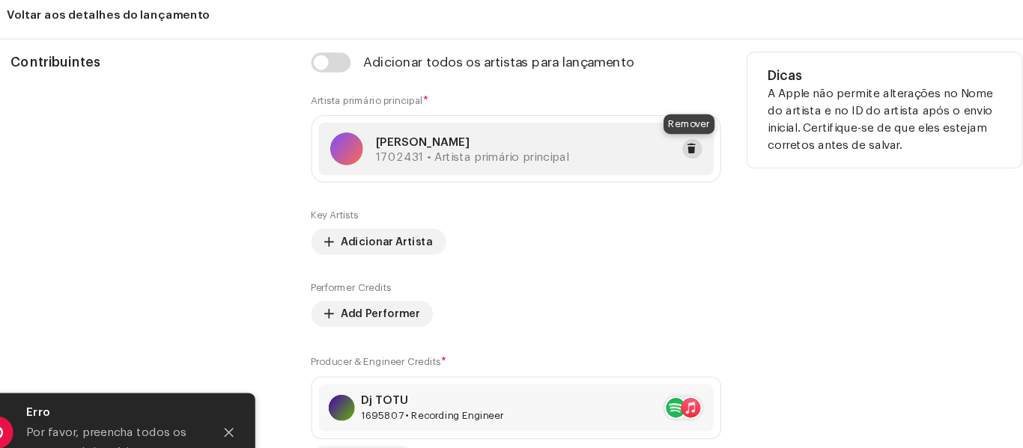
click at [674, 143] on button at bounding box center [671, 142] width 18 height 18
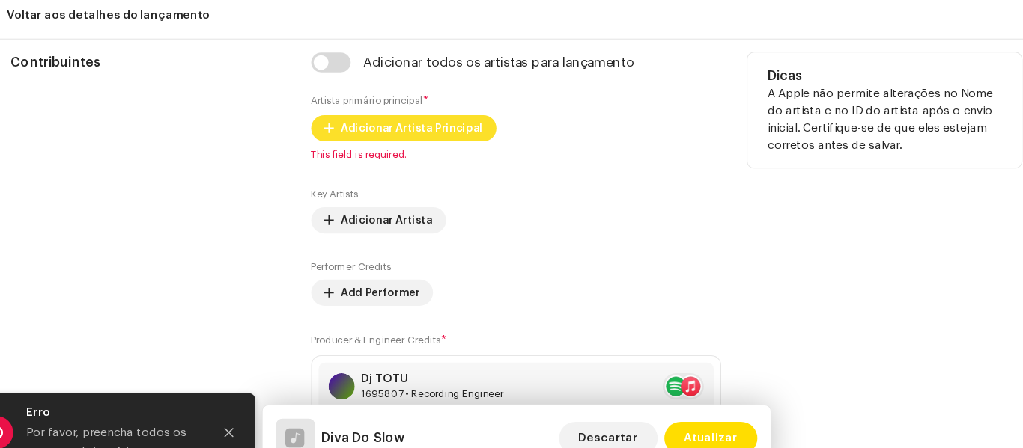
click at [454, 115] on span "Adicionar Artista Principal" at bounding box center [416, 124] width 129 height 30
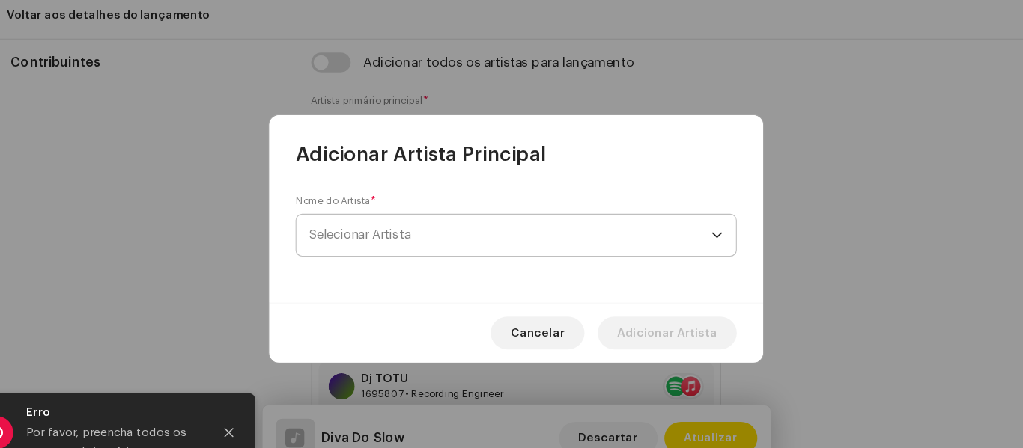
click at [537, 231] on span "Selecionar Artista" at bounding box center [505, 220] width 365 height 37
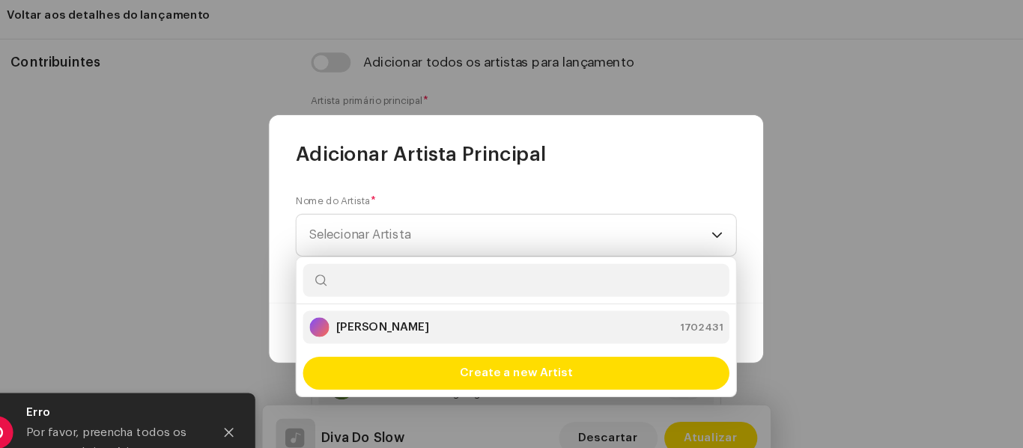
click at [482, 301] on div "[PERSON_NAME] 1702431" at bounding box center [511, 305] width 376 height 18
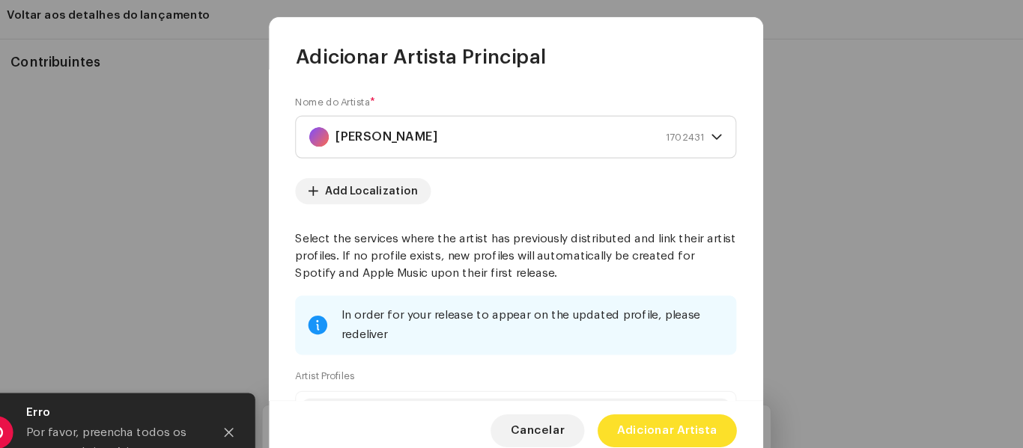
click at [637, 397] on span "Adicionar Artista" at bounding box center [648, 399] width 91 height 30
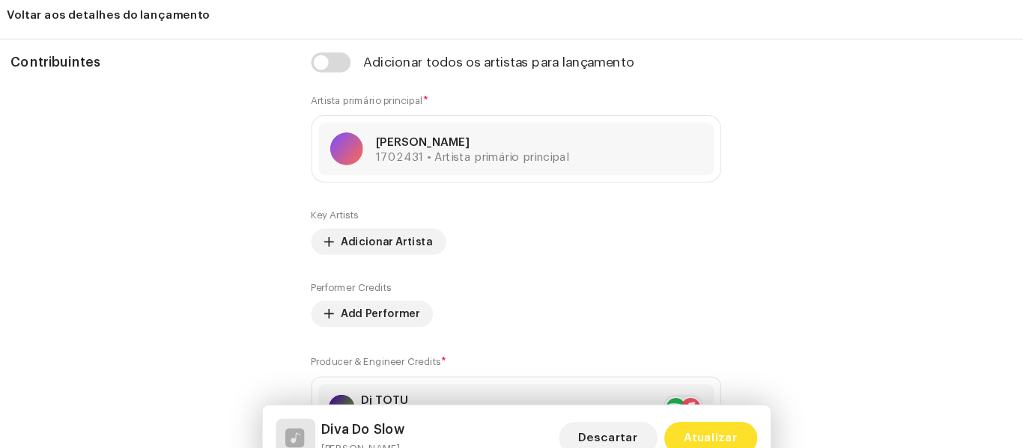
click at [688, 409] on span "Atualizar" at bounding box center [688, 406] width 49 height 30
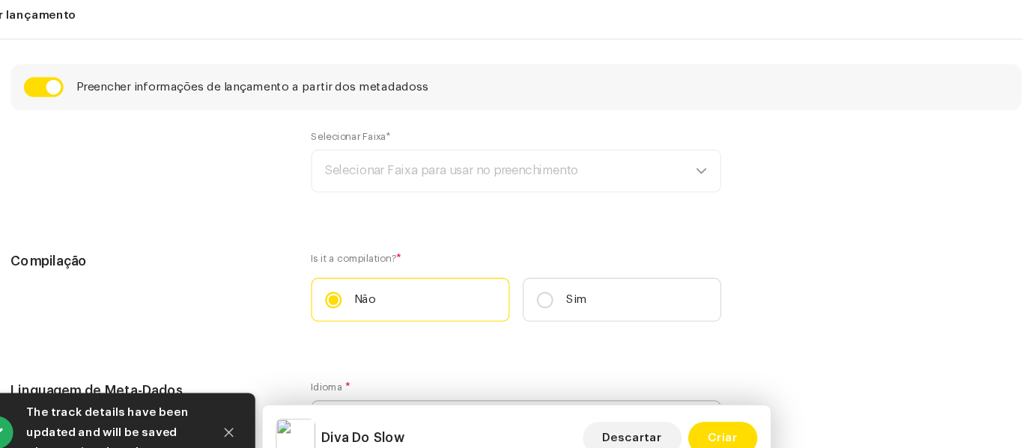
scroll to position [1140, 0]
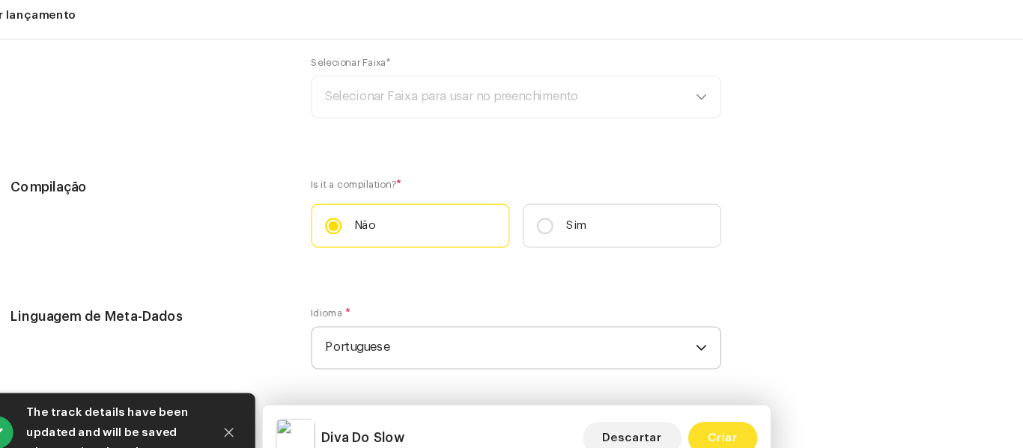
click at [701, 391] on span "Criar" at bounding box center [699, 406] width 27 height 30
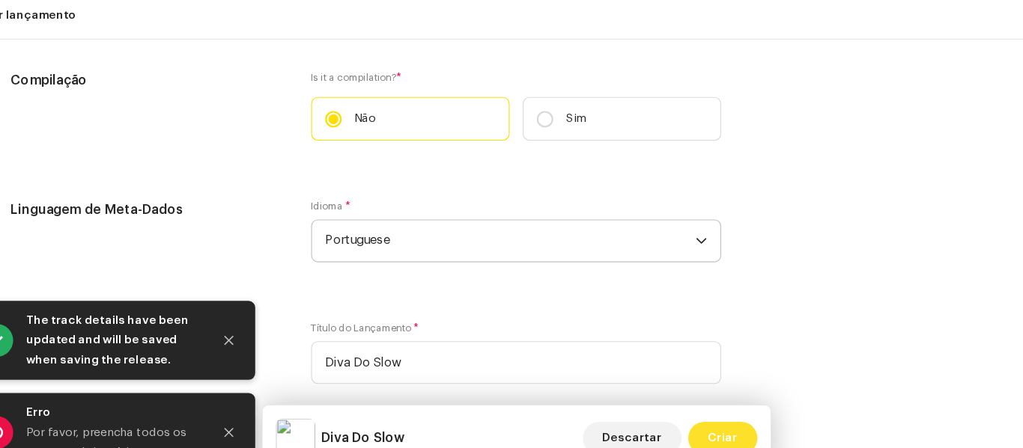
scroll to position [1242, 0]
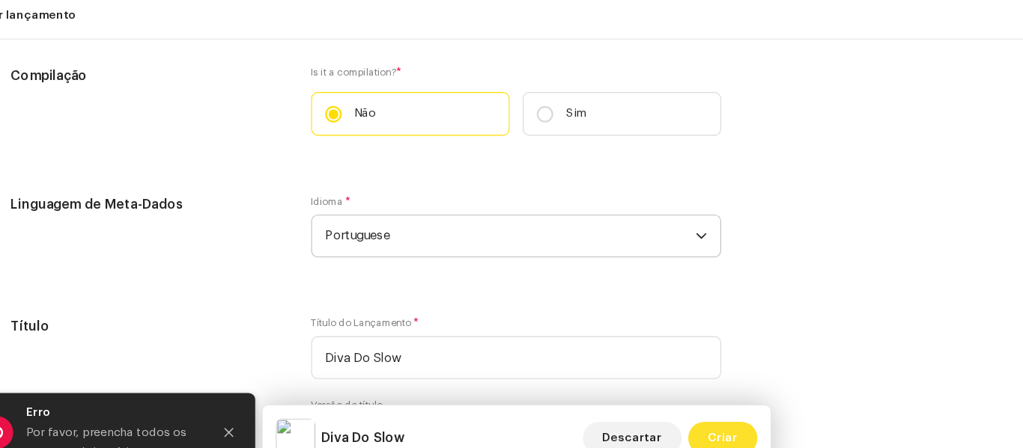
click at [706, 394] on span "Criar" at bounding box center [699, 406] width 27 height 30
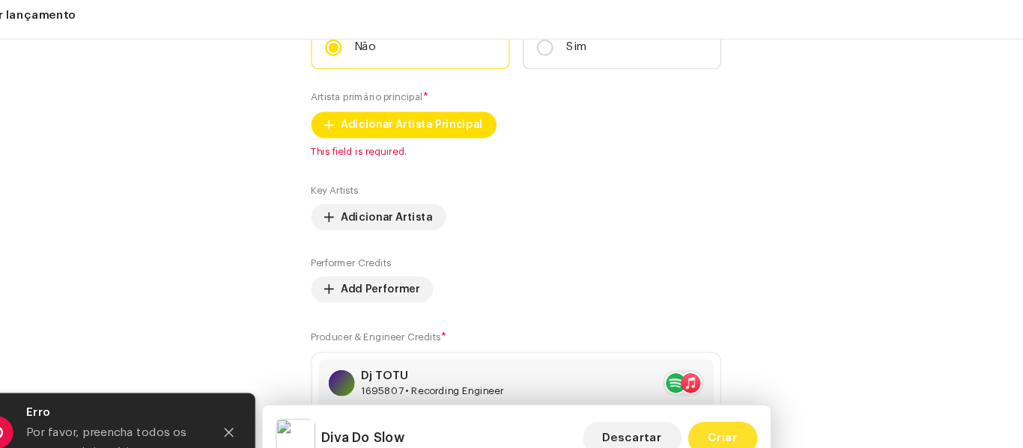
scroll to position [1735, 0]
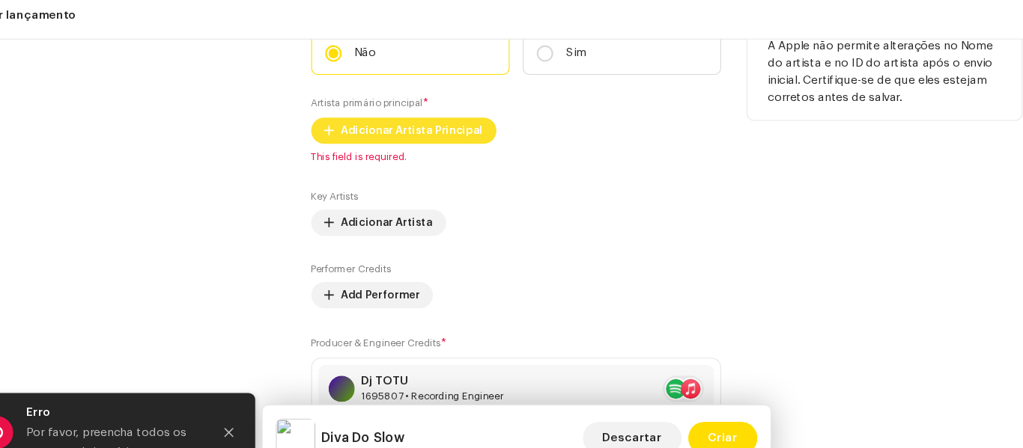
click at [449, 127] on span "Adicionar Artista Principal" at bounding box center [416, 126] width 129 height 30
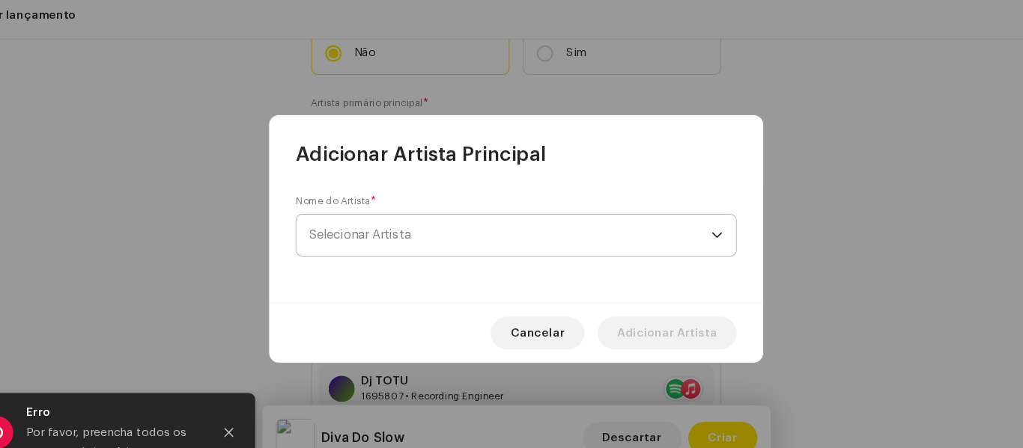
click at [665, 225] on span "Selecionar Artista" at bounding box center [505, 220] width 365 height 37
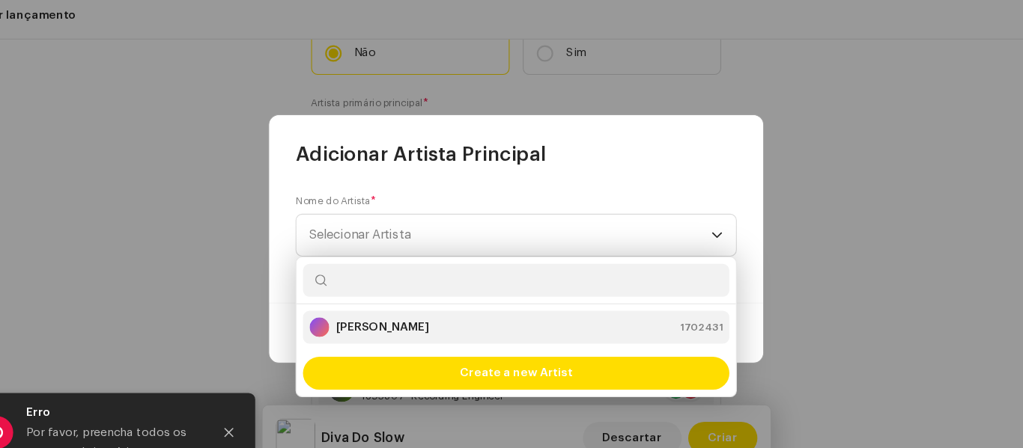
click at [600, 307] on div "[PERSON_NAME] 1702431" at bounding box center [511, 305] width 376 height 18
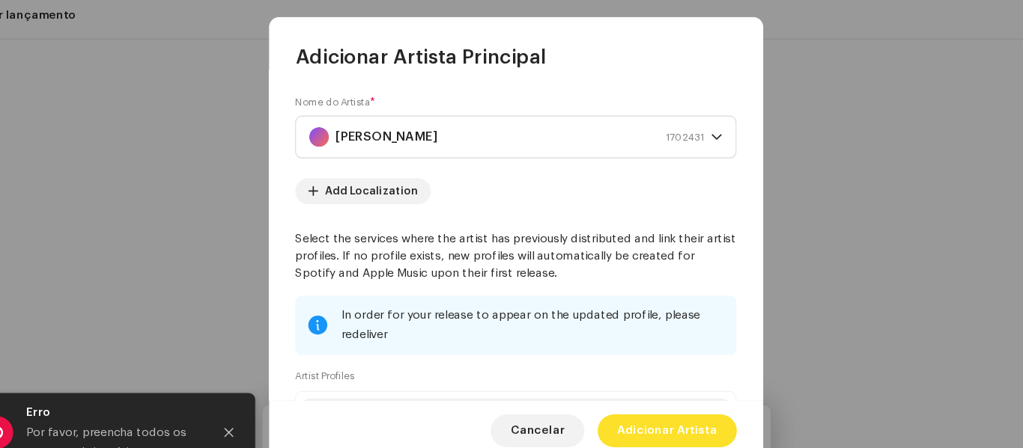
click at [645, 399] on span "Adicionar Artista" at bounding box center [648, 399] width 91 height 30
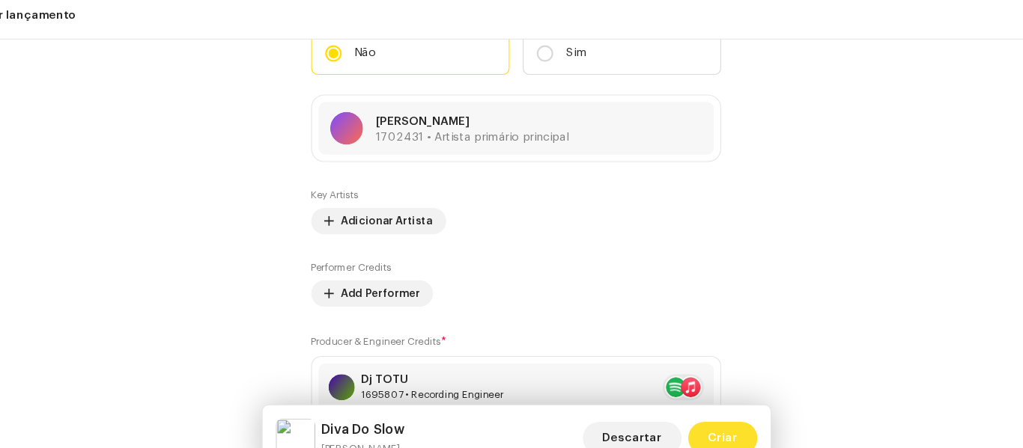
click at [701, 401] on span "Criar" at bounding box center [699, 406] width 27 height 30
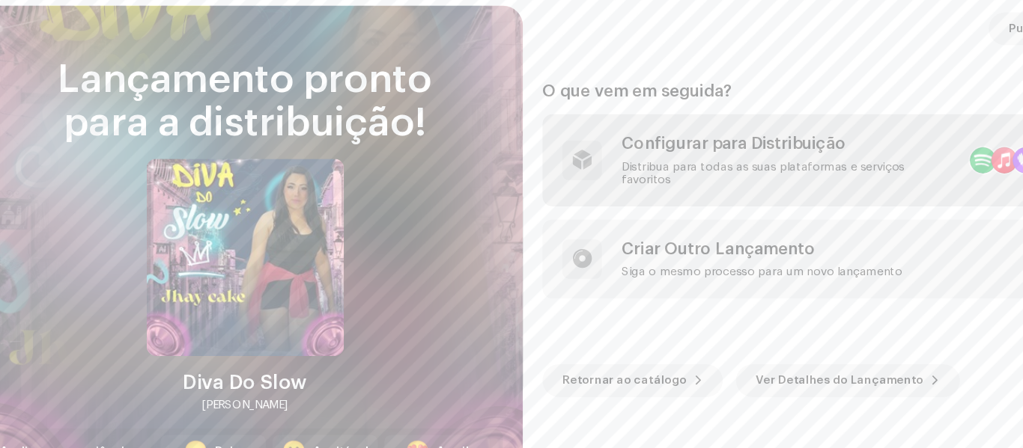
click at [718, 136] on div "Configurar para Distribuição" at bounding box center [759, 138] width 305 height 18
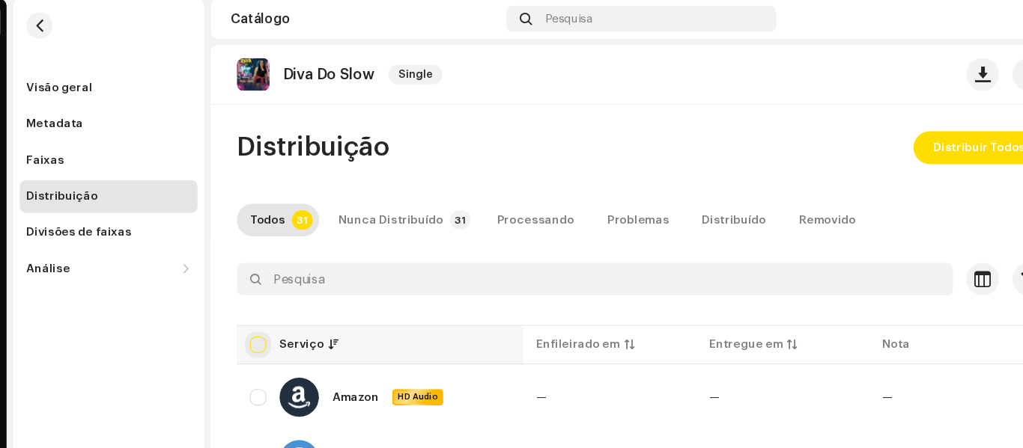
click at [280, 322] on input "checkbox" at bounding box center [276, 321] width 15 height 15
checkbox input "true"
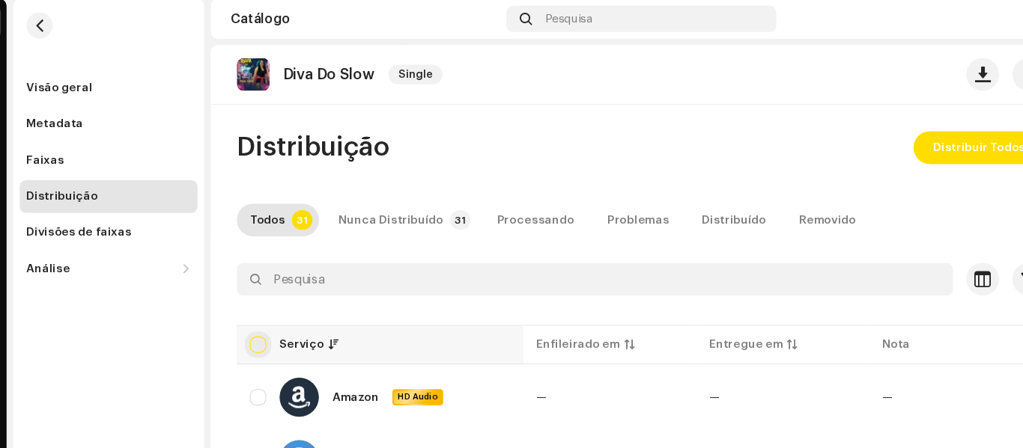
checkbox input "true"
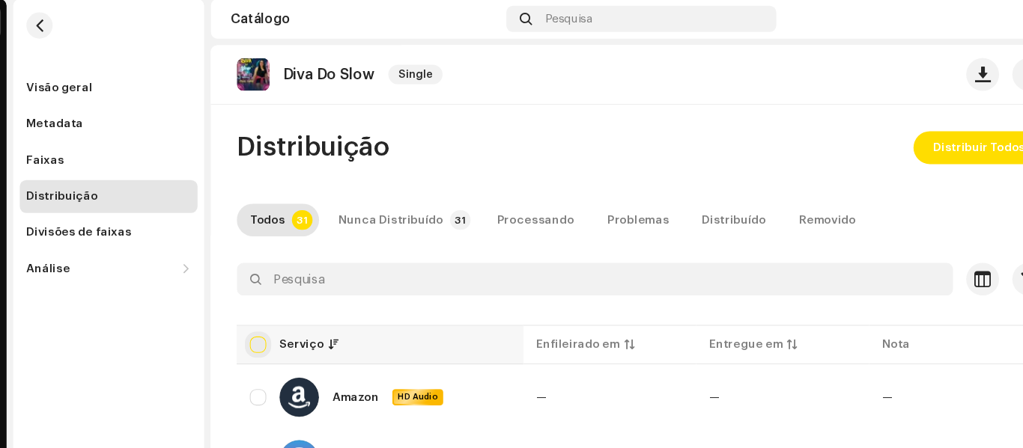
checkbox input "true"
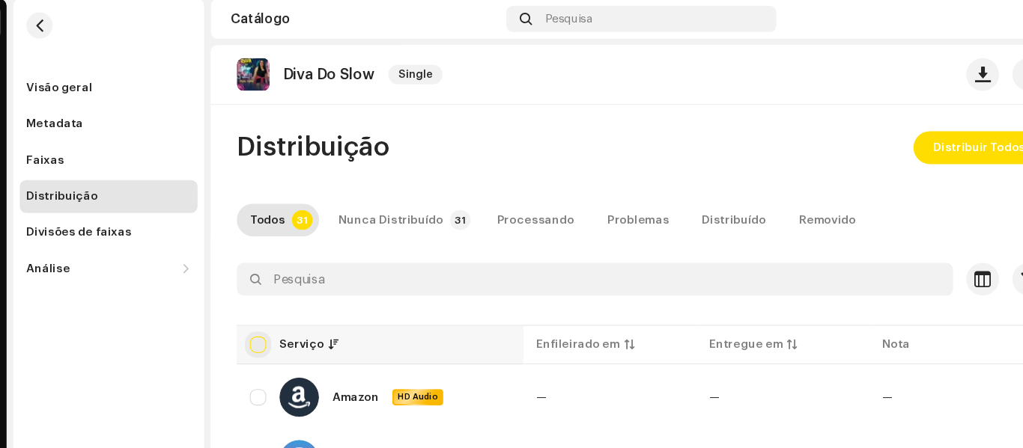
checkbox input "true"
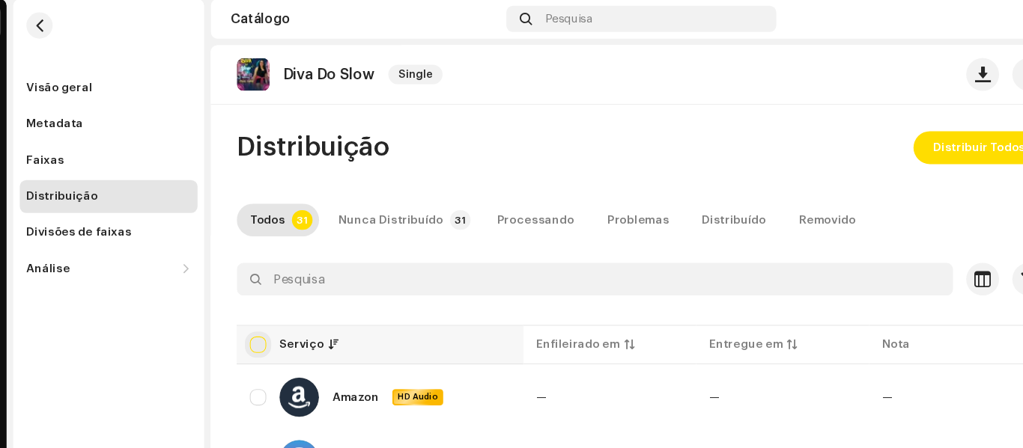
checkbox input "true"
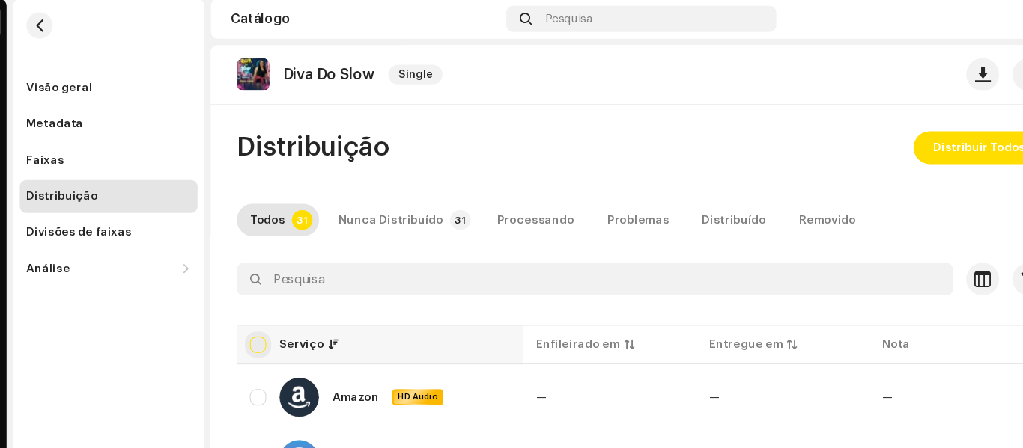
checkbox input "true"
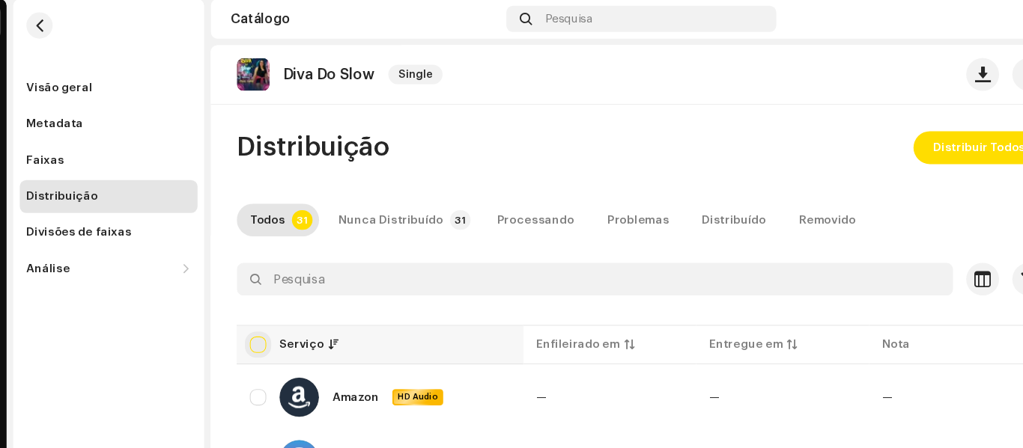
checkbox input "true"
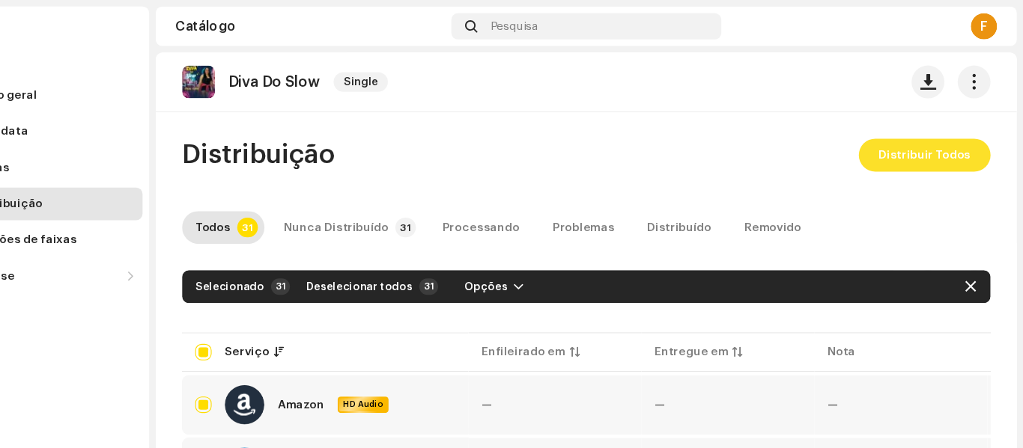
click at [941, 141] on span "Distribuir Todos" at bounding box center [933, 142] width 84 height 30
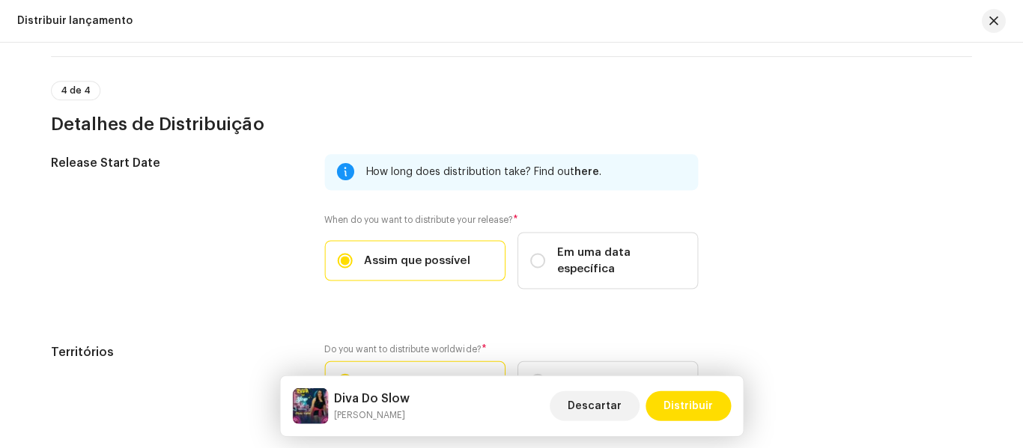
scroll to position [2505, 0]
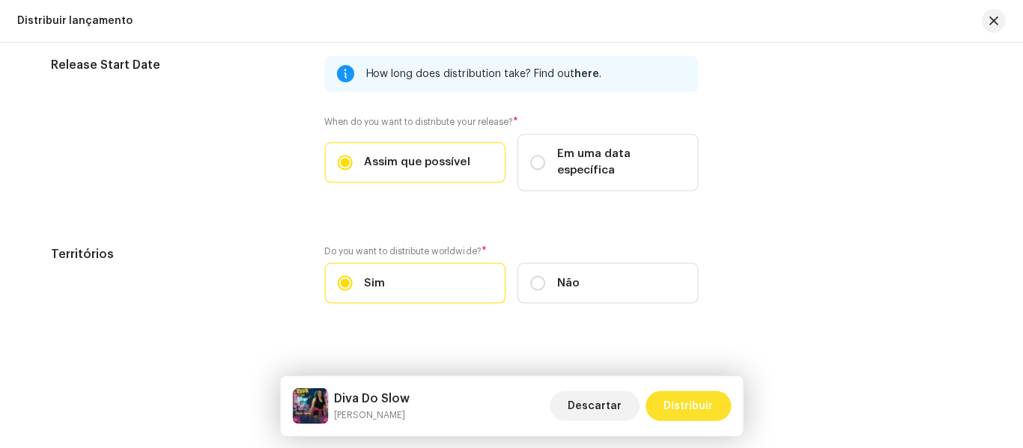
click at [677, 404] on span "Distribuir" at bounding box center [687, 406] width 49 height 30
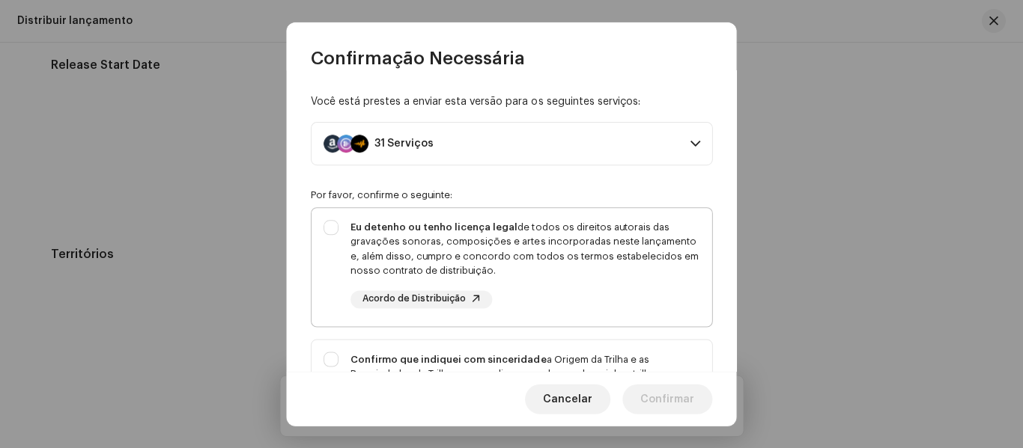
click at [333, 228] on div "Eu detenho ou tenho licença legal de todos os direitos autorais das gravações s…" at bounding box center [511, 264] width 400 height 112
checkbox input "true"
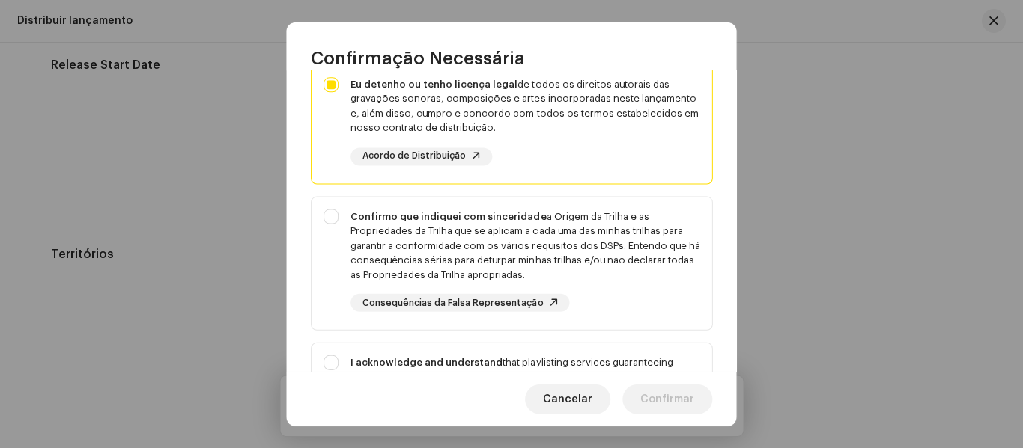
scroll to position [180, 0]
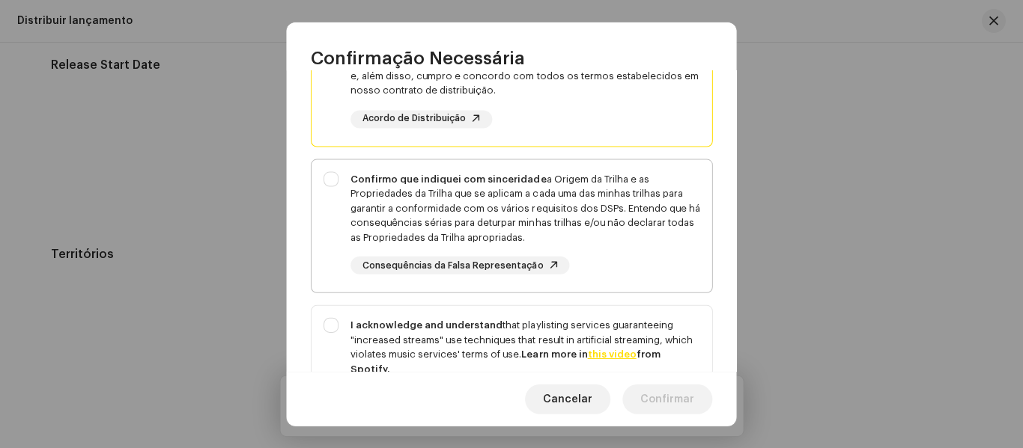
click at [334, 170] on div "Confirmo que indiquei com sinceridade a Origem da Trilha e as Propriedades da T…" at bounding box center [511, 222] width 400 height 127
checkbox input "true"
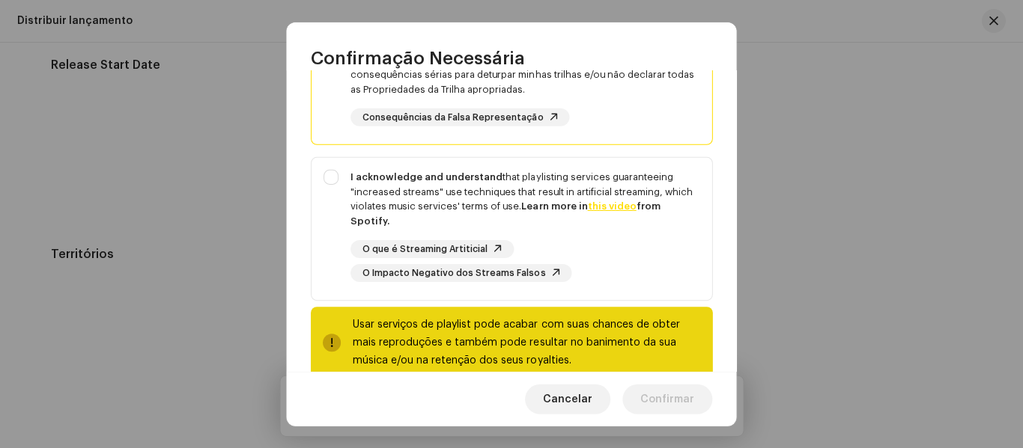
scroll to position [333, 0]
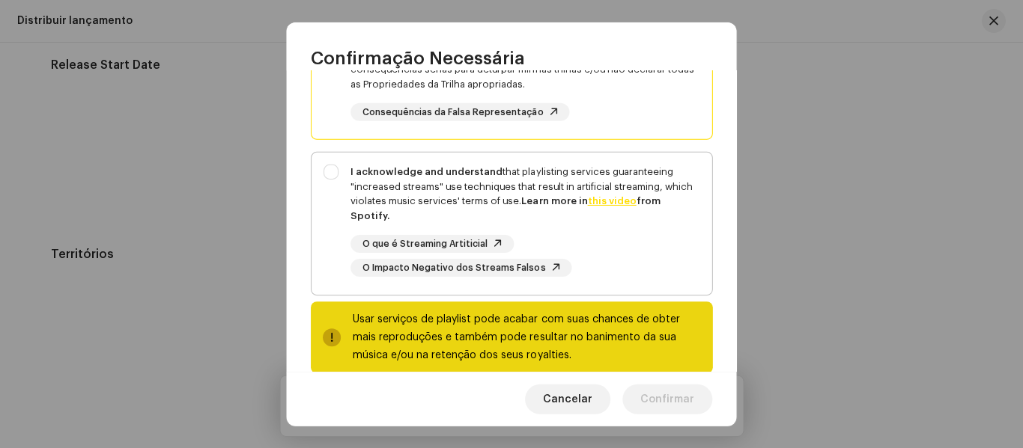
click at [351, 168] on strong "I acknowledge and understand" at bounding box center [426, 172] width 152 height 10
checkbox input "true"
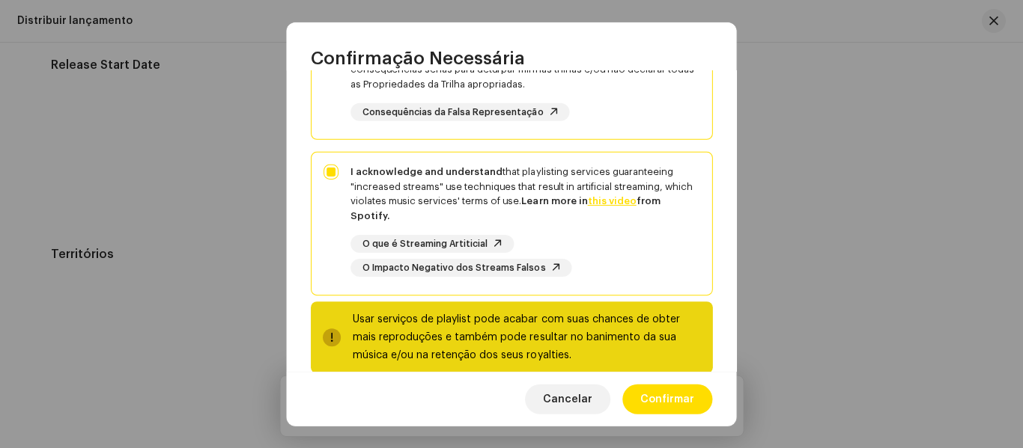
scroll to position [359, 0]
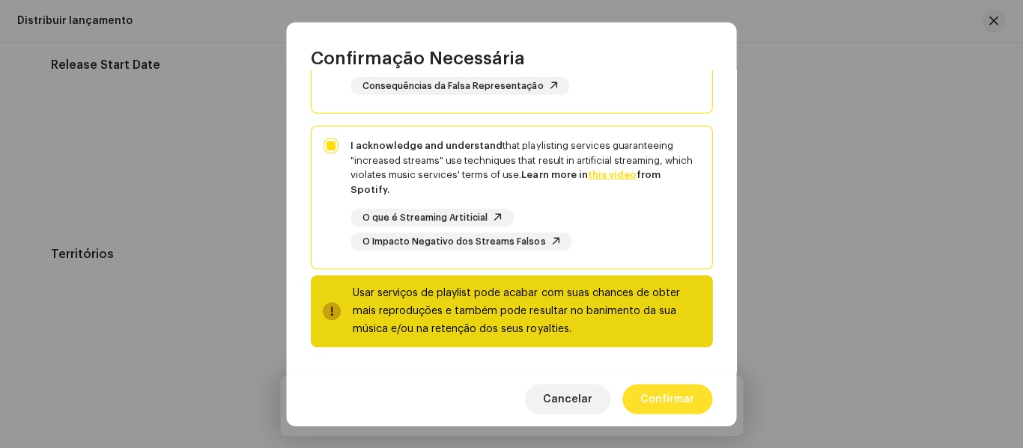
click at [668, 399] on span "Confirmar" at bounding box center [667, 399] width 54 height 30
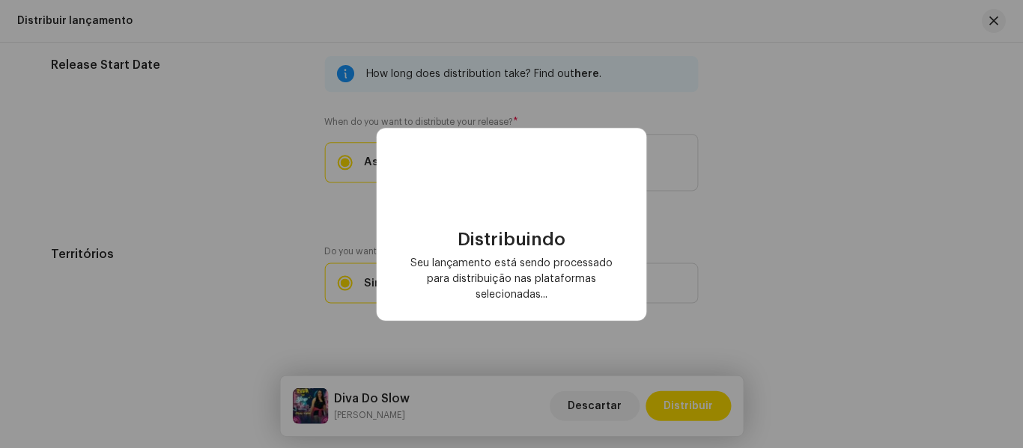
checkbox input "false"
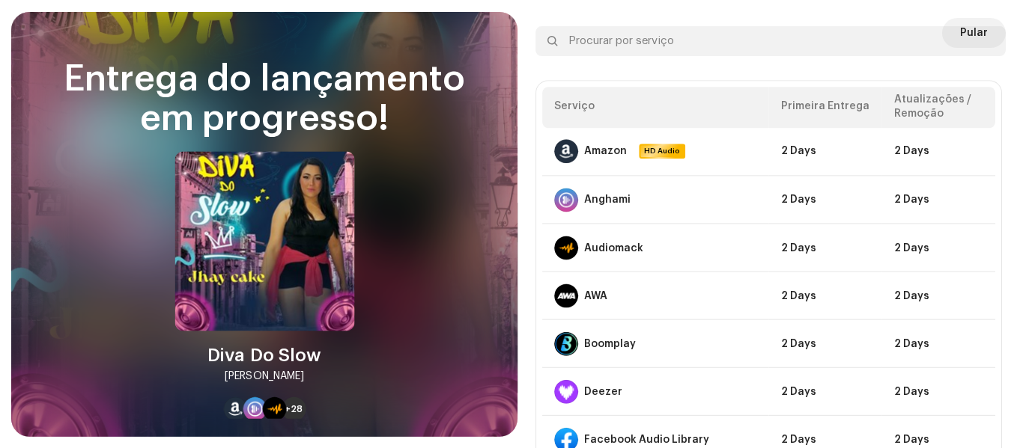
click at [978, 35] on div at bounding box center [987, 41] width 18 height 18
click at [430, 1] on div "Entrega do lançamento em progresso! Diva Do Slow Jhay Cake +28 Avalia sua exper…" at bounding box center [511, 224] width 1023 height 448
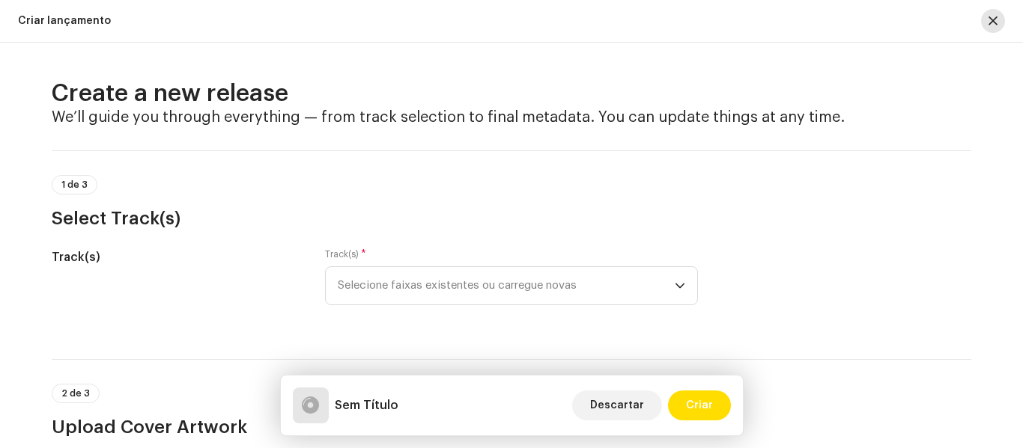
click at [991, 25] on span "button" at bounding box center [992, 21] width 9 height 12
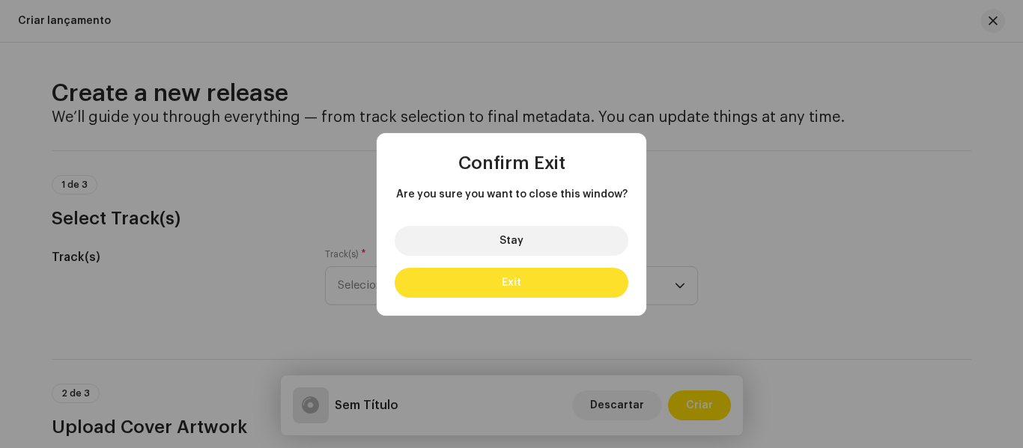
click at [570, 275] on button "Exit" at bounding box center [511, 283] width 234 height 30
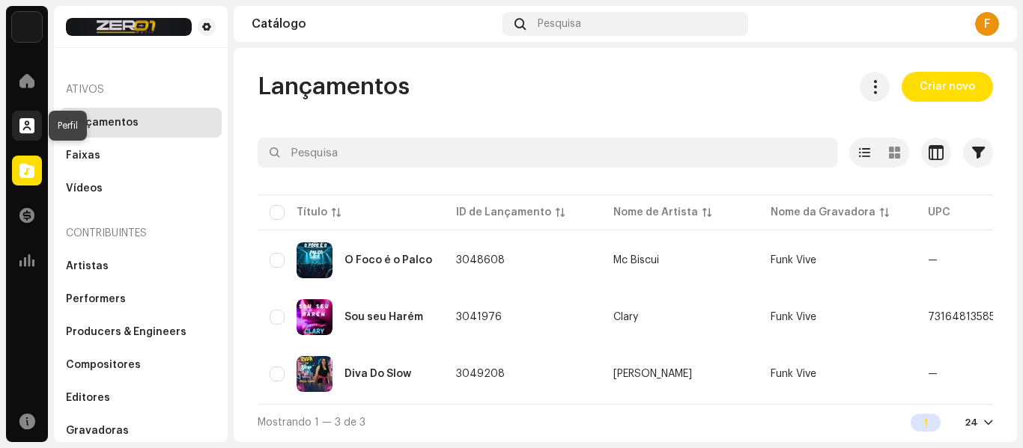
click at [28, 123] on span at bounding box center [26, 126] width 15 height 12
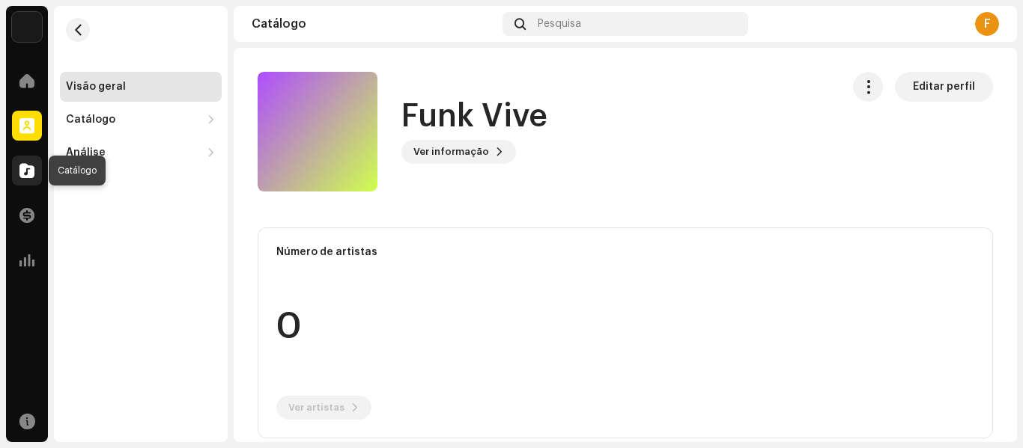
click at [25, 167] on span at bounding box center [26, 171] width 15 height 12
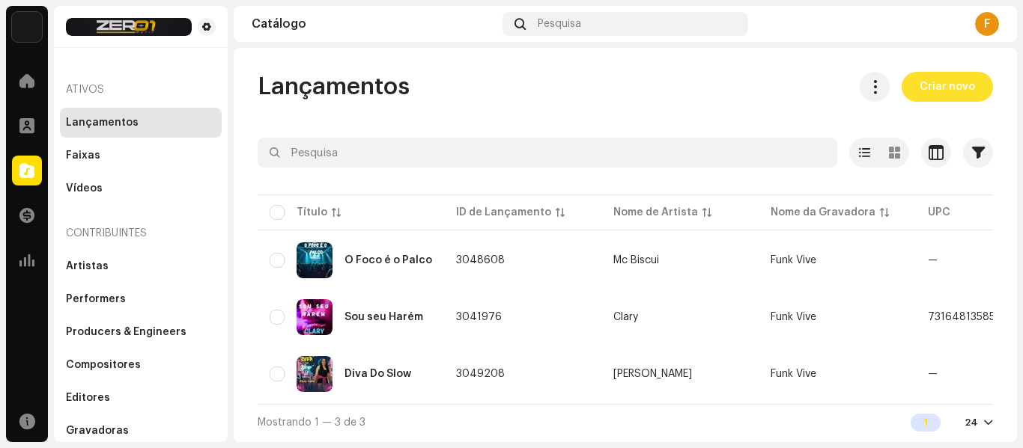
click at [957, 82] on span "Criar novo" at bounding box center [946, 87] width 55 height 30
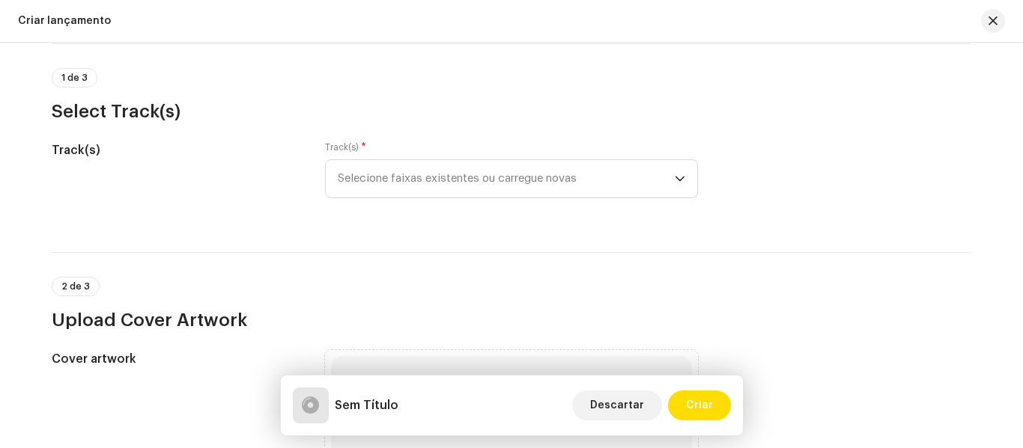
scroll to position [49, 0]
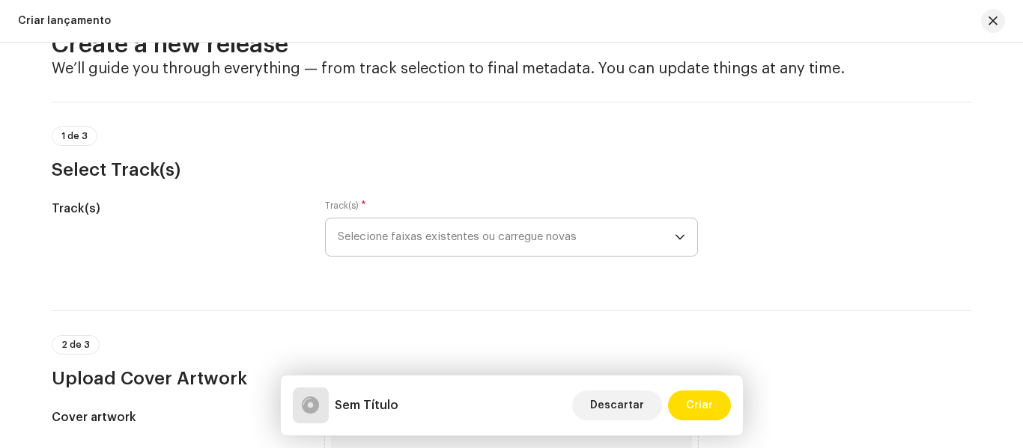
click at [677, 240] on icon "dropdown trigger" at bounding box center [679, 237] width 9 height 5
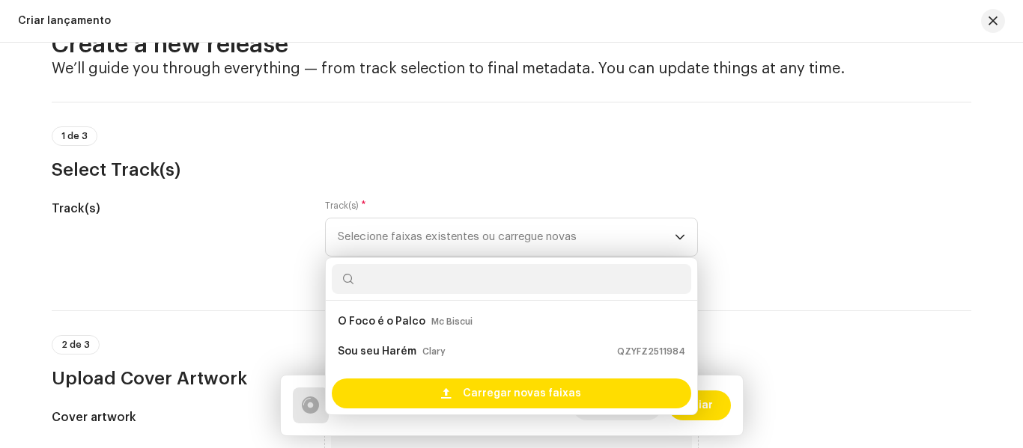
click at [471, 111] on div "1 de 3 Select Track(s)" at bounding box center [511, 142] width 919 height 80
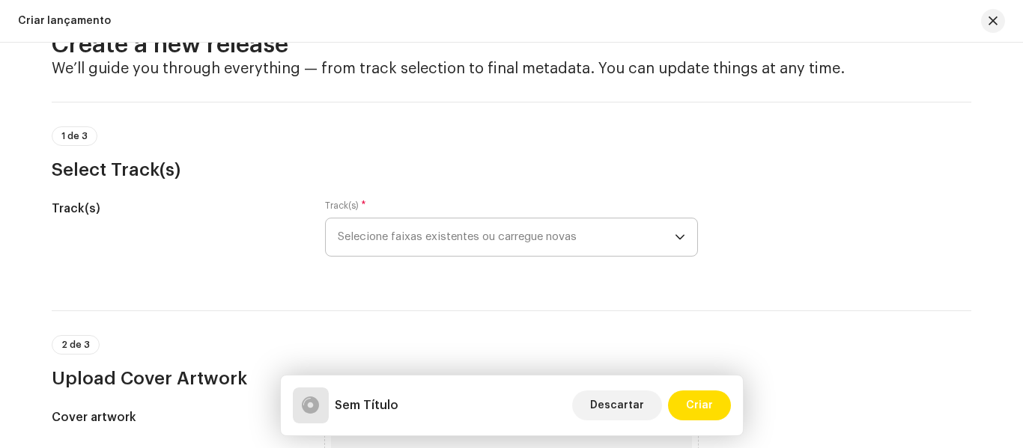
click at [674, 238] on icon "dropdown trigger" at bounding box center [679, 237] width 10 height 10
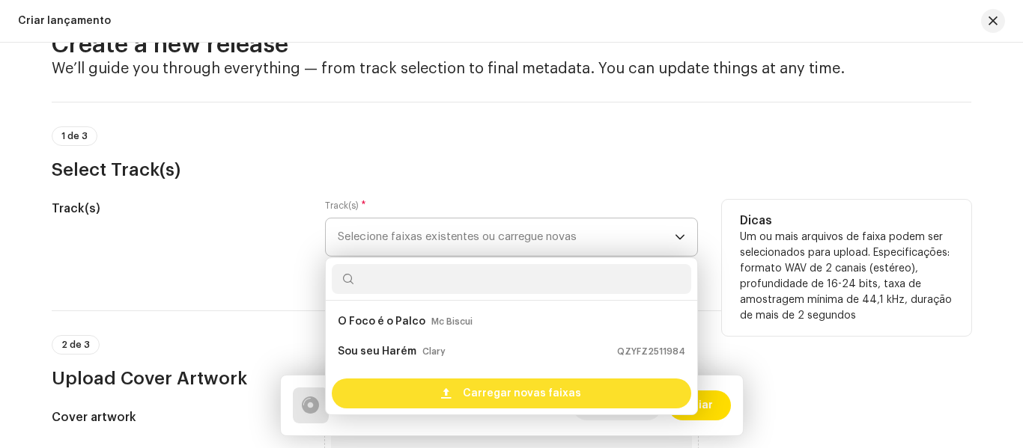
click at [531, 391] on span "Carregar novas faixas" at bounding box center [522, 394] width 118 height 30
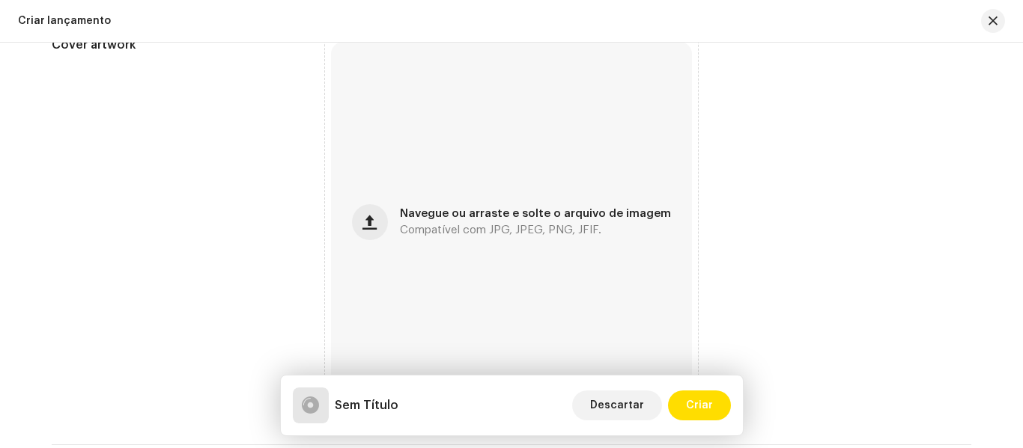
scroll to position [604, 0]
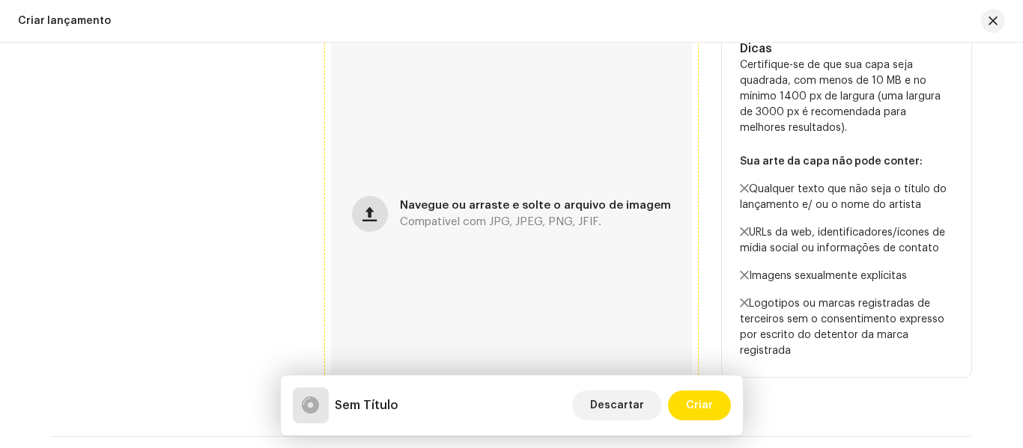
click at [367, 211] on span "button" at bounding box center [369, 214] width 14 height 12
click at [369, 202] on button "button" at bounding box center [370, 214] width 36 height 36
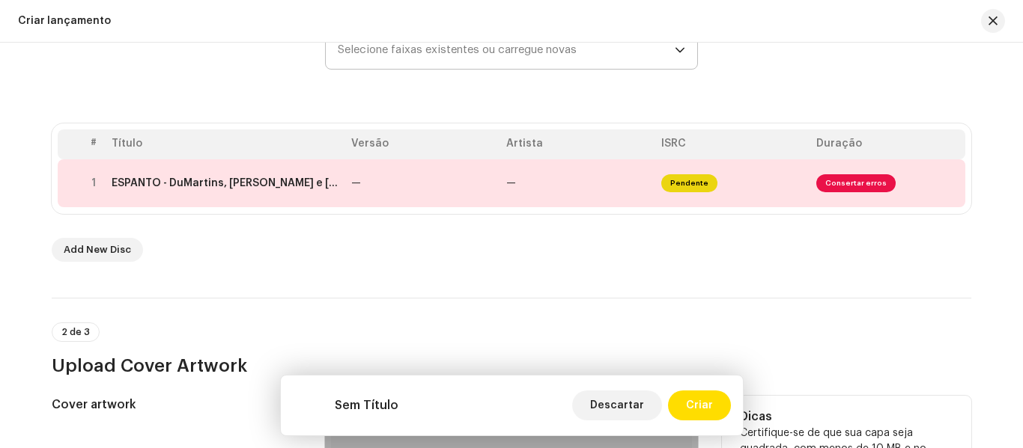
scroll to position [233, 0]
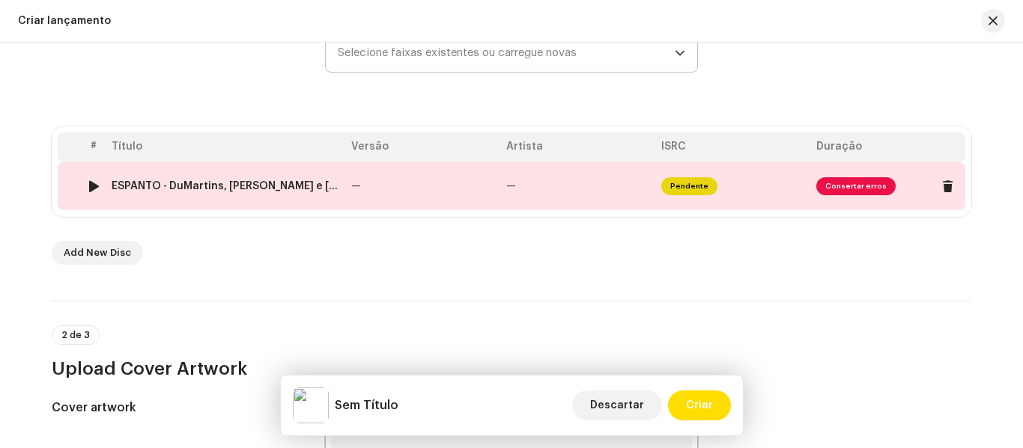
click at [852, 187] on span "Consertar erros" at bounding box center [855, 186] width 79 height 18
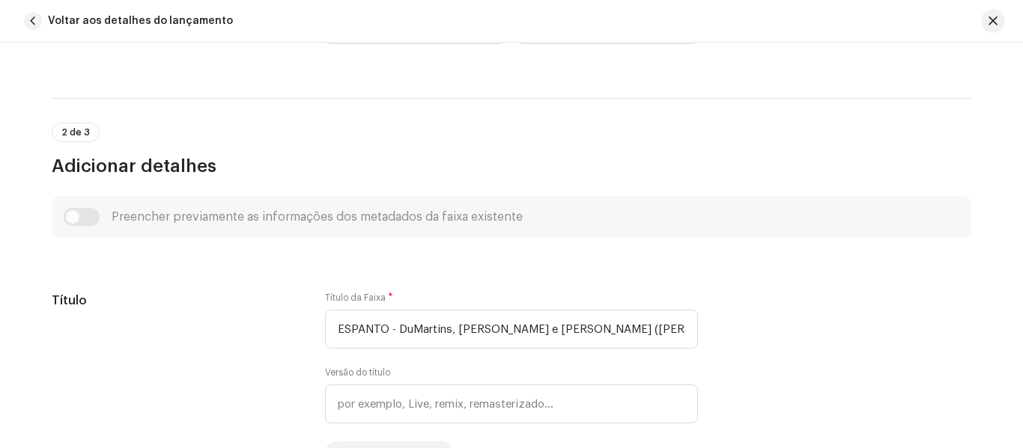
scroll to position [460, 0]
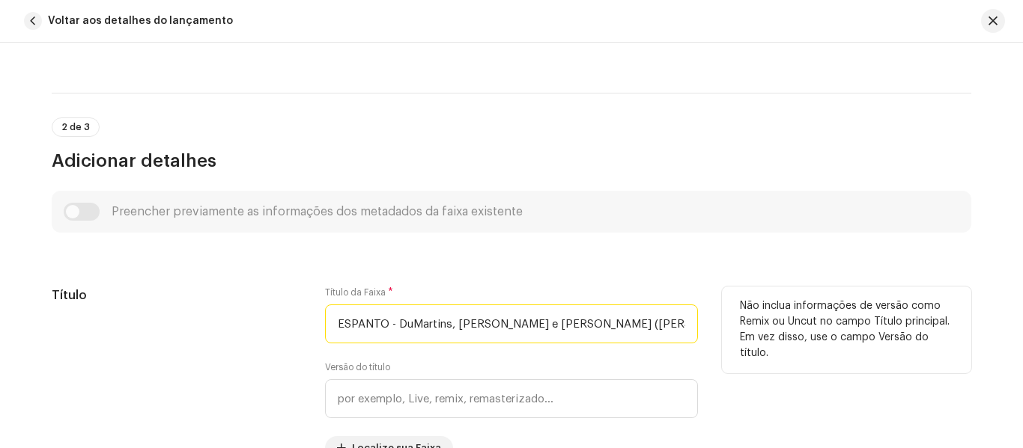
click at [655, 325] on input "ESPANTO - DuMartins, [PERSON_NAME] e [PERSON_NAME] ([PERSON_NAME]).wav" at bounding box center [511, 324] width 373 height 39
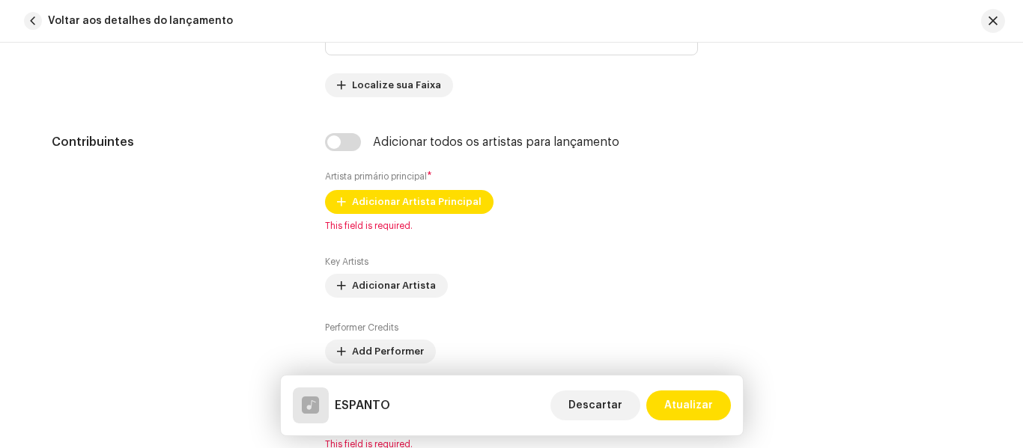
scroll to position [828, 0]
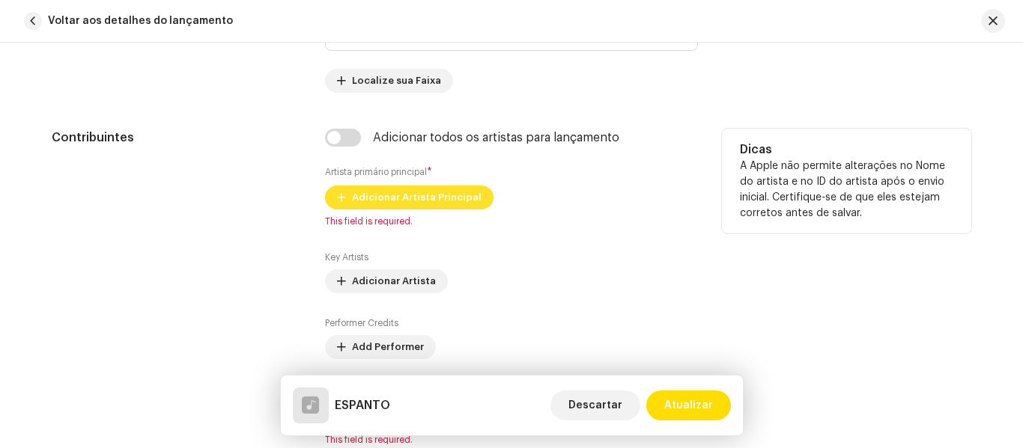
type input "ESPANTO"
click at [438, 194] on span "Adicionar Artista Principal" at bounding box center [416, 198] width 129 height 30
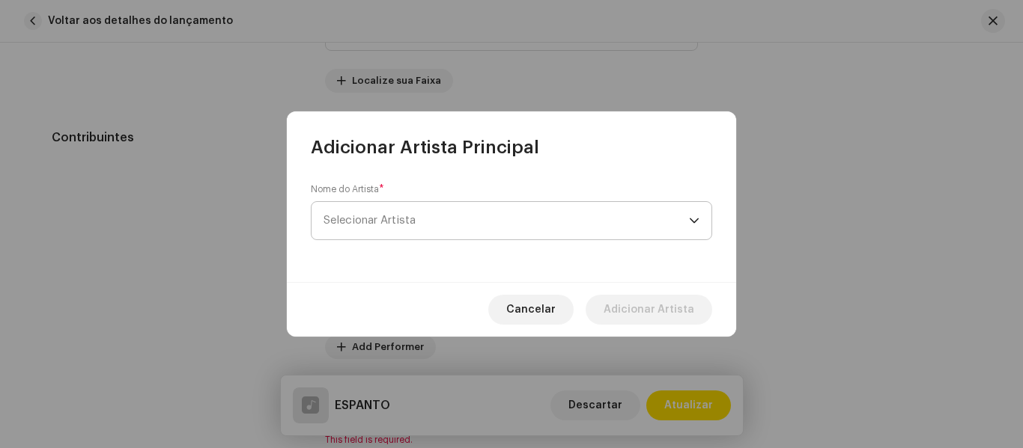
click at [495, 222] on span "Selecionar Artista" at bounding box center [505, 220] width 365 height 37
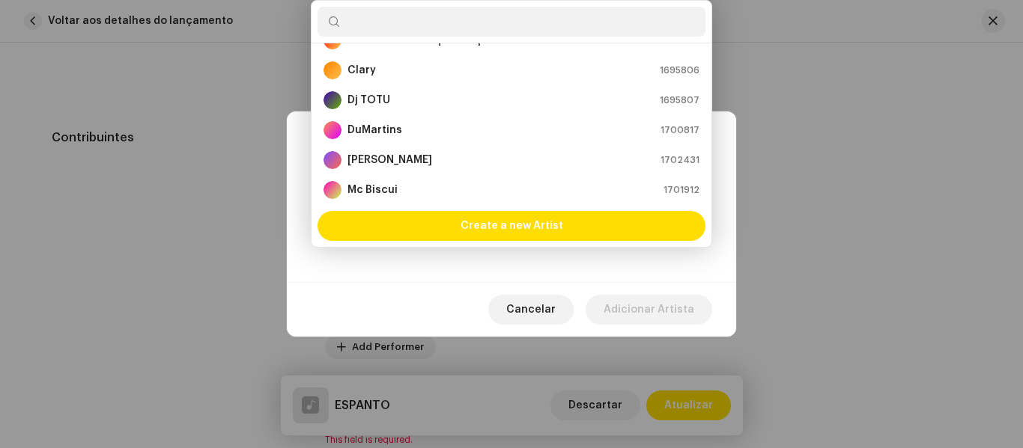
scroll to position [6, 0]
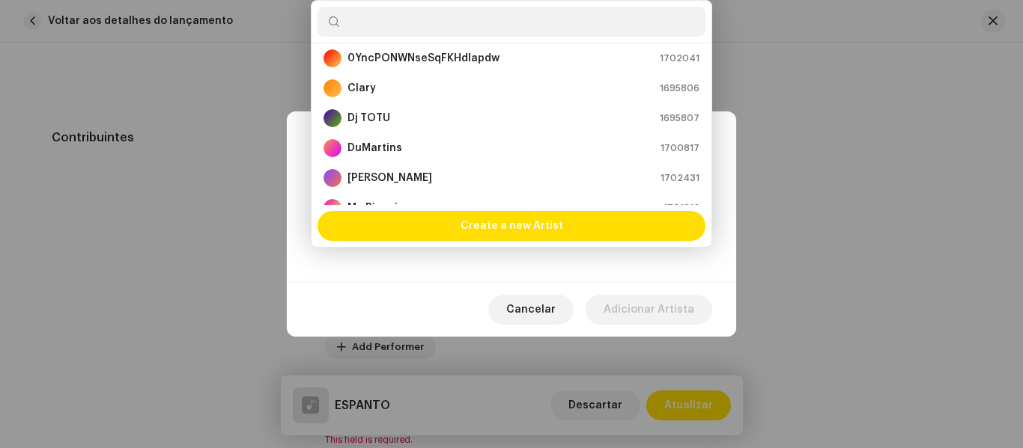
click at [477, 27] on input "text" at bounding box center [511, 22] width 388 height 30
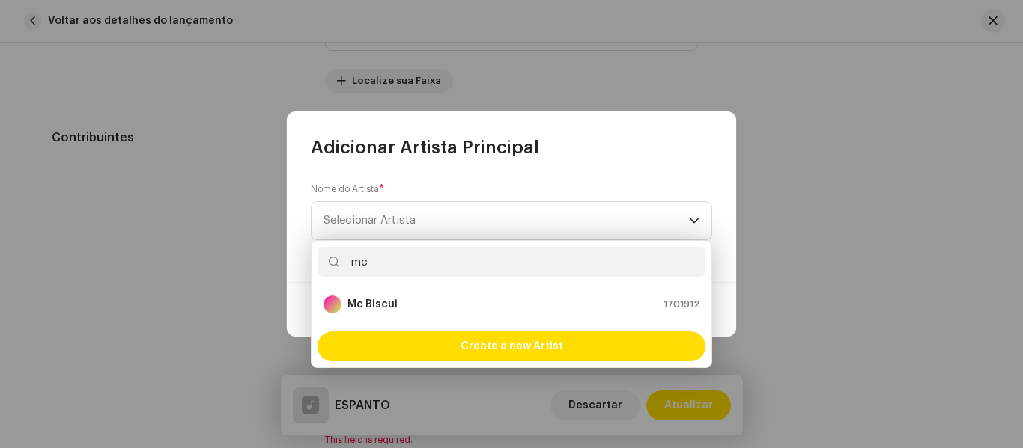
type input "m"
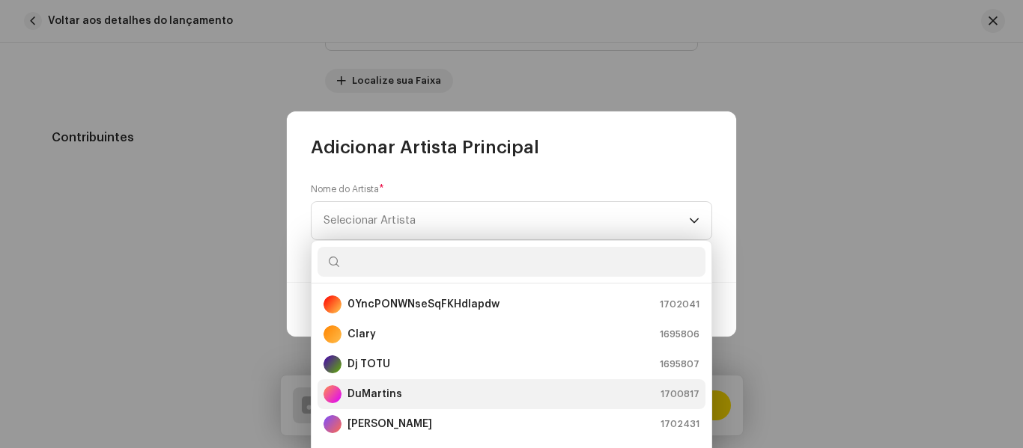
click at [389, 391] on strong "DuMartins" at bounding box center [374, 394] width 55 height 15
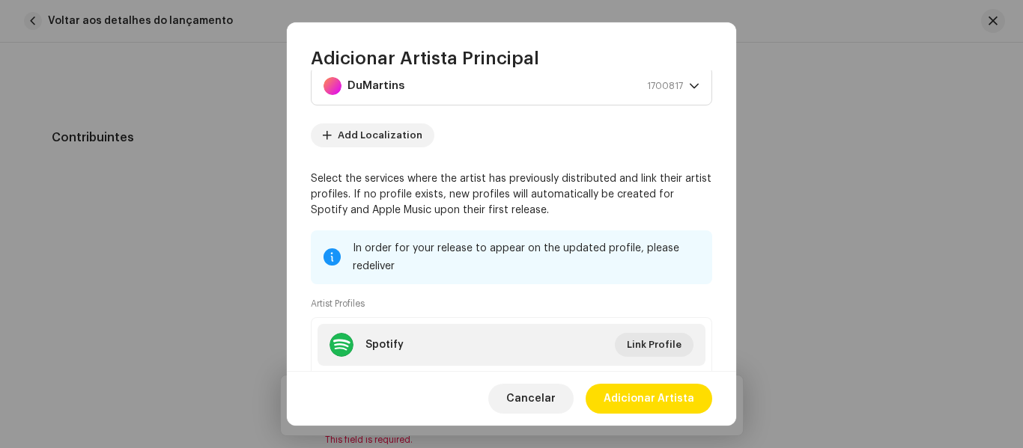
scroll to position [57, 0]
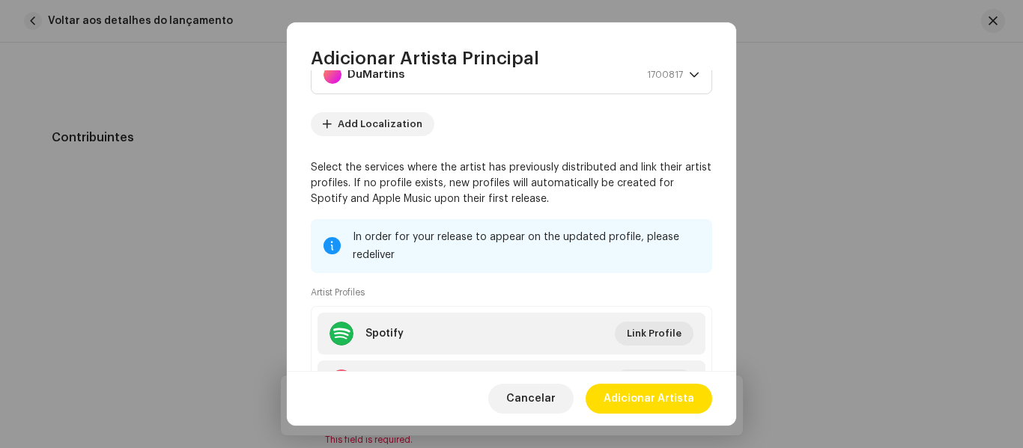
click at [728, 160] on div "Nome do Artista * DuMartins 1700817 Add Localization Select the services where …" at bounding box center [511, 220] width 449 height 301
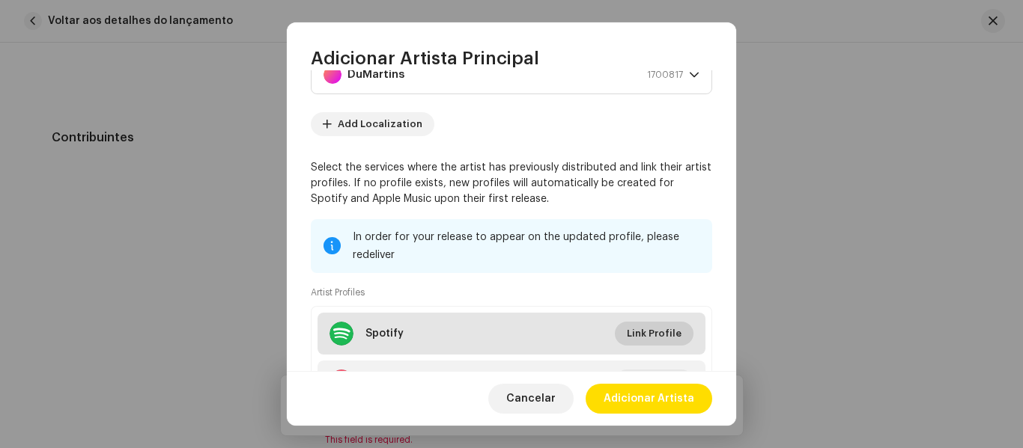
click at [651, 333] on span "Link Profile" at bounding box center [654, 334] width 55 height 30
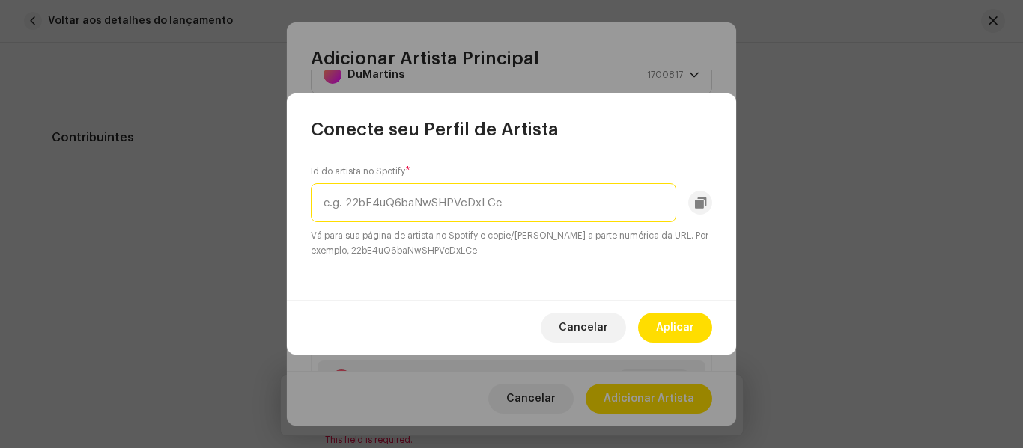
click at [490, 204] on input "text" at bounding box center [493, 202] width 365 height 39
paste input "4AzBTa35D5Ffmri8byMAgd"
type input "4AzBTa35D5Ffmri8byMAgd"
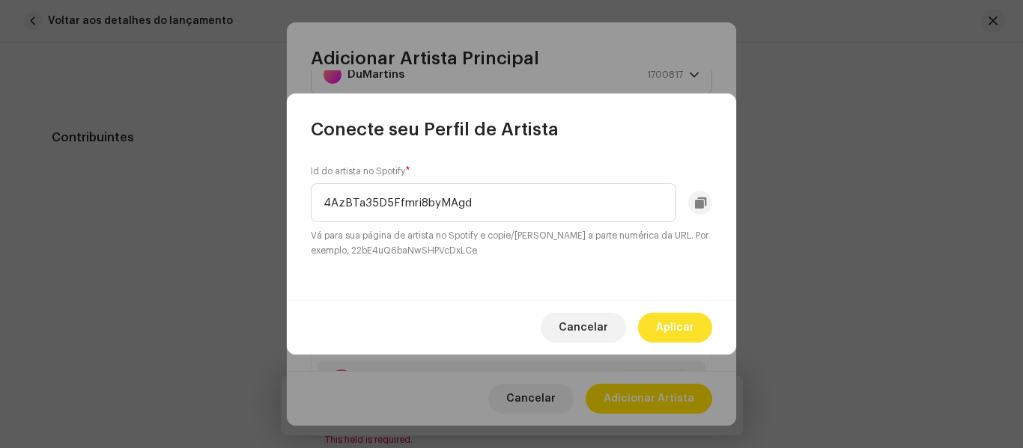
click at [675, 335] on span "Aplicar" at bounding box center [675, 328] width 38 height 30
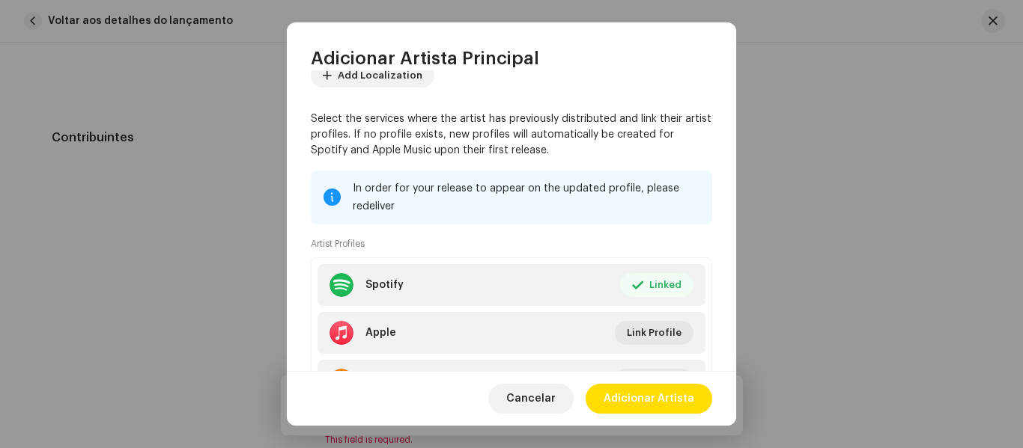
scroll to position [107, 0]
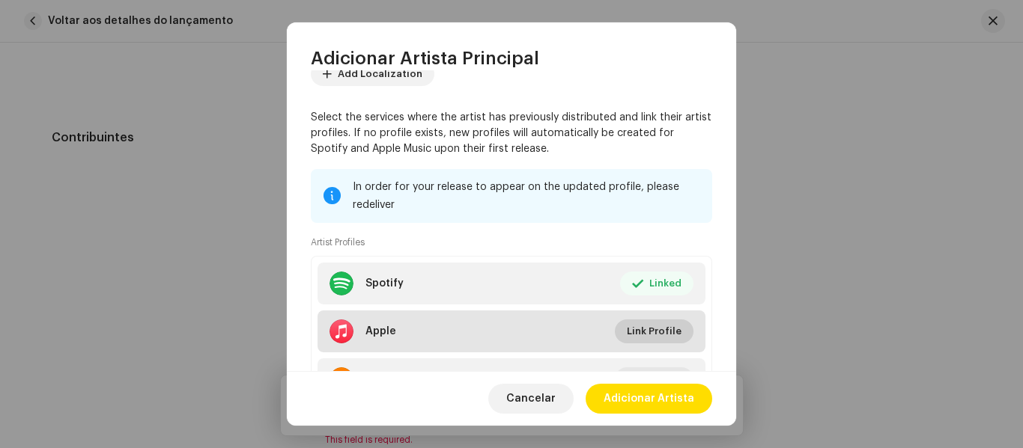
click at [654, 320] on span "Link Profile" at bounding box center [654, 332] width 55 height 30
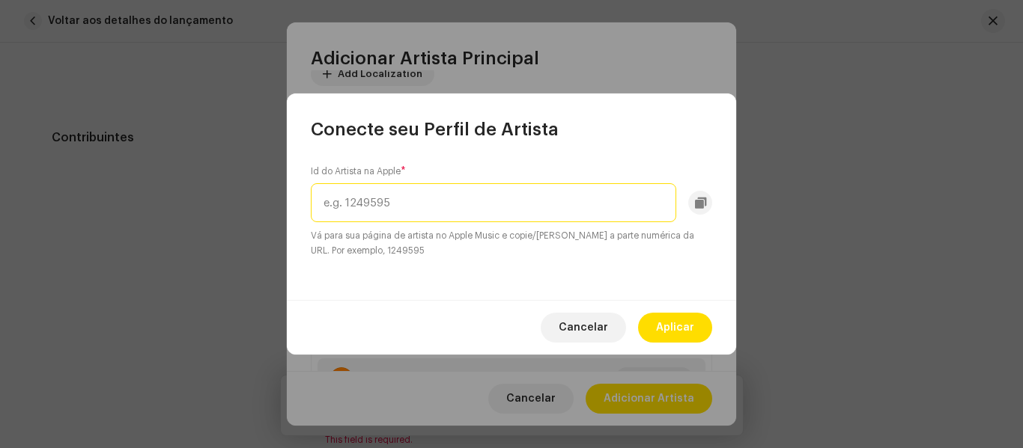
click at [533, 197] on input "text" at bounding box center [493, 202] width 365 height 39
paste input "1822836795"
type input "1822836795"
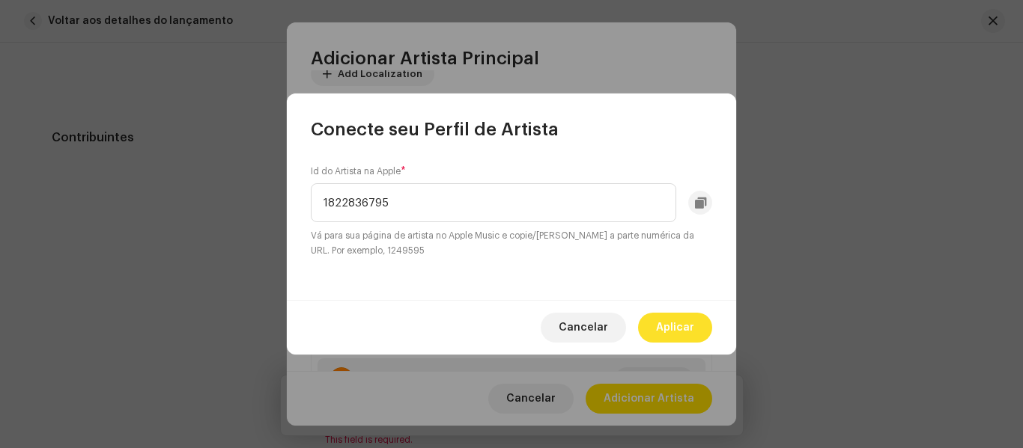
click at [674, 333] on span "Aplicar" at bounding box center [675, 328] width 38 height 30
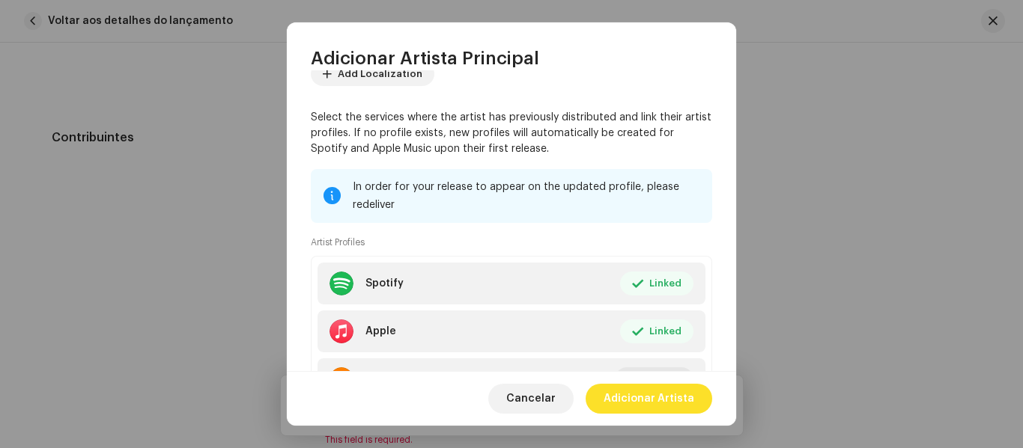
click at [652, 398] on span "Adicionar Artista" at bounding box center [648, 399] width 91 height 30
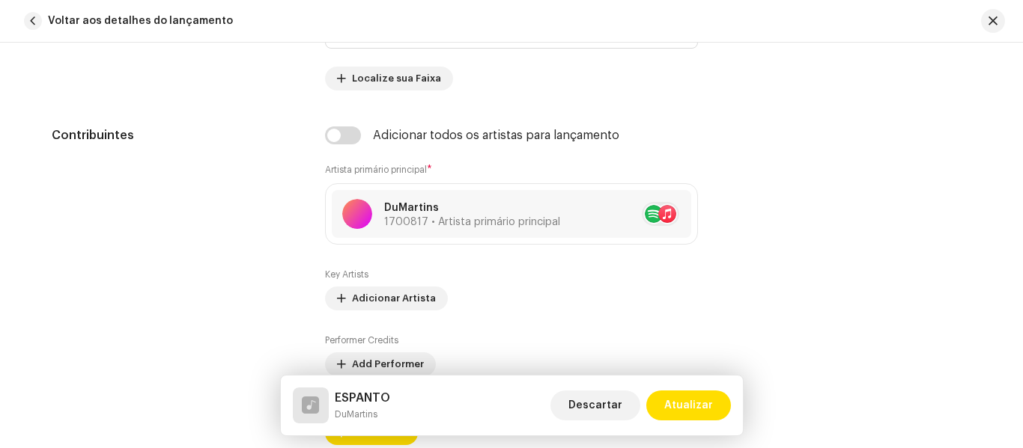
scroll to position [817, 0]
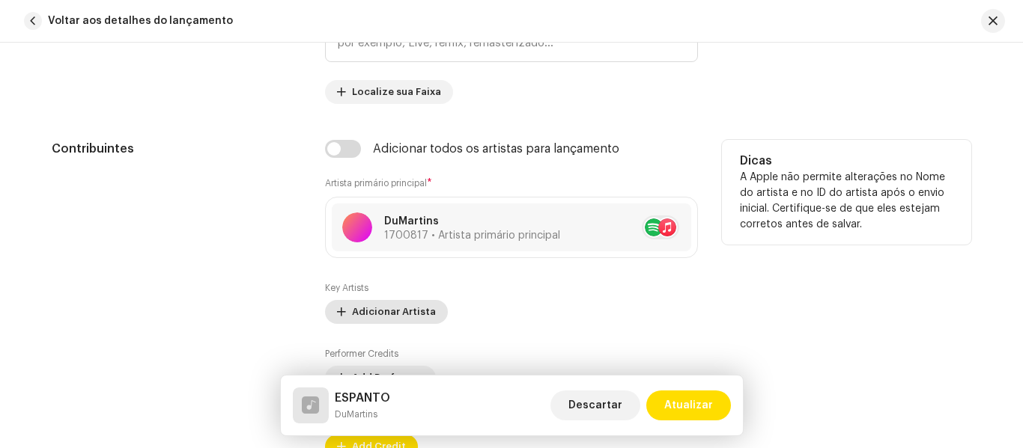
click at [400, 317] on span "Adicionar Artista" at bounding box center [394, 312] width 84 height 30
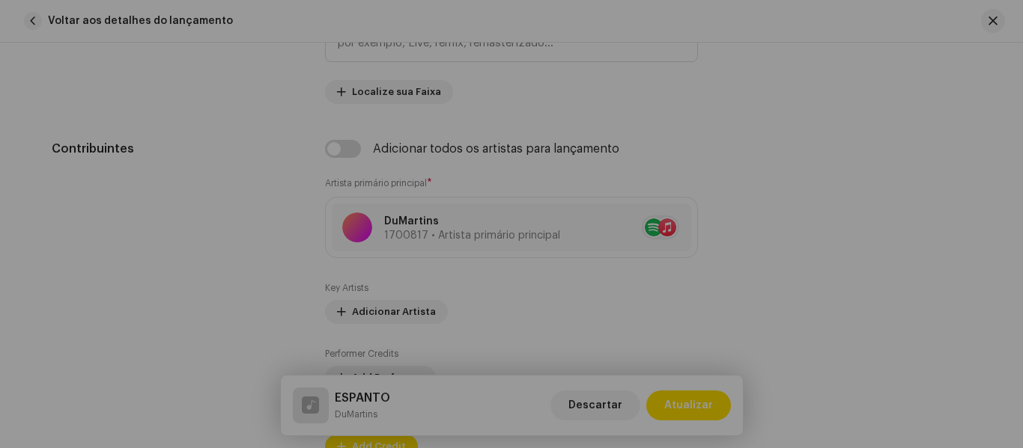
click at [183, 261] on div "Add Key Artist Posição * Selecionar função Cancelar Adicionar Artista" at bounding box center [511, 224] width 1023 height 448
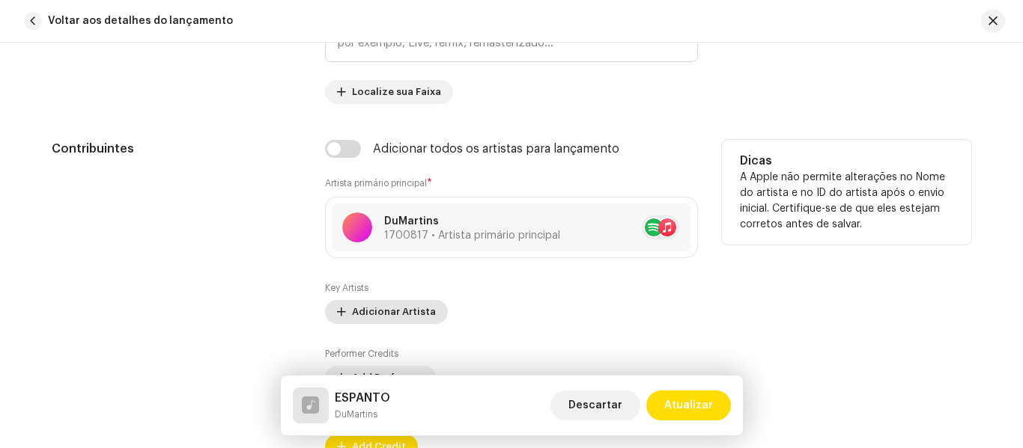
click at [362, 310] on span "Adicionar Artista" at bounding box center [394, 312] width 84 height 30
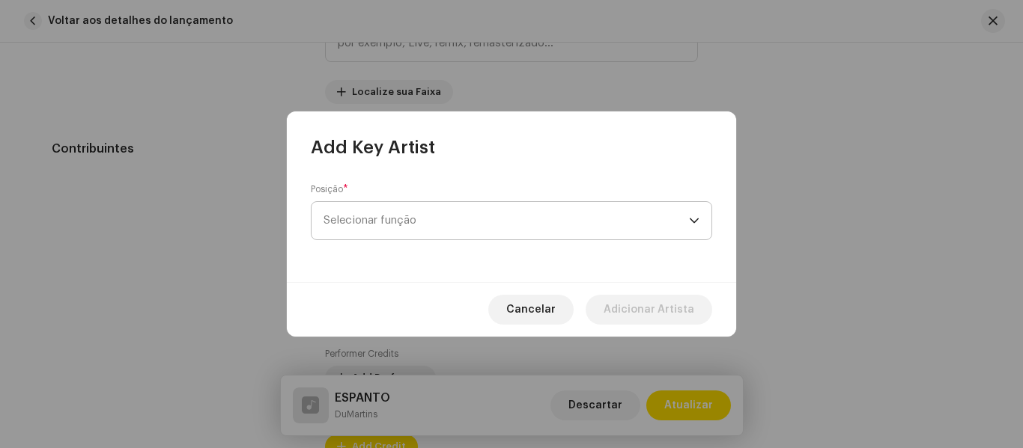
click at [488, 214] on span "Selecionar função" at bounding box center [505, 220] width 365 height 37
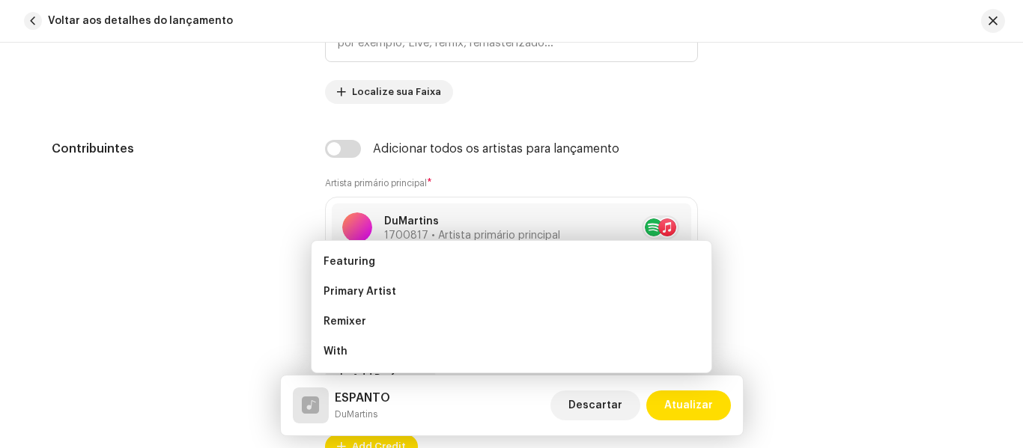
click at [99, 186] on div "Add Key Artist Posição * Selecionar função Cancelar Adicionar Artista" at bounding box center [511, 224] width 1023 height 448
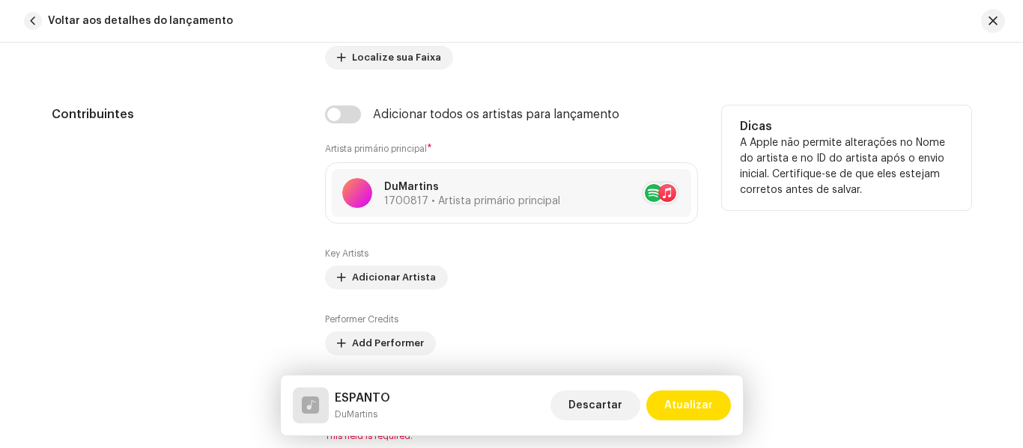
scroll to position [846, 0]
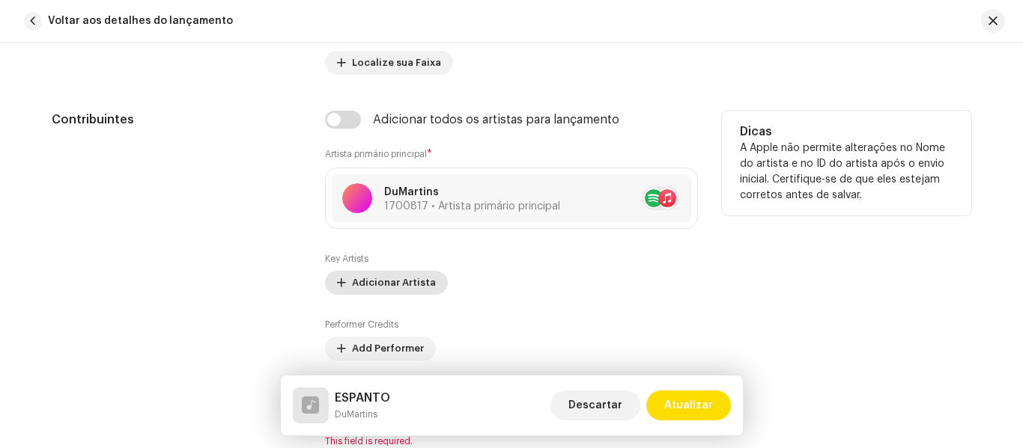
click at [391, 287] on span "Adicionar Artista" at bounding box center [394, 283] width 84 height 30
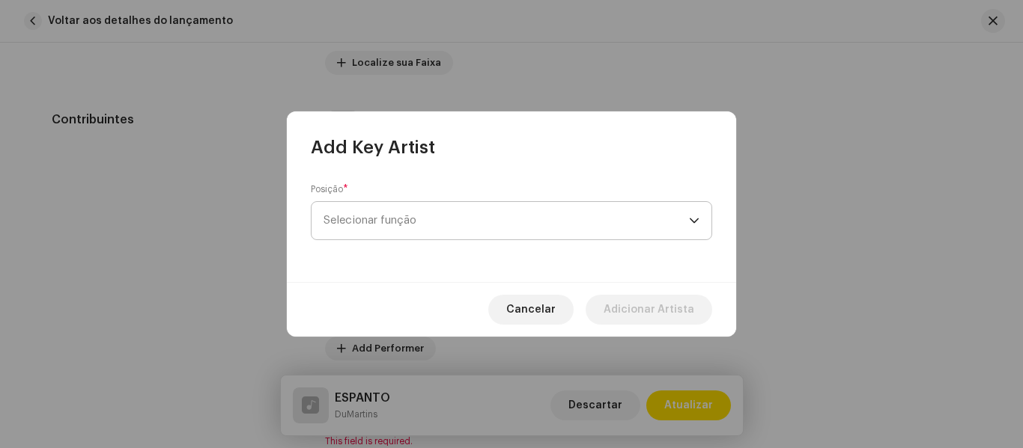
click at [469, 213] on span "Selecionar função" at bounding box center [505, 220] width 365 height 37
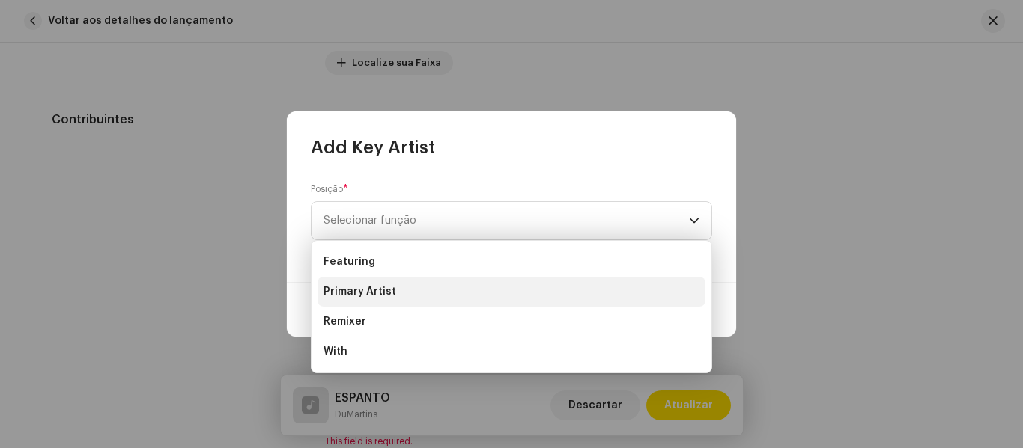
click at [419, 297] on li "Primary Artist" at bounding box center [511, 292] width 388 height 30
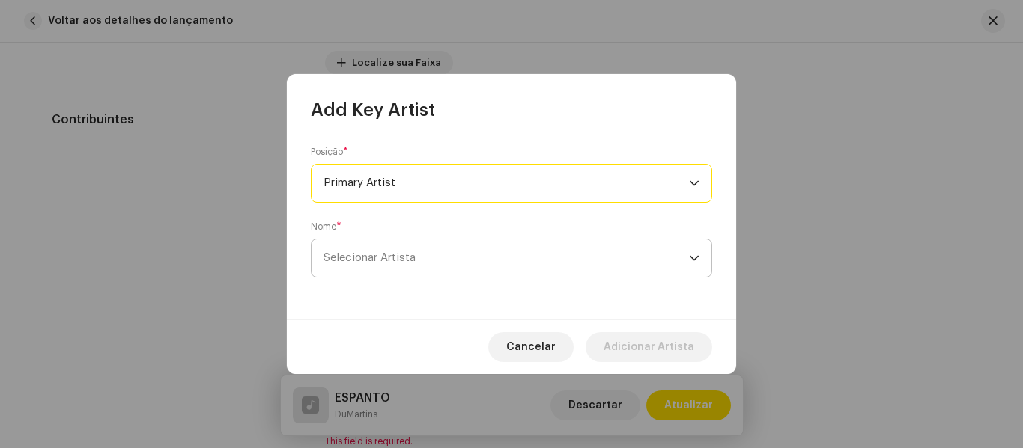
click at [484, 254] on span "Selecionar Artista" at bounding box center [505, 258] width 365 height 37
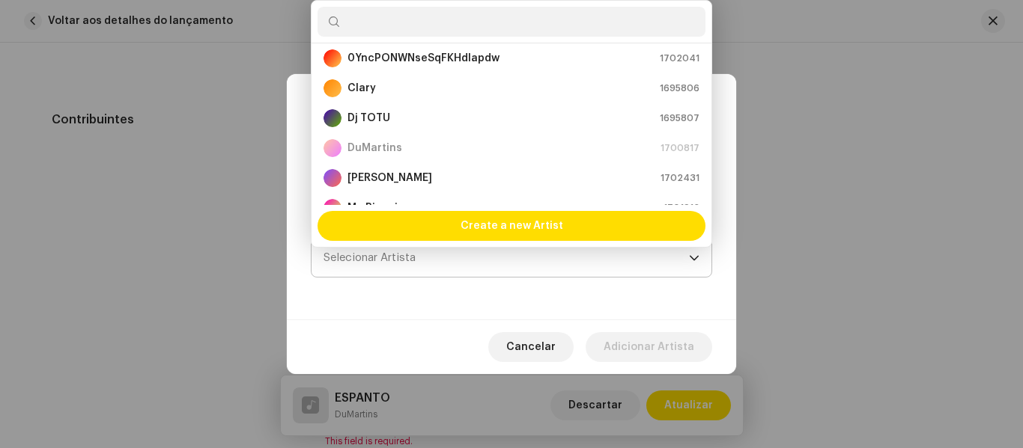
scroll to position [24, 0]
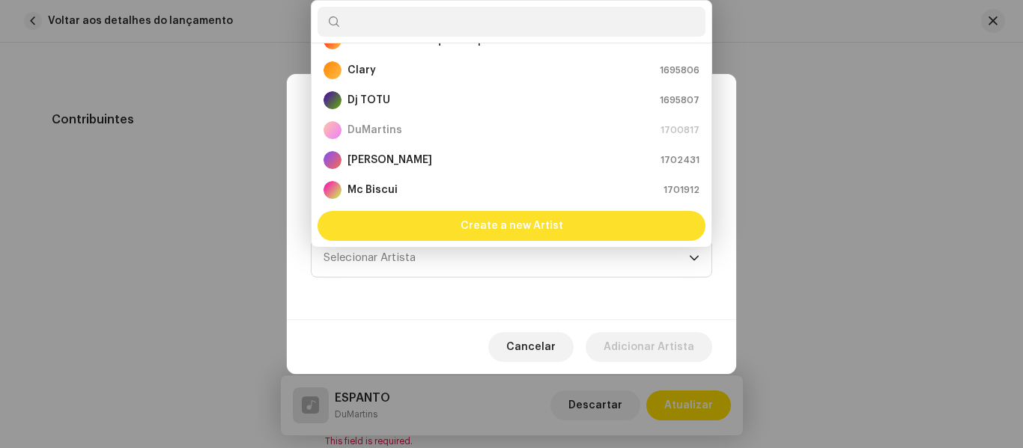
click at [502, 228] on span "Create a new Artist" at bounding box center [511, 226] width 103 height 30
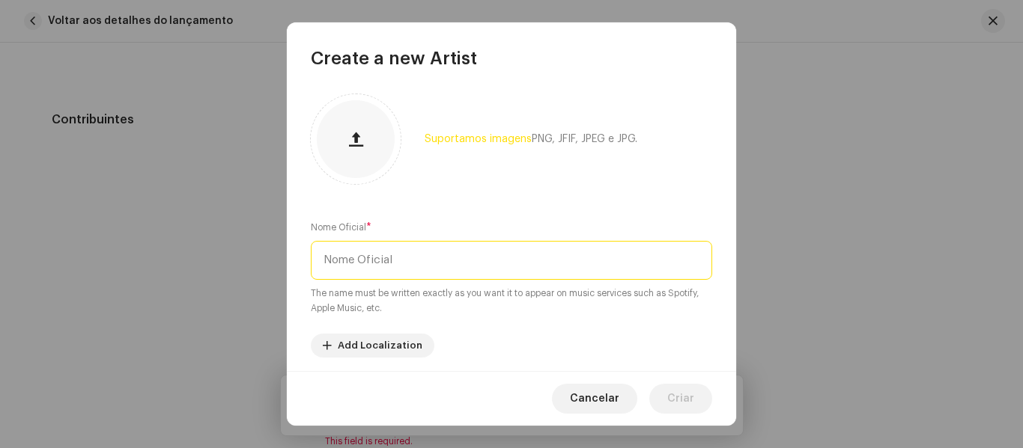
click at [474, 268] on input "text" at bounding box center [511, 260] width 401 height 39
type input "m"
type input "[PERSON_NAME]"
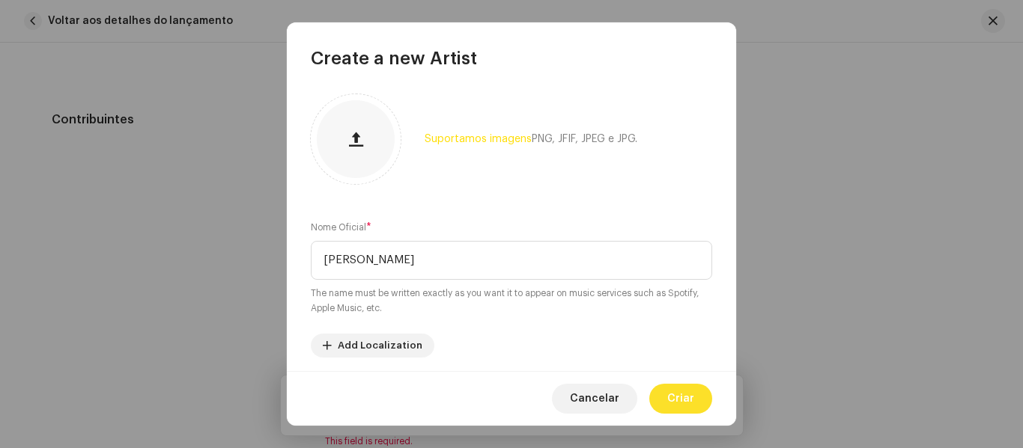
click at [687, 403] on span "Criar" at bounding box center [680, 399] width 27 height 30
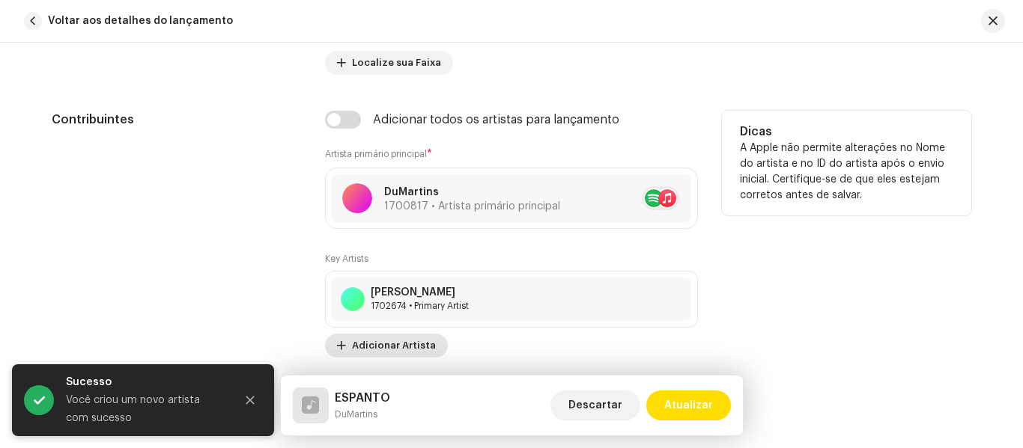
click at [411, 348] on span "Adicionar Artista" at bounding box center [394, 346] width 84 height 30
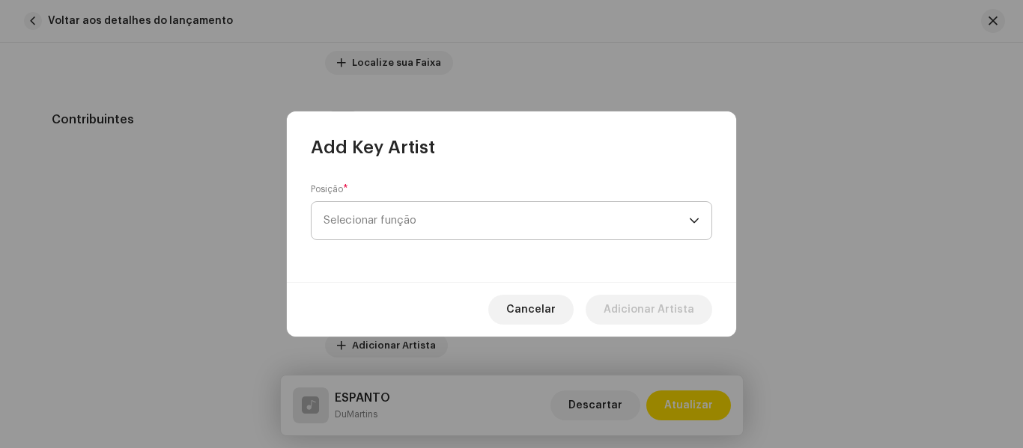
click at [686, 224] on span "Selecionar função" at bounding box center [505, 220] width 365 height 37
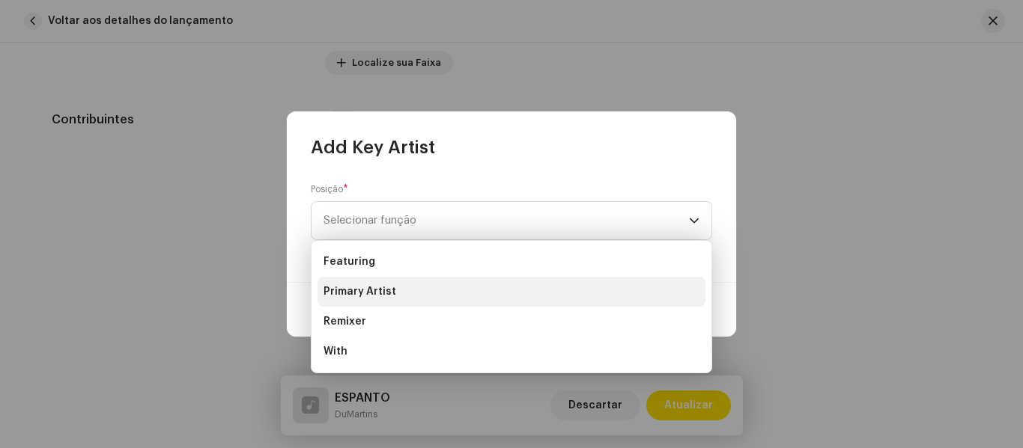
click at [584, 290] on li "Primary Artist" at bounding box center [511, 292] width 388 height 30
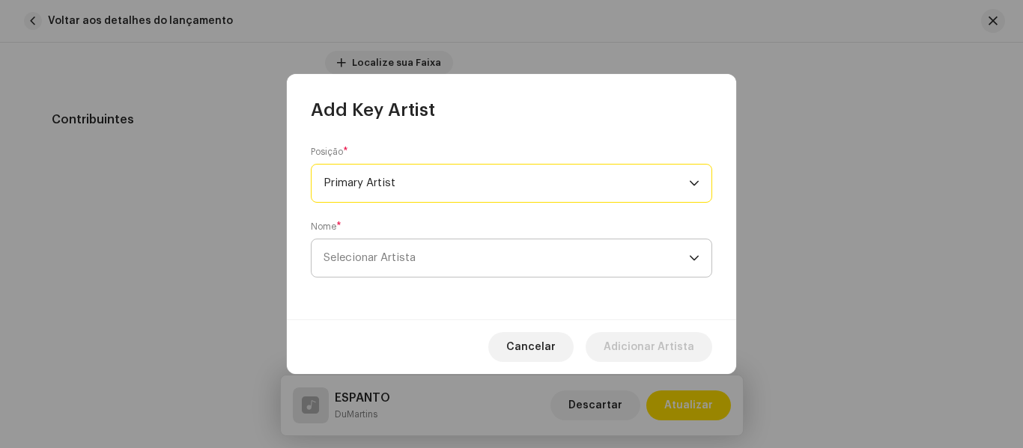
click at [566, 250] on span "Selecionar Artista" at bounding box center [505, 258] width 365 height 37
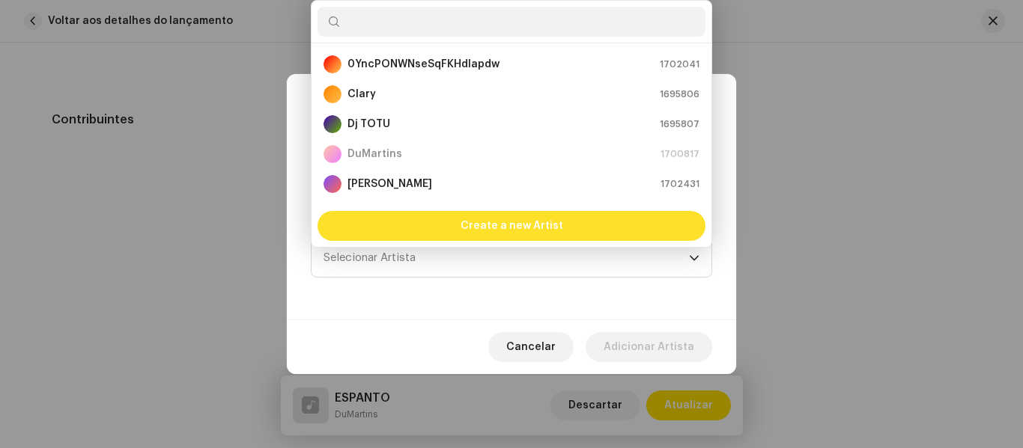
click at [534, 223] on span "Create a new Artist" at bounding box center [511, 226] width 103 height 30
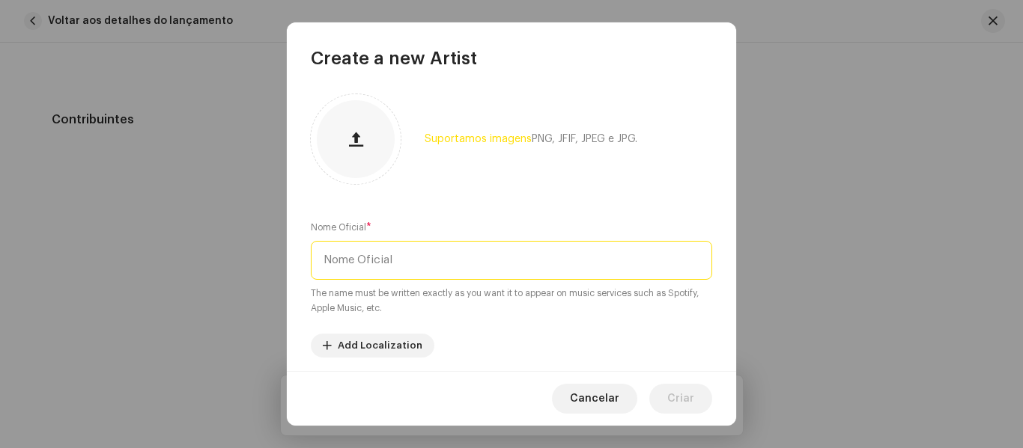
click at [538, 272] on input "text" at bounding box center [511, 260] width 401 height 39
type input "m"
type input "[PERSON_NAME]"
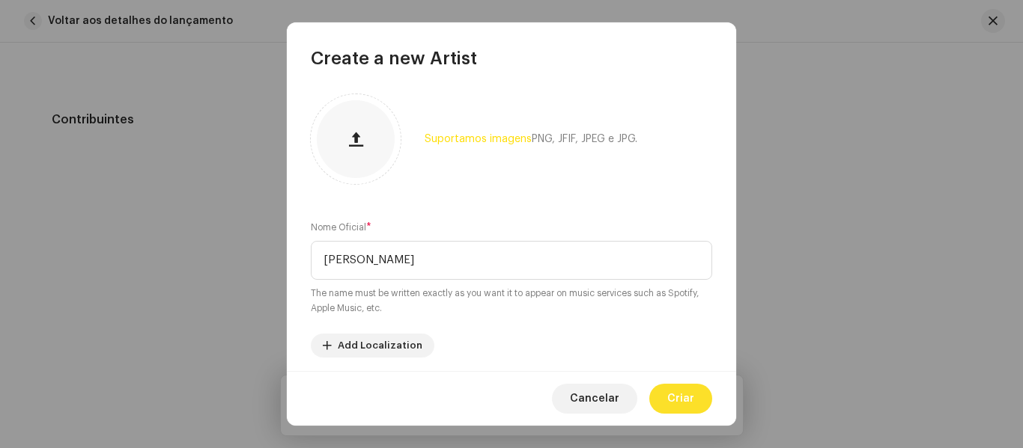
click at [688, 401] on span "Criar" at bounding box center [680, 399] width 27 height 30
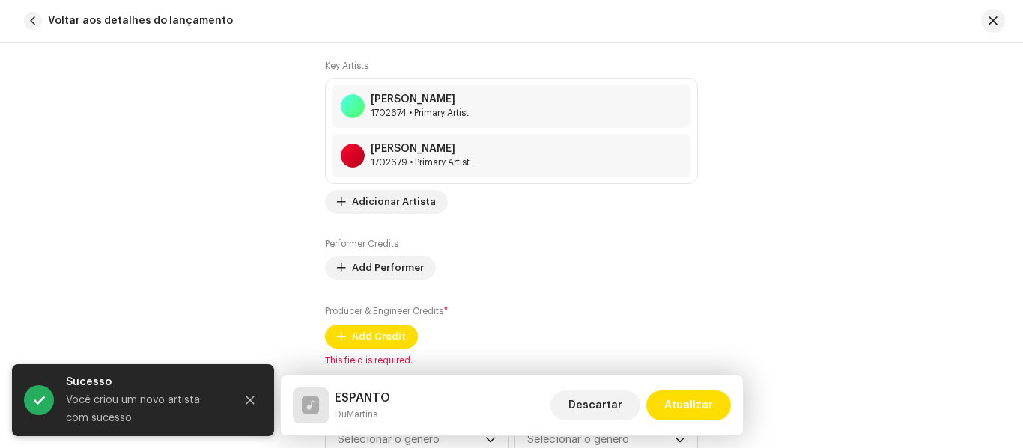
scroll to position [1052, 0]
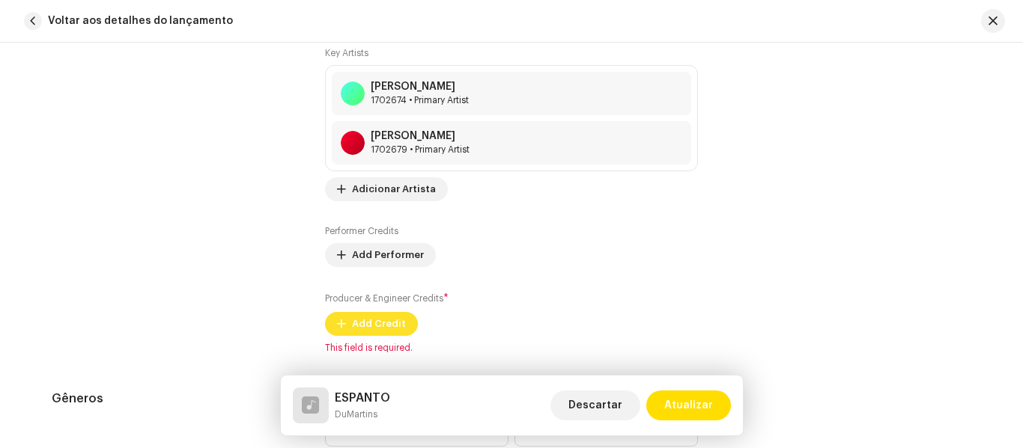
click at [376, 326] on span "Add Credit" at bounding box center [379, 324] width 54 height 30
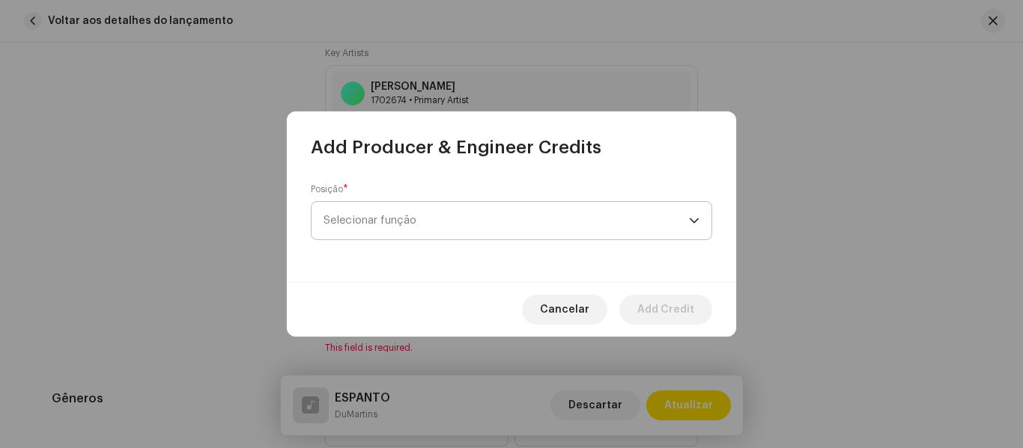
click at [538, 212] on span "Selecionar função" at bounding box center [505, 220] width 365 height 37
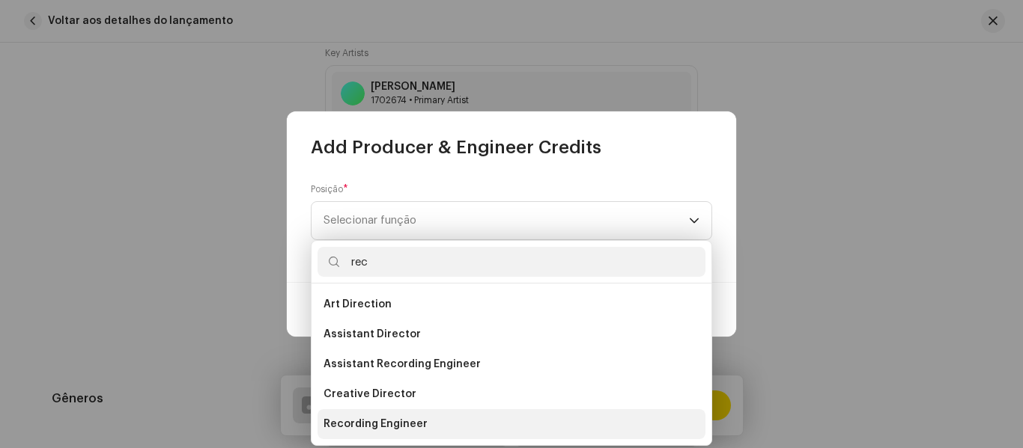
type input "rec"
click at [432, 417] on li "Recording Engineer" at bounding box center [511, 424] width 388 height 30
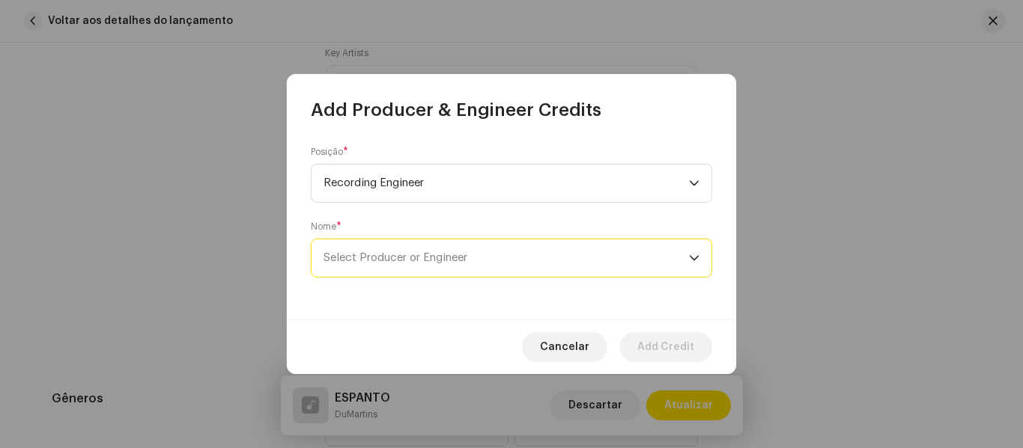
click at [509, 259] on span "Select Producer or Engineer" at bounding box center [505, 258] width 365 height 37
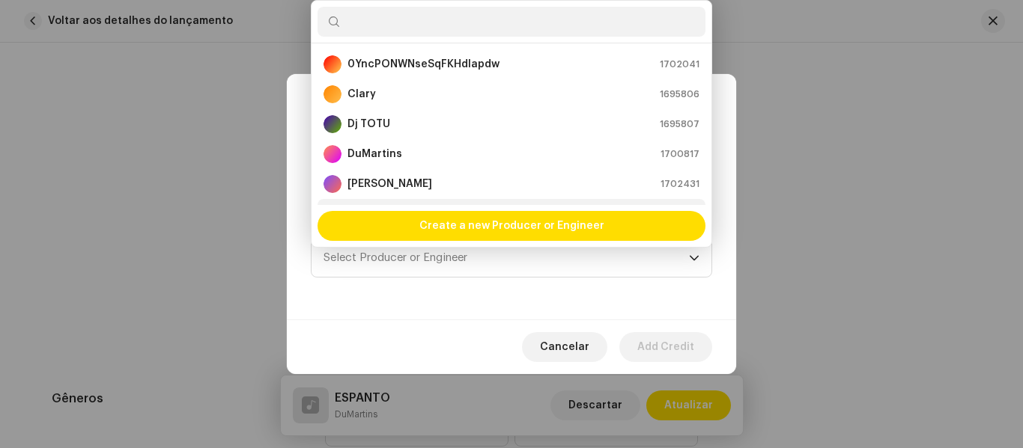
scroll to position [24, 0]
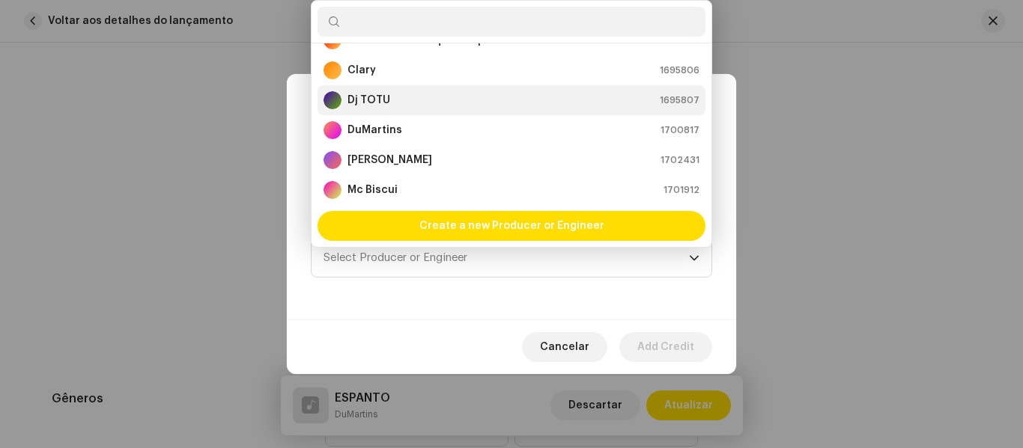
click at [414, 99] on div "Dj TOTU 1695807" at bounding box center [511, 100] width 376 height 18
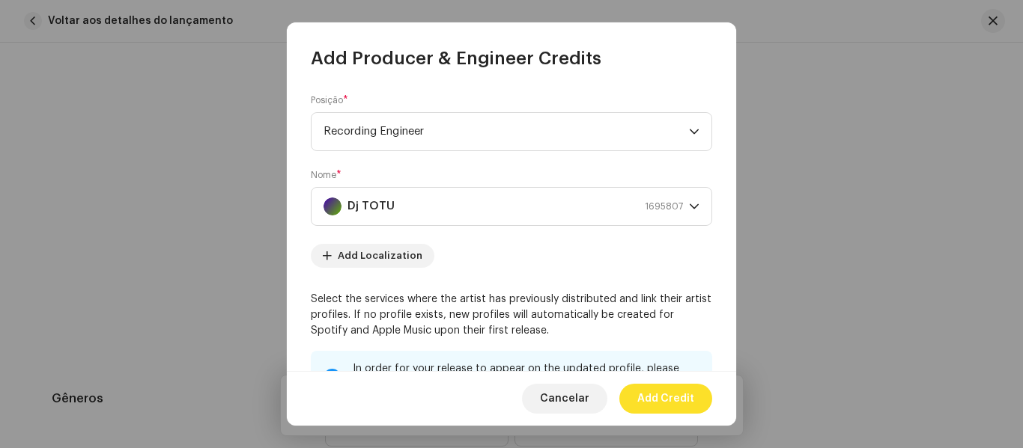
click at [667, 403] on span "Add Credit" at bounding box center [665, 399] width 57 height 30
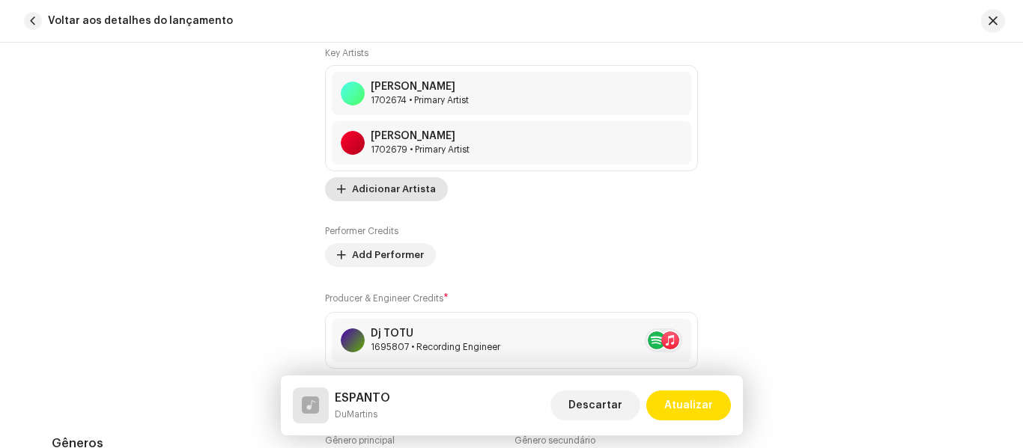
click at [398, 193] on span "Adicionar Artista" at bounding box center [394, 189] width 84 height 30
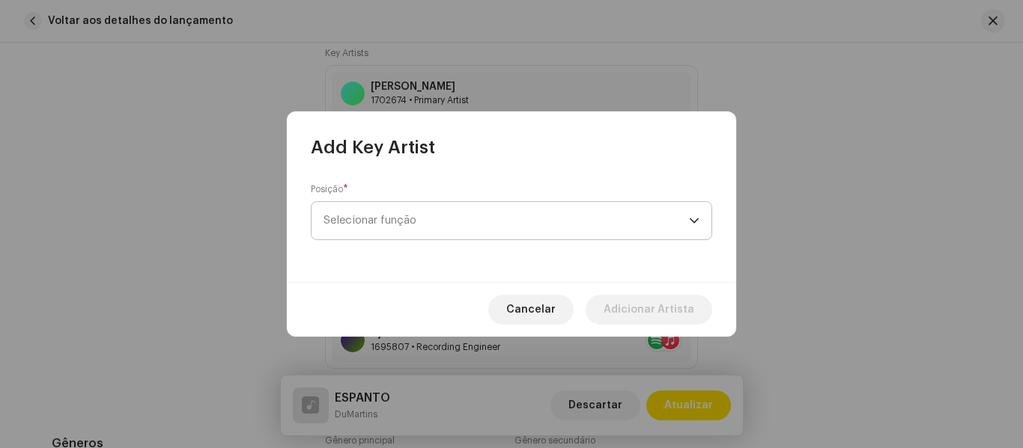
click at [487, 228] on span "Selecionar função" at bounding box center [505, 220] width 365 height 37
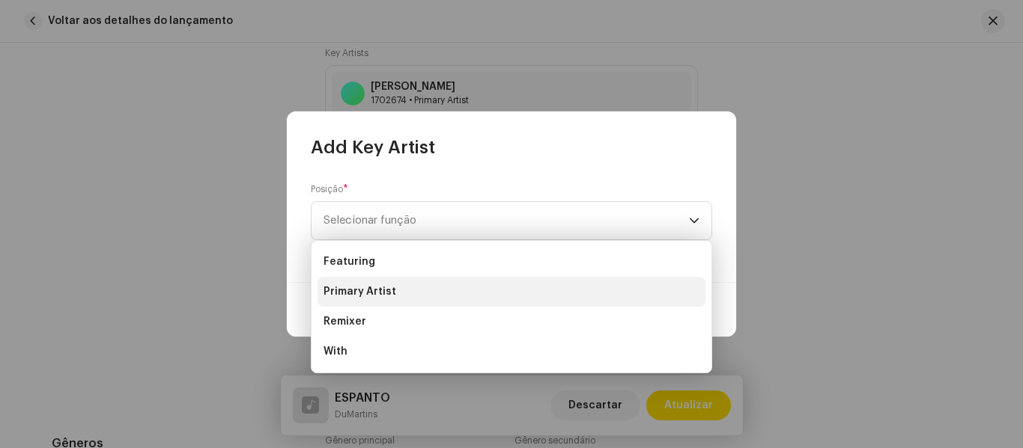
click at [499, 299] on li "Primary Artist" at bounding box center [511, 292] width 388 height 30
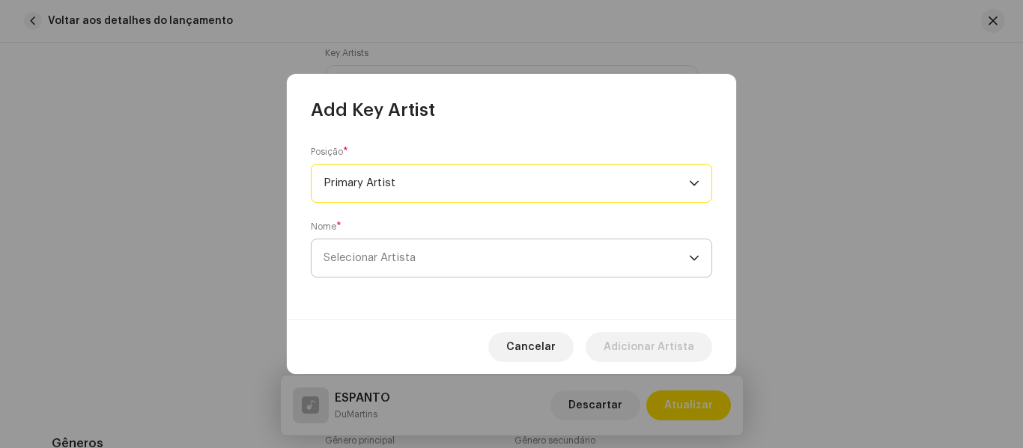
click at [535, 262] on span "Selecionar Artista" at bounding box center [505, 258] width 365 height 37
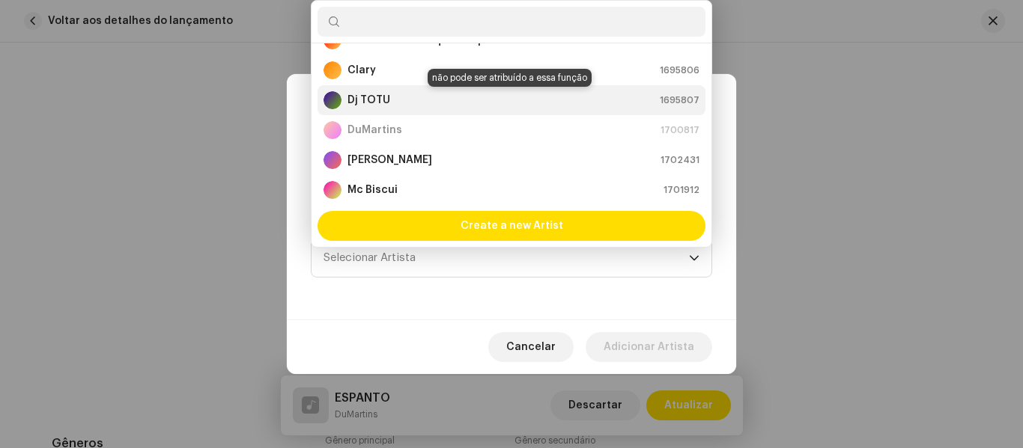
click at [410, 97] on div "Dj TOTU 1695807" at bounding box center [511, 100] width 376 height 18
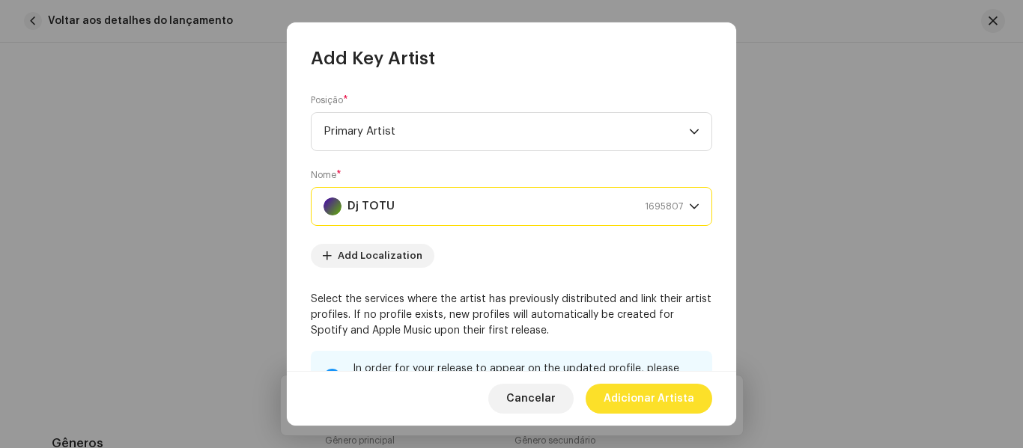
click at [669, 399] on span "Adicionar Artista" at bounding box center [648, 399] width 91 height 30
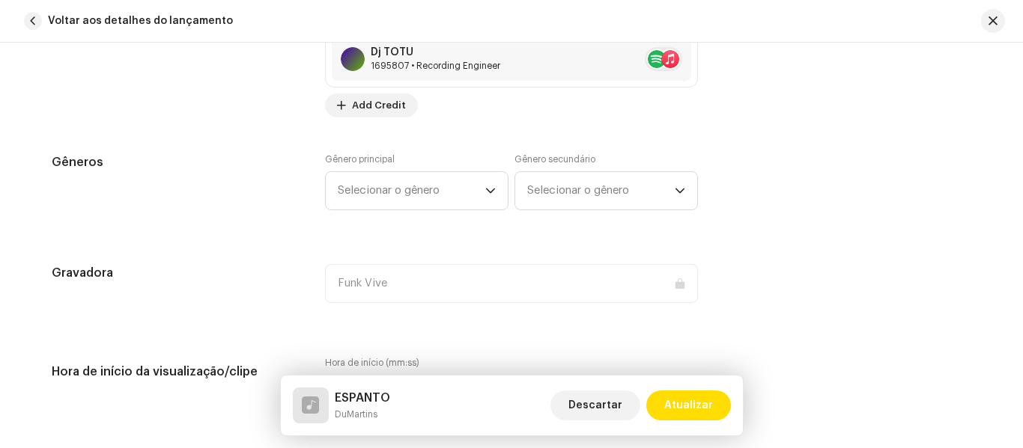
scroll to position [1389, 0]
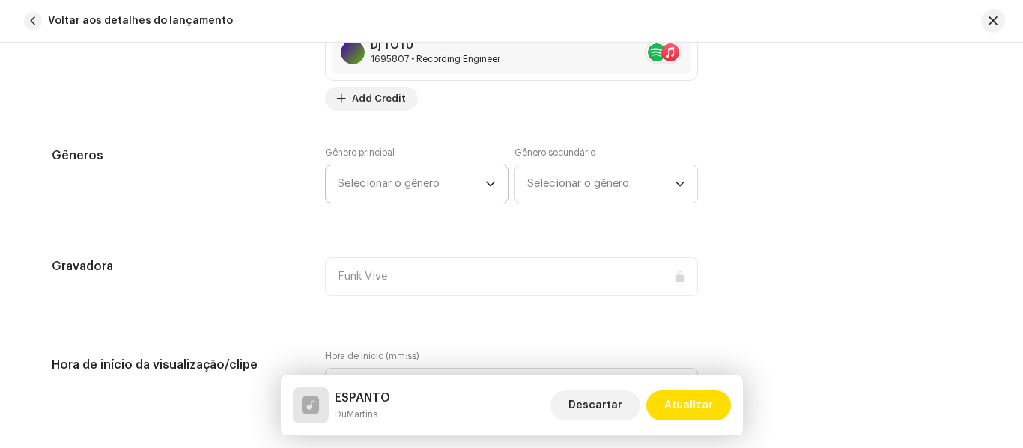
click at [485, 183] on icon "dropdown trigger" at bounding box center [490, 184] width 10 height 10
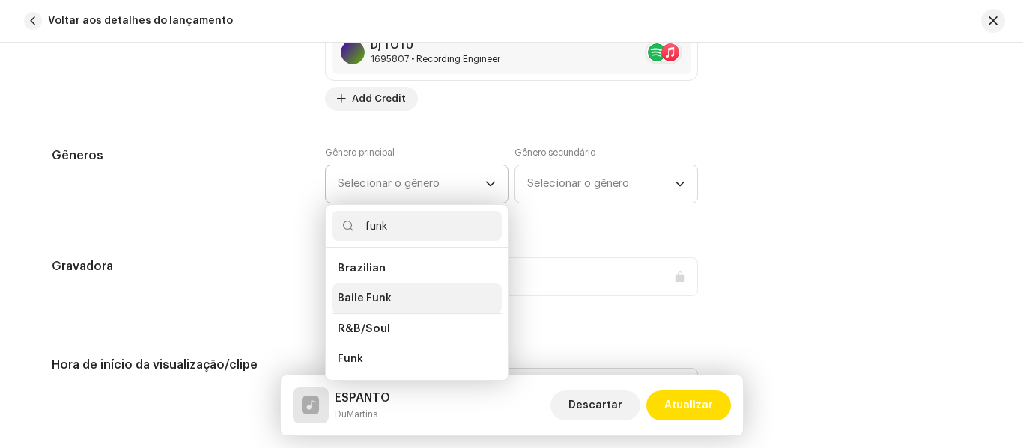
type input "funk"
click at [386, 302] on li "Baile Funk" at bounding box center [417, 299] width 170 height 30
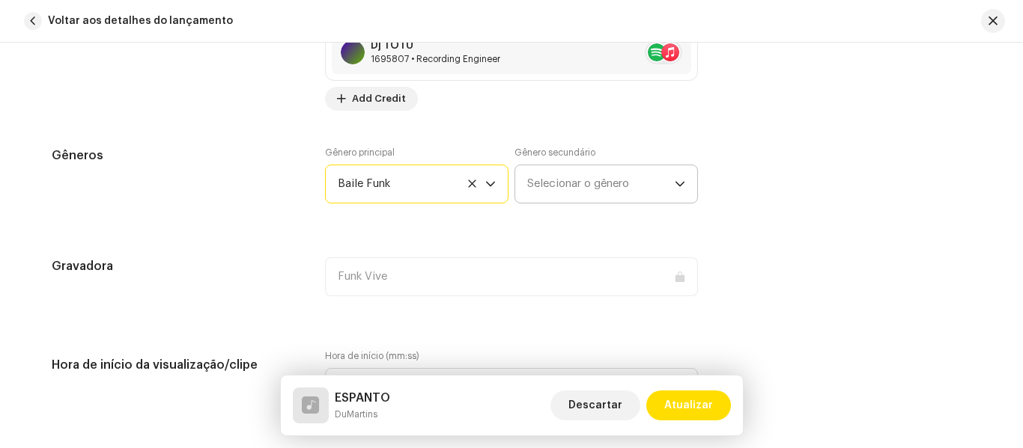
click at [594, 182] on span "Selecionar o gênero" at bounding box center [600, 183] width 147 height 37
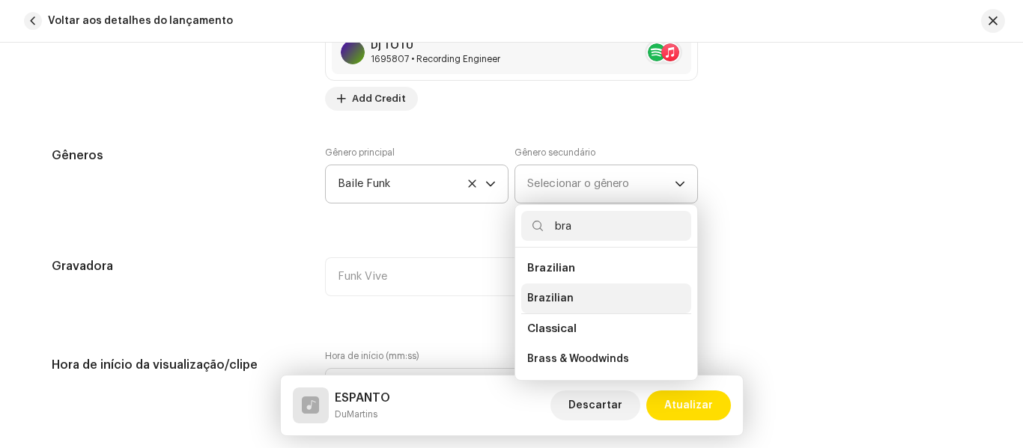
type input "bra"
click at [579, 288] on li "Brazilian" at bounding box center [606, 299] width 170 height 30
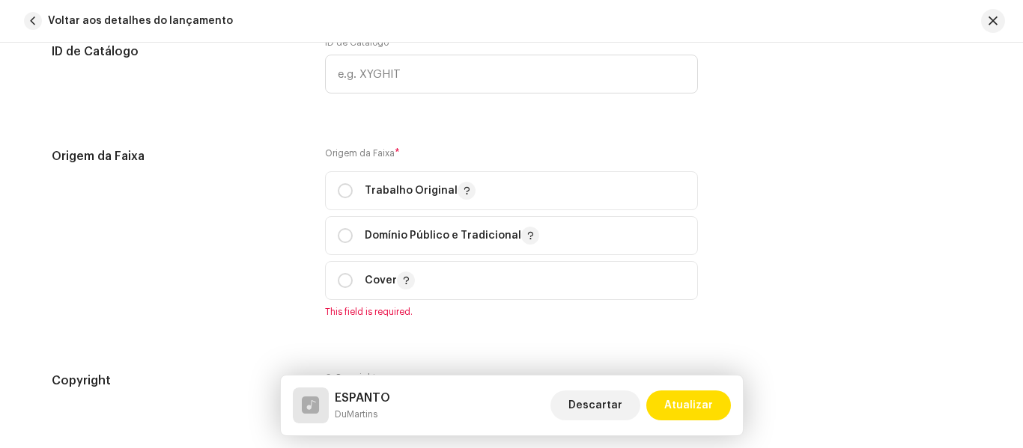
scroll to position [1814, 0]
click at [347, 192] on input "radio" at bounding box center [345, 190] width 15 height 15
radio input "true"
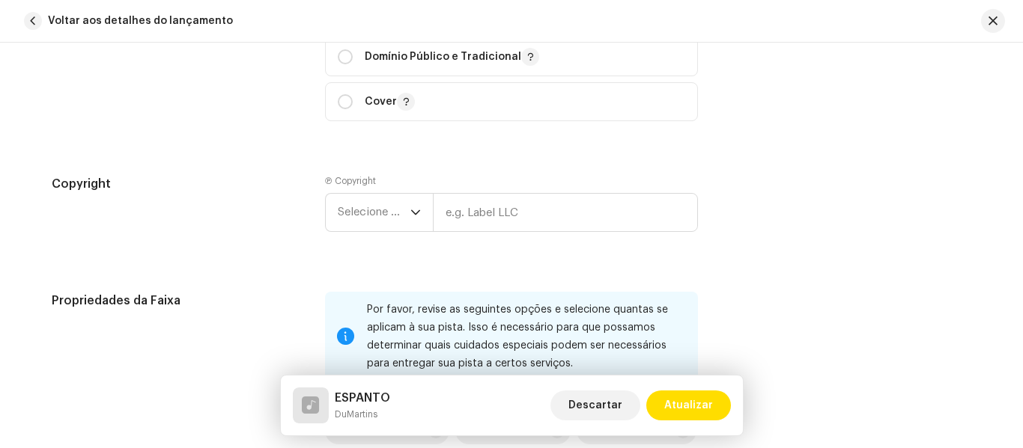
scroll to position [2004, 0]
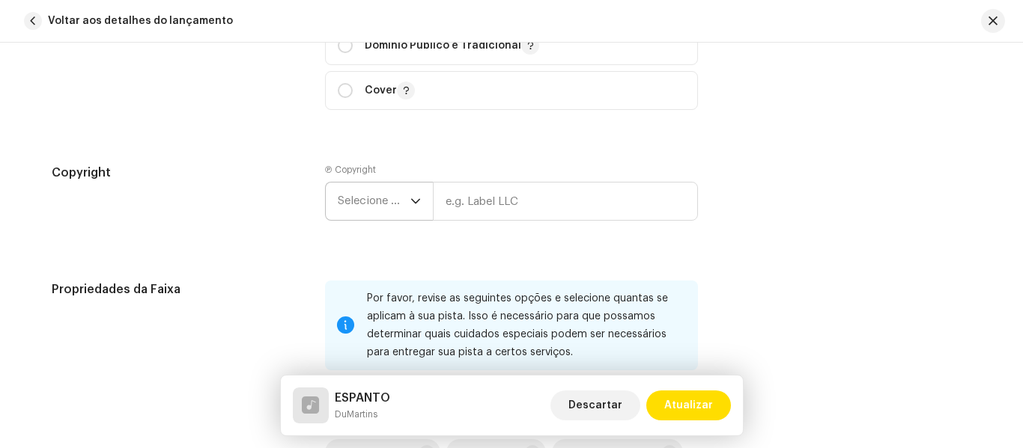
click at [414, 200] on icon "dropdown trigger" at bounding box center [415, 201] width 10 height 10
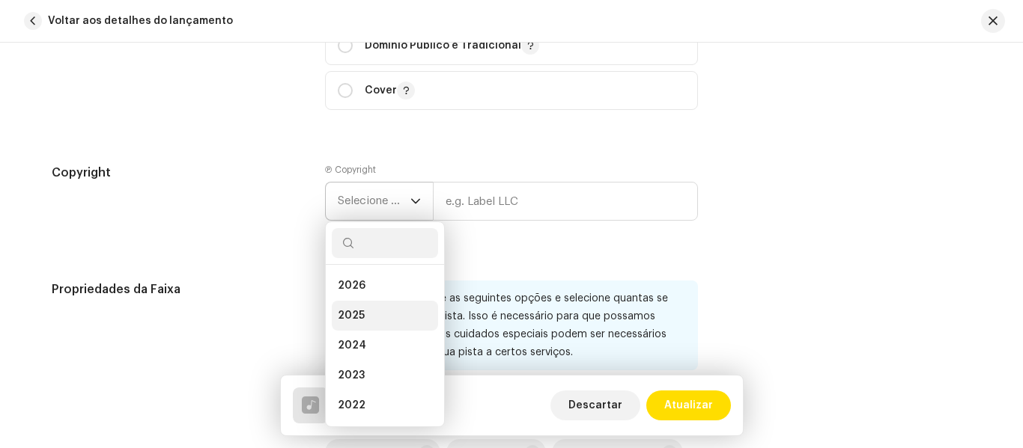
click at [361, 321] on li "2025" at bounding box center [385, 316] width 106 height 30
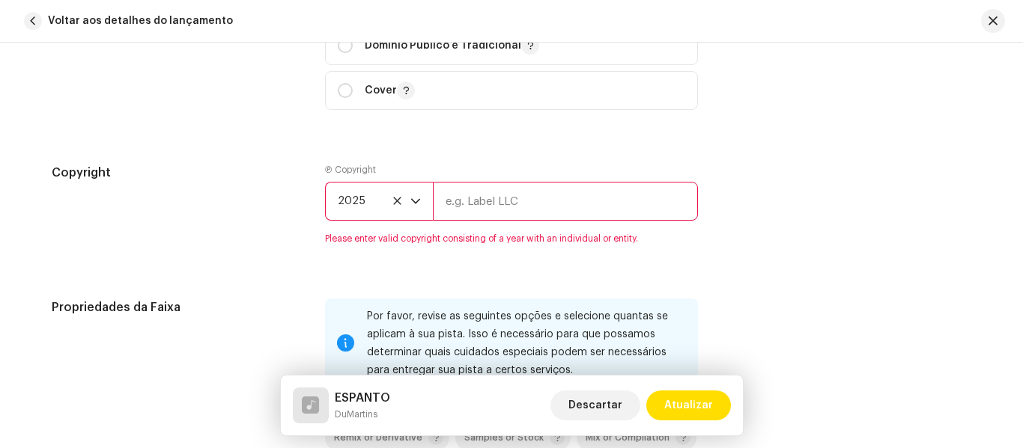
click at [523, 198] on input "text" at bounding box center [565, 201] width 265 height 39
type input "Funk Vive"
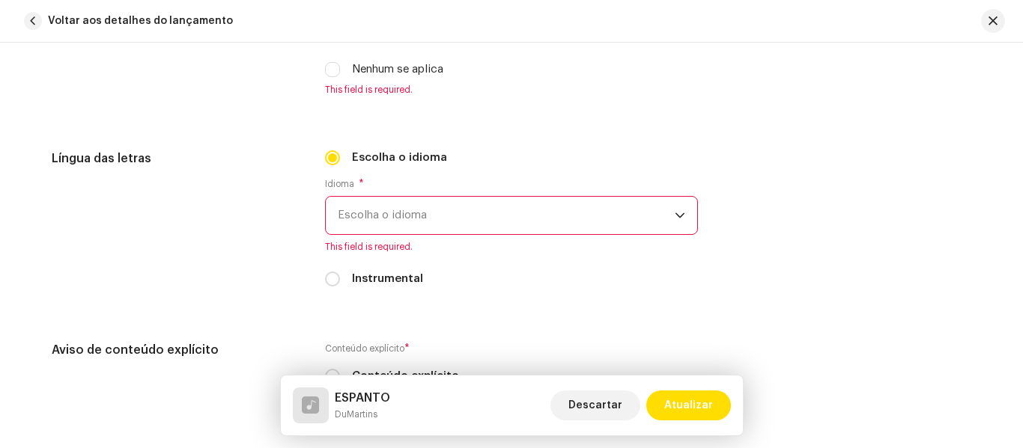
scroll to position [2467, 0]
click at [571, 213] on span "Escolha o idioma" at bounding box center [506, 213] width 337 height 37
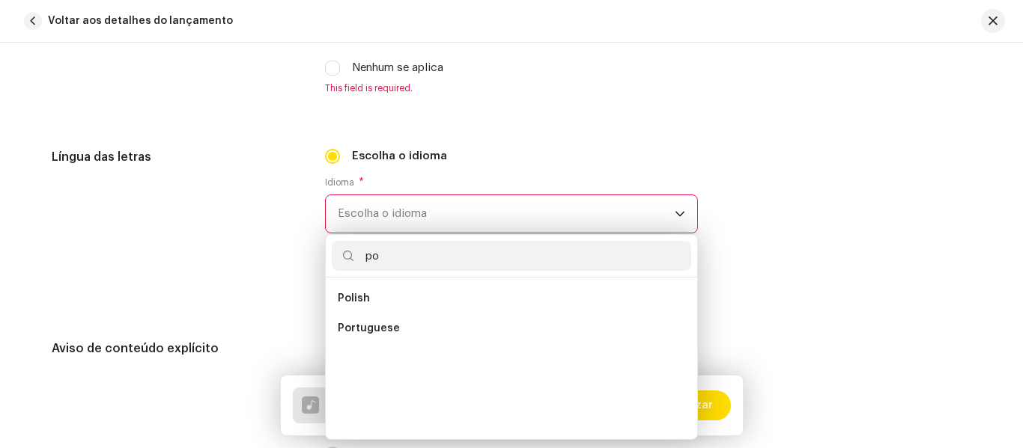
scroll to position [0, 0]
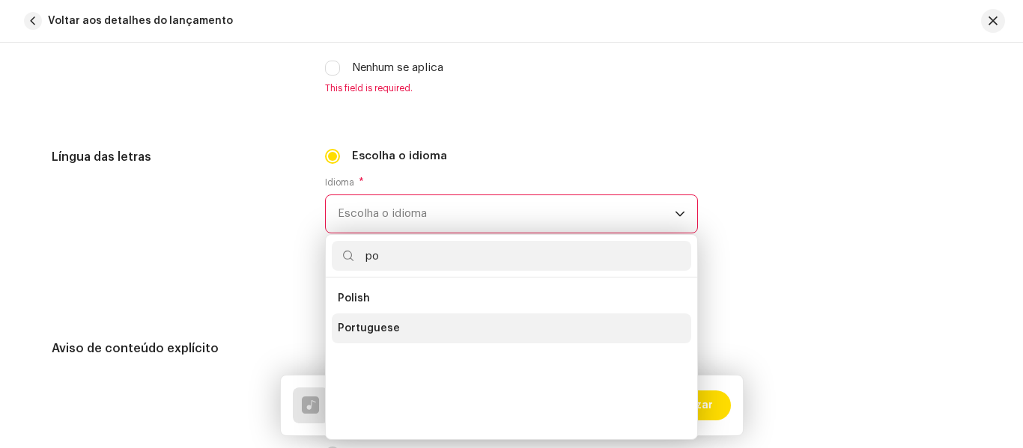
type input "po"
click at [448, 328] on li "Portuguese" at bounding box center [511, 329] width 359 height 30
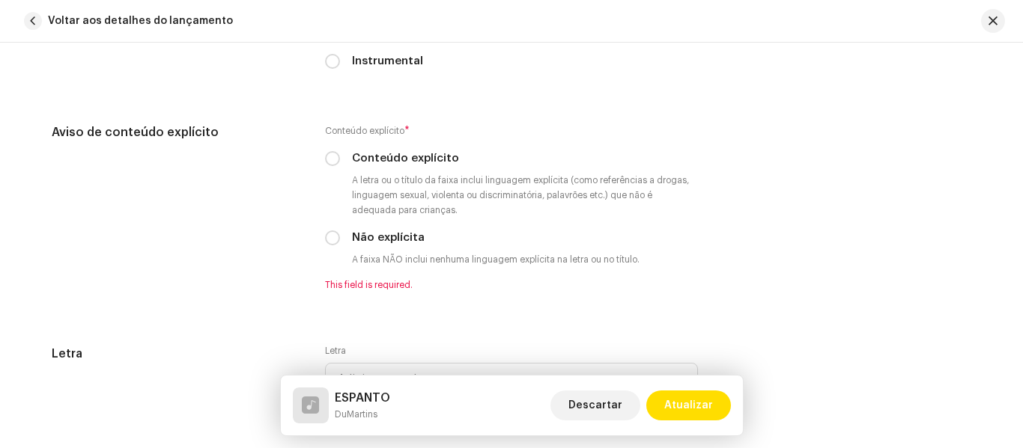
scroll to position [2675, 0]
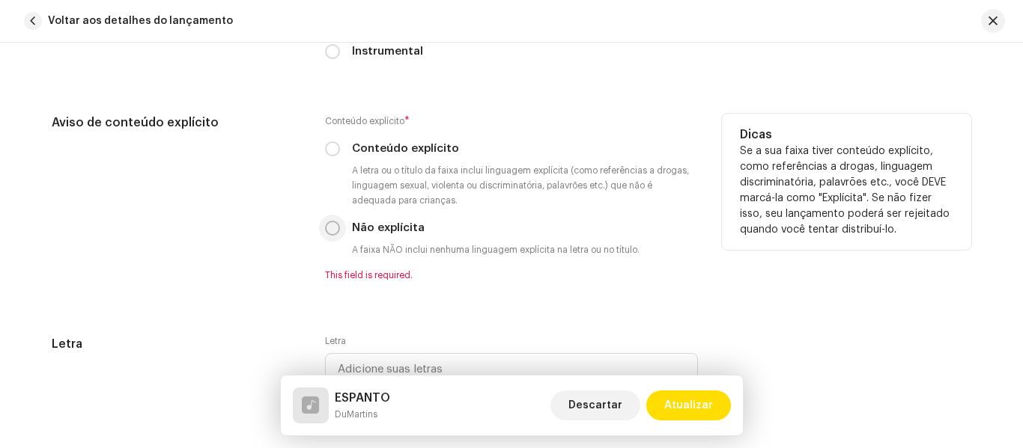
click at [333, 228] on input "Não explícita" at bounding box center [332, 228] width 15 height 15
radio input "true"
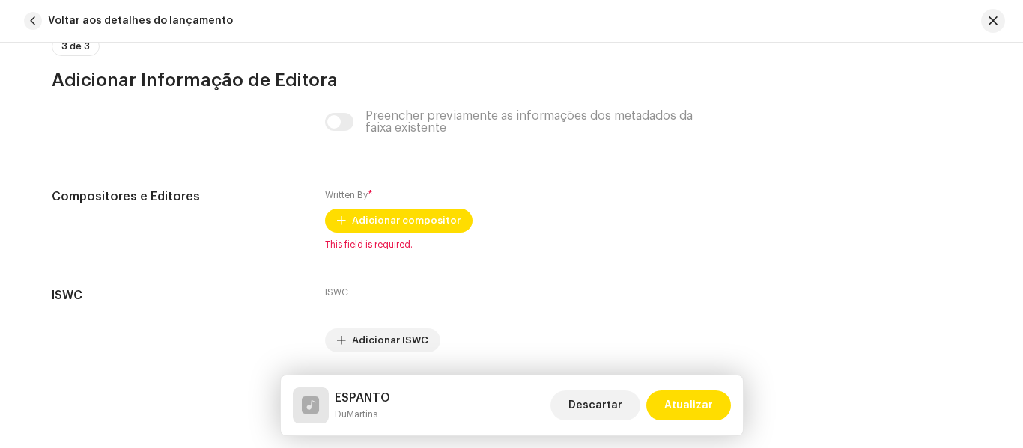
scroll to position [3114, 0]
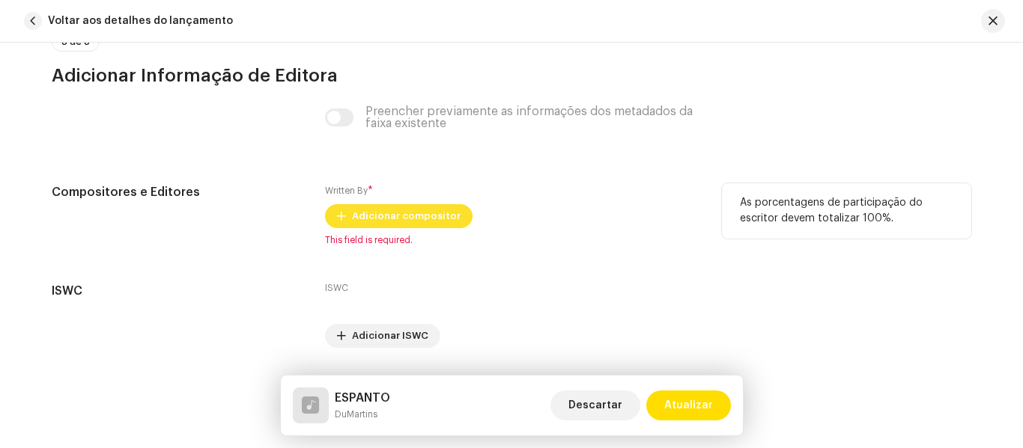
click at [404, 216] on span "Adicionar compositor" at bounding box center [406, 216] width 109 height 30
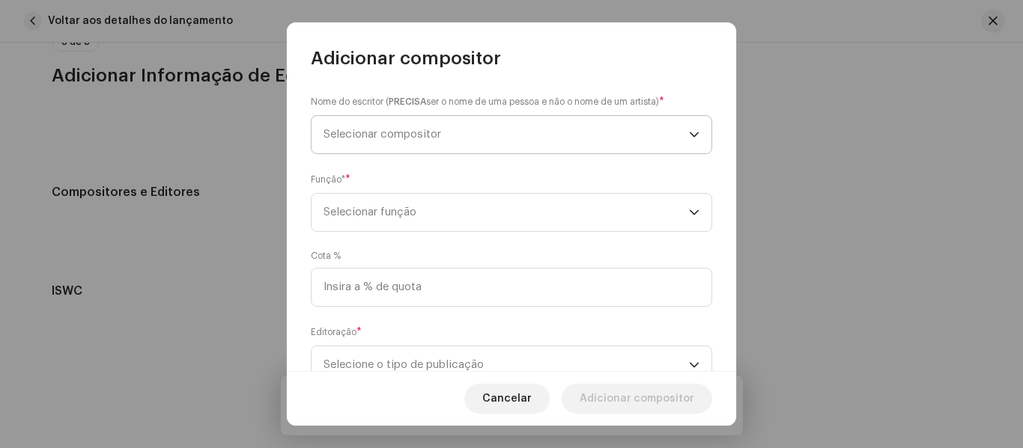
click at [535, 135] on span "Selecionar compositor" at bounding box center [505, 134] width 365 height 37
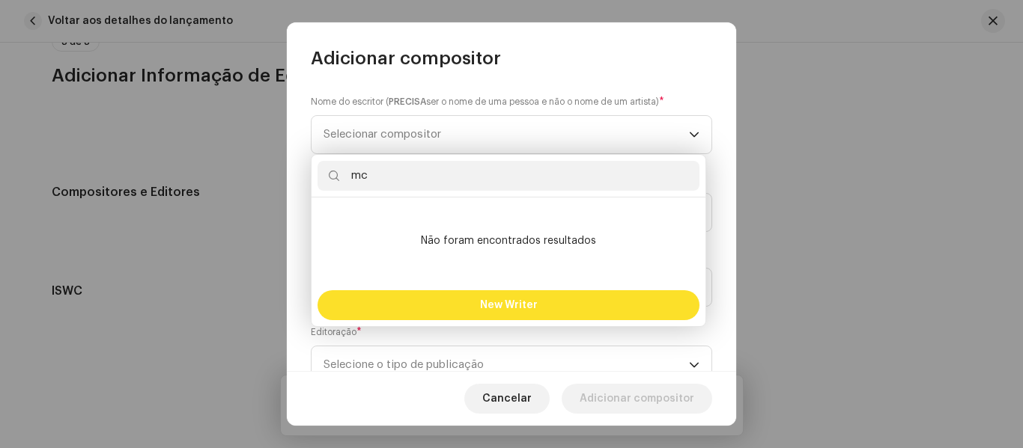
type input "mc"
click at [508, 302] on span "New Writer" at bounding box center [509, 305] width 58 height 10
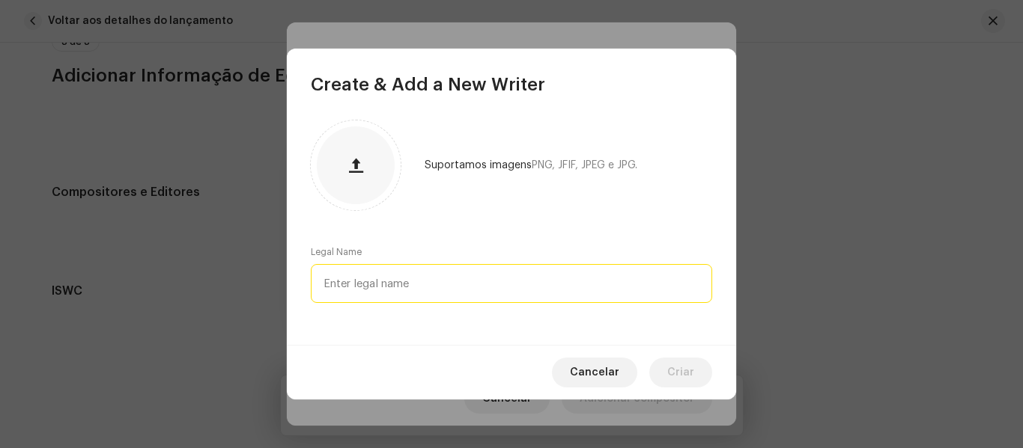
click at [496, 277] on input "text" at bounding box center [511, 283] width 401 height 39
type input "m"
type input "M"
click at [427, 285] on input "[PERSON_NAME]" at bounding box center [511, 283] width 401 height 39
click at [425, 284] on input "[PERSON_NAME]" at bounding box center [511, 283] width 401 height 39
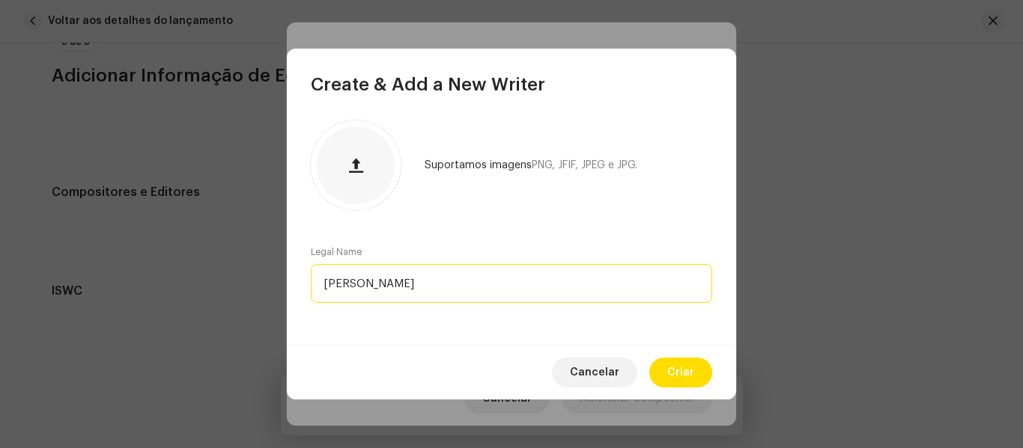
click at [427, 282] on input "[PERSON_NAME]" at bounding box center [511, 283] width 401 height 39
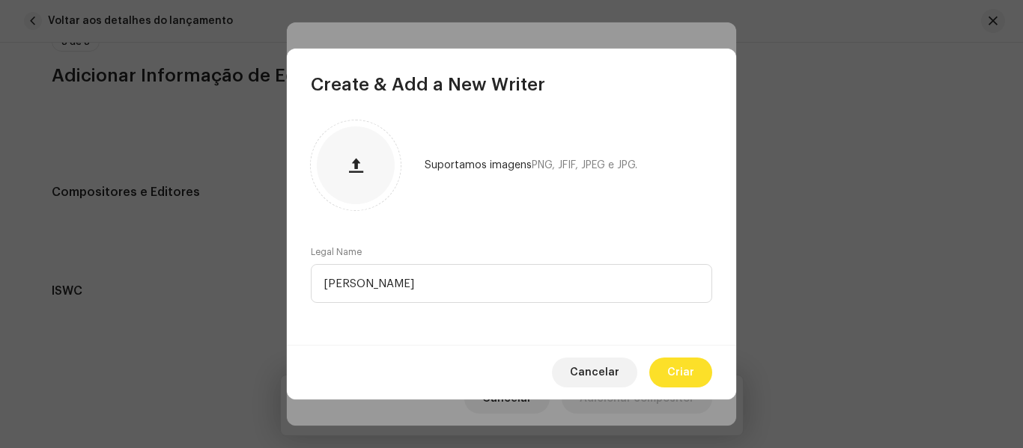
type input "[PERSON_NAME]"
click at [674, 375] on span "Criar" at bounding box center [680, 373] width 27 height 30
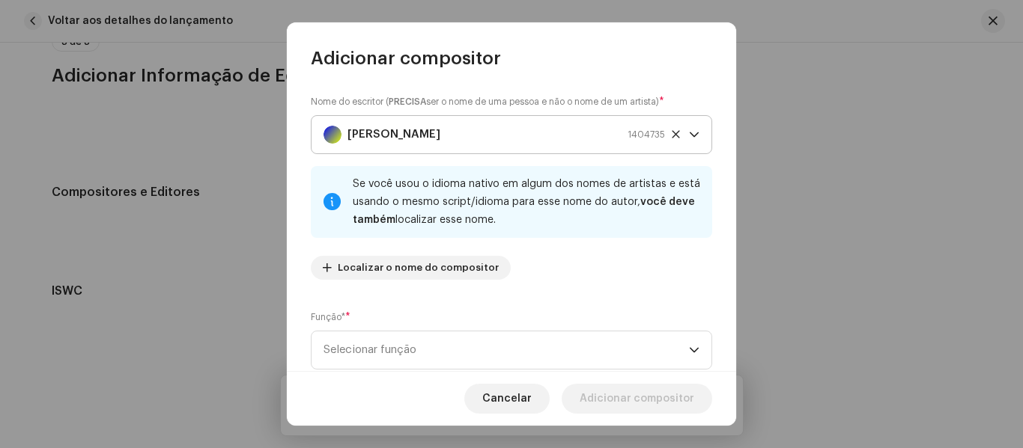
click at [440, 125] on strong "[PERSON_NAME]" at bounding box center [393, 134] width 93 height 37
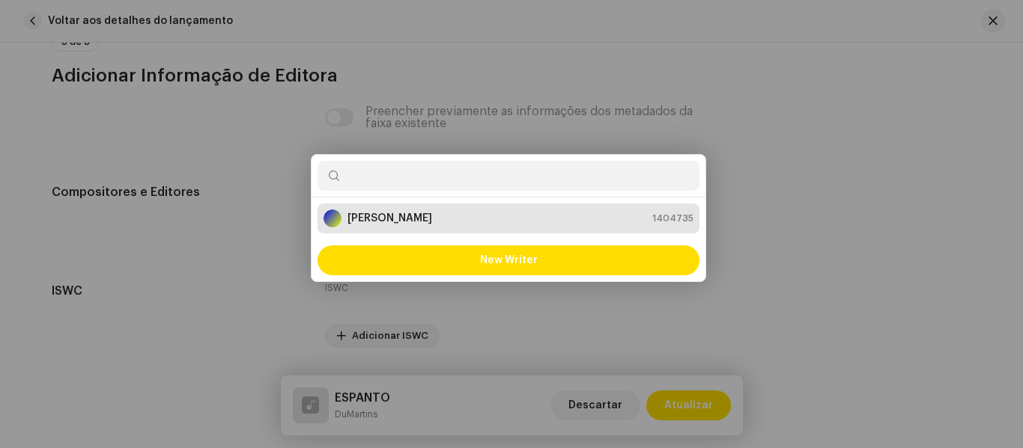
click at [796, 138] on div "Adicionar compositor Nome do escritor ( PRECISA ser o nome de [PERSON_NAME] e n…" at bounding box center [511, 224] width 1023 height 448
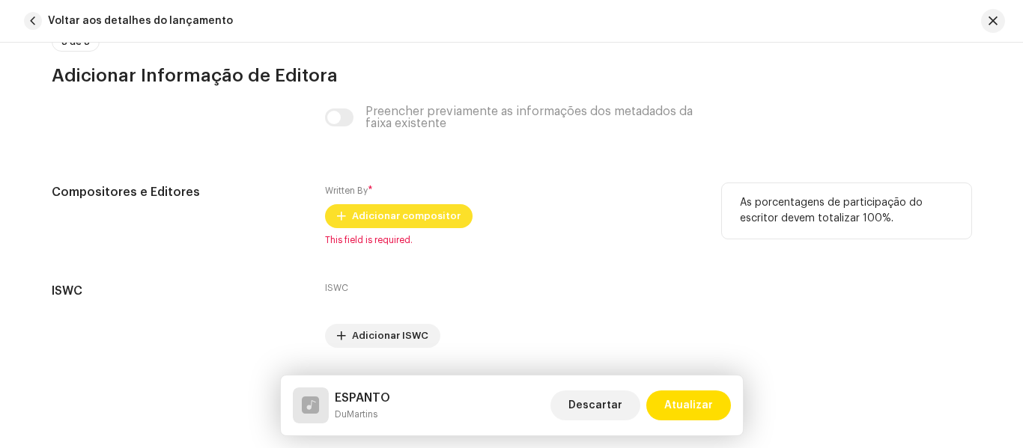
click at [387, 226] on span "Adicionar compositor" at bounding box center [406, 216] width 109 height 30
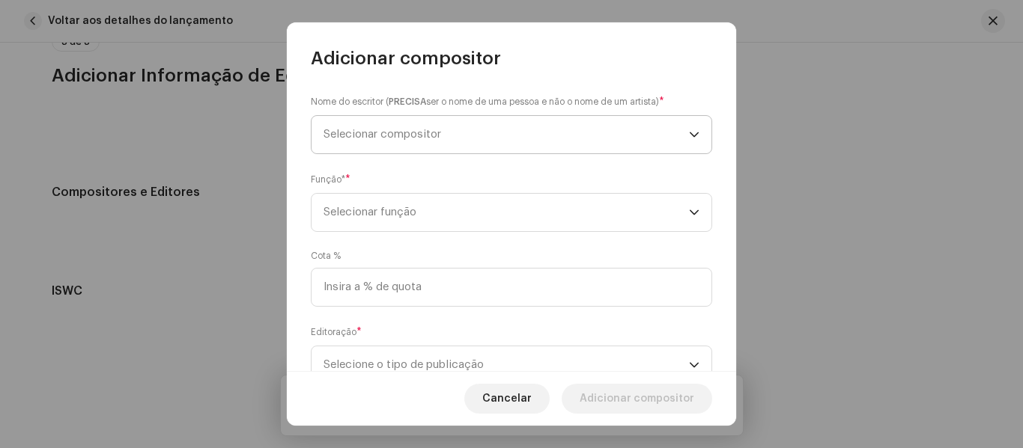
click at [487, 142] on span "Selecionar compositor" at bounding box center [505, 134] width 365 height 37
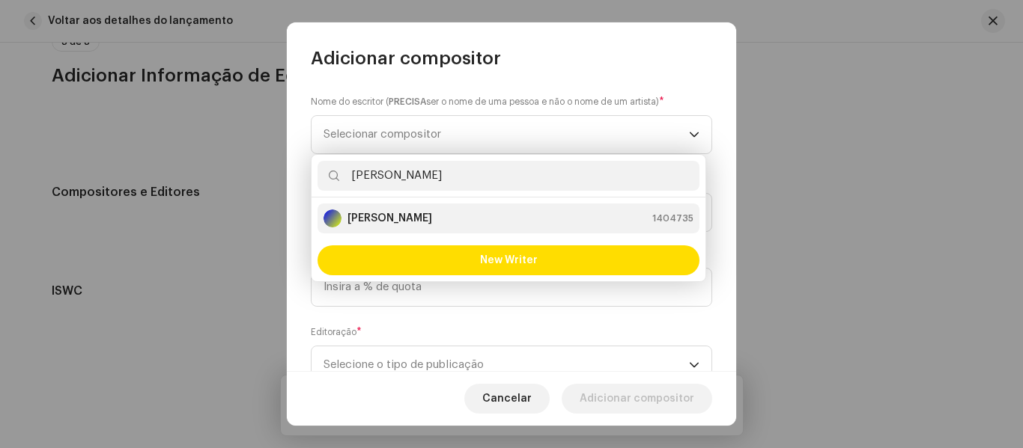
type input "[PERSON_NAME]"
click at [432, 219] on strong "[PERSON_NAME]" at bounding box center [389, 218] width 85 height 15
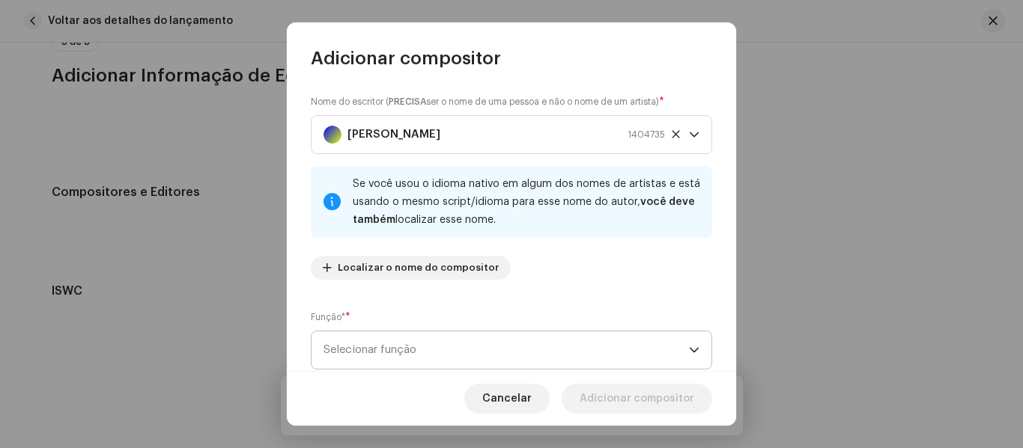
click at [449, 345] on span "Selecionar função" at bounding box center [505, 350] width 365 height 37
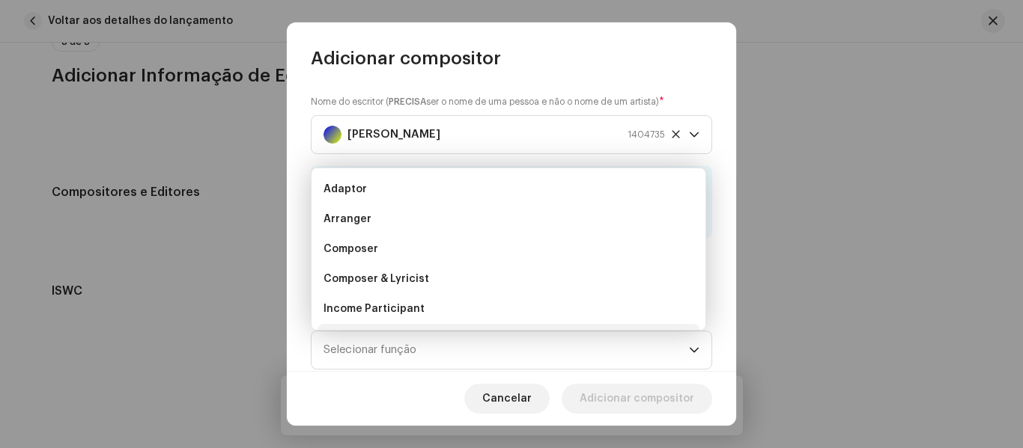
scroll to position [24, 0]
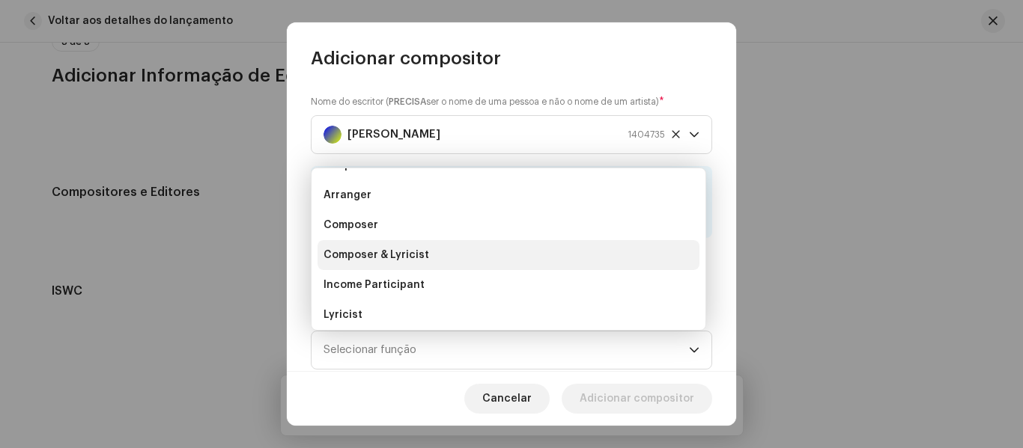
click at [404, 257] on span "Composer & Lyricist" at bounding box center [376, 255] width 106 height 15
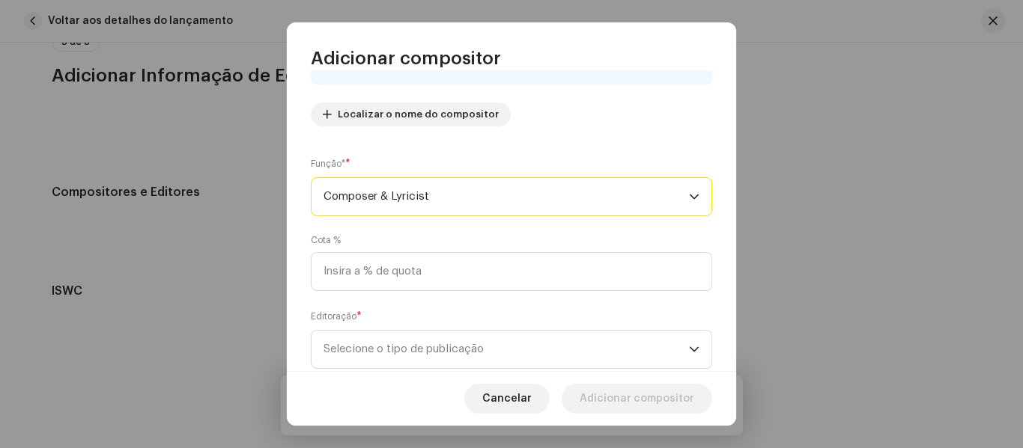
scroll to position [161, 0]
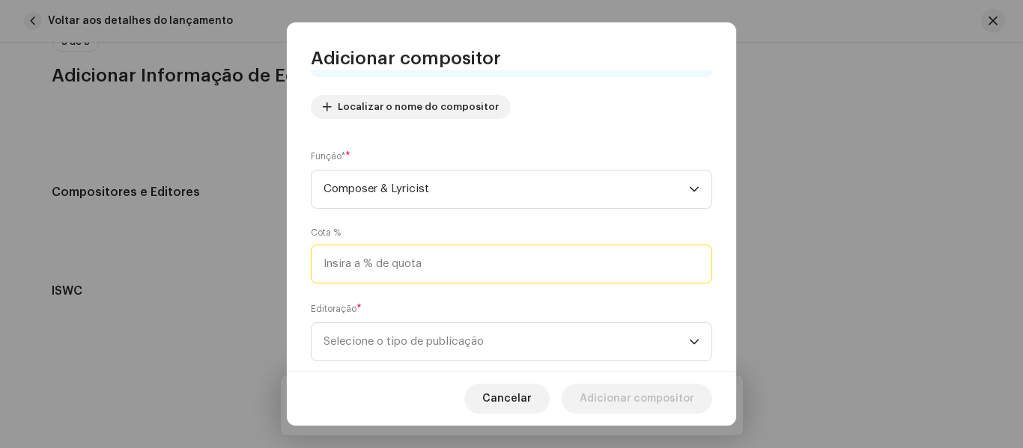
click at [649, 265] on input at bounding box center [511, 264] width 401 height 39
click at [649, 265] on input "33,00" at bounding box center [511, 264] width 401 height 39
type input "33,30"
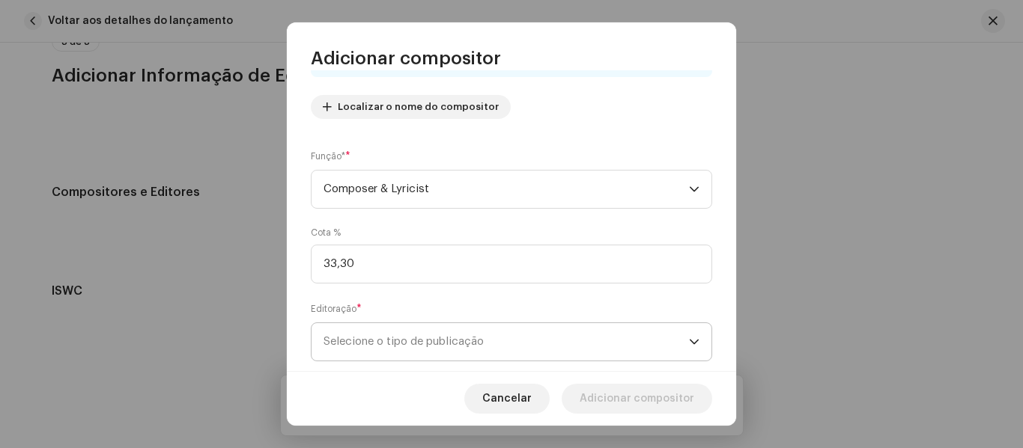
click at [536, 333] on span "Selecione o tipo de publicação" at bounding box center [505, 341] width 365 height 37
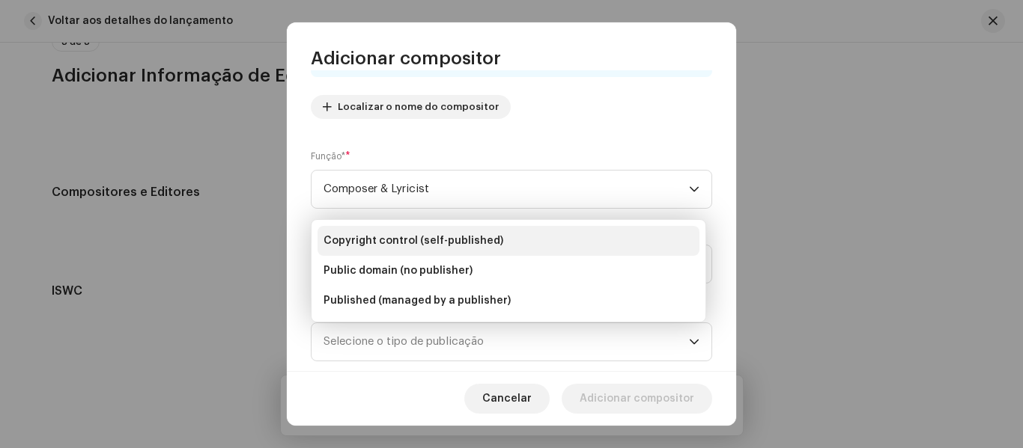
click at [499, 246] on li "Copyright control (self-published)" at bounding box center [508, 241] width 382 height 30
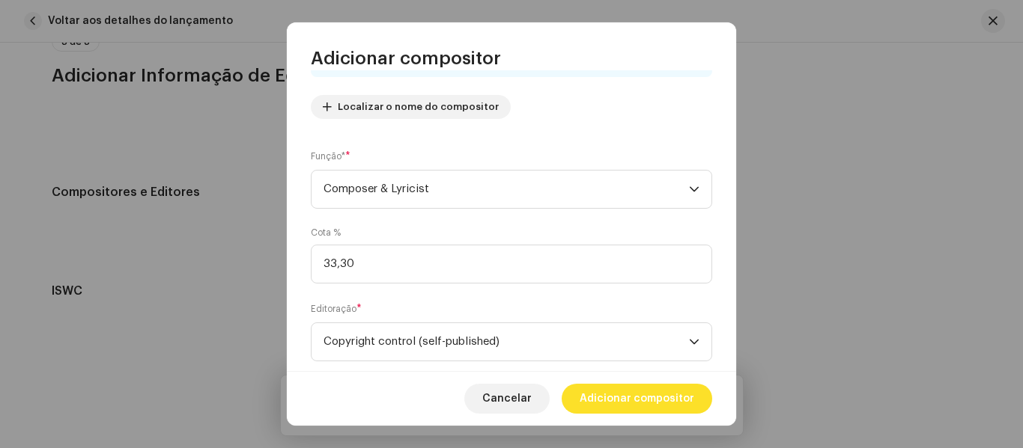
click at [653, 398] on span "Adicionar compositor" at bounding box center [636, 399] width 115 height 30
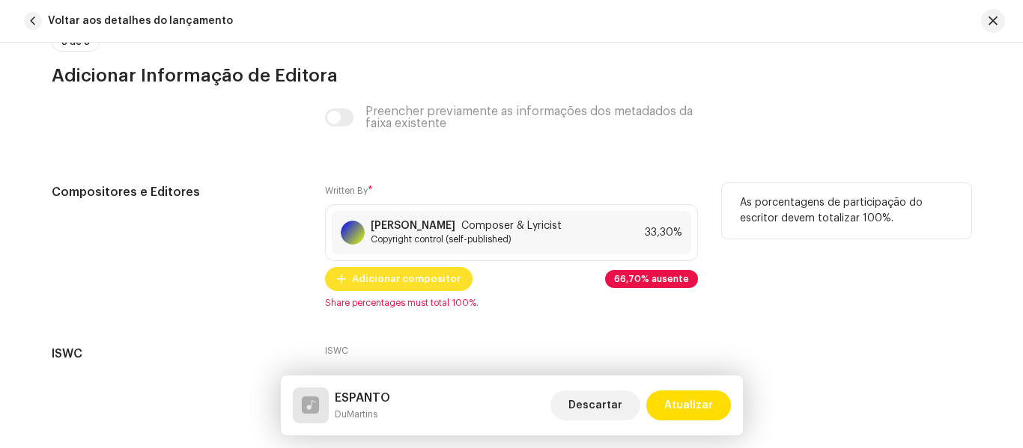
click at [408, 280] on span "Adicionar compositor" at bounding box center [406, 279] width 109 height 30
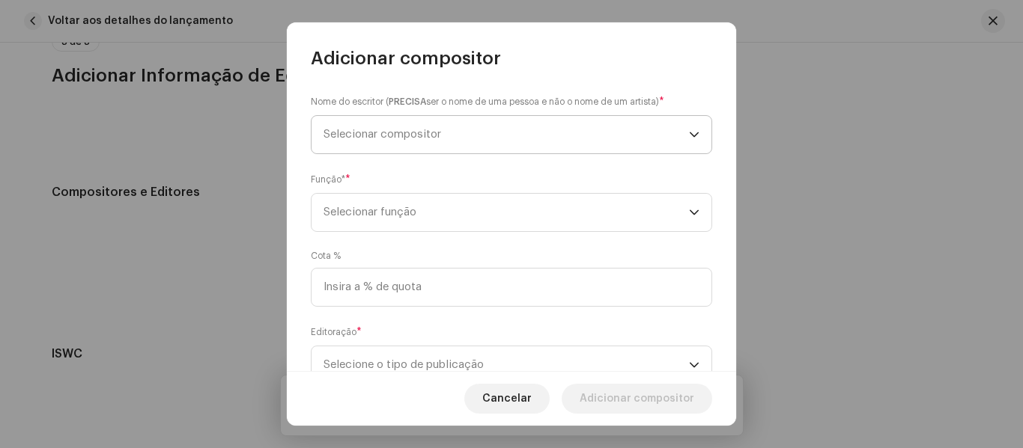
click at [546, 131] on span "Selecionar compositor" at bounding box center [505, 134] width 365 height 37
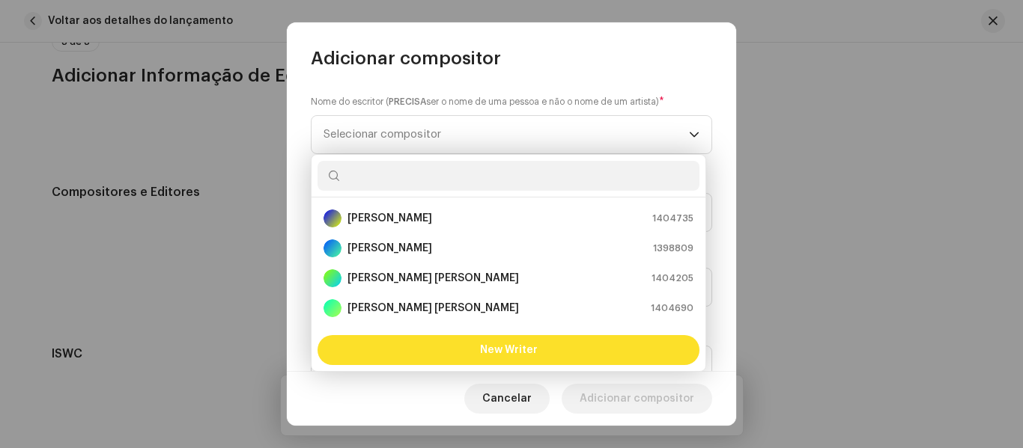
click at [543, 356] on button "New Writer" at bounding box center [508, 350] width 382 height 30
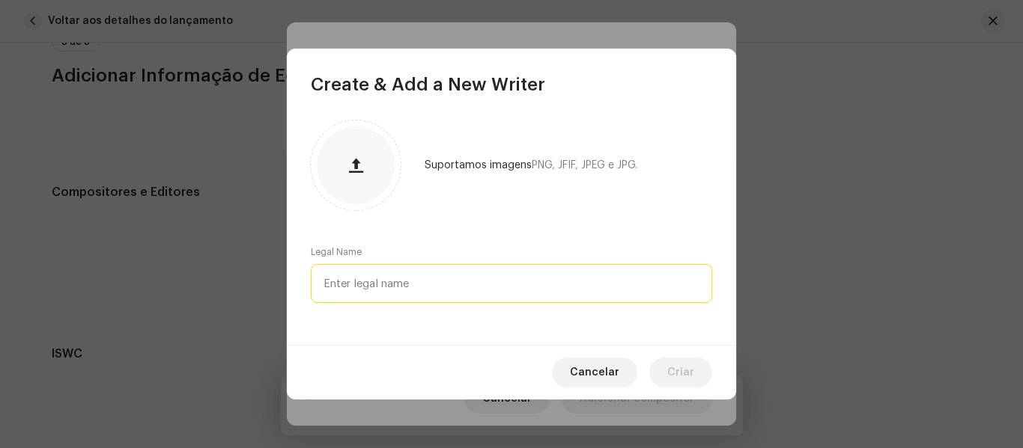
click at [512, 286] on input "text" at bounding box center [511, 283] width 401 height 39
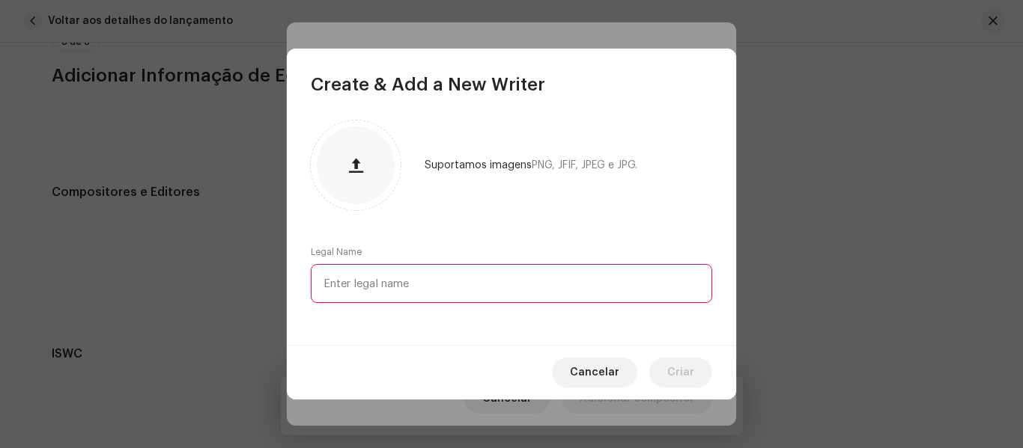
type input "w"
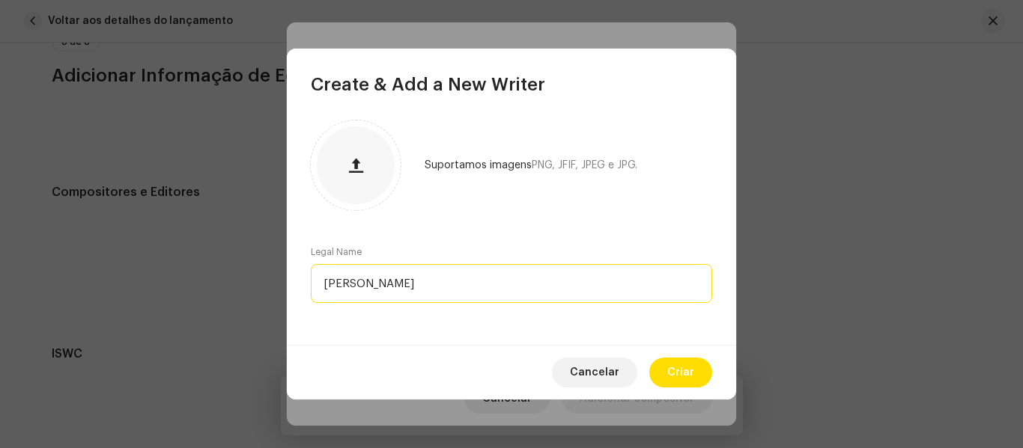
click at [463, 278] on input "[PERSON_NAME]" at bounding box center [511, 283] width 401 height 39
type input "[PERSON_NAME] [PERSON_NAME]"
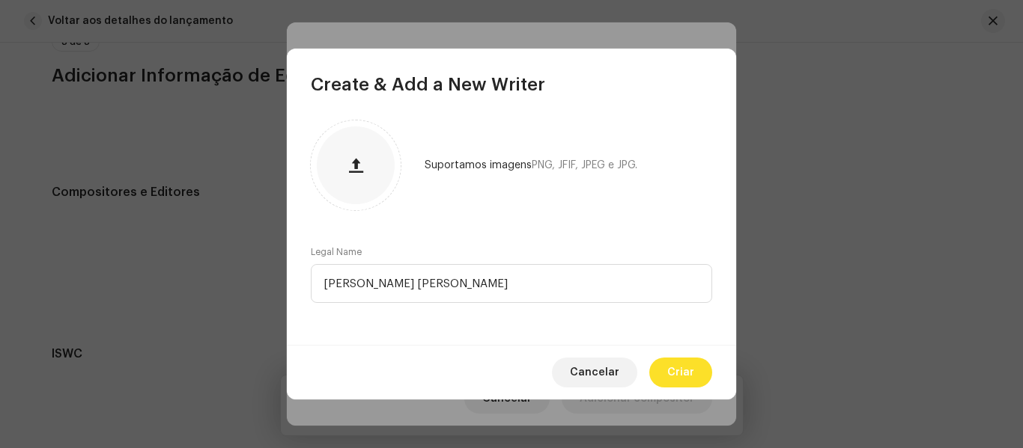
click at [685, 374] on span "Criar" at bounding box center [680, 373] width 27 height 30
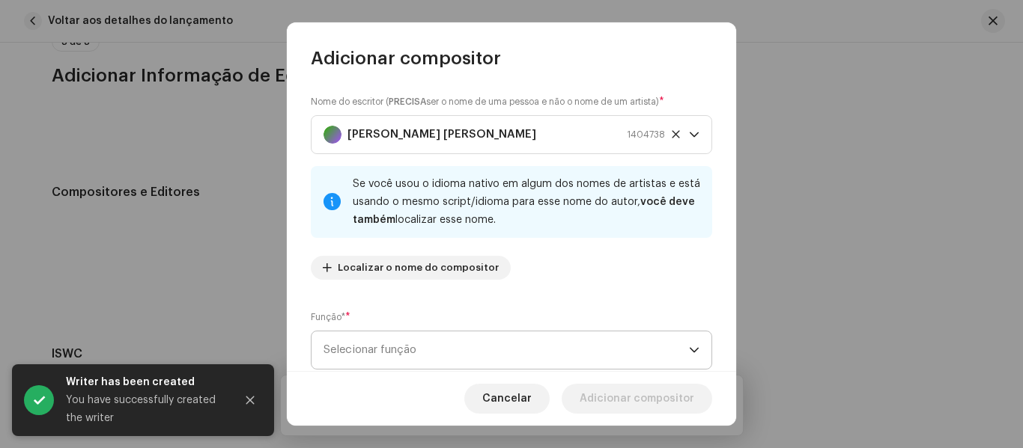
click at [570, 348] on span "Selecionar função" at bounding box center [505, 350] width 365 height 37
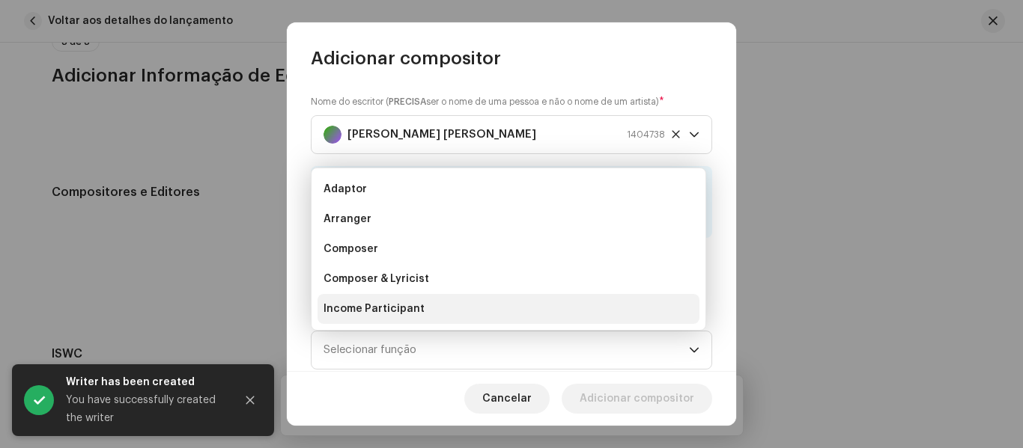
scroll to position [24, 0]
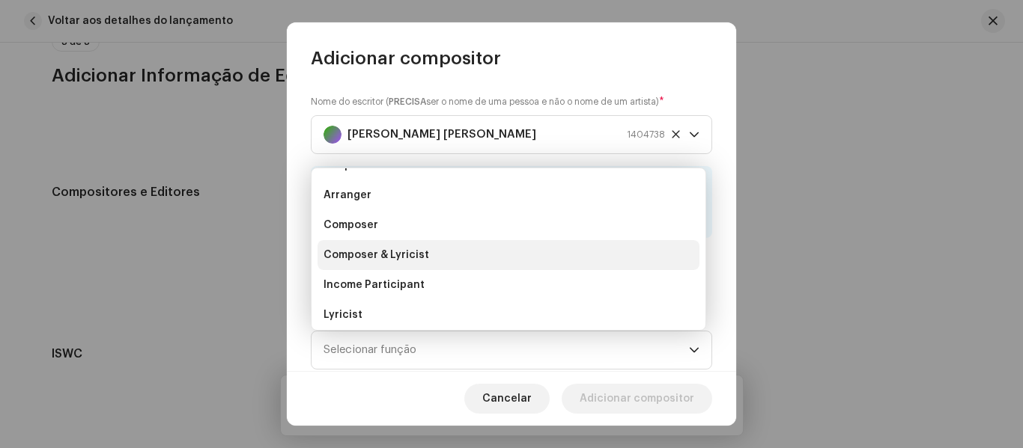
click at [445, 245] on li "Composer & Lyricist" at bounding box center [508, 255] width 382 height 30
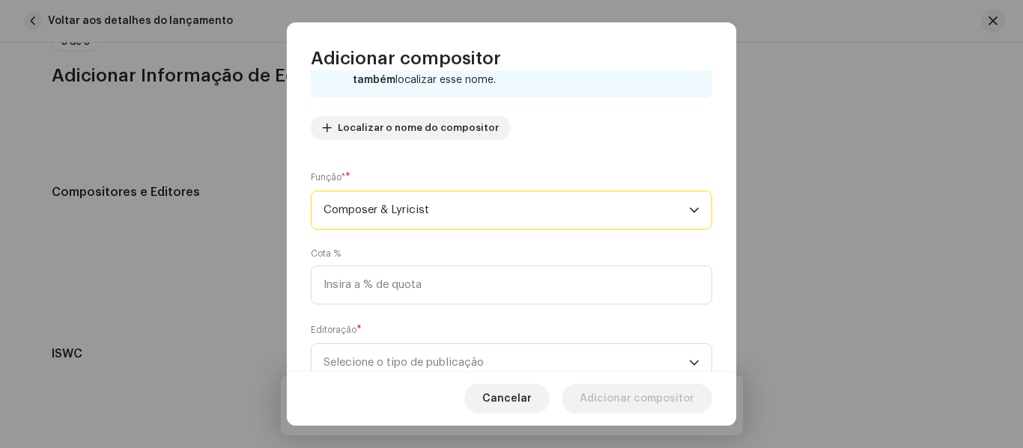
scroll to position [180, 0]
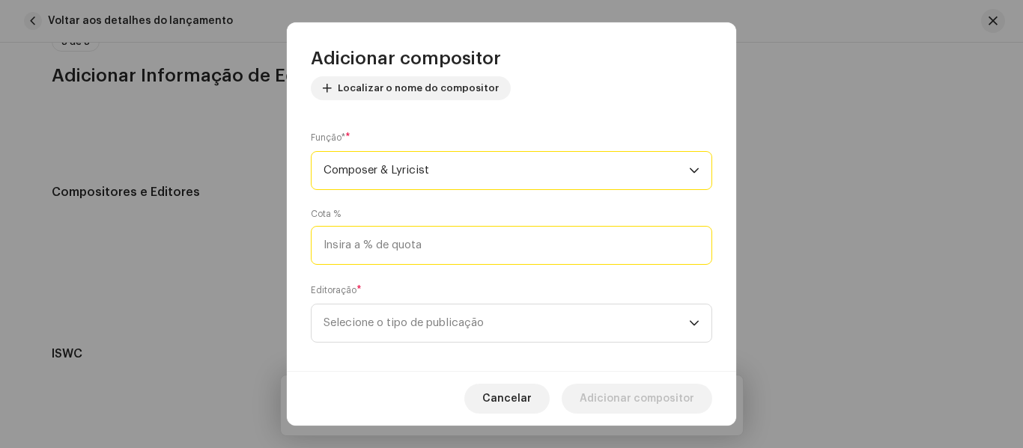
click at [576, 243] on input at bounding box center [511, 245] width 401 height 39
type input "33,30"
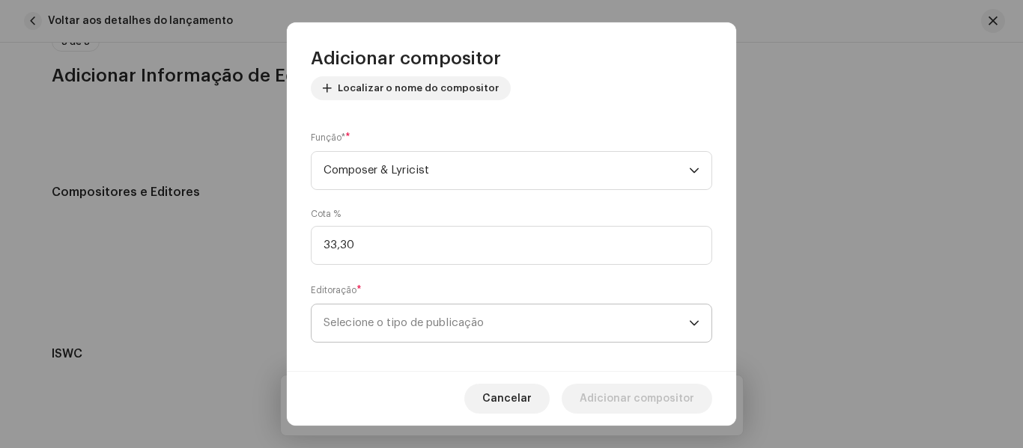
click at [597, 329] on span "Selecione o tipo de publicação" at bounding box center [505, 323] width 365 height 37
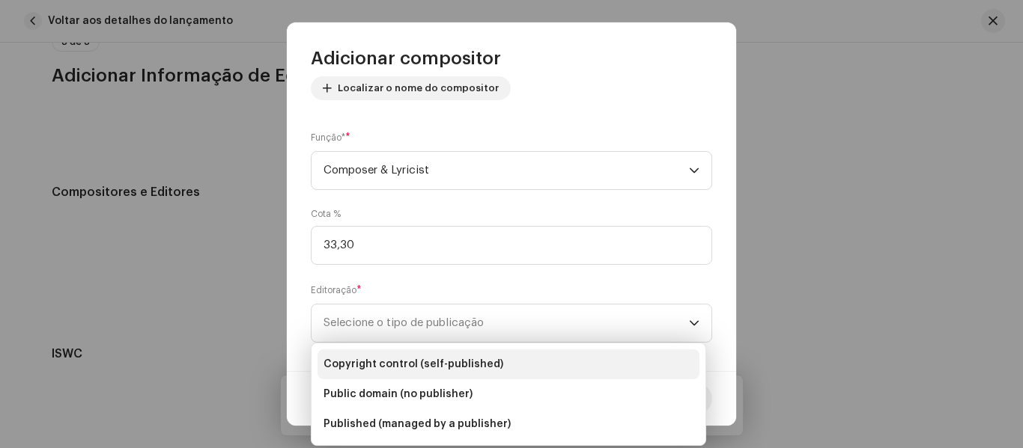
click at [515, 370] on li "Copyright control (self-published)" at bounding box center [508, 365] width 382 height 30
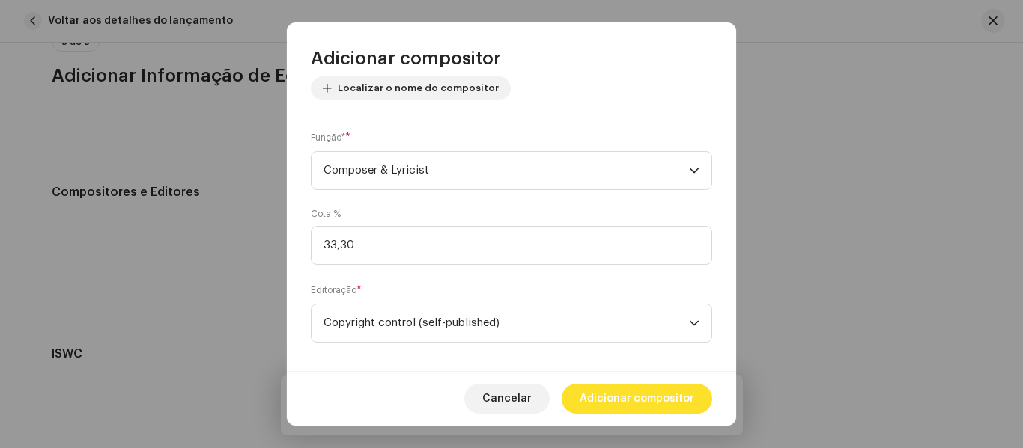
click at [650, 394] on span "Adicionar compositor" at bounding box center [636, 399] width 115 height 30
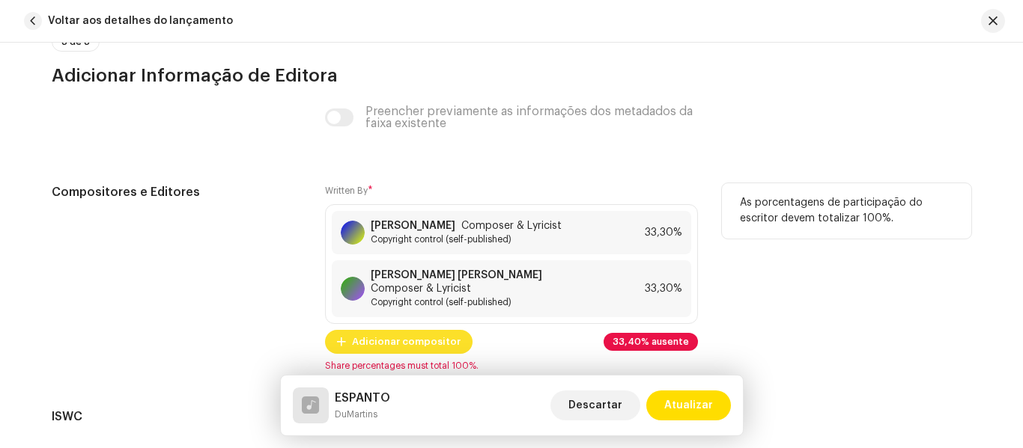
click at [438, 341] on span "Adicionar compositor" at bounding box center [406, 342] width 109 height 30
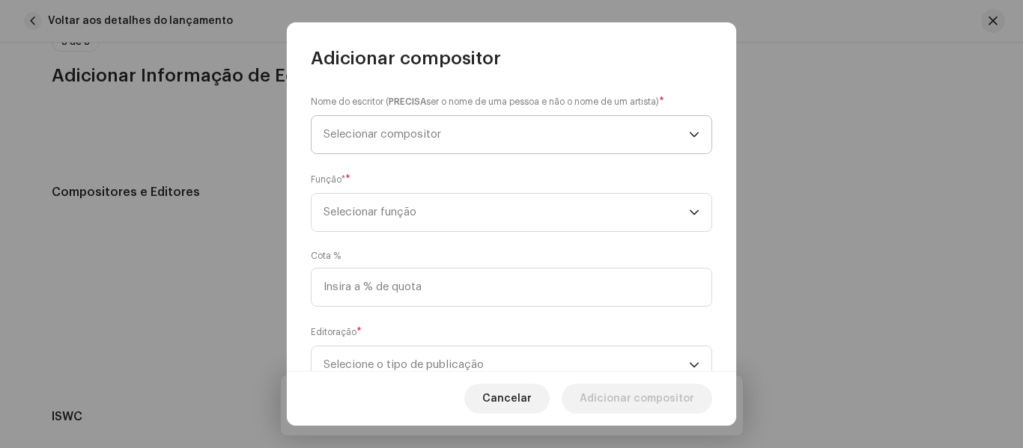
click at [554, 121] on span "Selecionar compositor" at bounding box center [505, 134] width 365 height 37
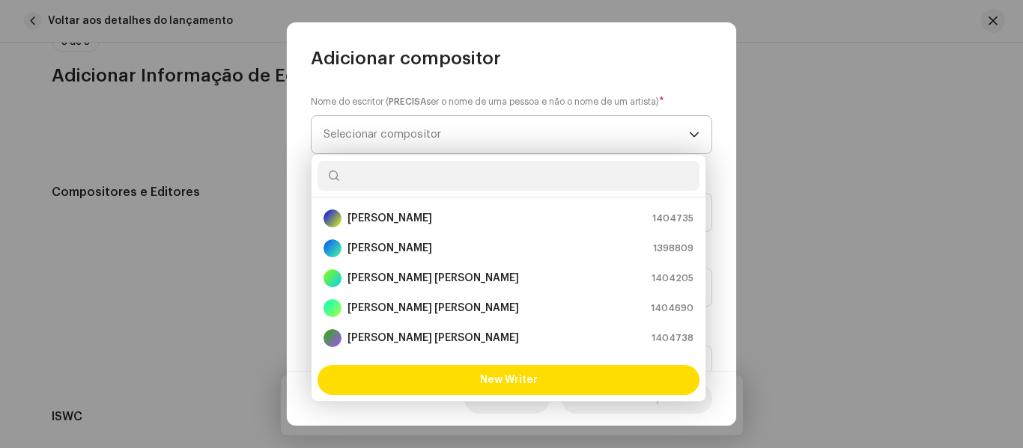
click at [439, 120] on span "Selecionar compositor" at bounding box center [505, 134] width 365 height 37
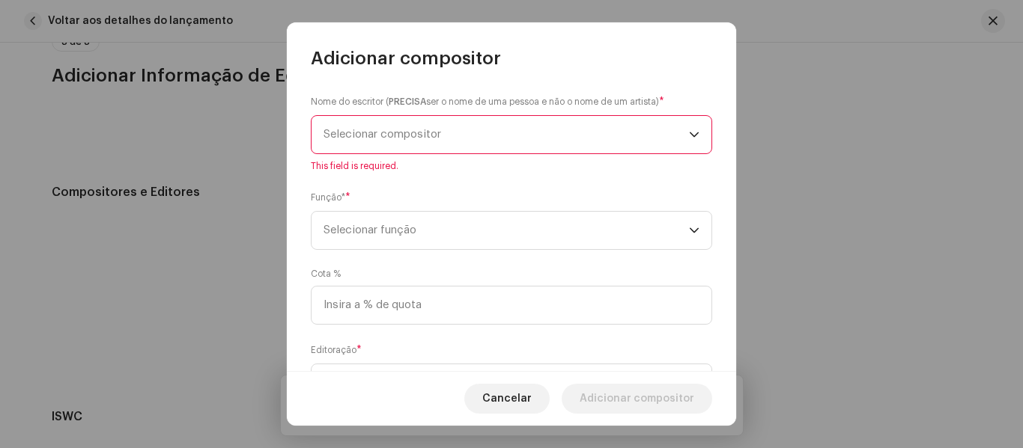
click at [487, 135] on span "Selecionar compositor" at bounding box center [505, 134] width 365 height 37
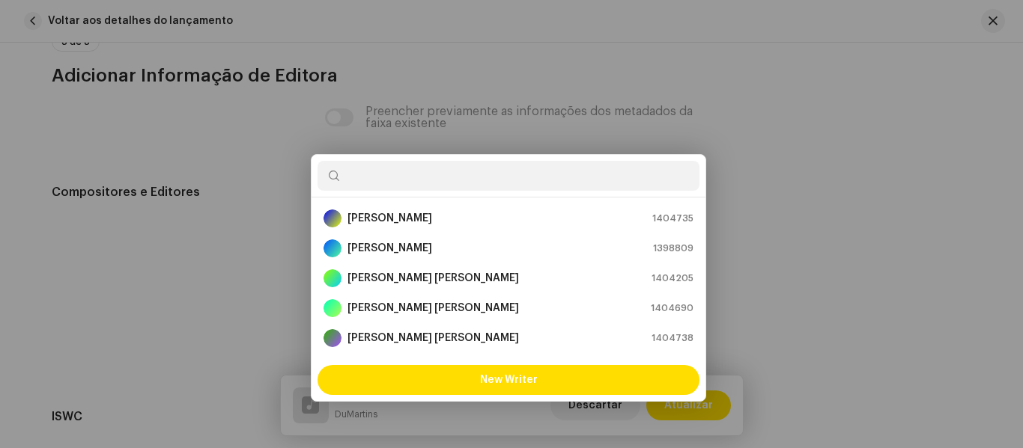
click at [788, 83] on div "Adicionar compositor Nome do escritor ( PRECISA ser o nome de uma pessoa e não …" at bounding box center [511, 224] width 1023 height 448
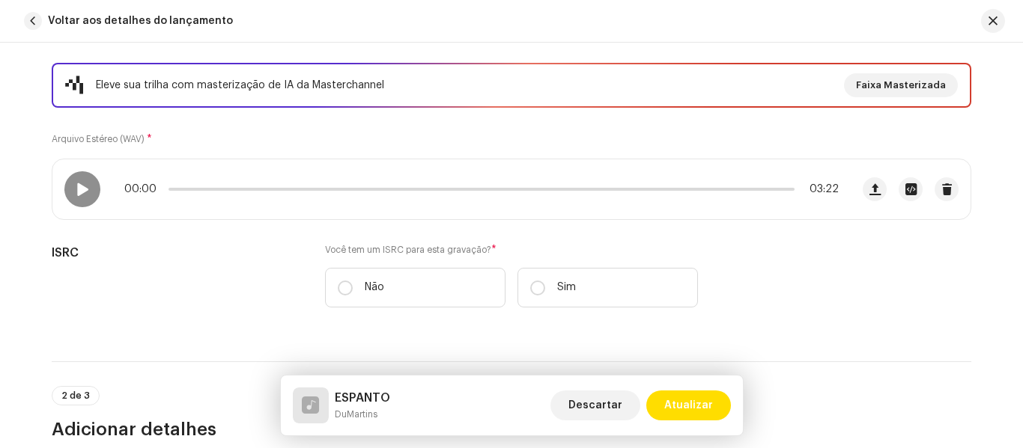
scroll to position [180, 0]
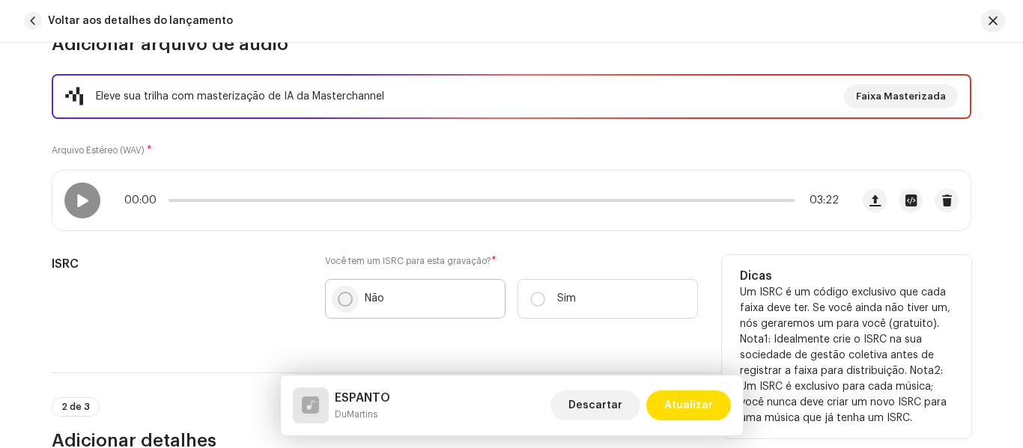
click at [344, 299] on input "Não" at bounding box center [345, 299] width 15 height 15
radio input "true"
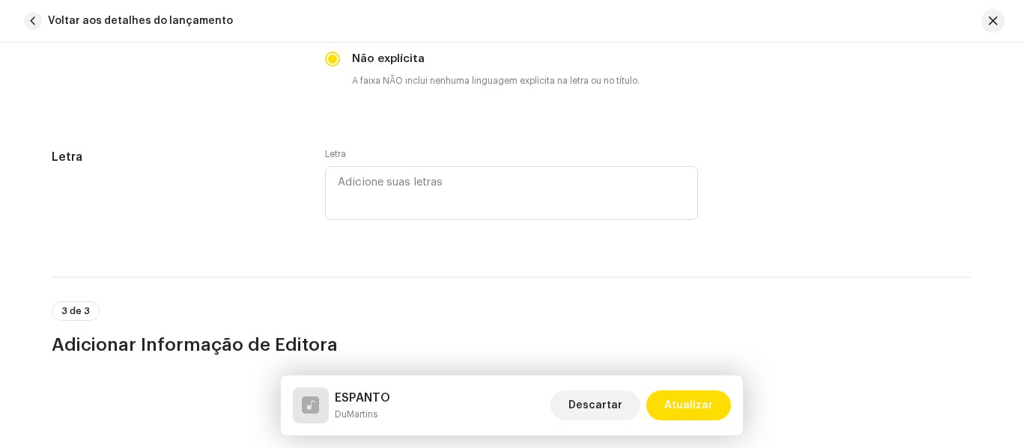
scroll to position [2892, 0]
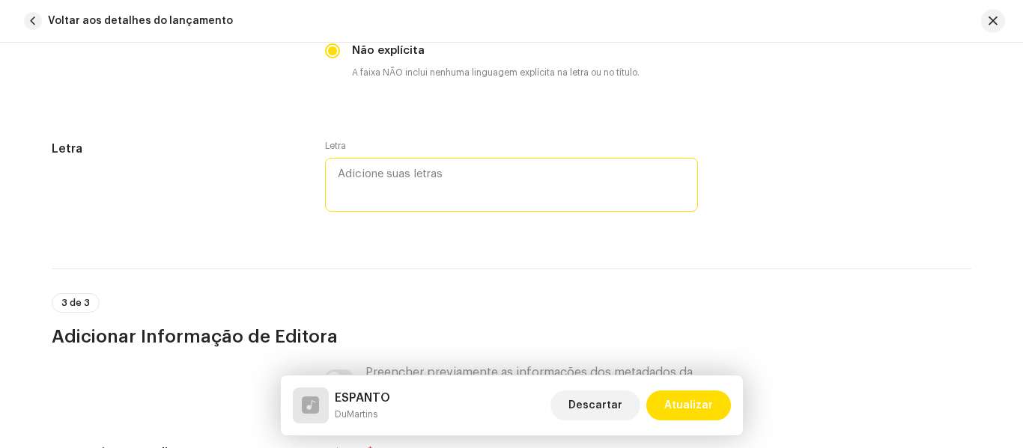
click at [346, 183] on textarea at bounding box center [511, 185] width 373 height 54
paste textarea "1822836795"
type textarea "1"
click at [373, 181] on textarea at bounding box center [511, 185] width 373 height 54
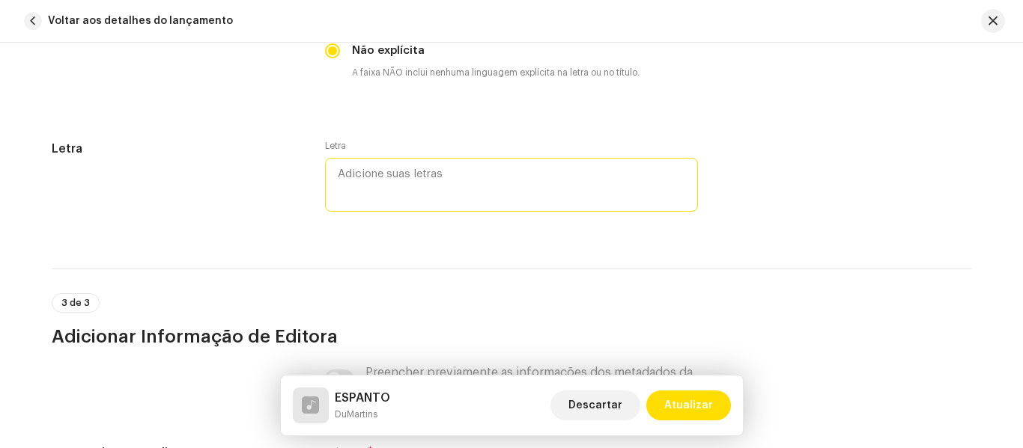
paste textarea "Lore i d sita con adip elitse do e temp in utlabo etdolore Ma aliquaenim admi v…"
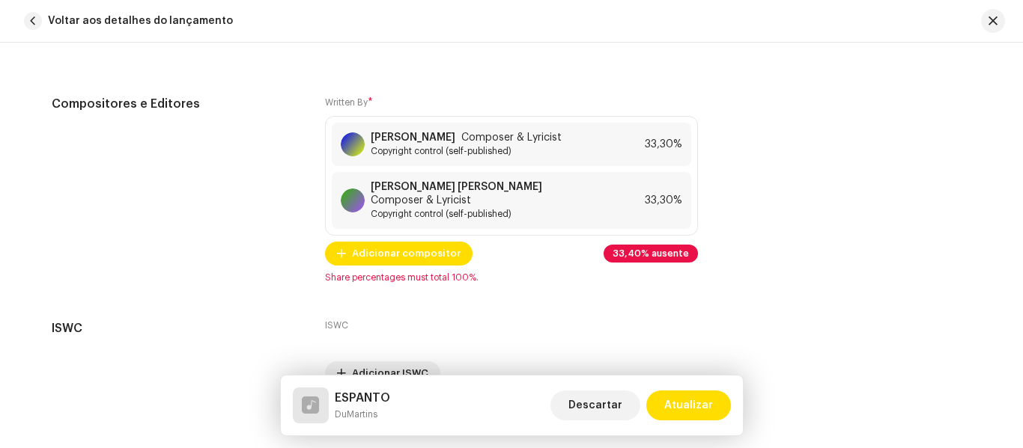
scroll to position [4759, 0]
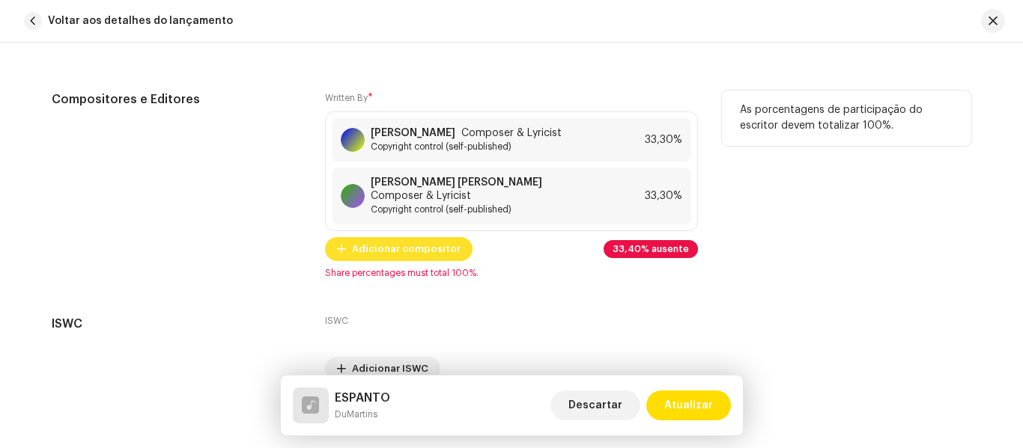
type textarea "Lore i d sita con adip elitse do e temp in utlabo etdolore Ma aliquaenim admi v…"
click at [403, 246] on span "Adicionar compositor" at bounding box center [406, 249] width 109 height 30
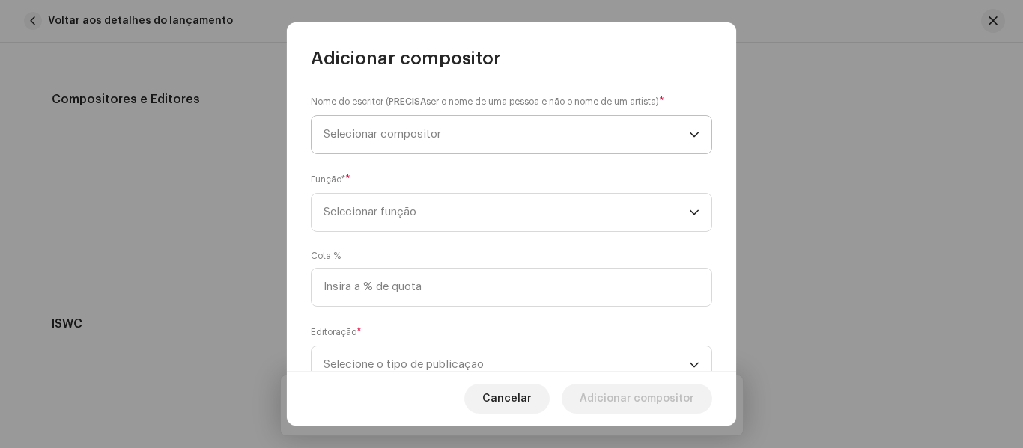
click at [605, 132] on span "Selecionar compositor" at bounding box center [505, 134] width 365 height 37
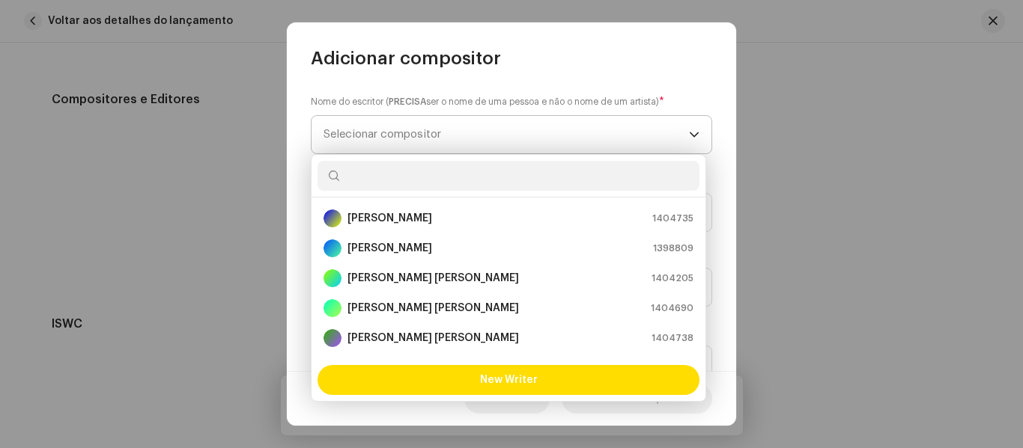
click at [605, 132] on span "Selecionar compositor" at bounding box center [505, 134] width 365 height 37
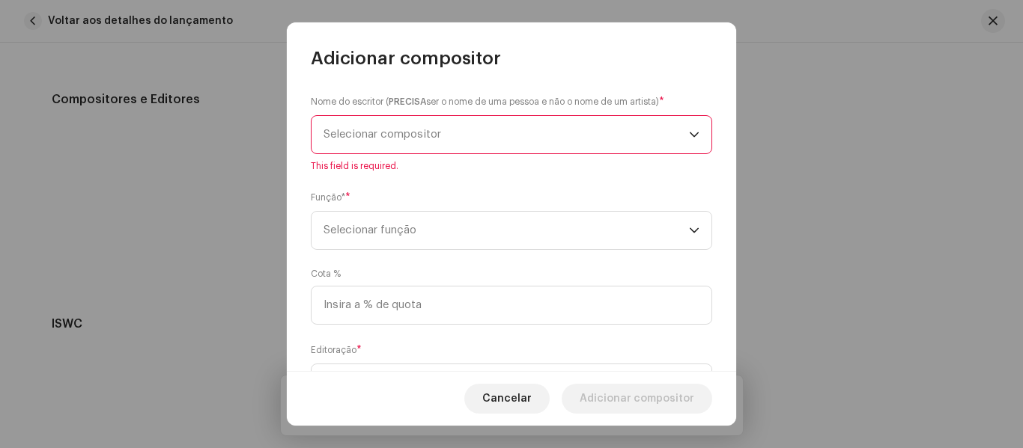
click at [618, 126] on span "Selecionar compositor" at bounding box center [505, 134] width 365 height 37
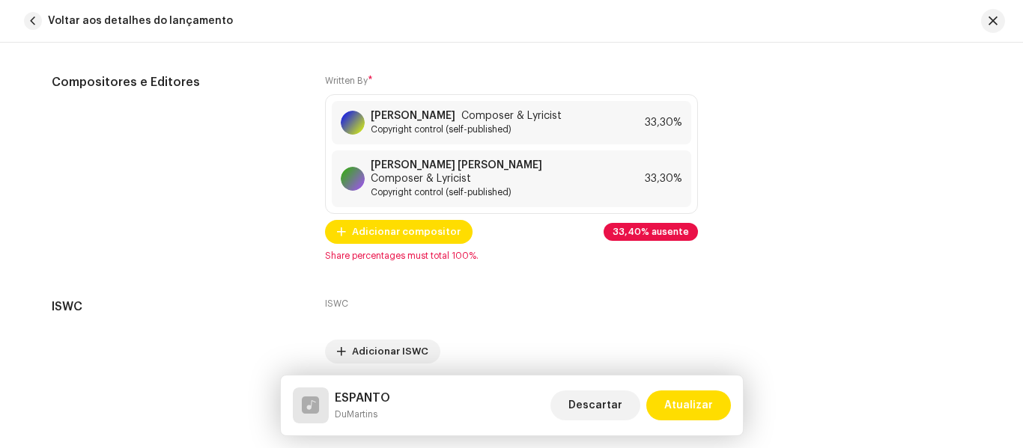
scroll to position [4836, 0]
